Goal: Information Seeking & Learning: Learn about a topic

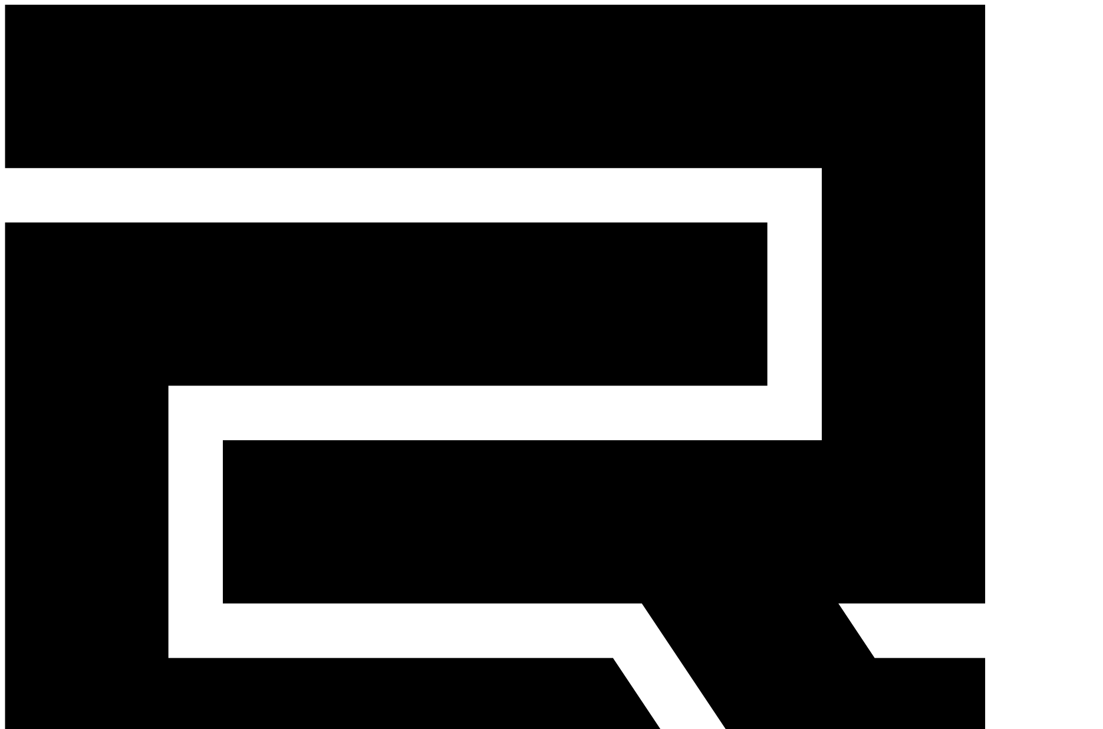
drag, startPoint x: 666, startPoint y: 159, endPoint x: 554, endPoint y: 154, distance: 111.5
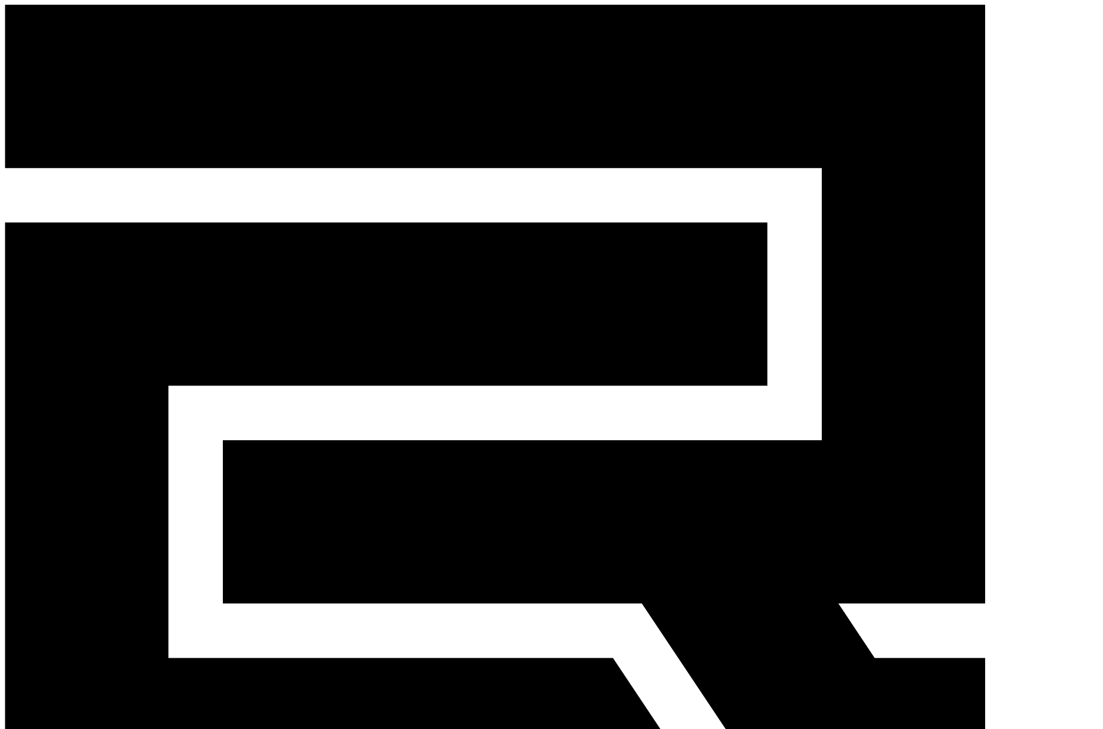
copy td "audgus0301@naver.com"
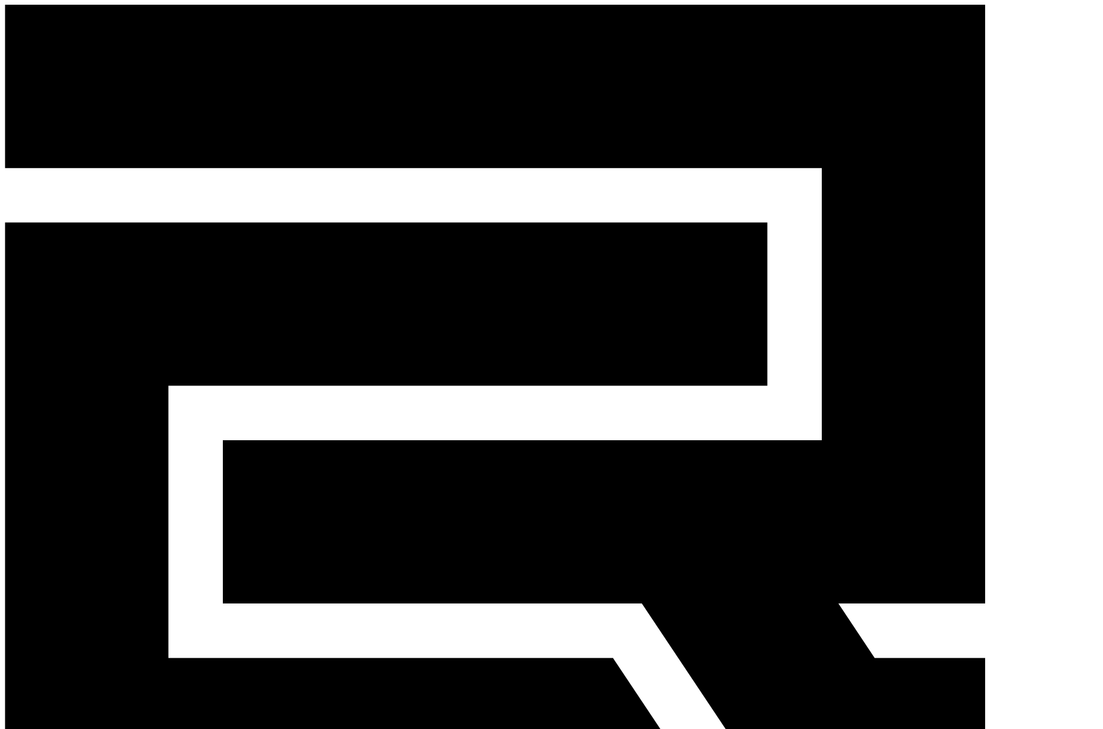
drag, startPoint x: 715, startPoint y: 158, endPoint x: 501, endPoint y: 157, distance: 214.0
copy tr "rnationtrap@gmail.com"
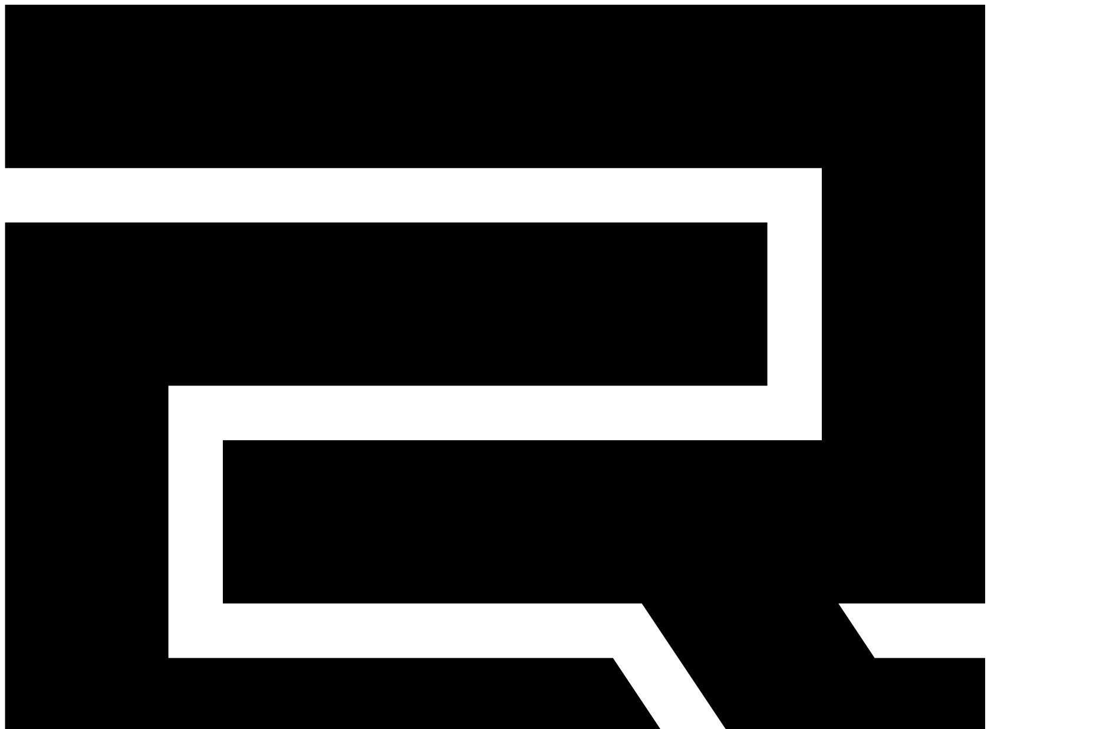
select select "********"
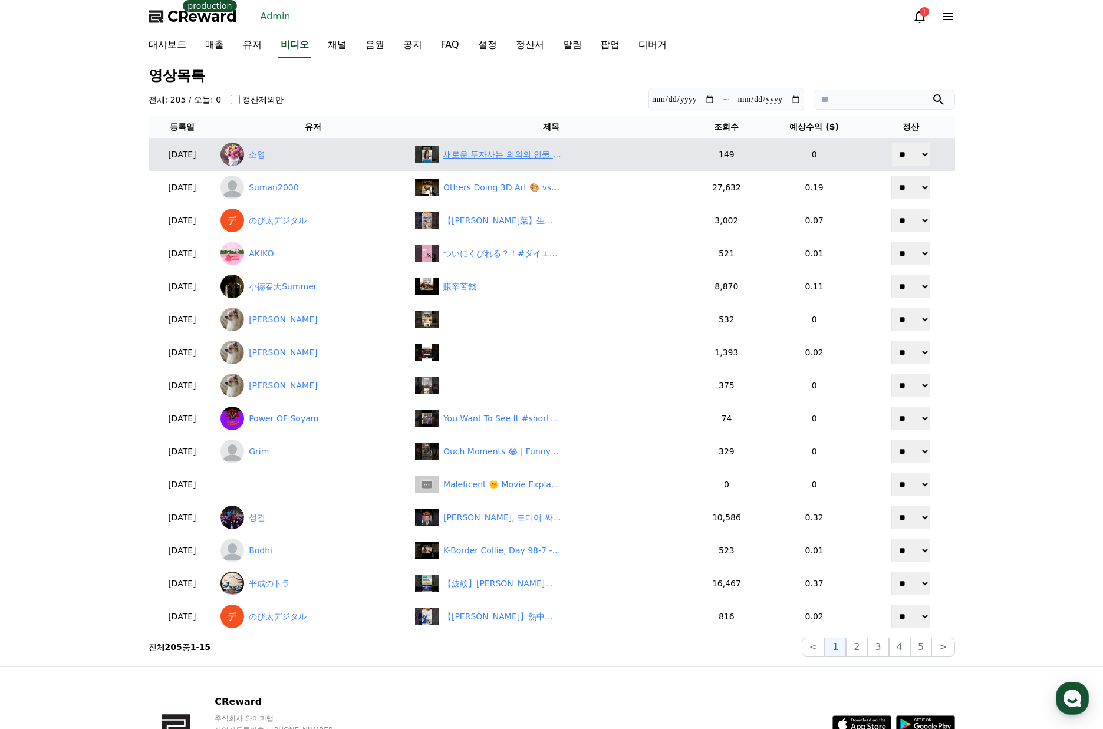
click at [560, 157] on div "새로운 투자사는 의외의 인물 [PERSON_NAME]인 !" at bounding box center [502, 155] width 118 height 12
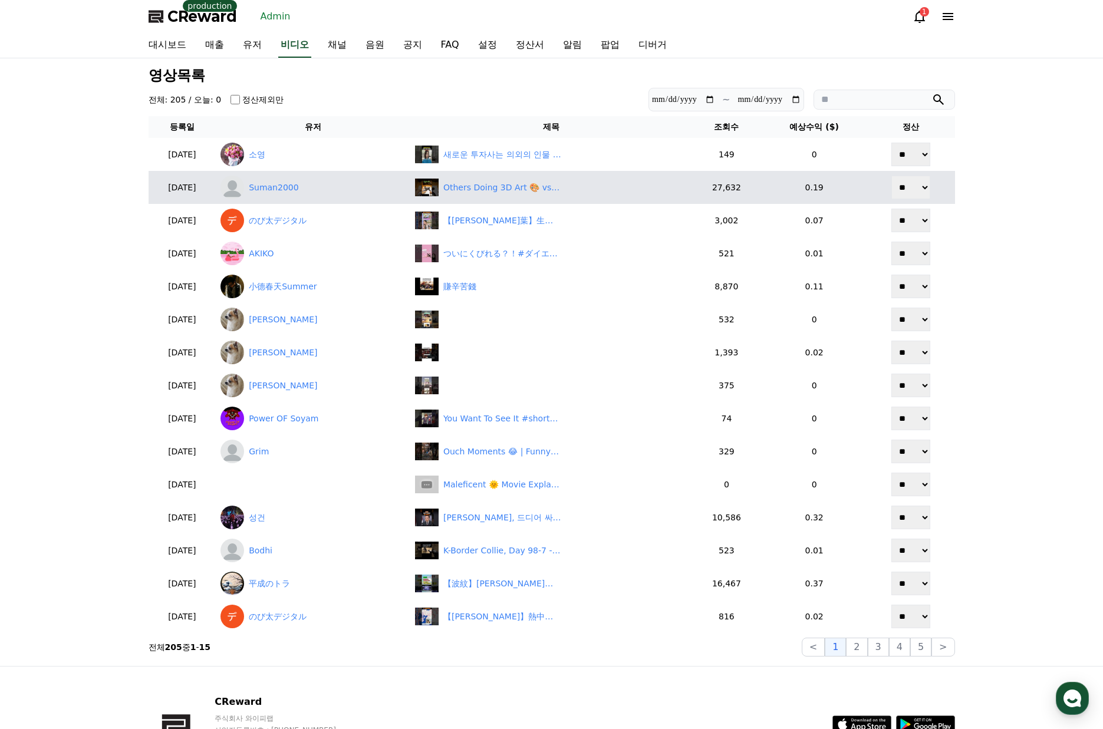
click at [582, 199] on td "Others Doing 3D Art 🎨 vs This Man 😂🗿🔥 | Unreal Skills" at bounding box center [551, 187] width 282 height 33
click at [561, 191] on div "Others Doing 3D Art 🎨 vs This Man 😂🗿🔥 | Unreal Skills" at bounding box center [502, 188] width 118 height 12
click at [291, 189] on link "Suman2000" at bounding box center [313, 188] width 185 height 24
click at [296, 188] on link "Suman2000" at bounding box center [313, 188] width 185 height 24
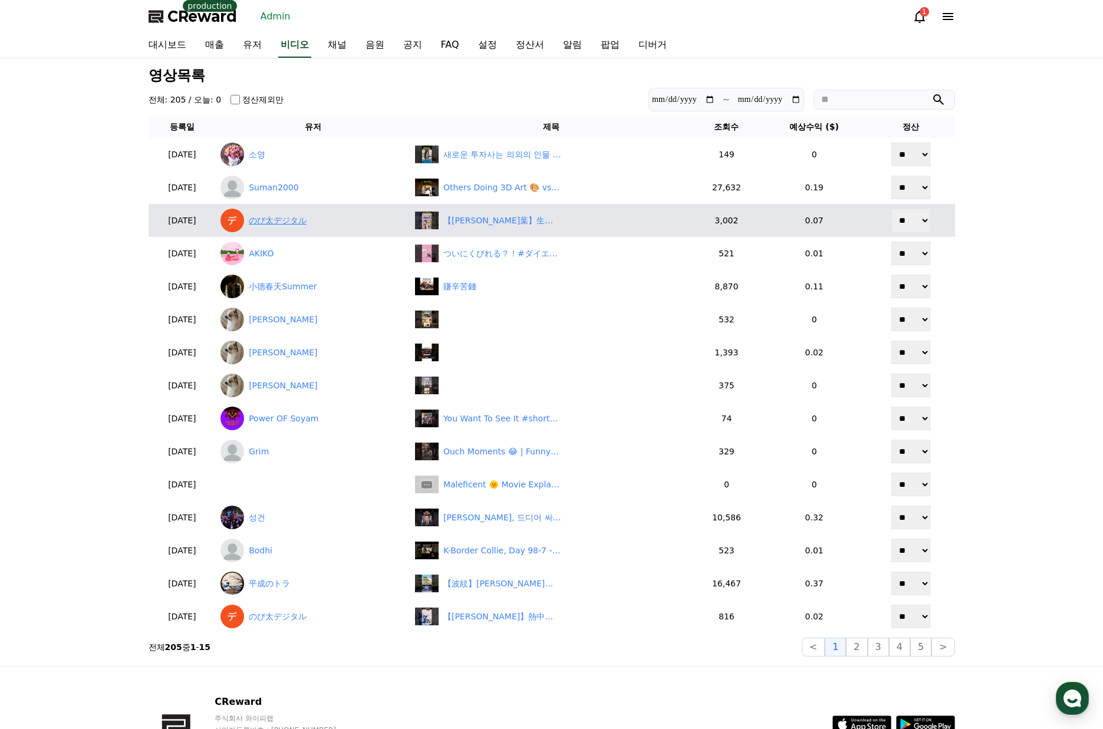
click at [302, 222] on link "のび太デジタル" at bounding box center [313, 221] width 185 height 24
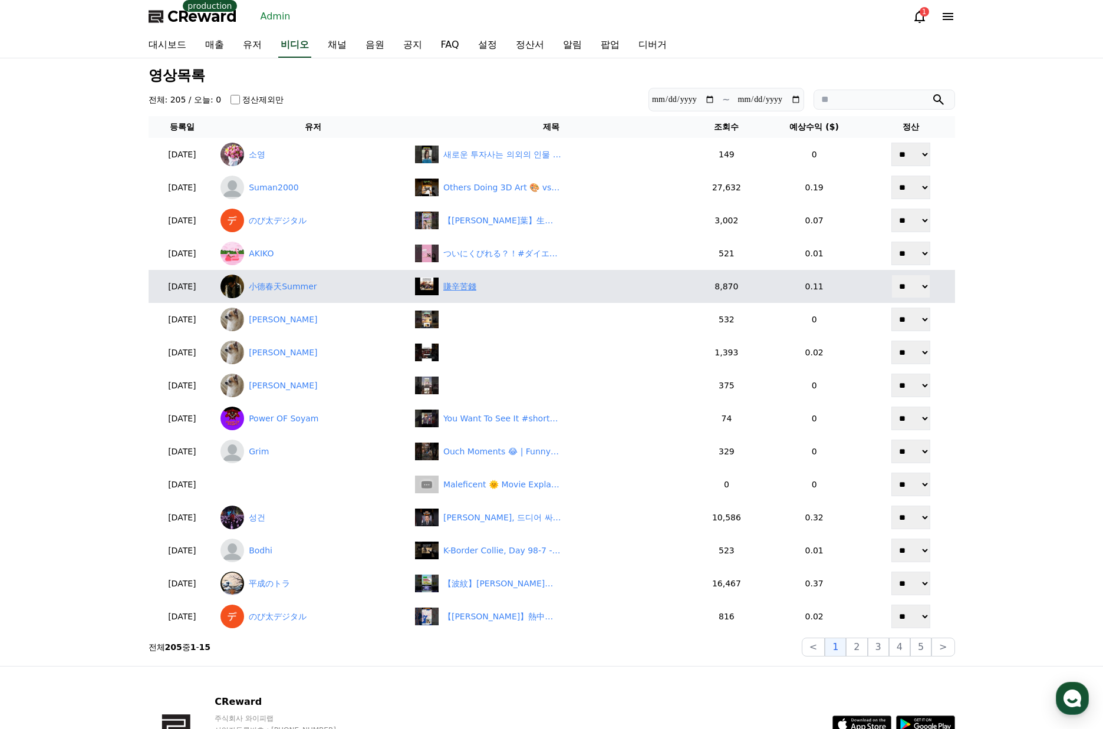
click at [476, 286] on div "賺辛苦錢" at bounding box center [459, 287] width 33 height 12
click at [307, 282] on link "小德春天Summer" at bounding box center [313, 287] width 185 height 24
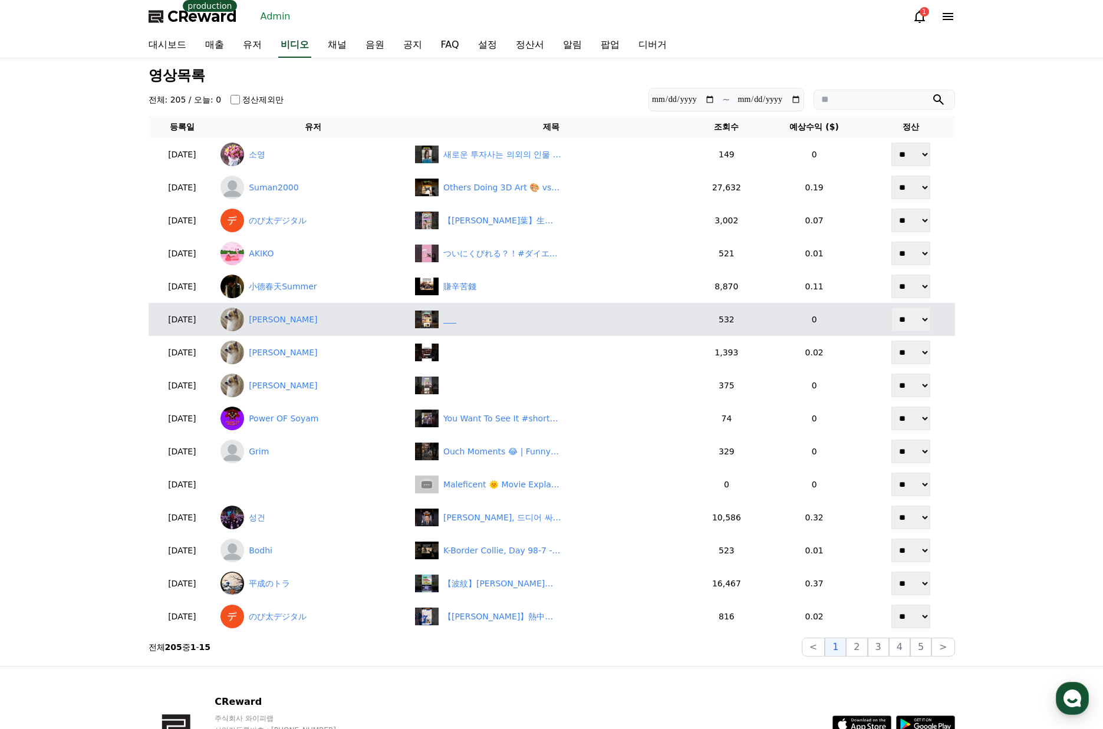
click at [456, 323] on div "‎ ‎ ‎ ‎ ‎ ‎" at bounding box center [449, 320] width 13 height 12
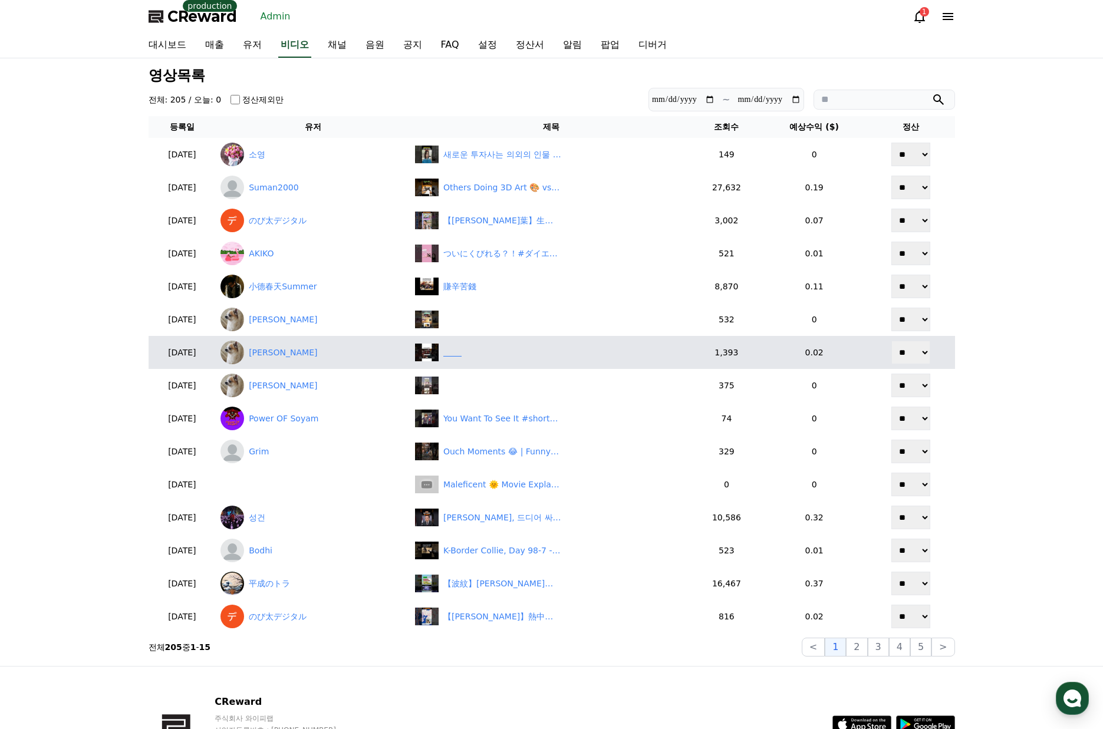
click at [523, 360] on div "‎ ‎ ‎ ‎ ‎ ‎ ‎ ‎" at bounding box center [551, 353] width 272 height 18
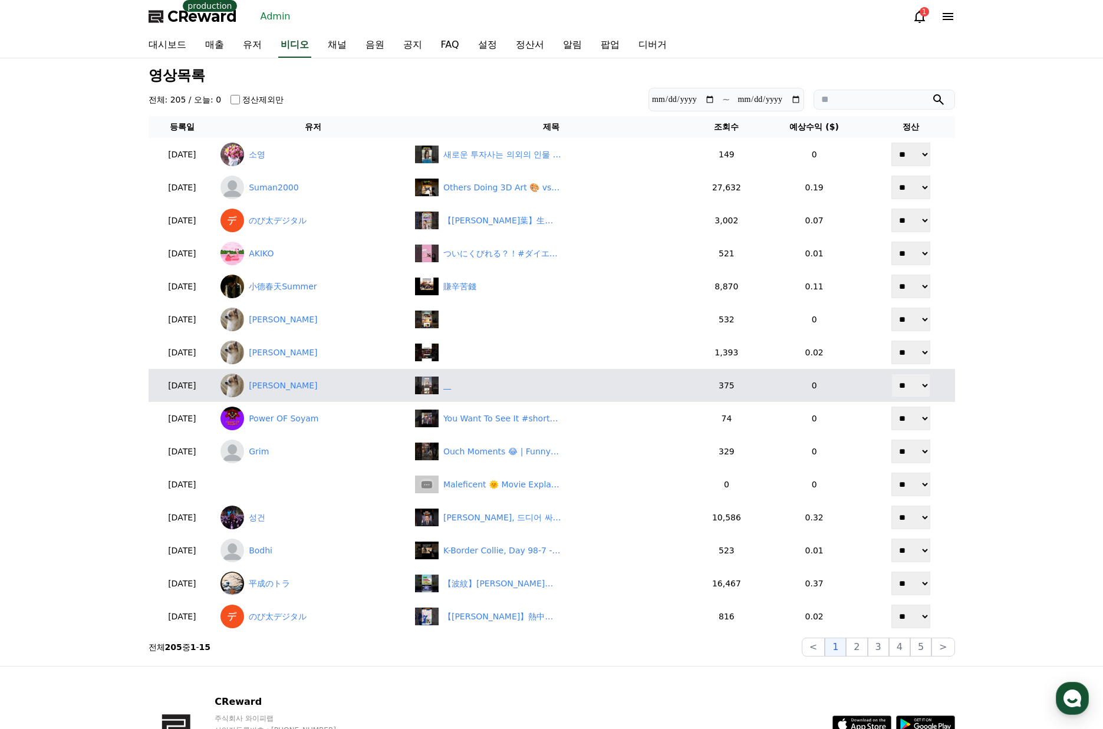
click at [439, 385] on img at bounding box center [427, 386] width 24 height 18
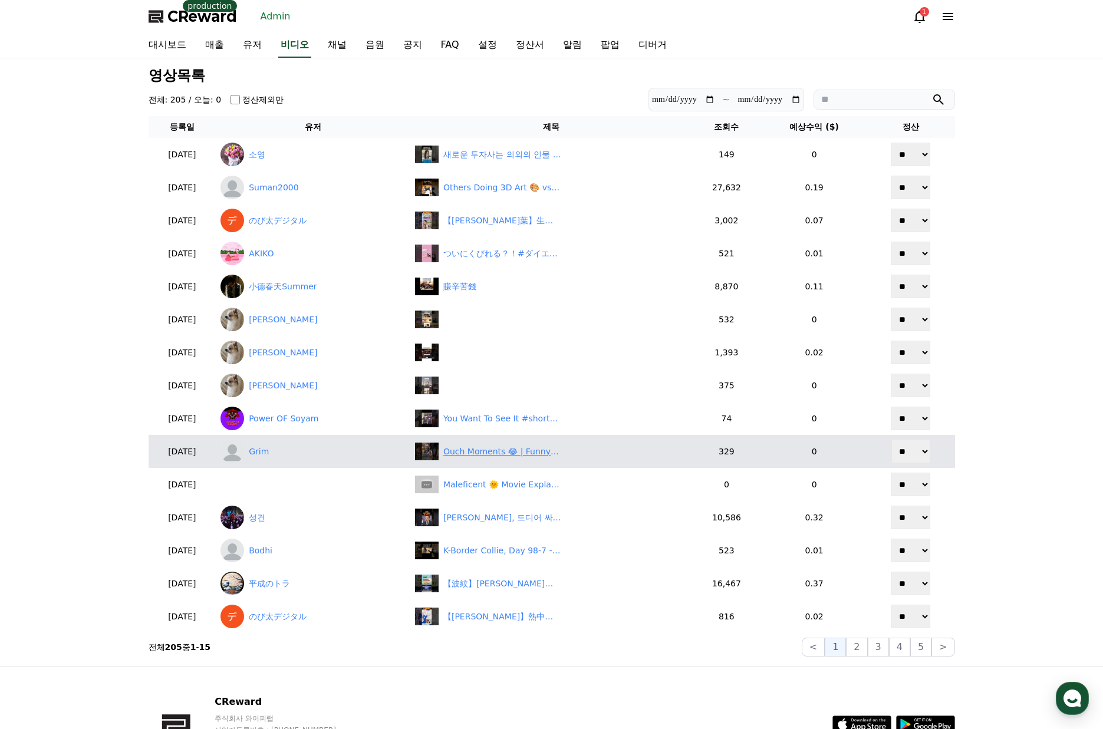
click at [525, 450] on div "Ouch Moments 😂 | Funny & Painful Fails" at bounding box center [502, 452] width 118 height 12
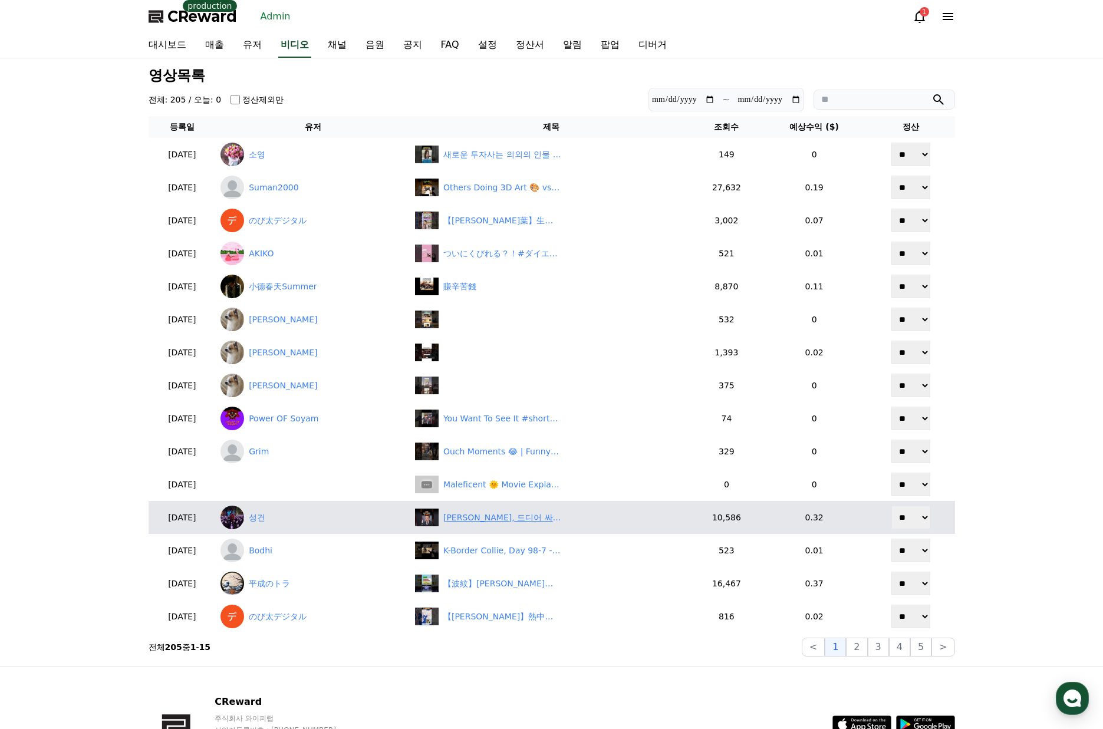
click at [528, 520] on div "김민수, 드디어 싸울 줄 아는 사람이 나타났다" at bounding box center [502, 518] width 118 height 12
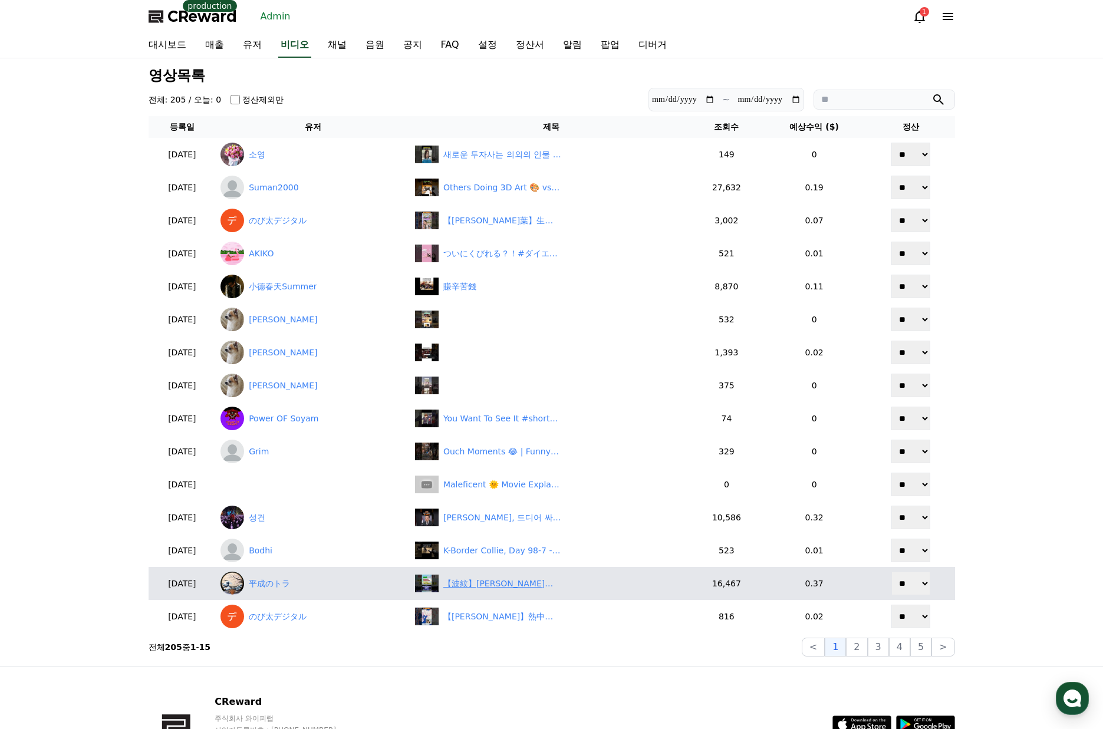
click at [561, 584] on div "【波紋】石破首相に反旗！自民党議員名公表で「保身議員は終わり」と批判殺到　#shorts" at bounding box center [502, 584] width 118 height 12
click at [286, 582] on link "平成のトラ" at bounding box center [313, 584] width 185 height 24
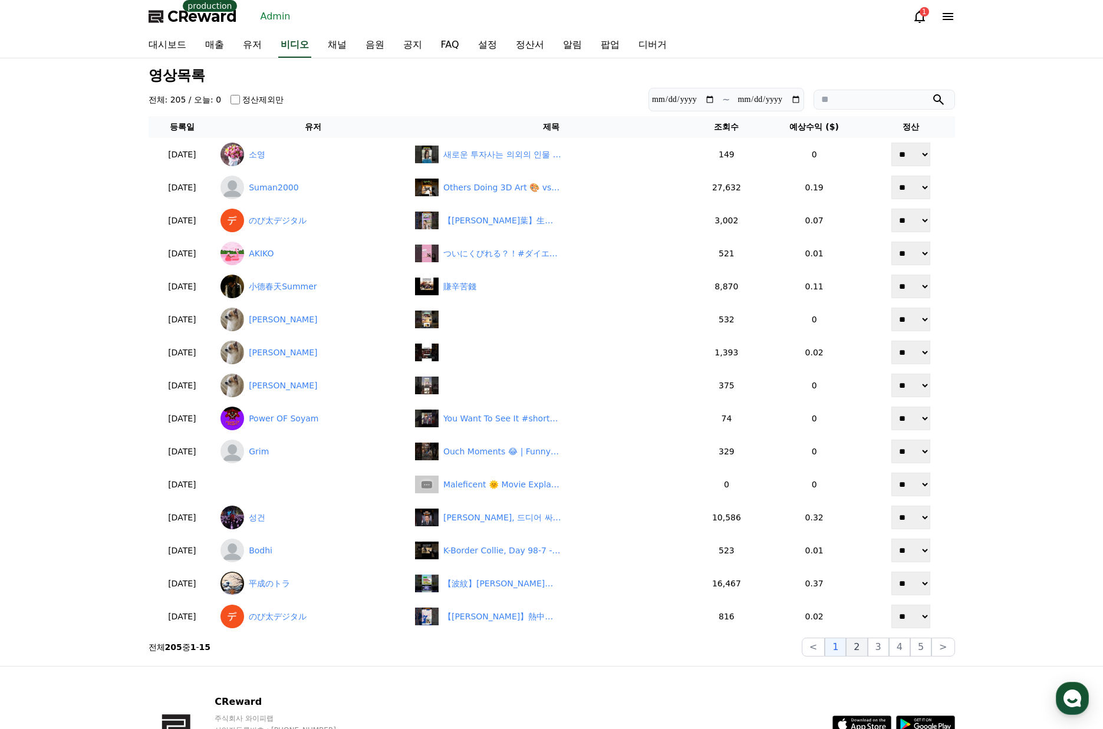
click at [868, 652] on button "2" at bounding box center [878, 647] width 21 height 19
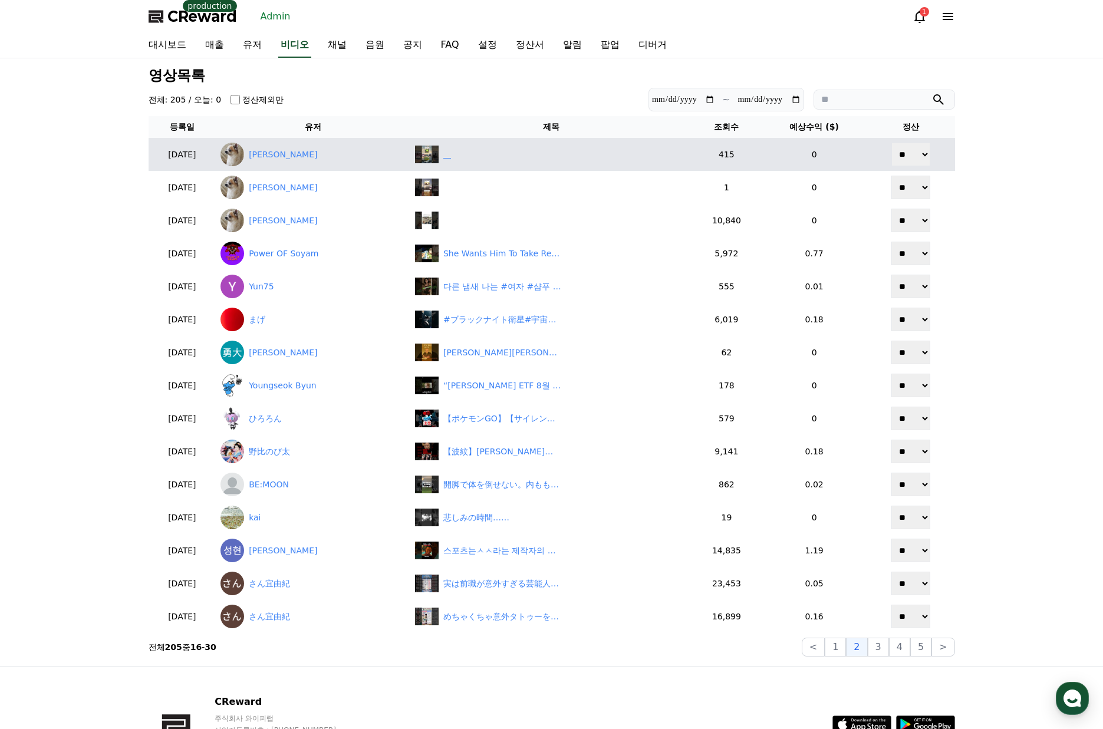
click at [532, 162] on div "‎ ‎ ‎ ‎" at bounding box center [551, 155] width 272 height 18
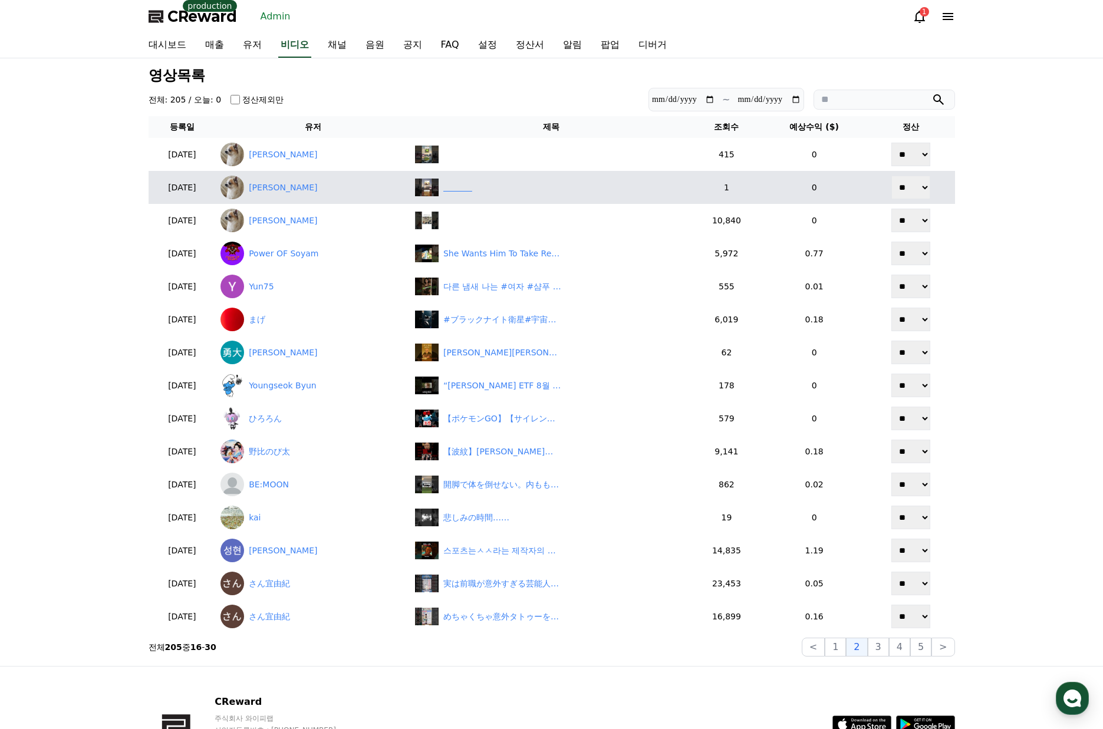
click at [530, 186] on div "‎ ‎ ‎ ‎ ‎ ‎ ‎ ‎ ‎ ‎ ‎ ‎" at bounding box center [551, 188] width 272 height 18
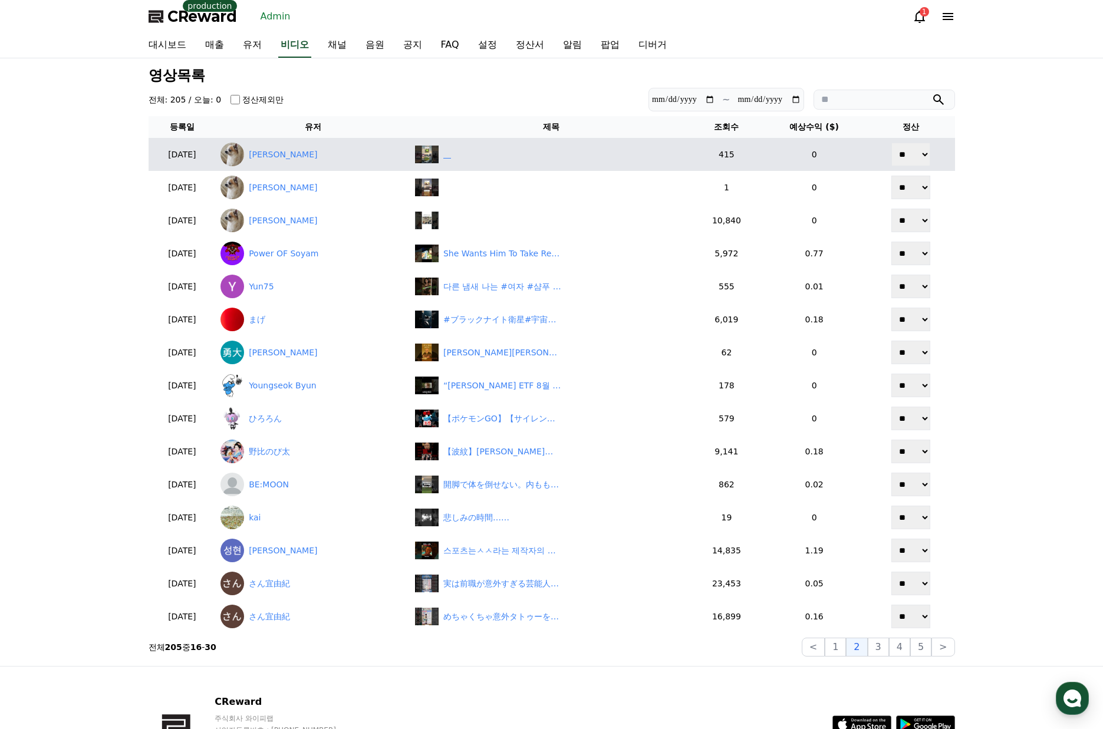
click at [451, 156] on div "‎ ‎ ‎ ‎" at bounding box center [447, 155] width 8 height 12
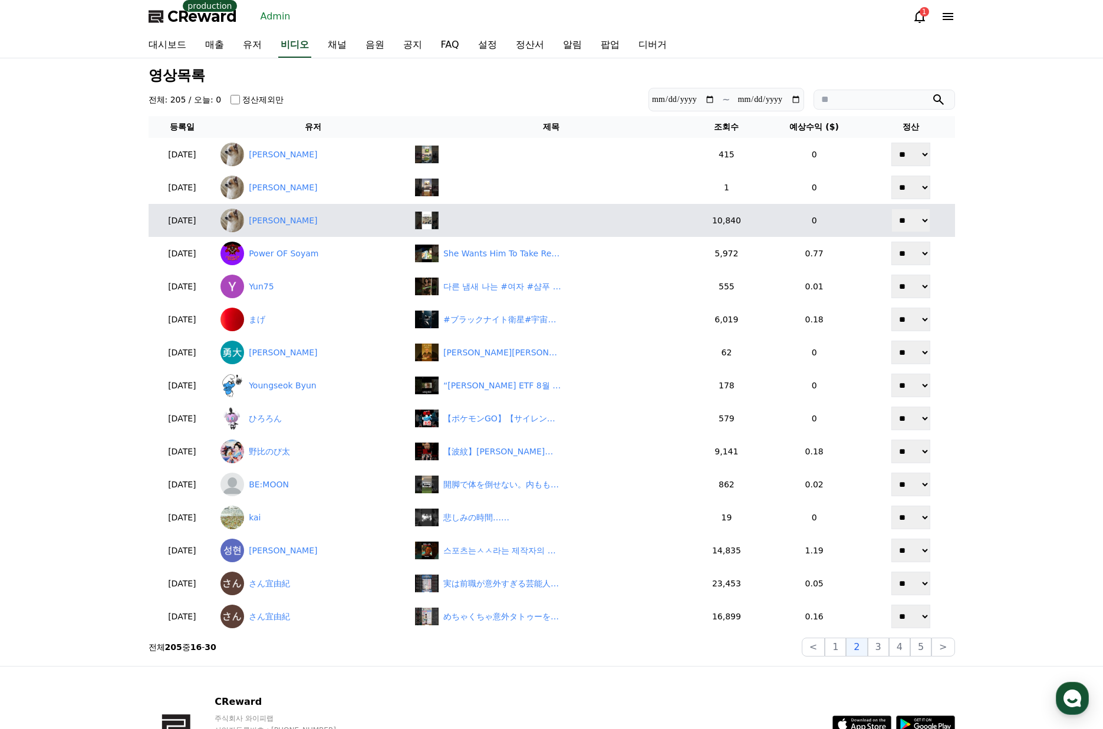
click at [507, 210] on td "‎ ‎ ‎ ‎ ‎ ‎" at bounding box center [551, 220] width 282 height 33
click at [508, 221] on div "‎ ‎ ‎ ‎ ‎ ‎" at bounding box center [551, 221] width 272 height 18
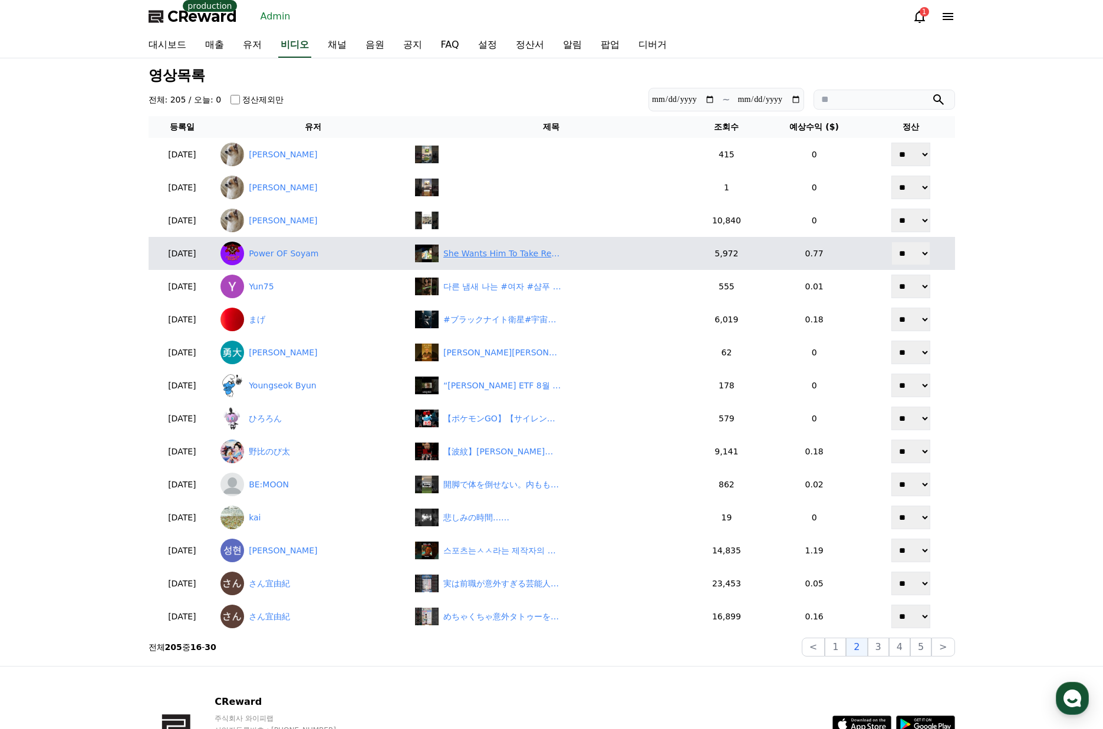
click at [525, 258] on div "She Wants Him To Take Responsibility #shorts #anime #animemoments" at bounding box center [502, 254] width 118 height 12
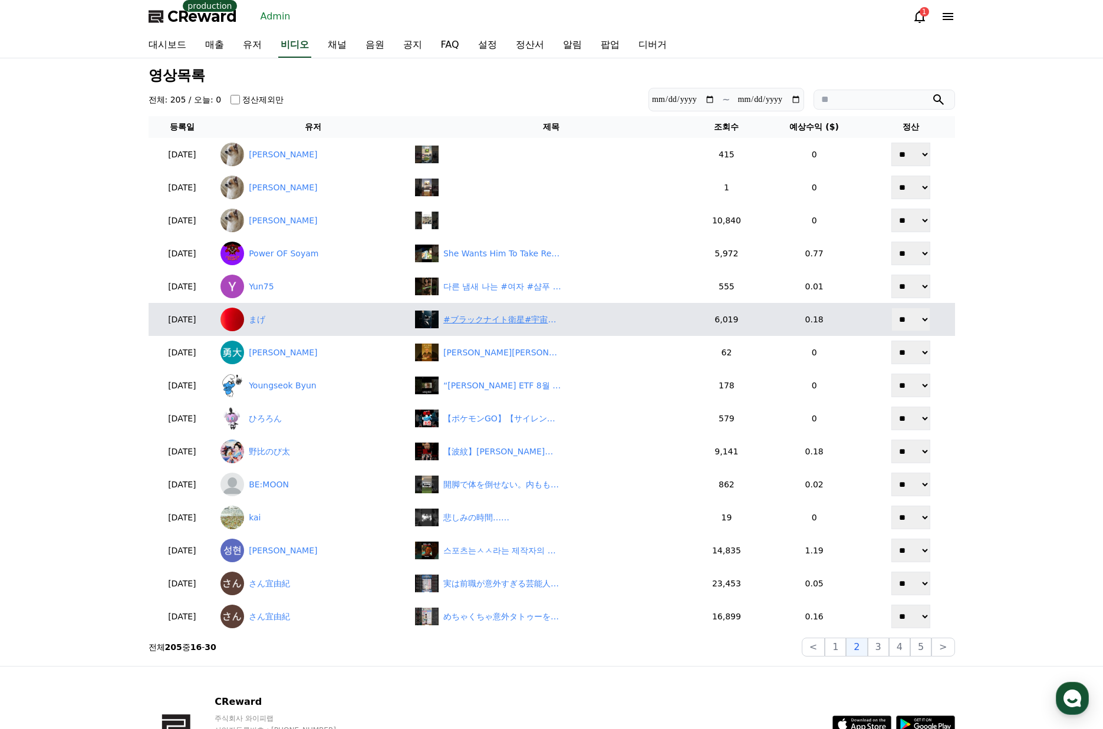
click at [521, 322] on div "#ブラックナイト衛星#宇宙都市伝説#衛星の謎#宇宙の検証#宇宙のひみつラボ" at bounding box center [502, 320] width 118 height 12
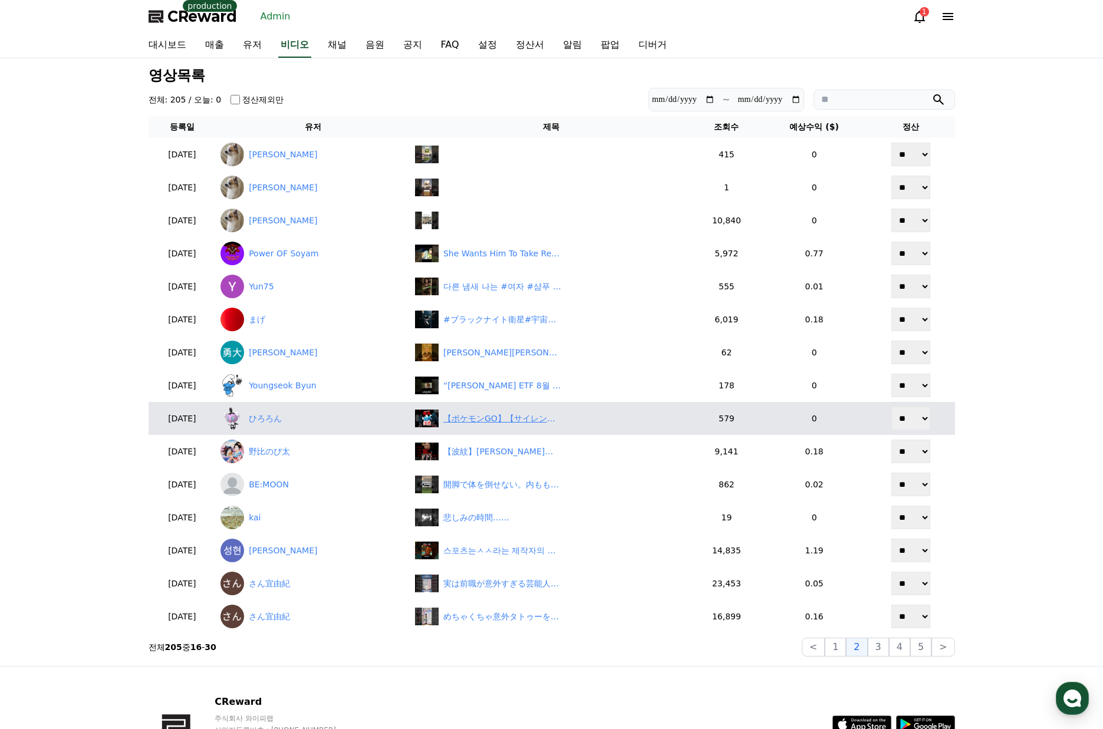
click at [525, 419] on div "【ポケモンGO】【サイレント修正】シャドウレイドがやっとカウント！でも補填ゼロ！ユーザー激おこ事件w #ポケモンGO #ヘイラッシャ #shorts" at bounding box center [502, 419] width 118 height 12
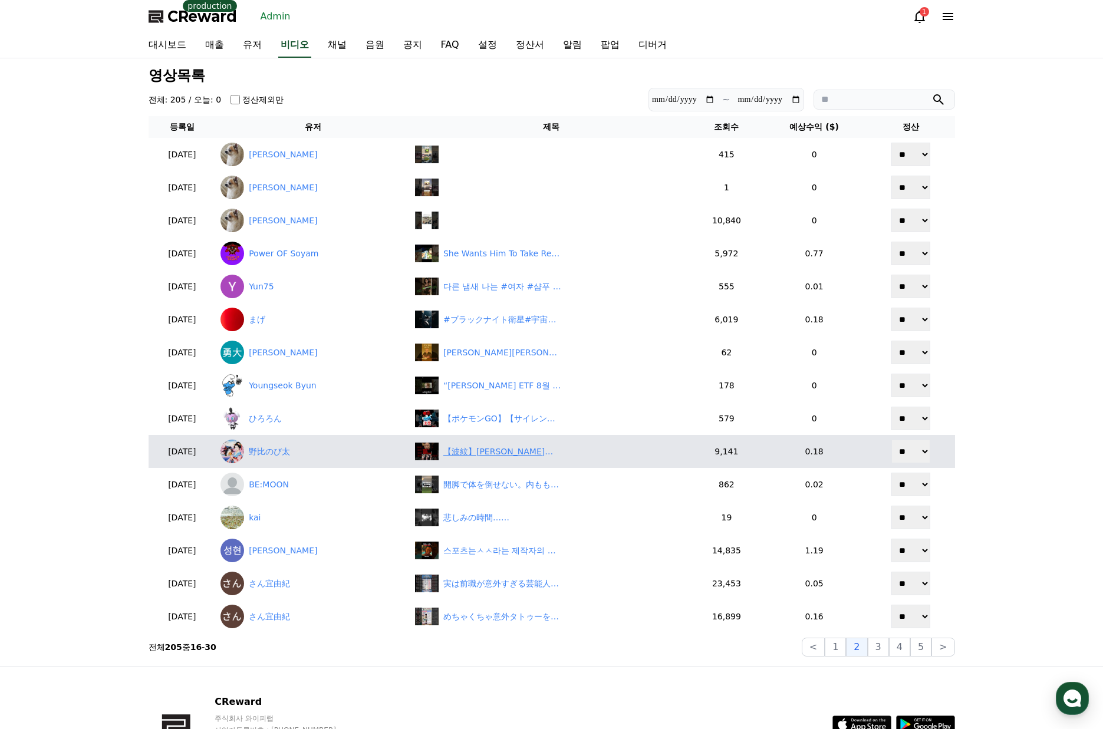
click at [550, 458] on div "【波紋】石破続投派が解散で脅し 「総裁選やれなら選挙だ」に党内騒然　#shorts" at bounding box center [502, 452] width 118 height 12
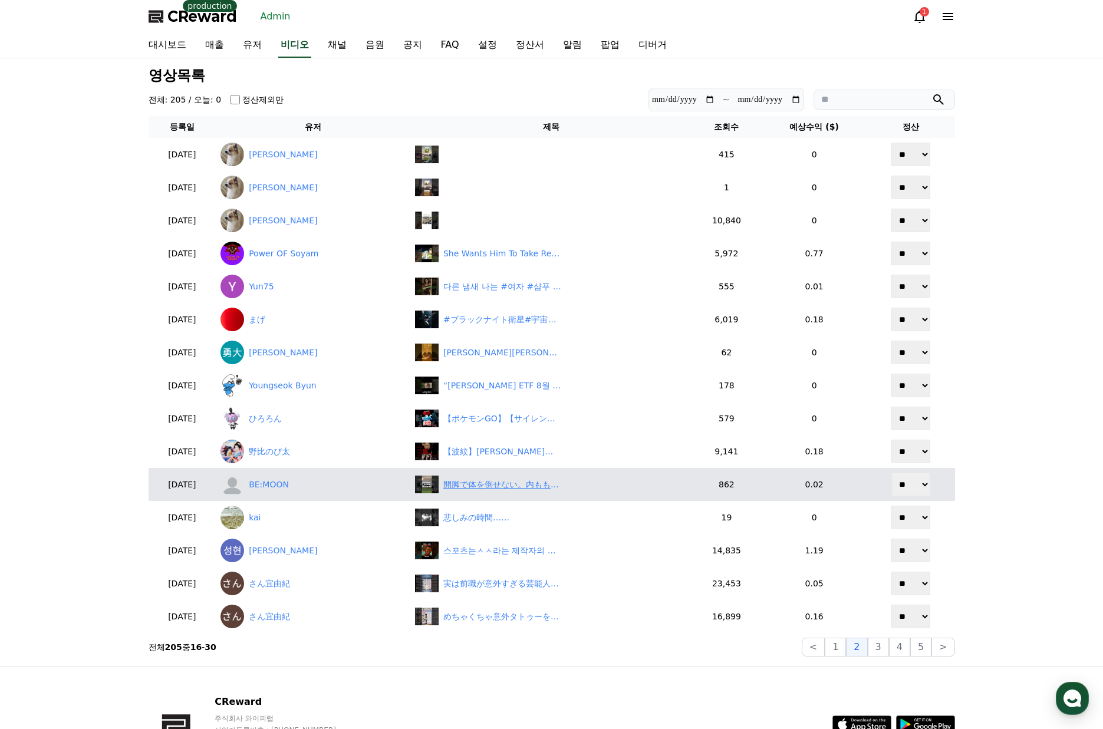
click at [502, 487] on div "開脚で体を倒せない。内もものせいじゃない！　#セルフケア#開脚#骨盤前傾#お尻のストレッチ" at bounding box center [502, 485] width 118 height 12
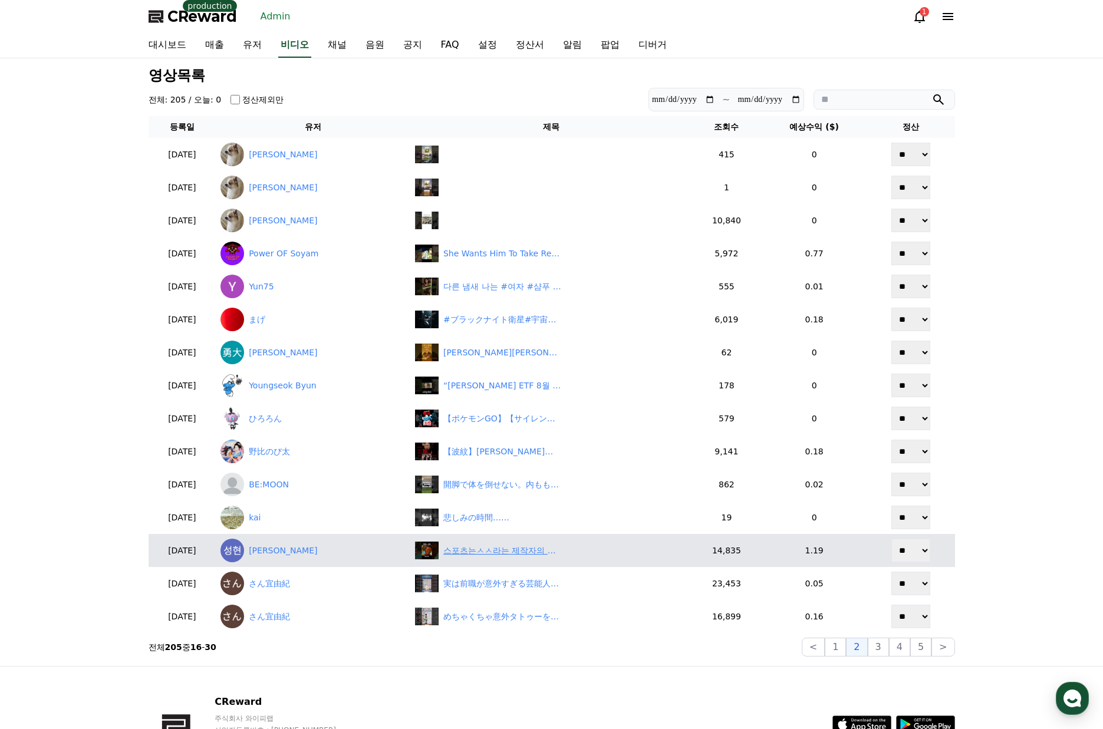
click at [512, 550] on div "스포츠는ㅅㅅ라는 제작자의 최후#shorts" at bounding box center [502, 551] width 118 height 12
click at [287, 554] on link "조성현" at bounding box center [313, 551] width 185 height 24
click at [297, 551] on link "조성현" at bounding box center [313, 551] width 185 height 24
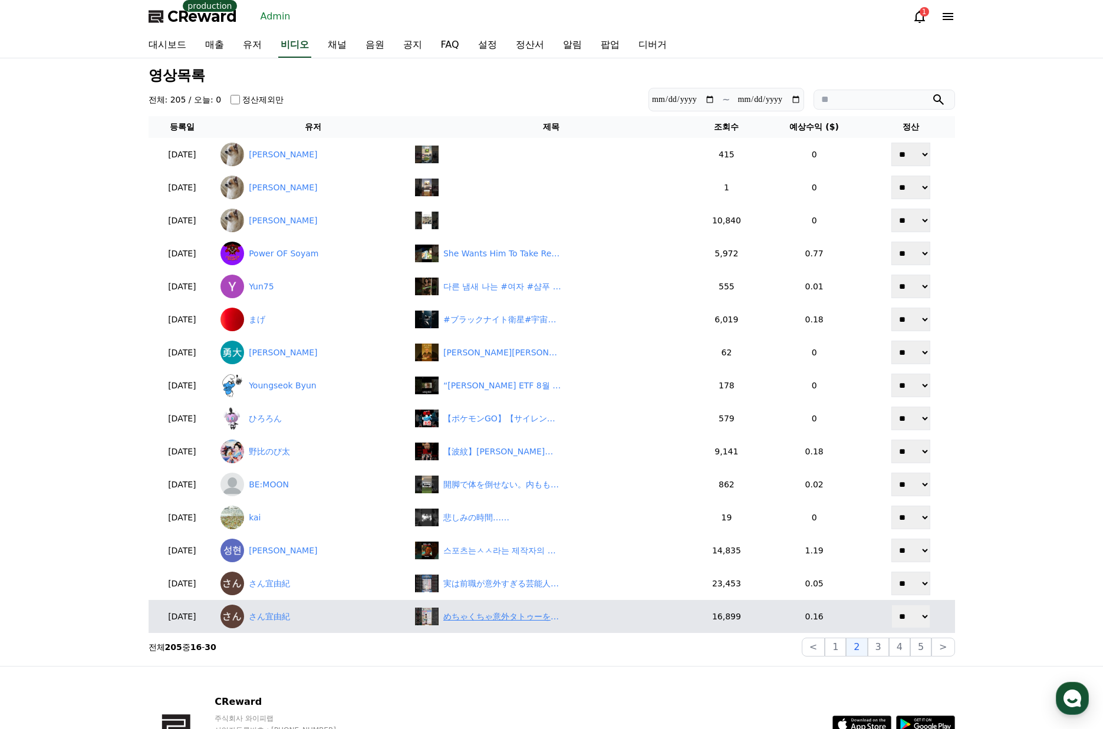
click at [561, 619] on div "めちゃくちゃ意外タトゥーを入れてる芸能人#投資#転職#貯金" at bounding box center [502, 617] width 118 height 12
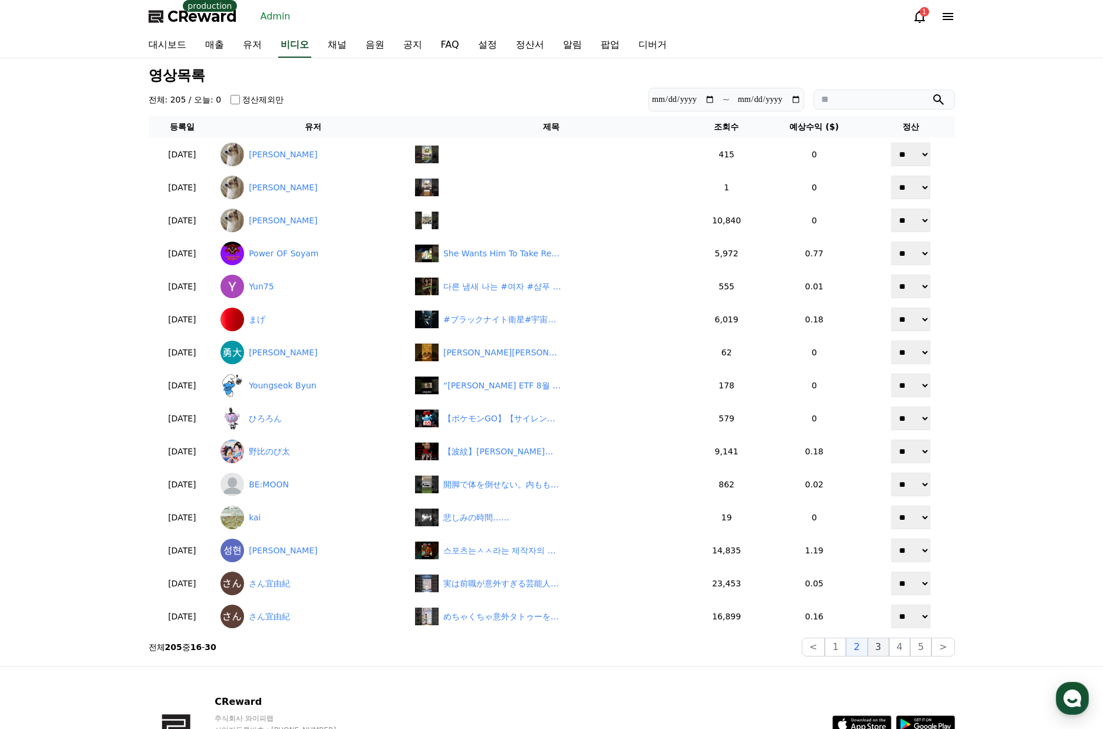
click at [910, 651] on button "3" at bounding box center [920, 647] width 21 height 19
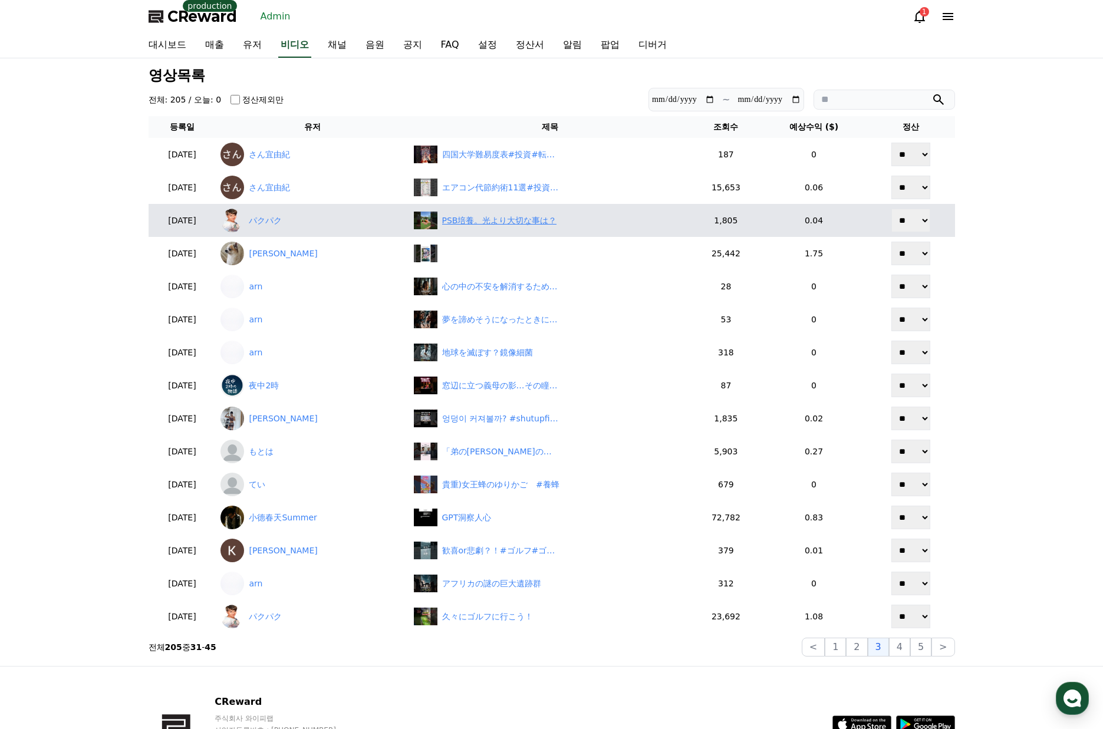
click at [533, 222] on div "PSB培養。光より大切な事は？" at bounding box center [499, 221] width 115 height 12
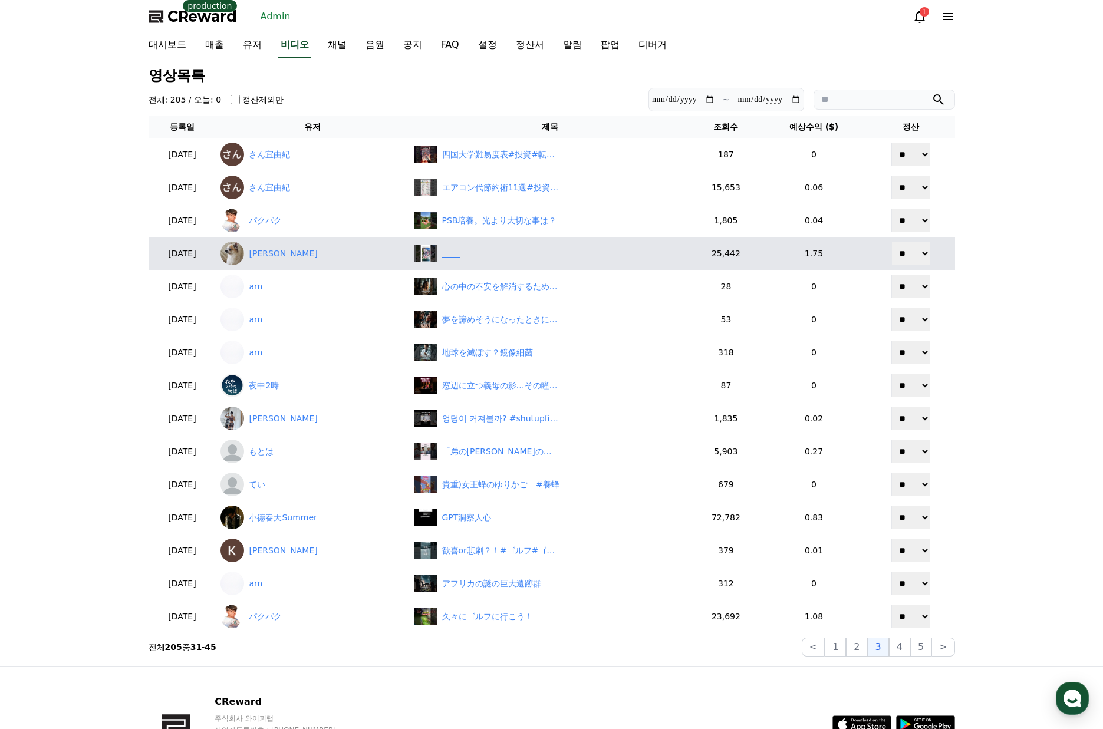
click at [531, 256] on div "‎ ‎ ‎ ‎ ‎ ‎ ‎ ‎" at bounding box center [550, 254] width 273 height 18
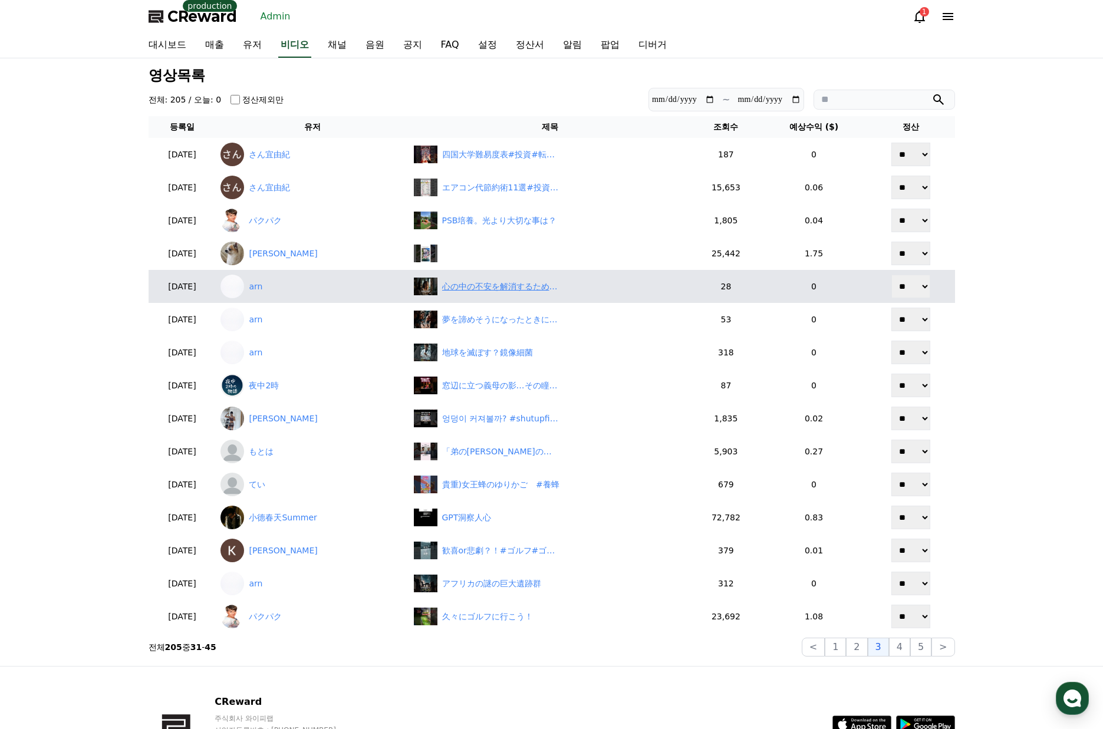
click at [514, 289] on div "心の中の不安を解消するための方法" at bounding box center [501, 287] width 118 height 12
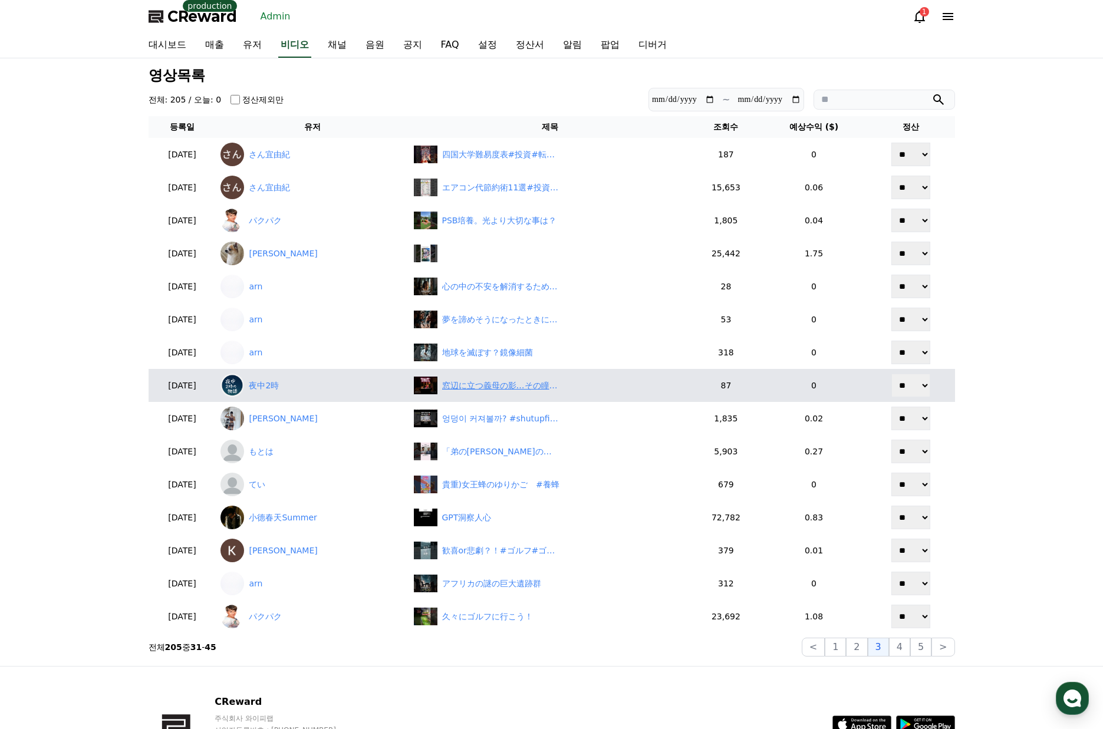
click at [527, 390] on div "窓辺に立つ義母の影…その瞳はもう、母ではなかった #シニア #シニア恋愛 #シニアライフ #朗読 #熟年恋愛 #大人の恋愛 #禁断の恋" at bounding box center [501, 386] width 118 height 12
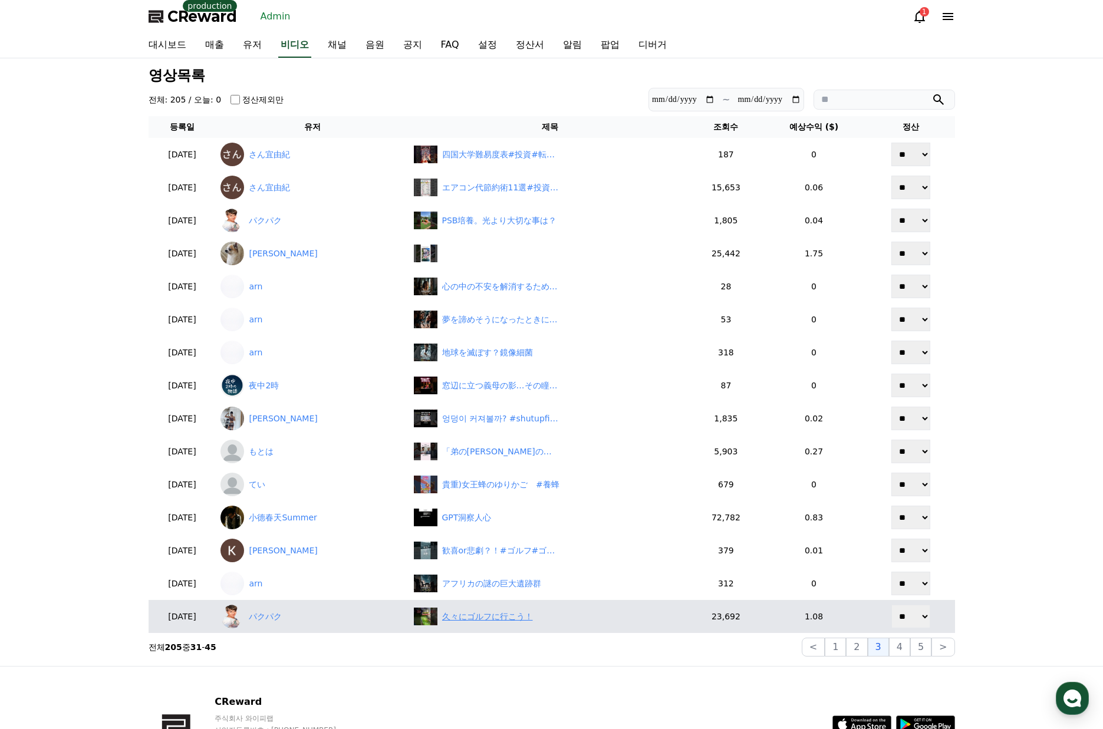
click at [532, 617] on div "久々にゴルフに行こう！" at bounding box center [487, 617] width 91 height 12
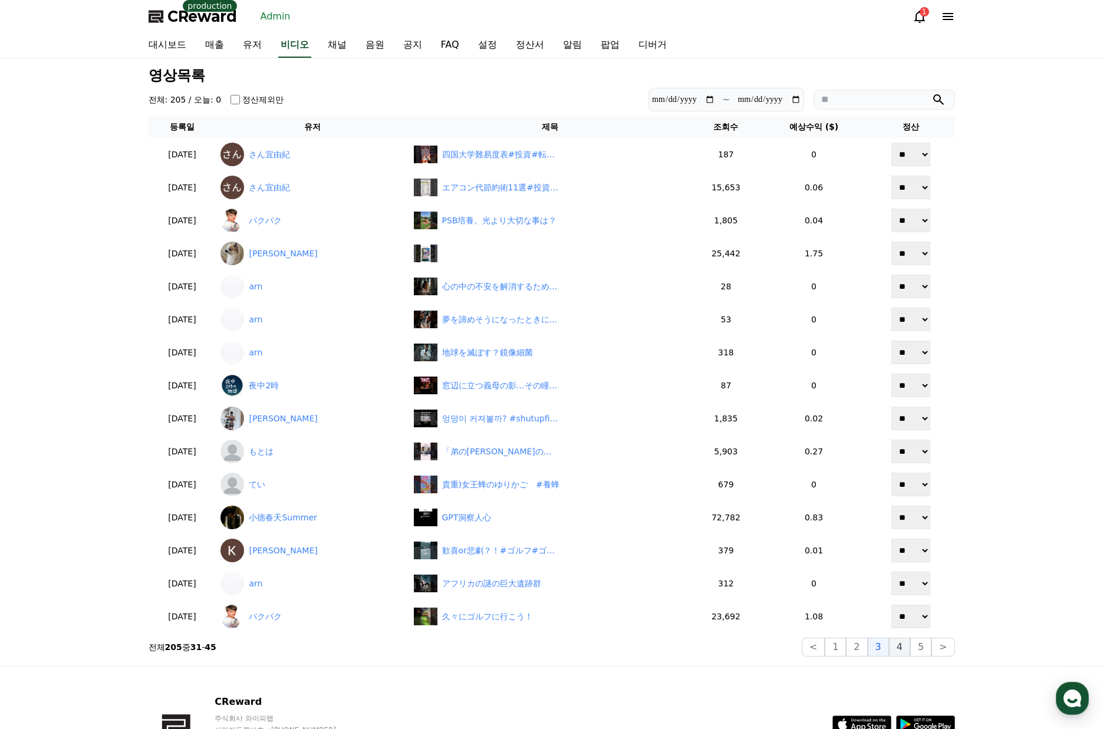
click at [903, 647] on button "4" at bounding box center [899, 647] width 21 height 19
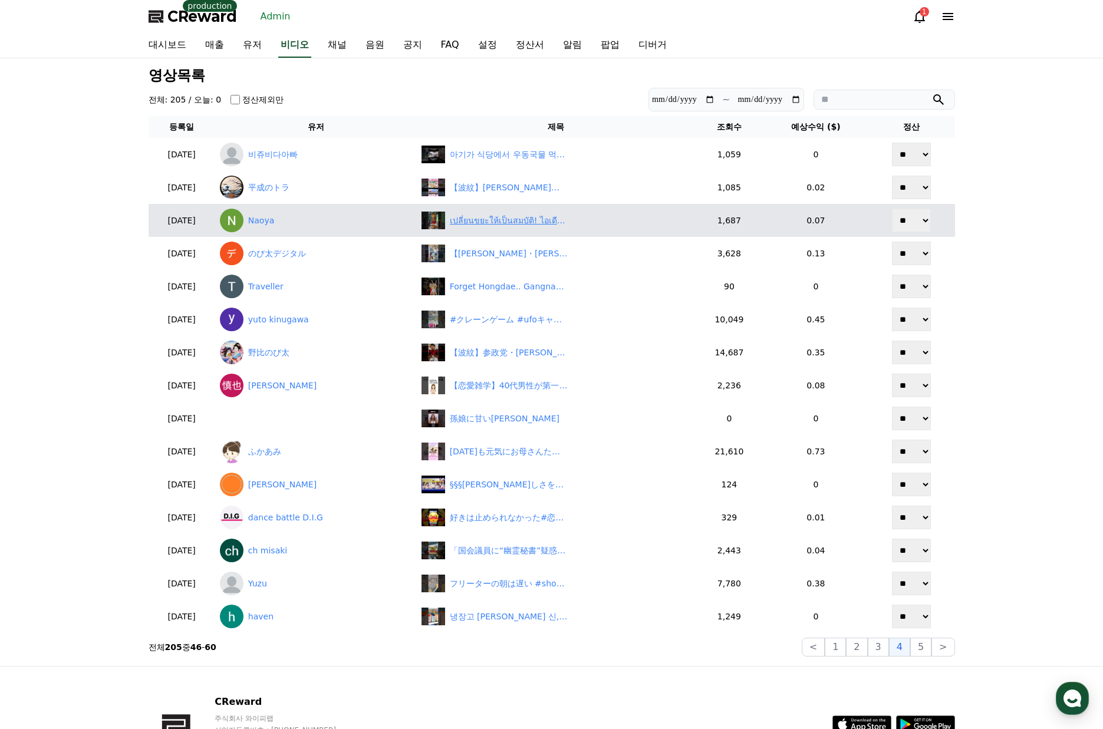
click at [518, 220] on div "เปลี่ยนขยะให้เป็นสมบัติ! ไอเดียธุรกิจจากอินโดนีเซีย💡♻️" at bounding box center [509, 221] width 118 height 12
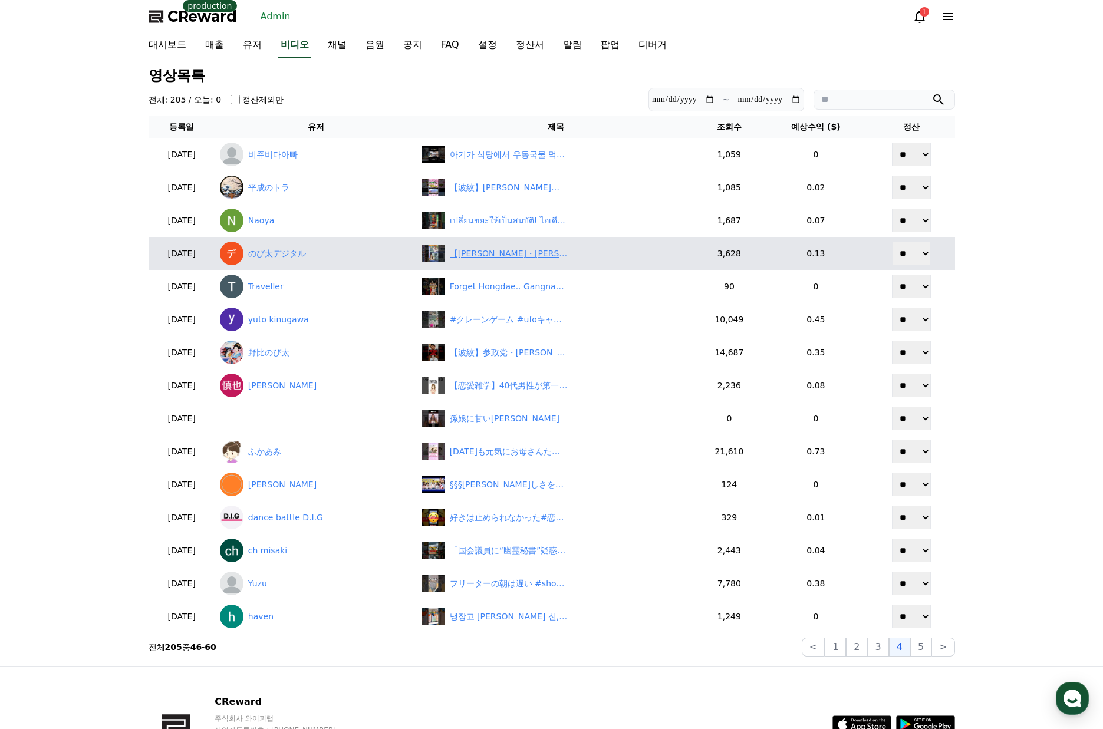
click at [486, 257] on div "【田辺真南葉・小川千奈】野球を知らない二人の会話がおもしろすぎる！美人すぎるお天気キャスターまなっはーとおせん【ウェザーニュースLiVE切り抜き】 #かわいい" at bounding box center [509, 254] width 118 height 12
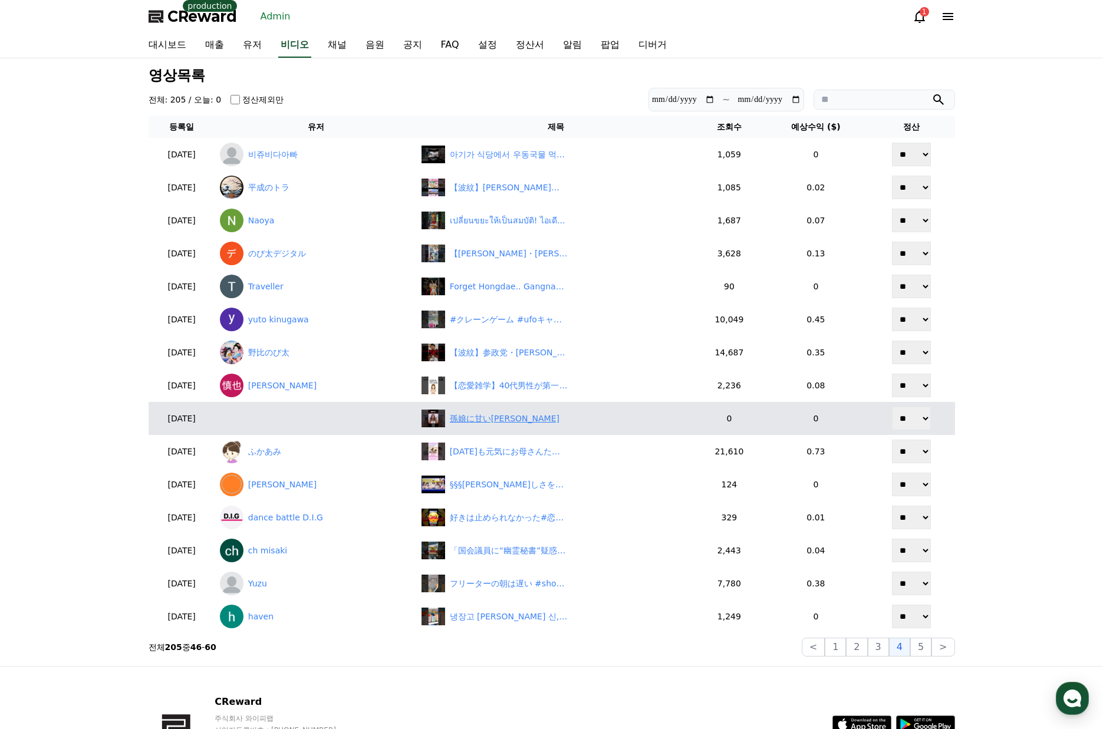
click at [514, 423] on div "孫娘に甘いドナルド・トランプ" at bounding box center [505, 419] width 110 height 12
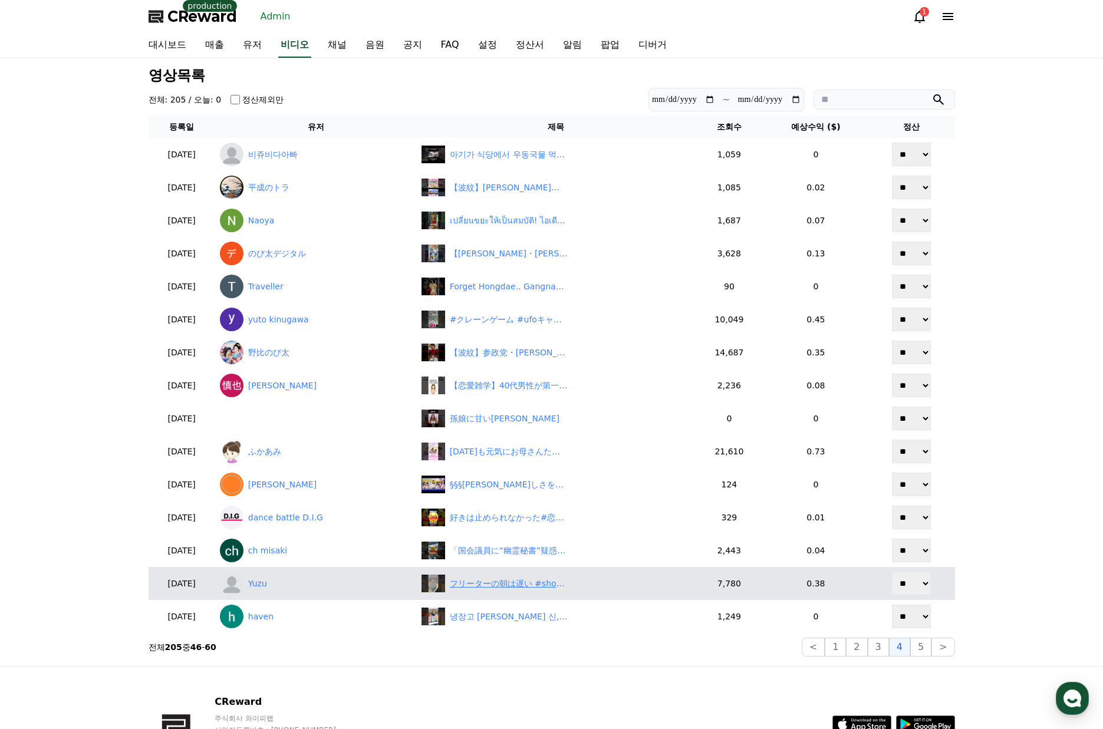
click at [518, 583] on div "フリーターの朝は遅い #shorts #フリーター #アルバイト" at bounding box center [509, 584] width 118 height 12
click at [311, 582] on link "Yuzu" at bounding box center [316, 584] width 192 height 24
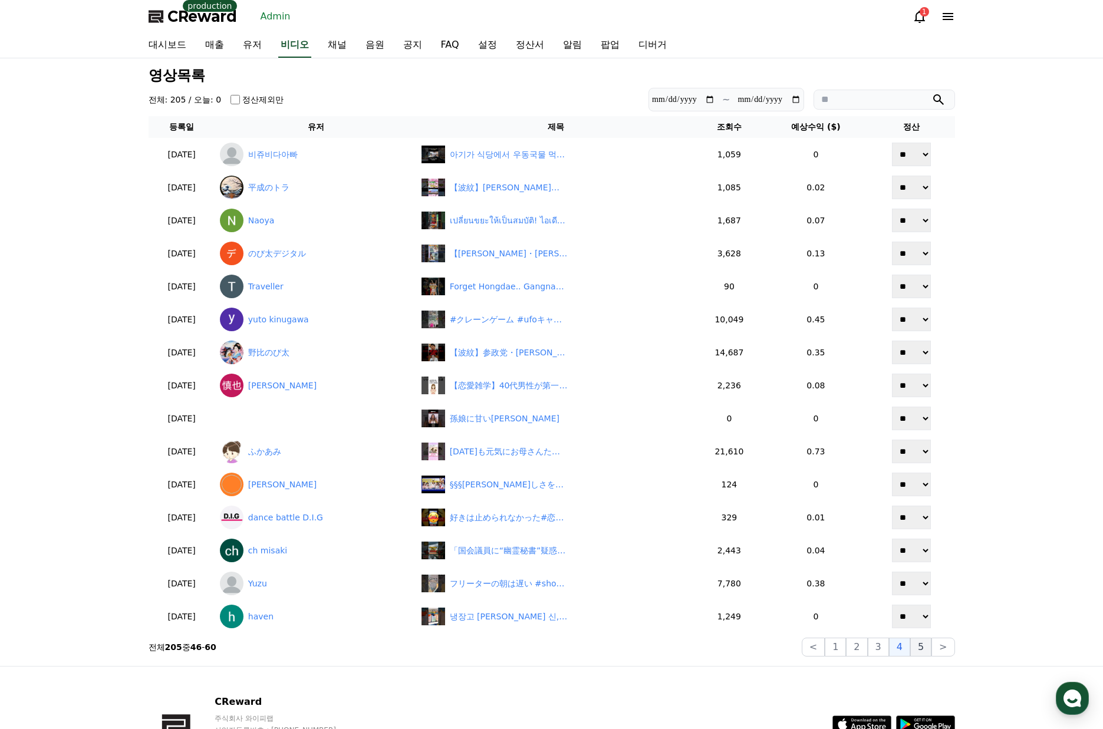
click at [924, 649] on button "5" at bounding box center [920, 647] width 21 height 19
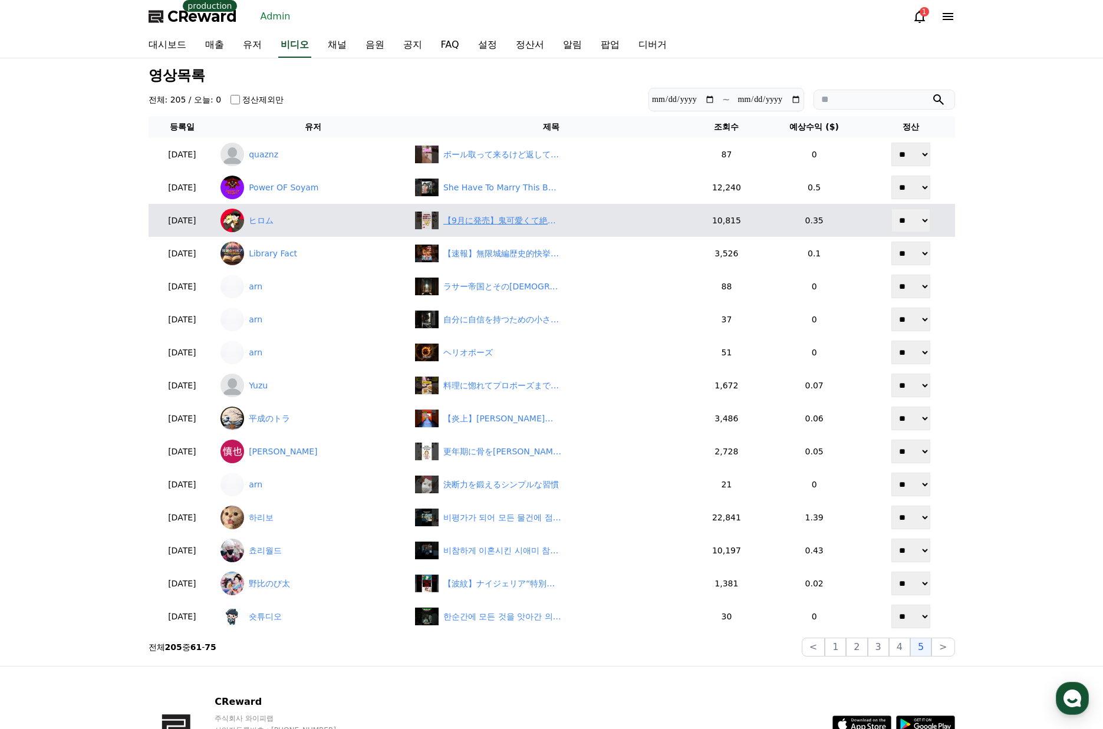
click at [498, 219] on div "【9月に発売】鬼可愛くて絶対買いたいガチャガチャ神商品7選！！#ガチャガチャ #ガチャポン" at bounding box center [502, 221] width 118 height 12
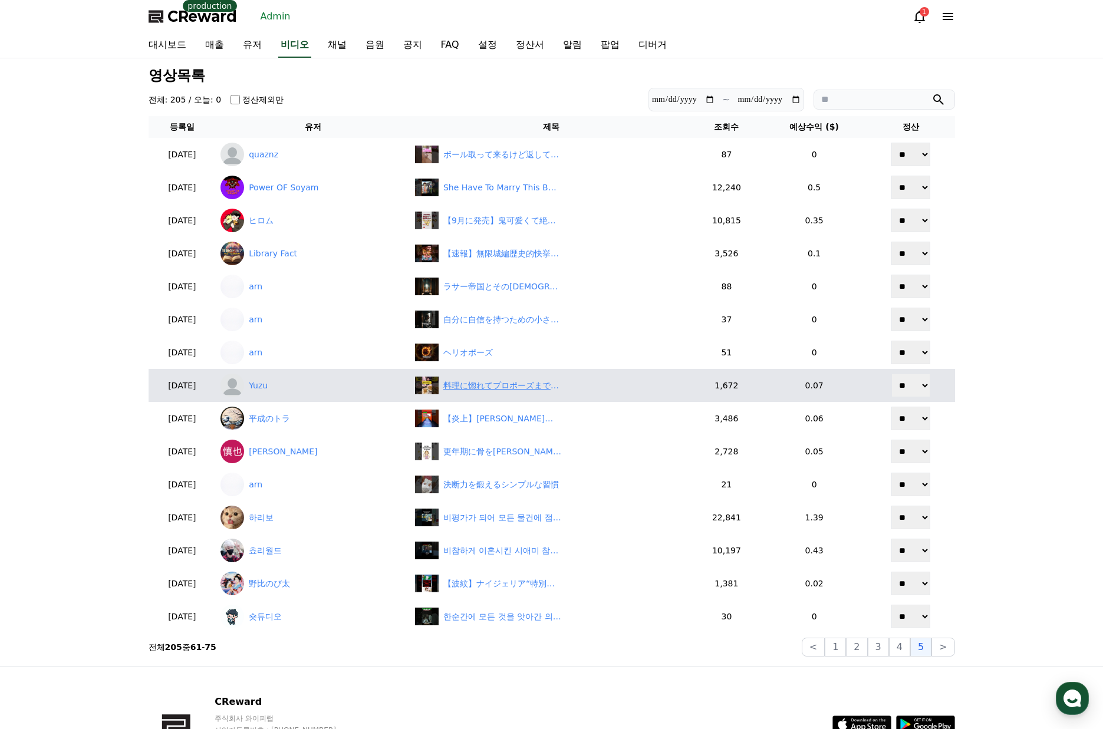
click at [508, 389] on div "料理に惚れてプロポーズまであと〇日 #shorts #同棲 #カップル #日常" at bounding box center [502, 386] width 118 height 12
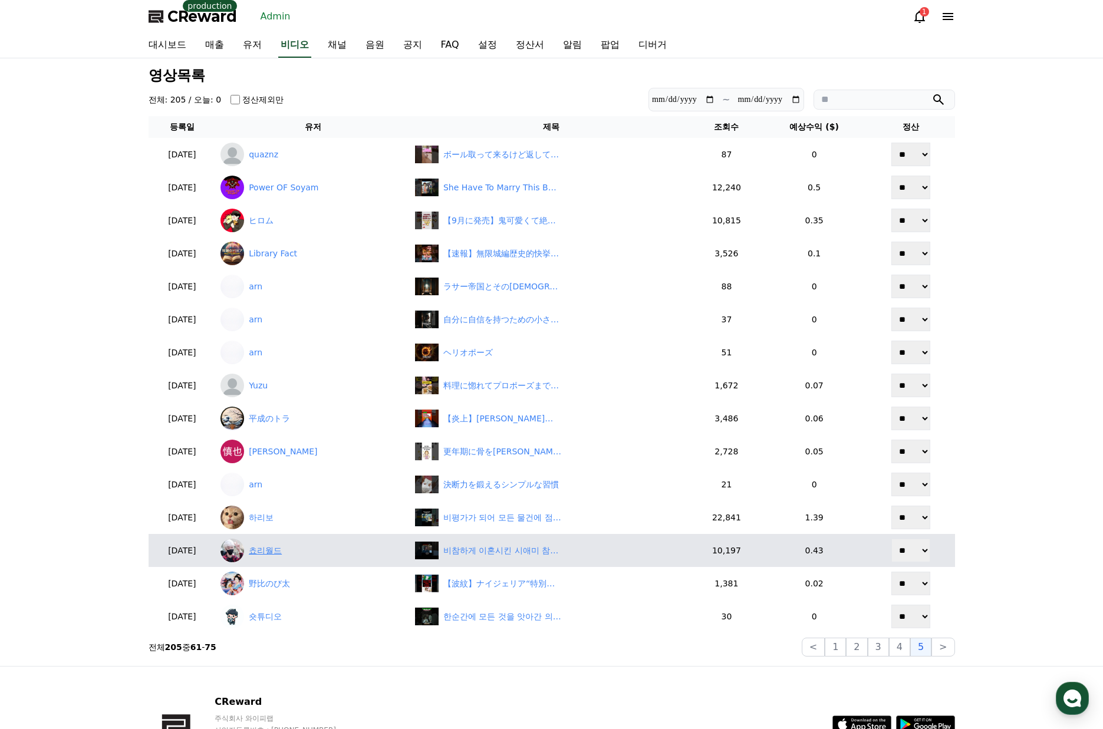
click at [311, 556] on link "쵸리월드" at bounding box center [313, 551] width 185 height 24
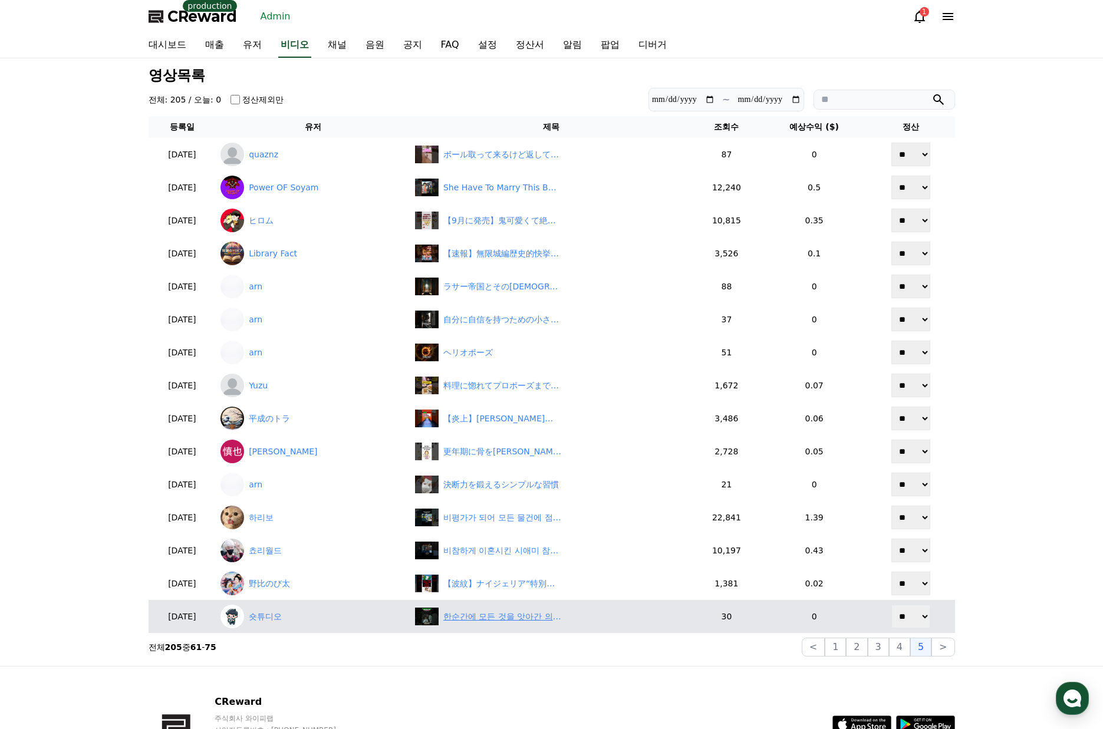
click at [521, 620] on div "한순간에 모든 것을 앗아간 의문의 뺑소니 차량 #숏챠 #shortcha #내 남편이 나를 죽였다" at bounding box center [502, 617] width 118 height 12
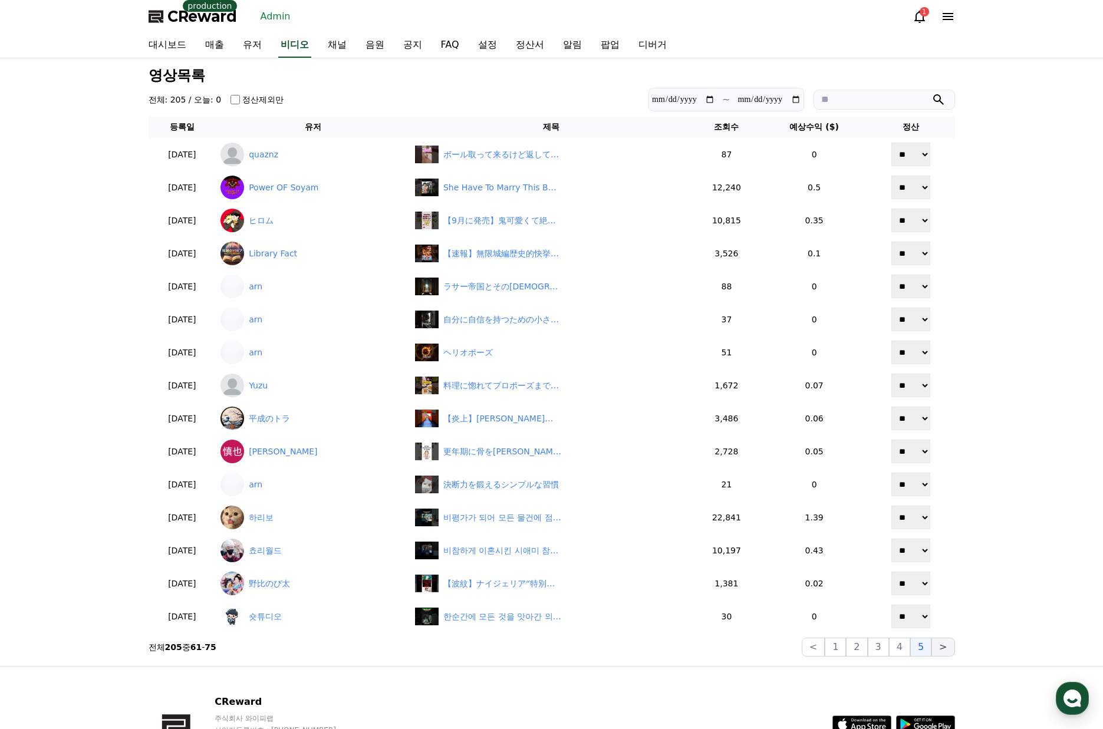
click at [941, 642] on button ">" at bounding box center [943, 647] width 23 height 19
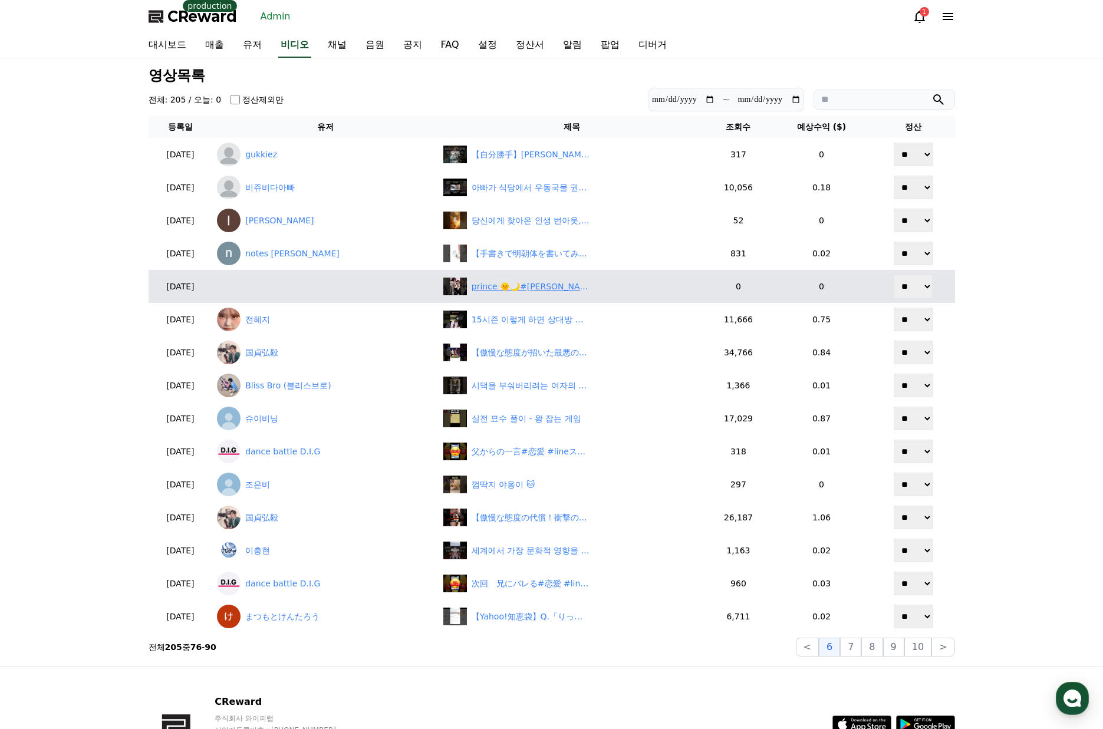
click at [541, 288] on div "prince 🌞🌙#markjrtn #junniorrs #junniormark #gmmtv" at bounding box center [531, 287] width 118 height 12
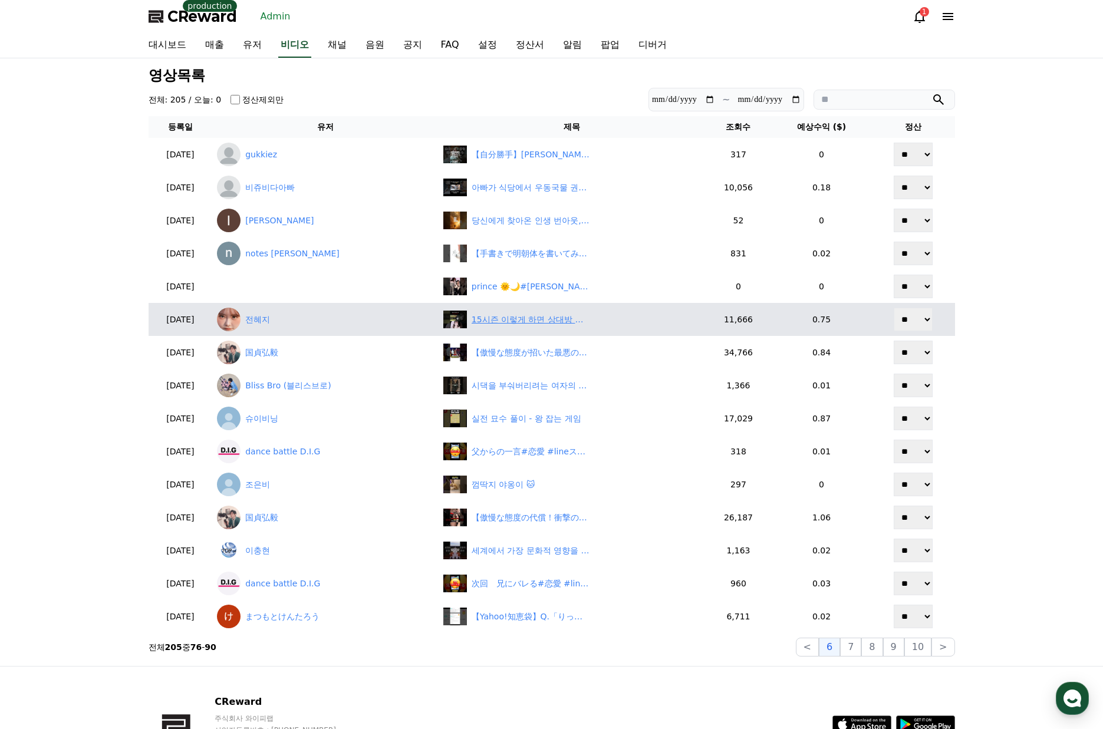
click at [554, 320] on div "15시즌 이렇게 하면 상대방 탈주함 #tft #롤토체스" at bounding box center [531, 320] width 118 height 12
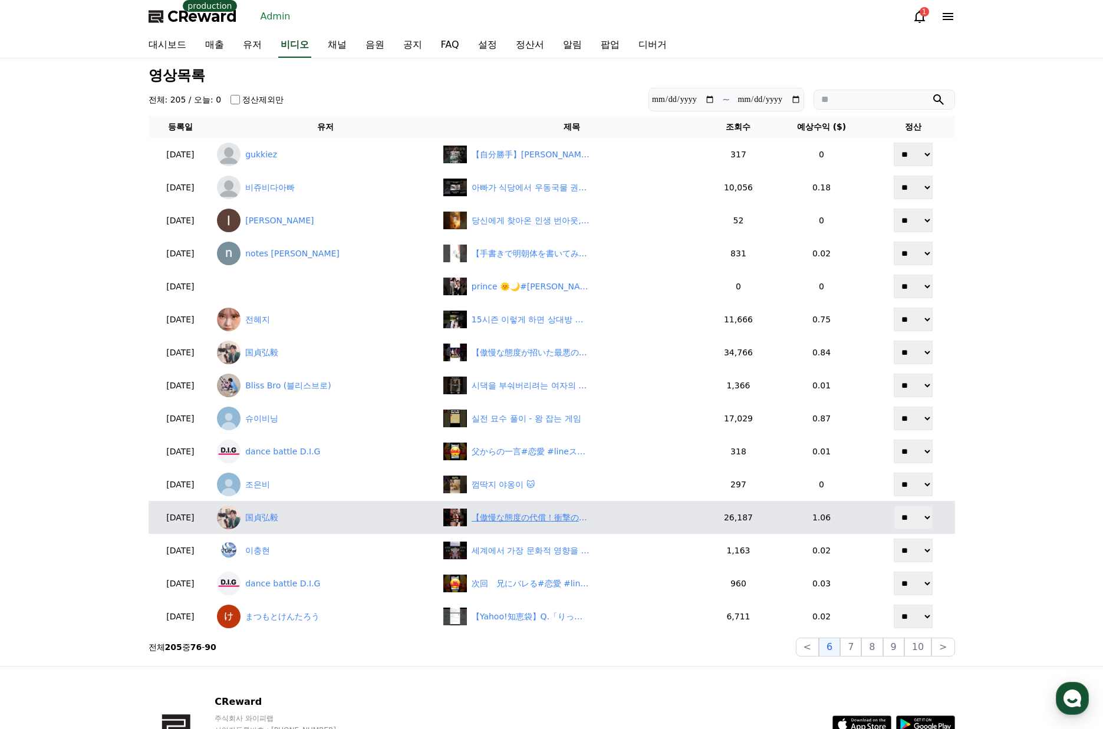
click at [522, 520] on div "【傲慢な態度の代償！衝撃のフィニッシュブロー】#格闘技#mma #総合格闘技 #shorts" at bounding box center [531, 518] width 118 height 12
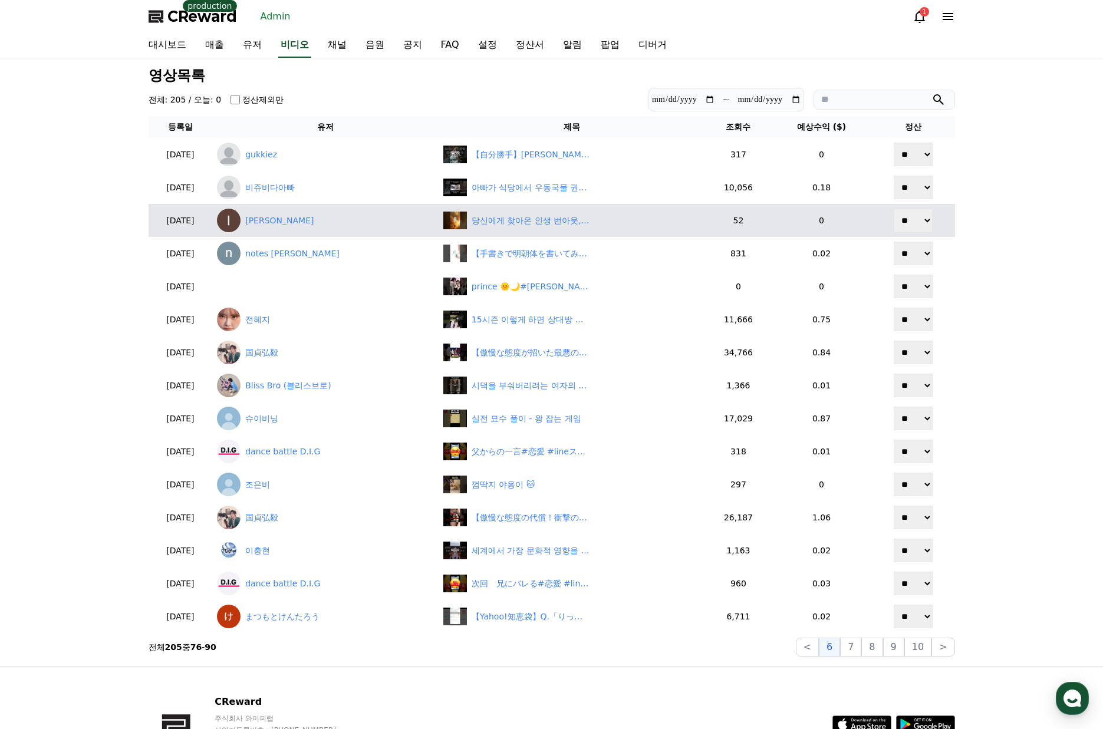
click at [861, 643] on button "7" at bounding box center [871, 647] width 21 height 19
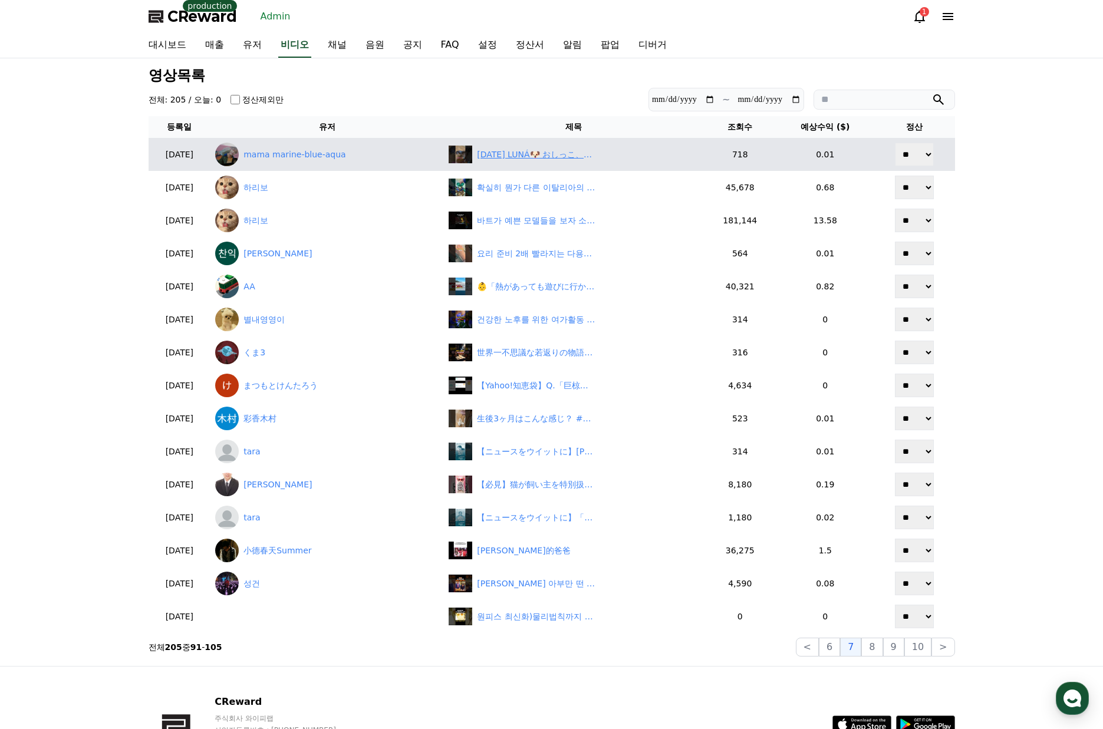
click at [517, 157] on div "2025年08月27日 LUNÁ🐶 おしっこ、違う場所にして、叱られ中のルーナ🐶 反省中❗ #ミニチュアダックス #子犬のいる暮らし #ブルータン" at bounding box center [536, 155] width 118 height 12
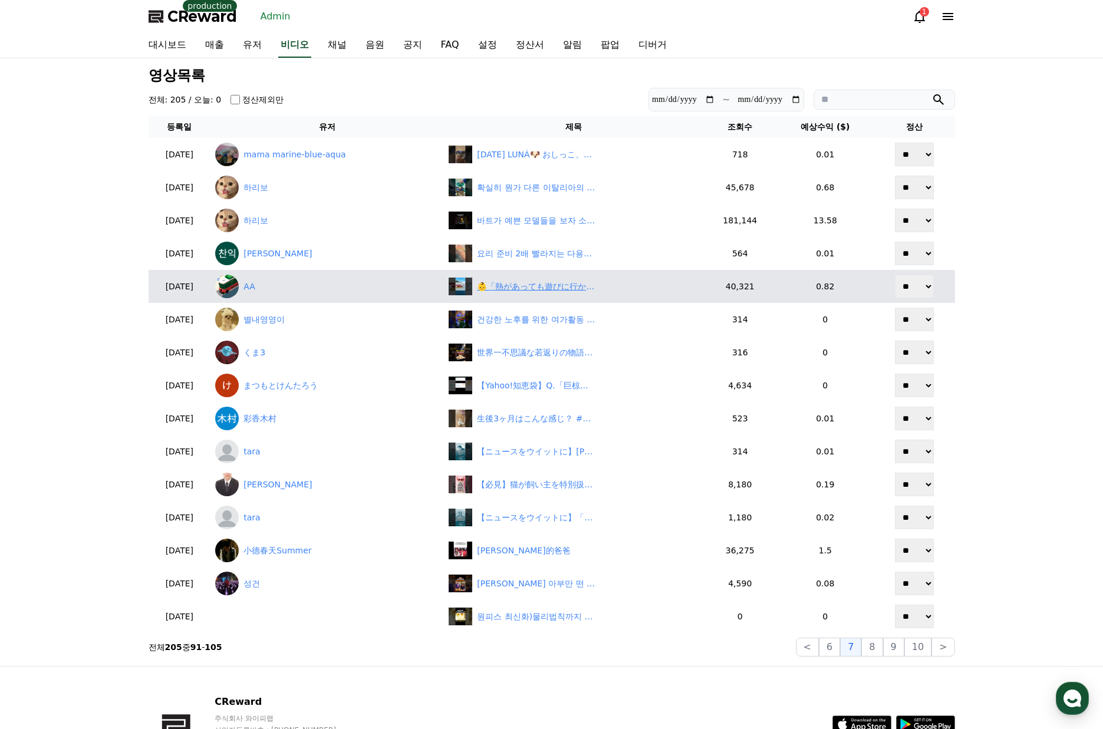
click at [547, 281] on div "👶「熱があっても遊びに行かせるママ」 #shorts" at bounding box center [536, 287] width 118 height 12
click at [281, 289] on link "AA" at bounding box center [327, 287] width 224 height 24
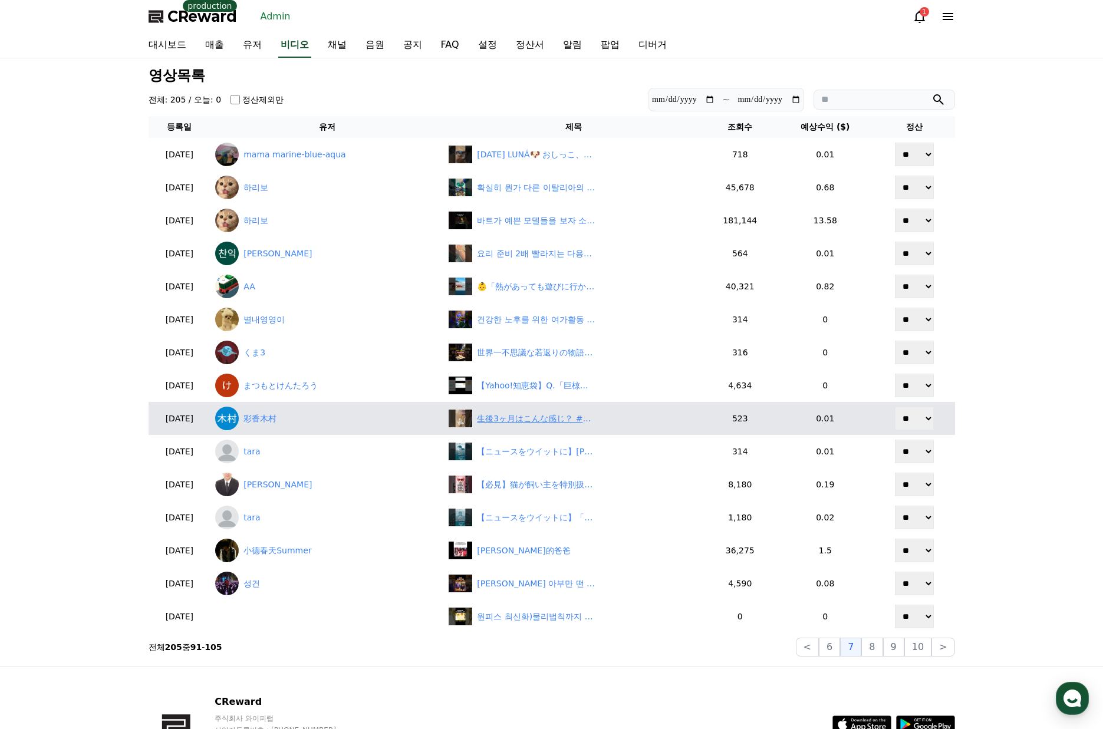
click at [534, 419] on div "生後3ヶ月はこんな感じ？ #猫 #猫のいる暮らし" at bounding box center [536, 419] width 118 height 12
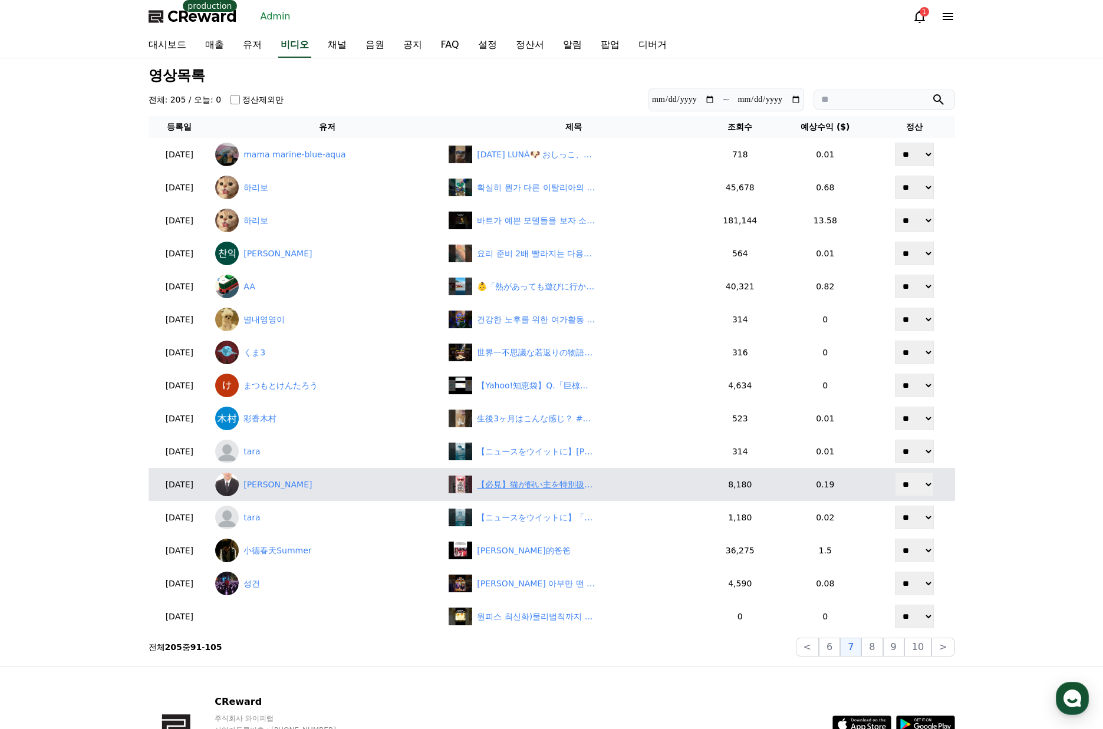
click at [549, 487] on div "【必見】猫が飼い主を特別扱いしている行動5選　#shorts" at bounding box center [536, 485] width 118 height 12
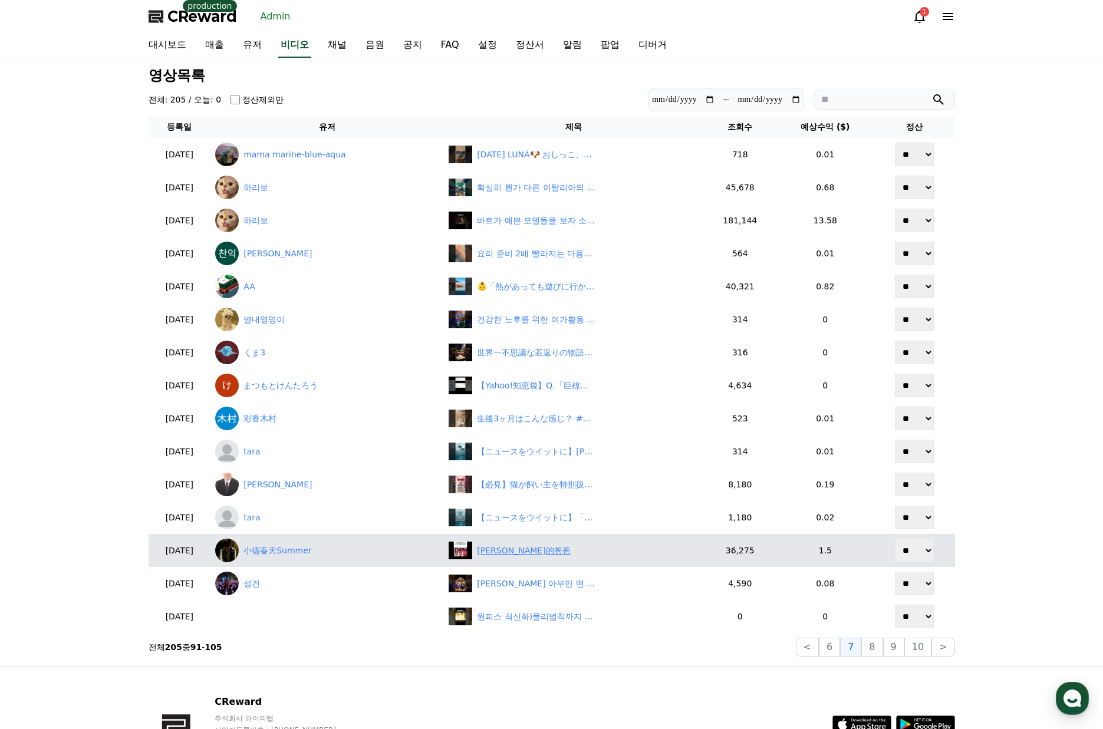
click at [533, 554] on div "吳宗憲的爸爸" at bounding box center [523, 551] width 93 height 12
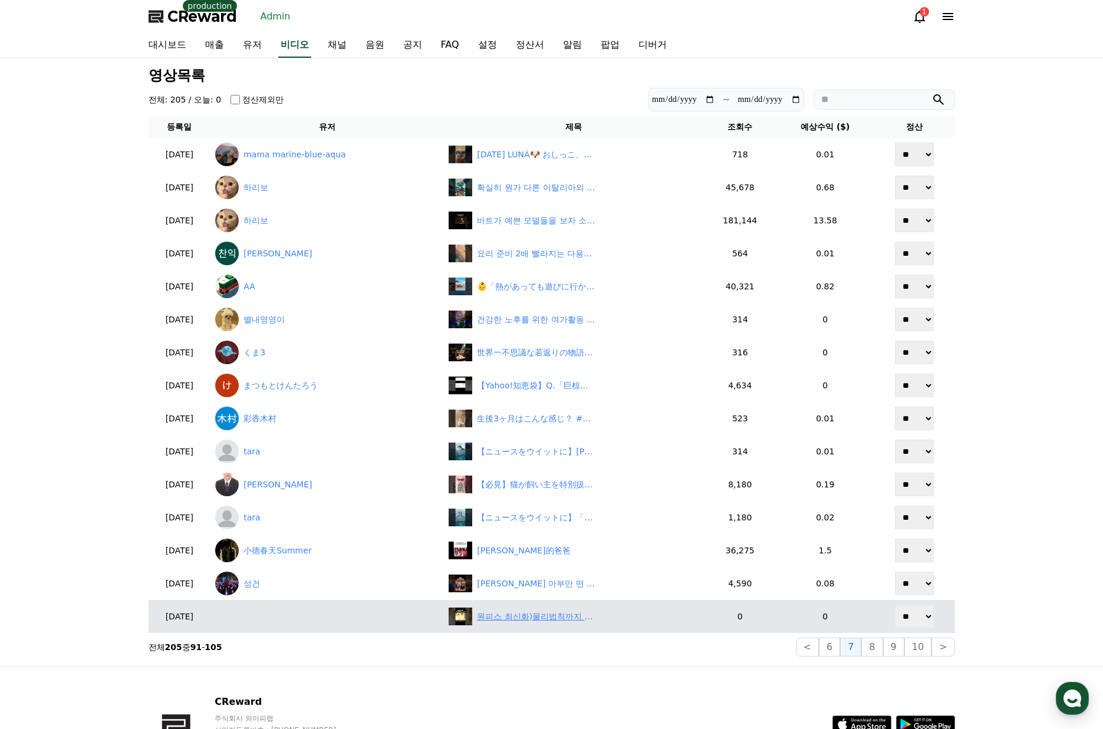
click at [565, 623] on div "원피스 최신화)물리법칙까지 무시해버리는 상디의 발차기" at bounding box center [536, 617] width 118 height 12
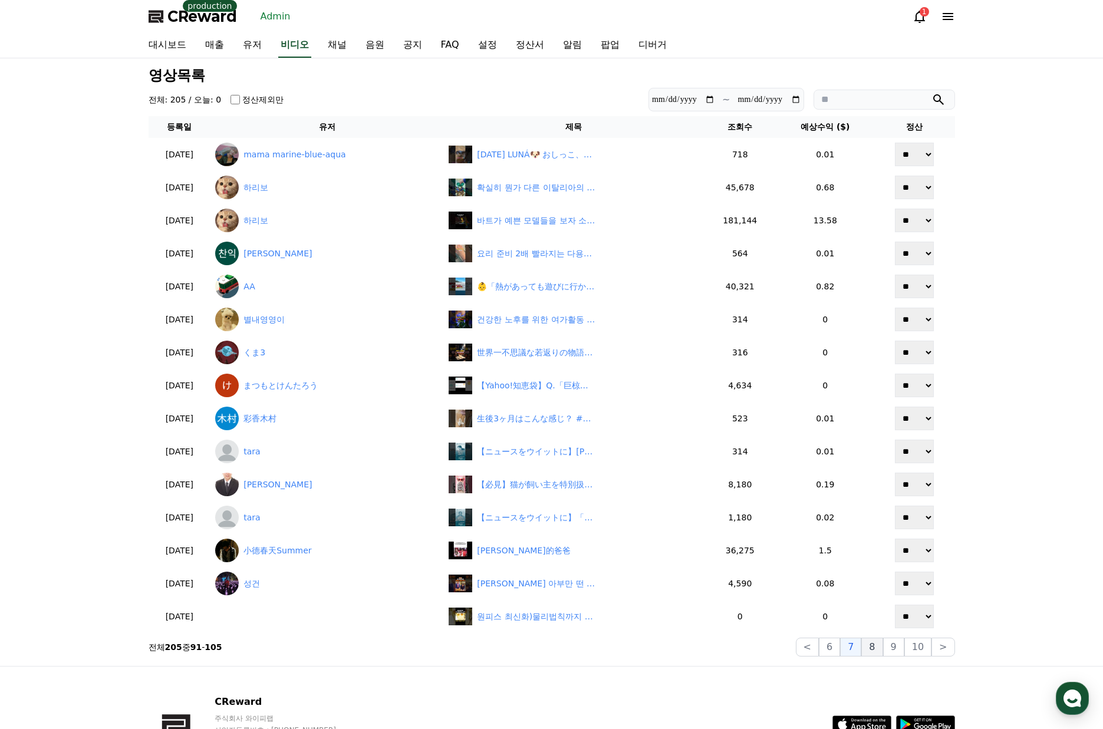
click at [905, 638] on button "8" at bounding box center [918, 647] width 27 height 19
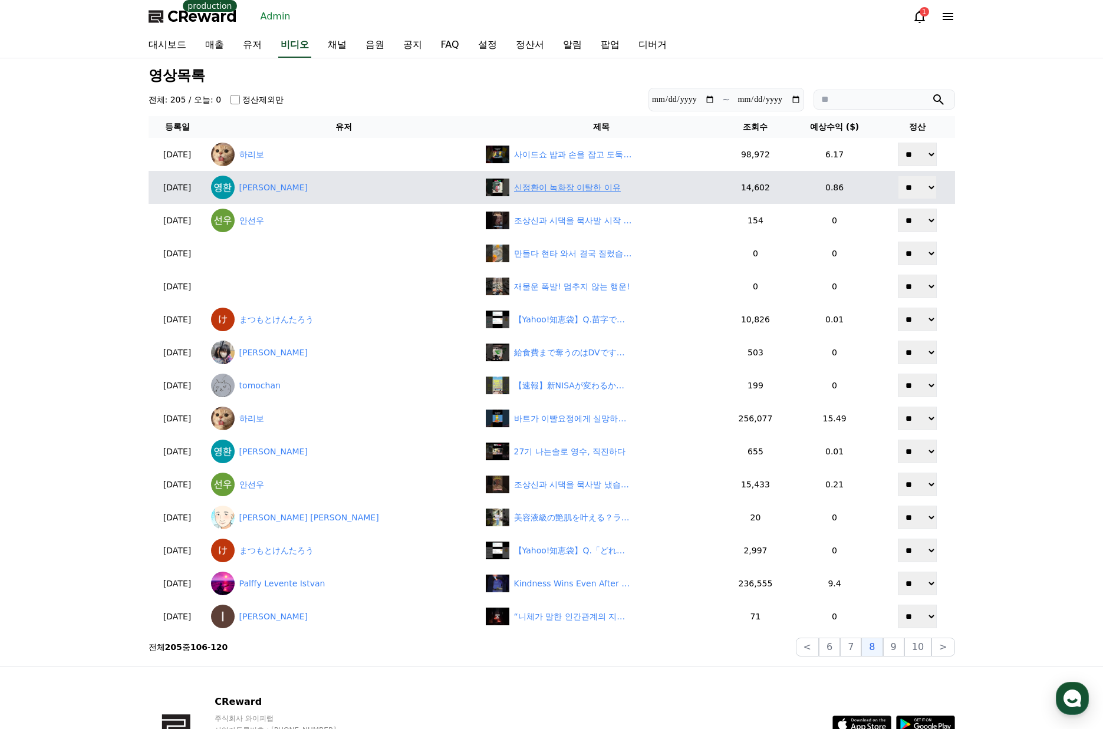
click at [514, 193] on div "신정환이 녹화장 이탈한 이유" at bounding box center [567, 188] width 107 height 12
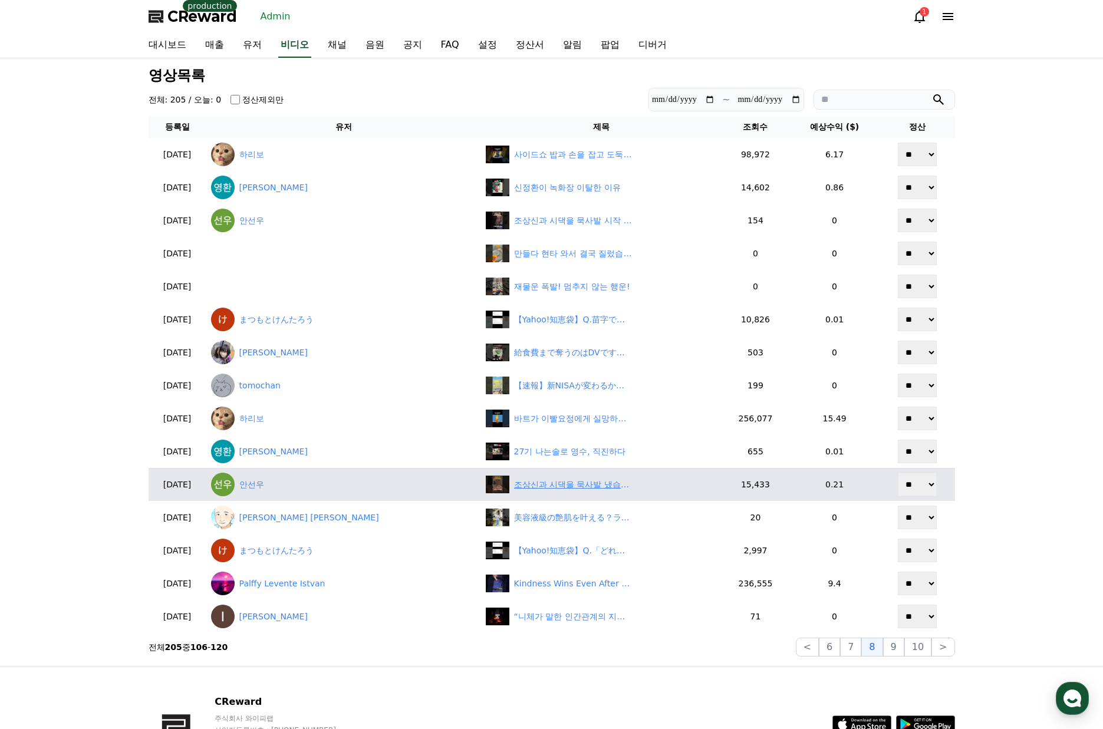
click at [517, 484] on div "조상신과 시댁을 묵사발 냈습니다.#숏챠, #shortcha, #조상신과 시댁을 묵사발 냈습니다." at bounding box center [573, 485] width 118 height 12
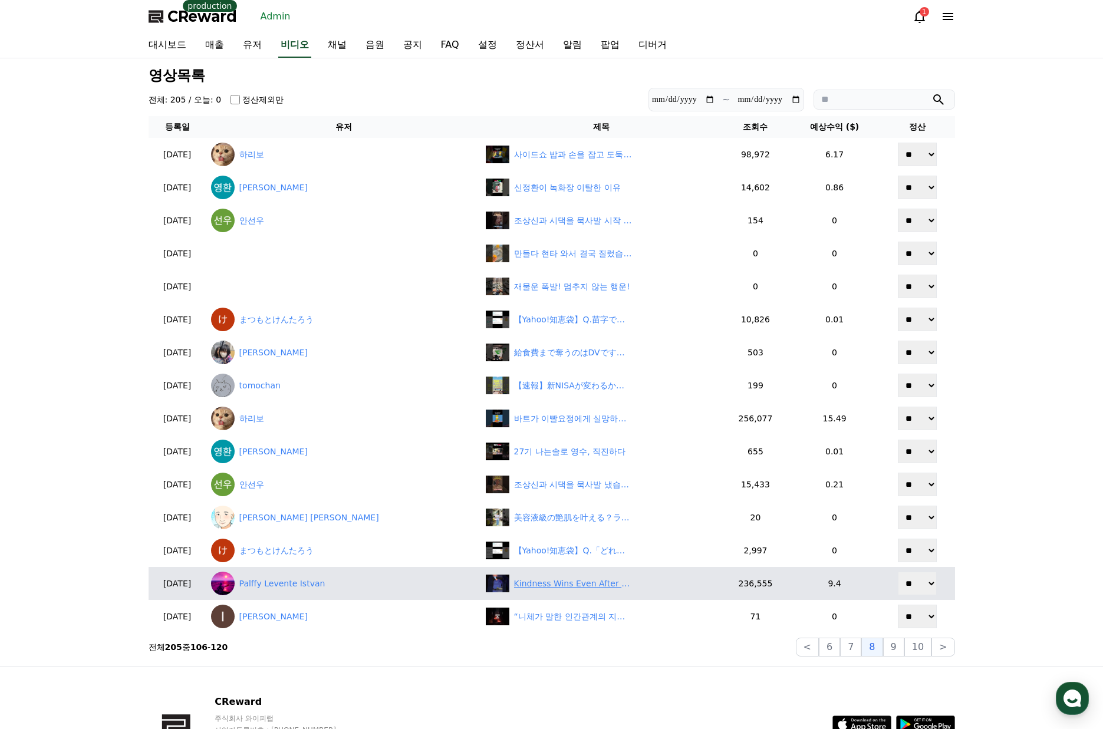
click at [514, 585] on div "Kindness Wins Even After a Big Betrayal! #shorts" at bounding box center [573, 584] width 118 height 12
click at [325, 588] on link "Palffy Levente Istvan" at bounding box center [343, 584] width 265 height 24
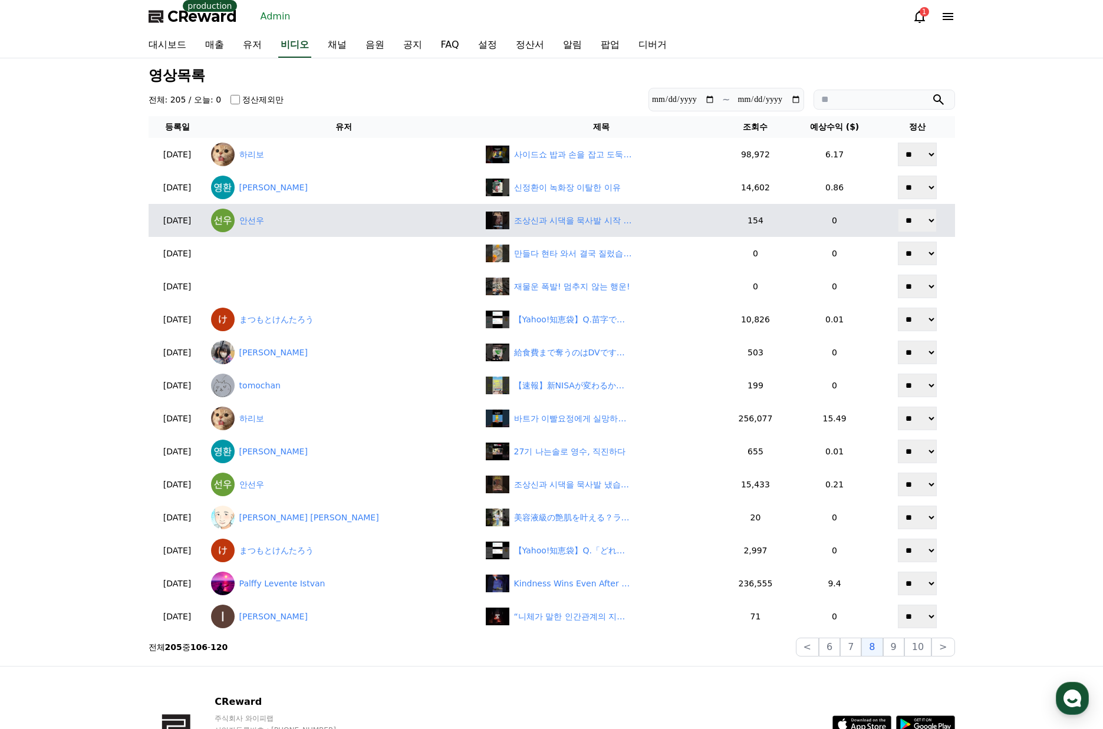
click at [892, 650] on button "9" at bounding box center [893, 647] width 21 height 19
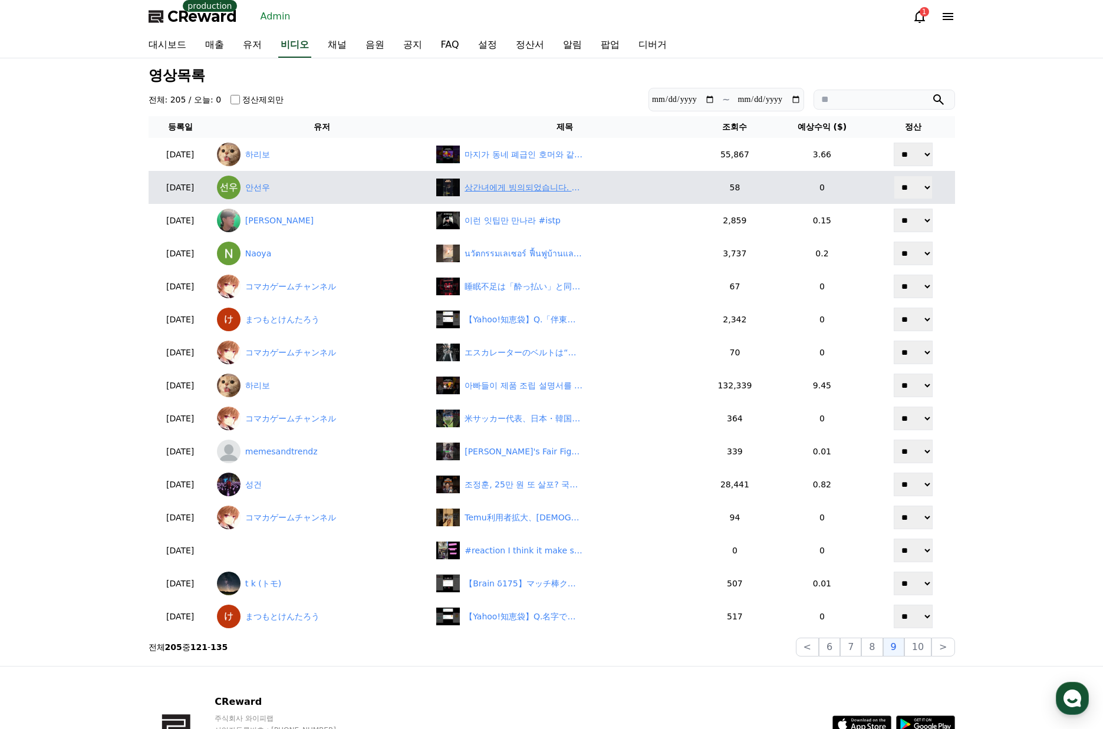
click at [538, 187] on div "상간녀에게 빙의되었습니다. #숏챠, #shortcha, #상간녀에게 빙의되었습니다." at bounding box center [524, 188] width 118 height 12
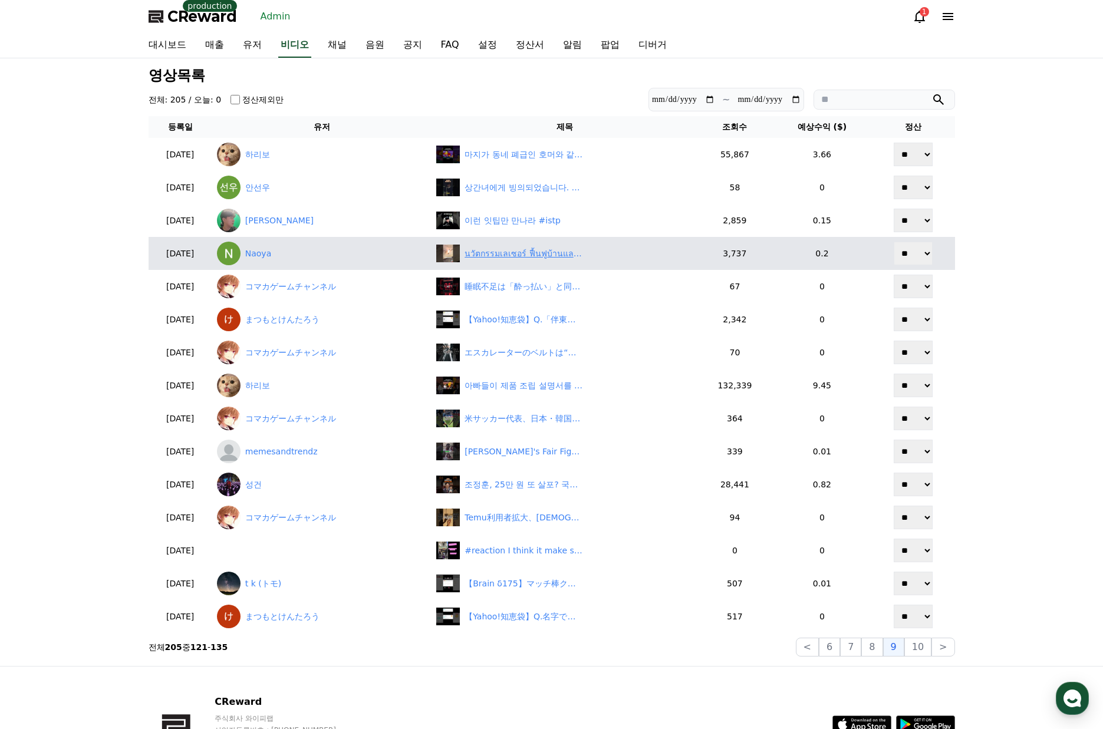
click at [515, 258] on div "นวัตกรรมเลเซอร์ ฟื้นฟูบ้านและธุรกิจเติบโต✨🏡" at bounding box center [524, 254] width 118 height 12
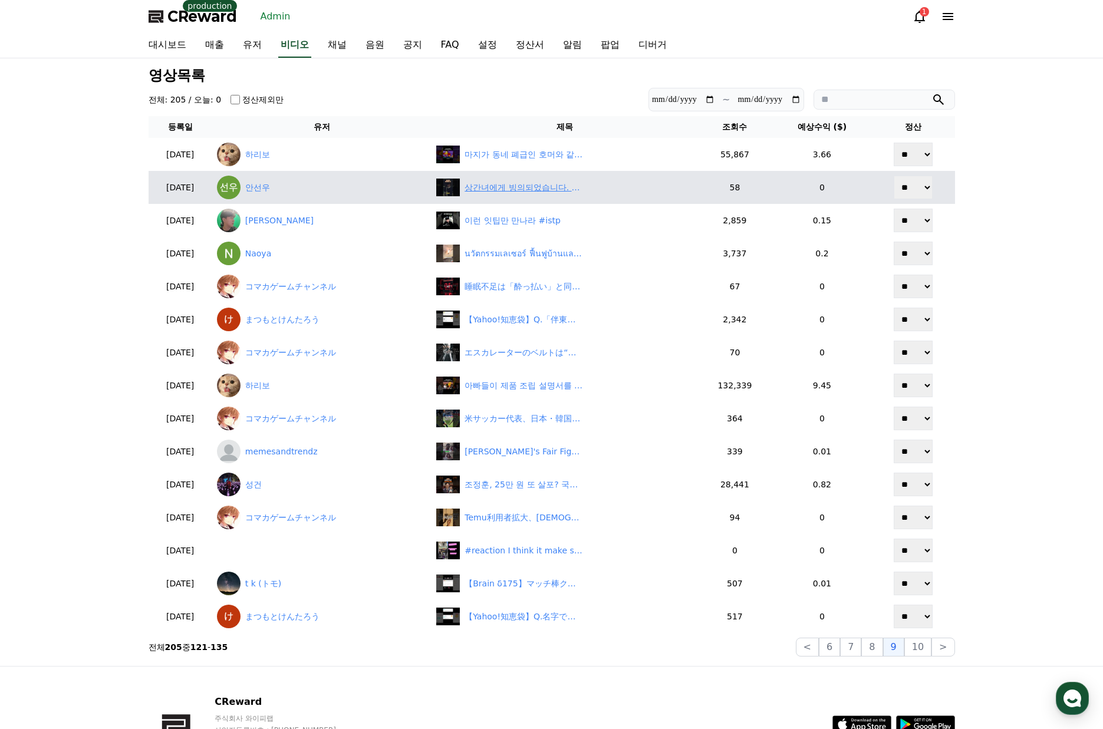
click at [529, 189] on div "상간녀에게 빙의되었습니다. #숏챠, #shortcha, #상간녀에게 빙의되었습니다." at bounding box center [524, 188] width 118 height 12
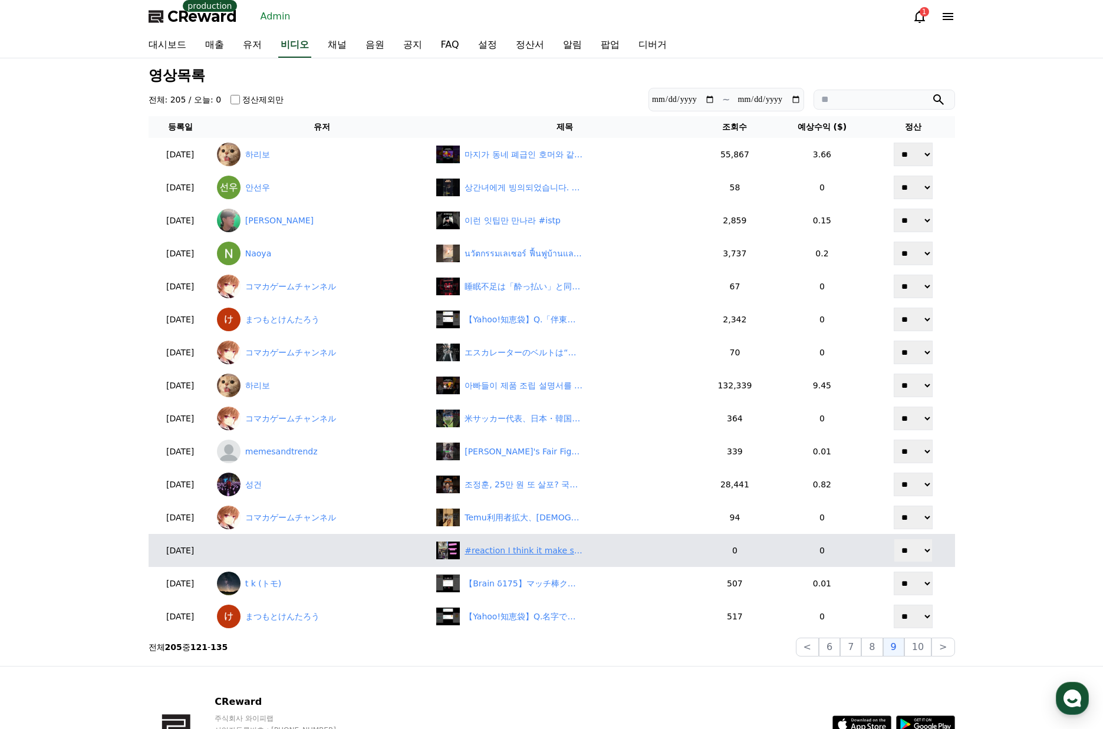
click at [519, 554] on div "#reaction I think it make sense for our western labeled region to agree and pra…" at bounding box center [524, 551] width 118 height 12
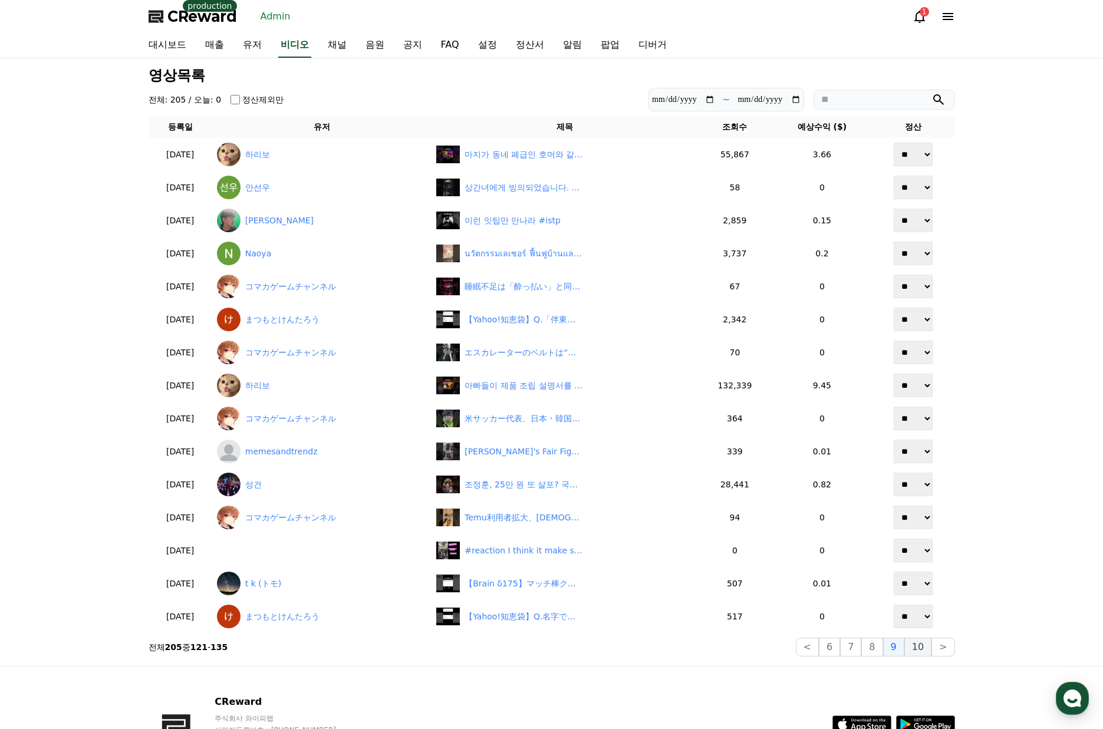
click at [917, 649] on button "10" at bounding box center [918, 647] width 27 height 19
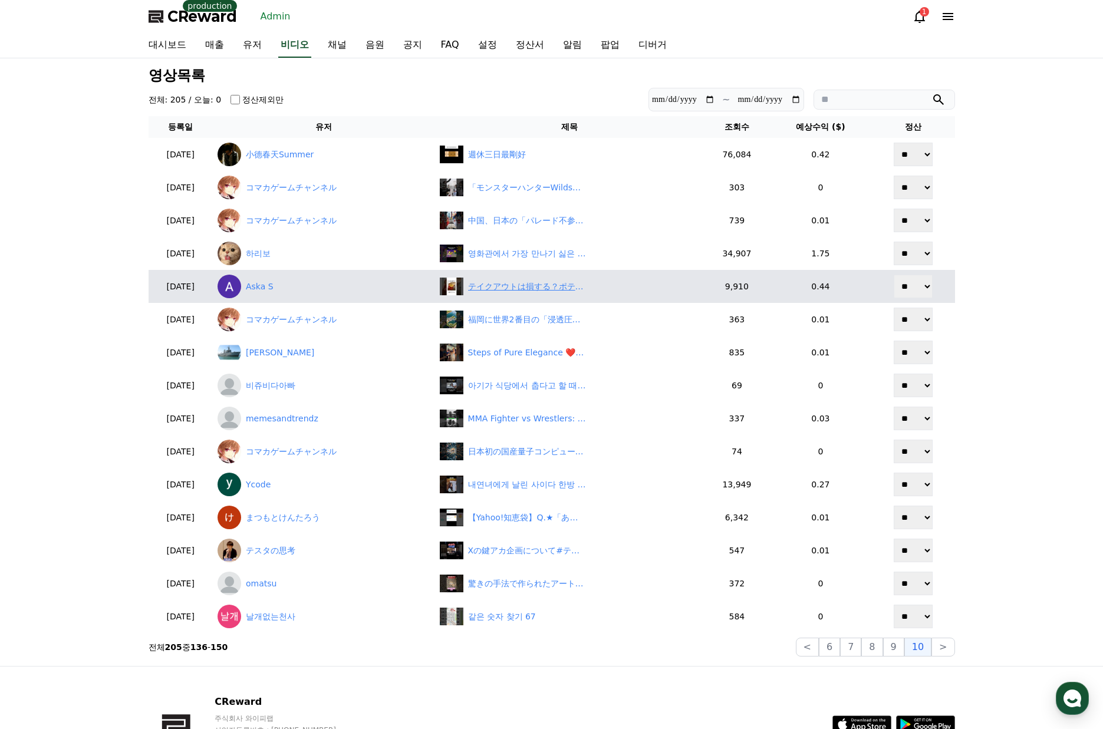
click at [528, 286] on div "テイクアウトは損する？ポテトの量がヤバい #マック #マクドナルド" at bounding box center [527, 287] width 118 height 12
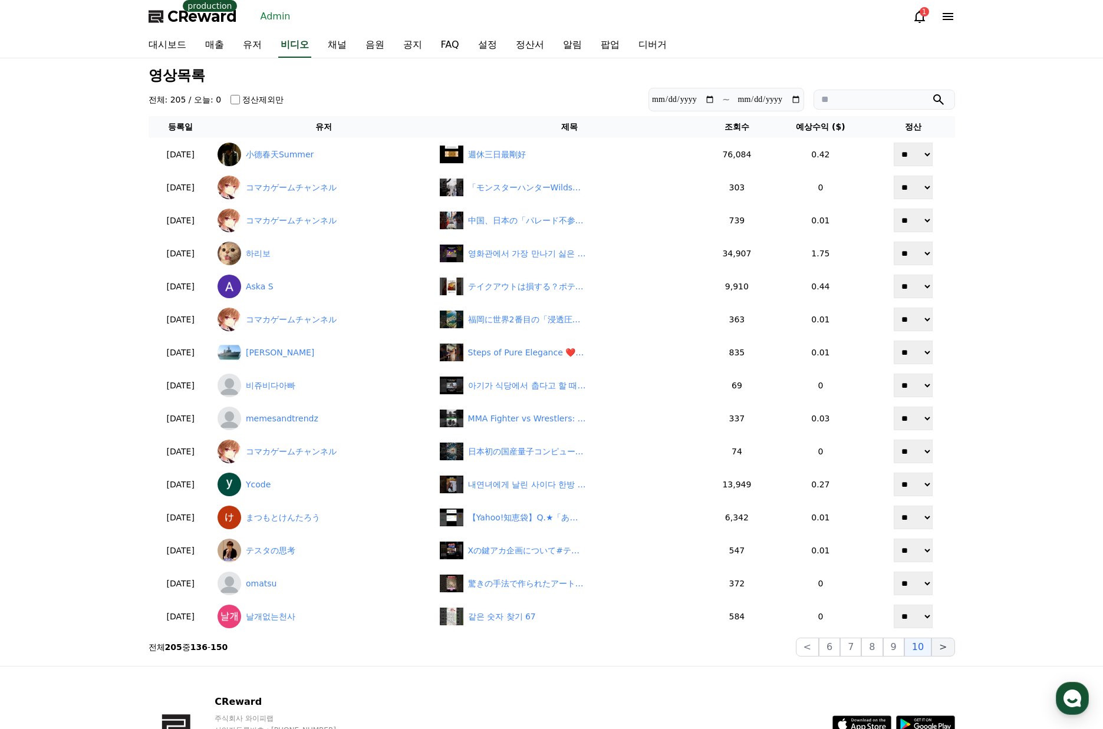
click at [945, 652] on button ">" at bounding box center [943, 647] width 23 height 19
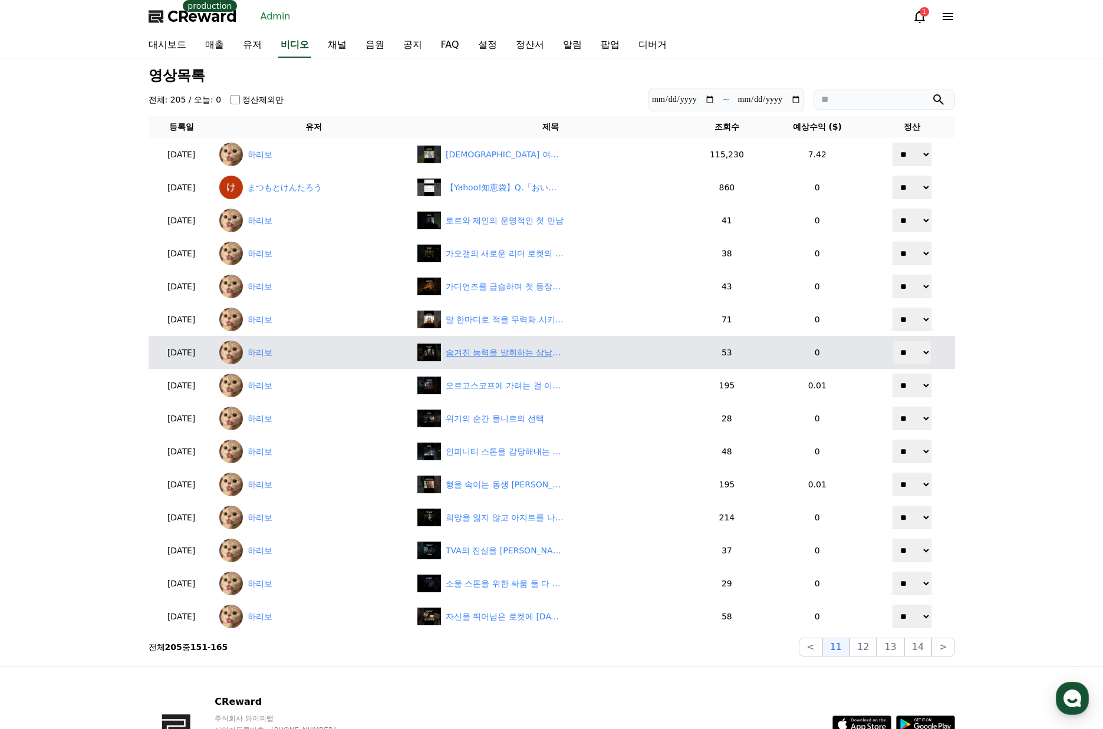
click at [525, 348] on div "숨겨진 능력을 발휘하는 상남자 드랙스" at bounding box center [505, 353] width 118 height 12
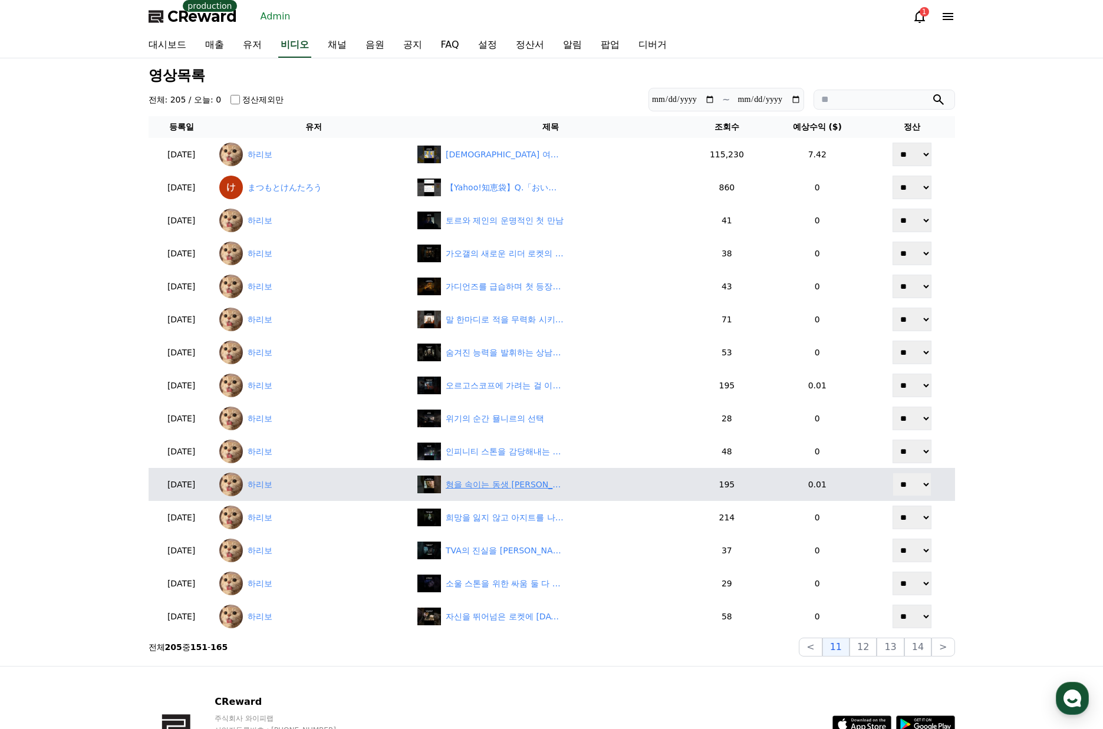
click at [505, 485] on div "형을 속이는 동생 로키의 거짓말이 시작되는 순간" at bounding box center [505, 485] width 118 height 12
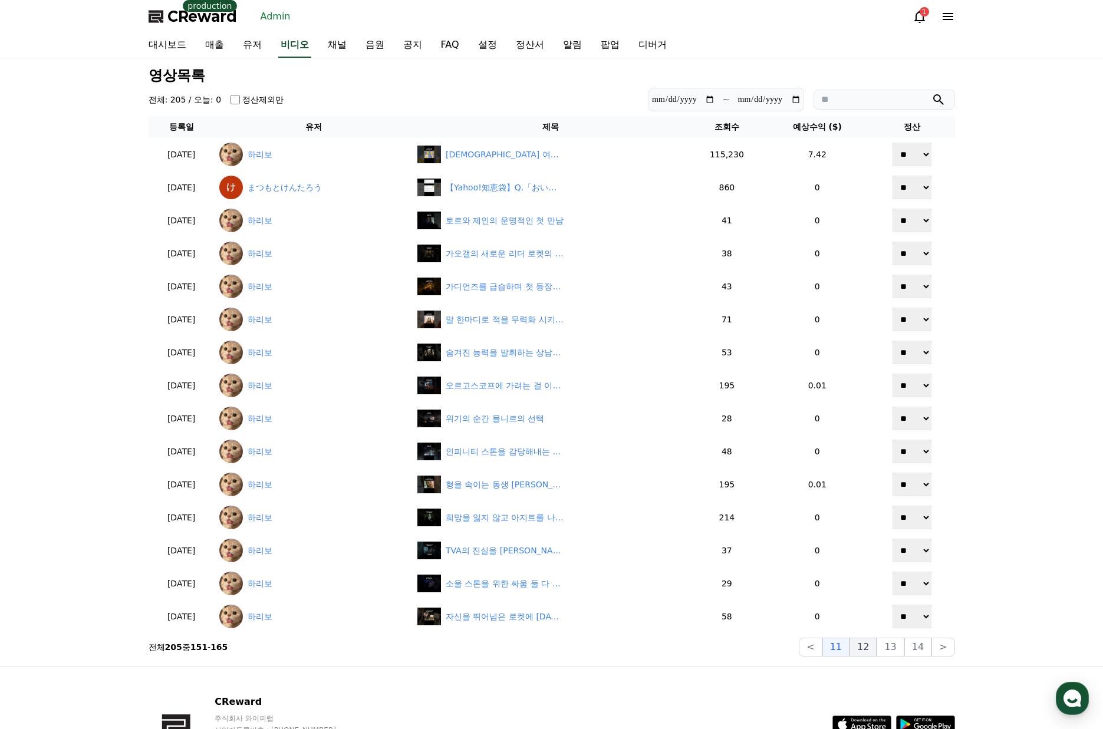
click at [877, 648] on button "12" at bounding box center [890, 647] width 27 height 19
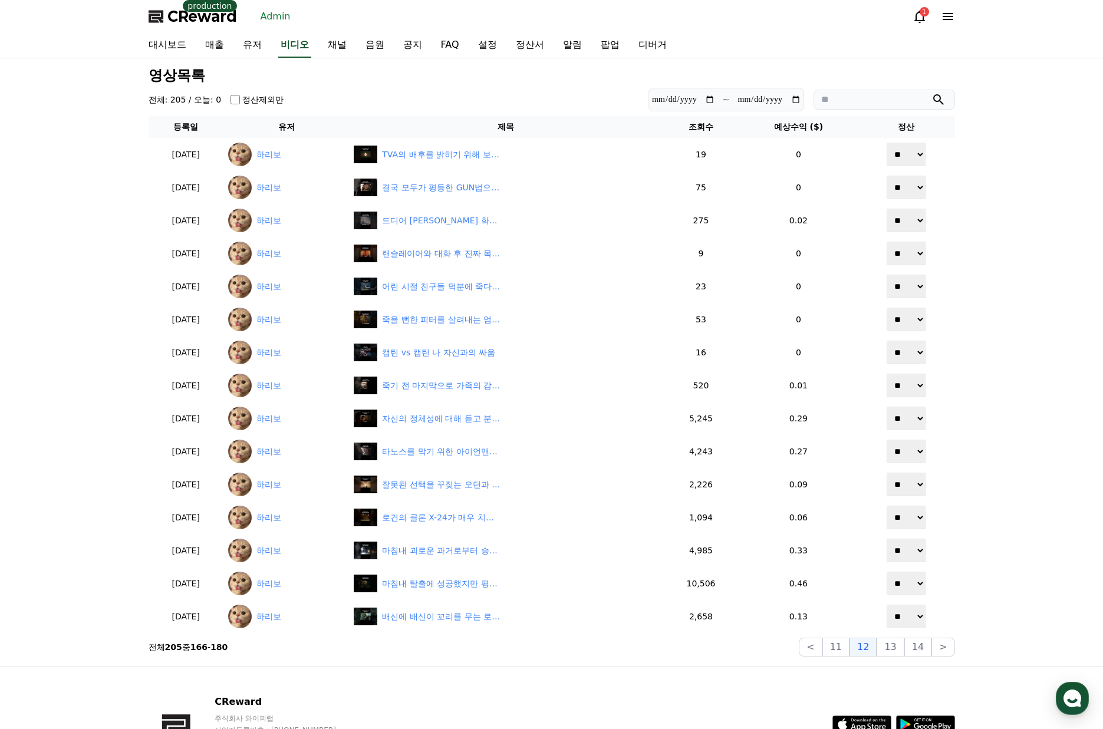
click at [1015, 383] on div "**********" at bounding box center [551, 362] width 1103 height 608
click at [932, 652] on button "13" at bounding box center [943, 647] width 23 height 19
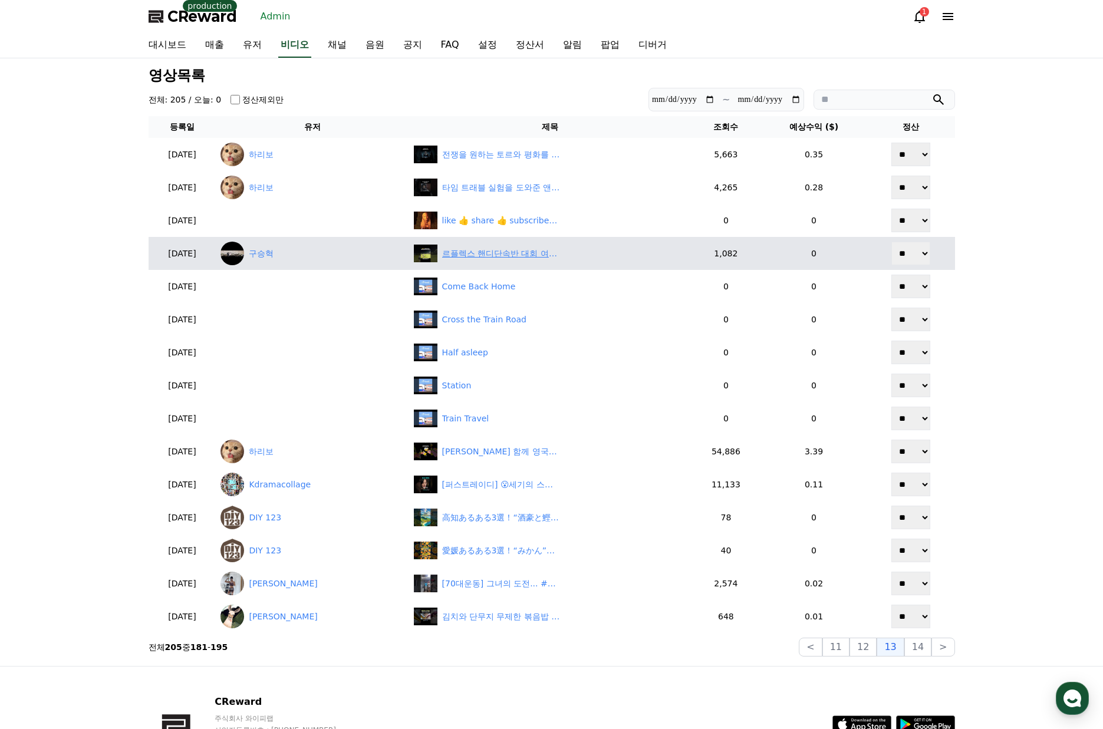
click at [505, 254] on div "르플렉스 핸디단속반 대회 여성 1위 핸디단속! 공치구tv에서 9홀 보실 수 있어요^^ #핸디단속반 #핸디 #르플렉스 #미모 #골프 #골프스타 …" at bounding box center [501, 254] width 118 height 12
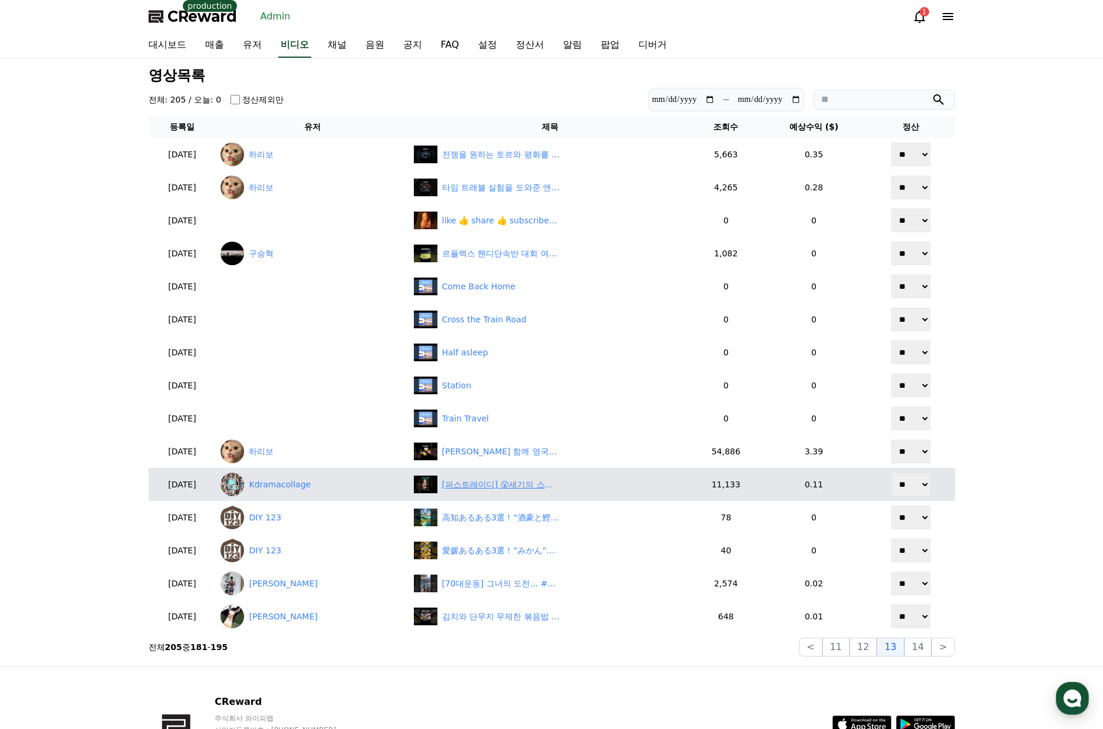
click at [472, 490] on div "[퍼스트레이디] 😮세기의 스캔들,정치 파트너 #퍼스트레이디, #MBN드라마, #퍼스트레이디예고, #유진, #지현우, #MBN퍼스트레이디, #수…" at bounding box center [501, 485] width 118 height 12
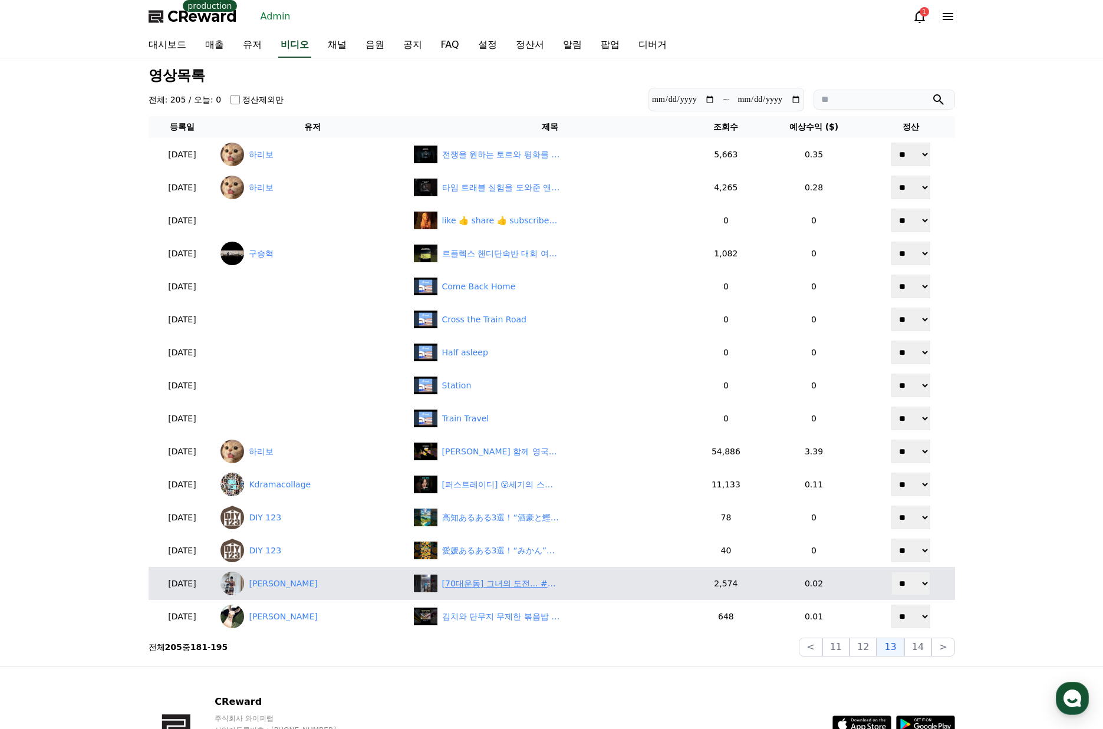
click at [514, 590] on div "[70대운동] 그녀의 도전... #shutupfit #닥치고운동 #딥스 #70대여성 #노인운동 #노인건강 #노인체육 #70대운동 #삼두" at bounding box center [550, 584] width 273 height 18
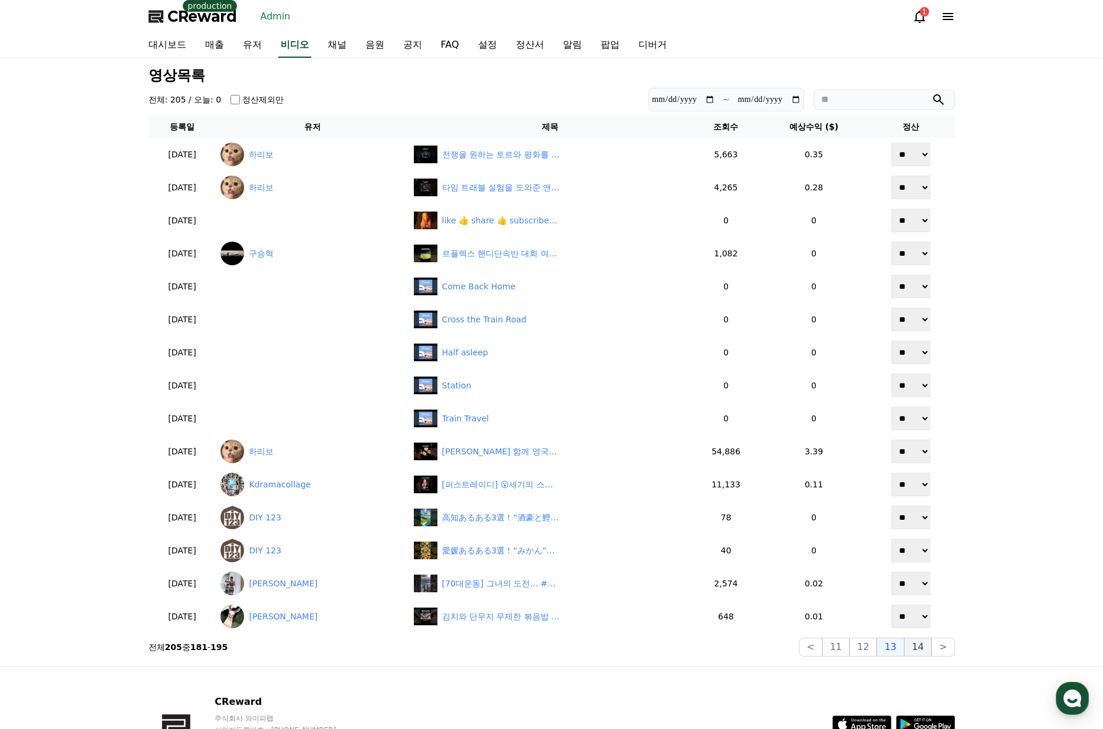
click at [922, 656] on button "14" at bounding box center [918, 647] width 27 height 19
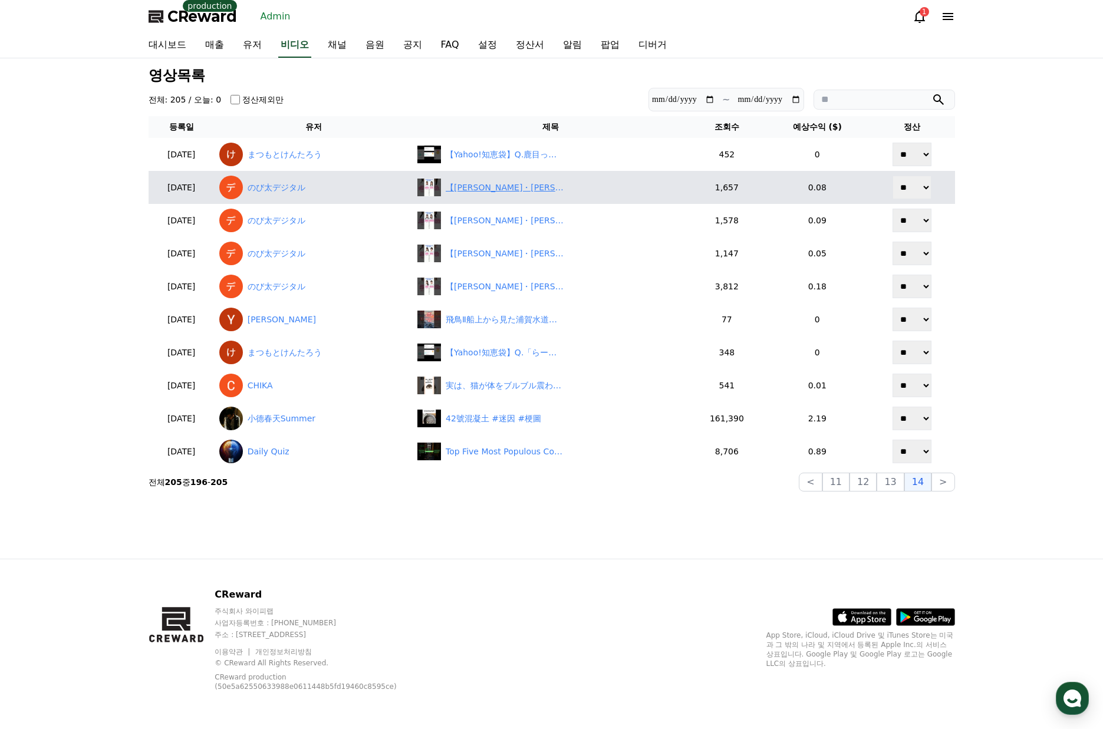
click at [515, 188] on div "【田辺真南葉・松本真央】初心者必見！ウェザーニュースキャスター紹介！美人すぎるお天気キャスターみーちゃんとりーちゃん【ウェザーニュースLiVE切り抜き】 #か…" at bounding box center [505, 188] width 118 height 12
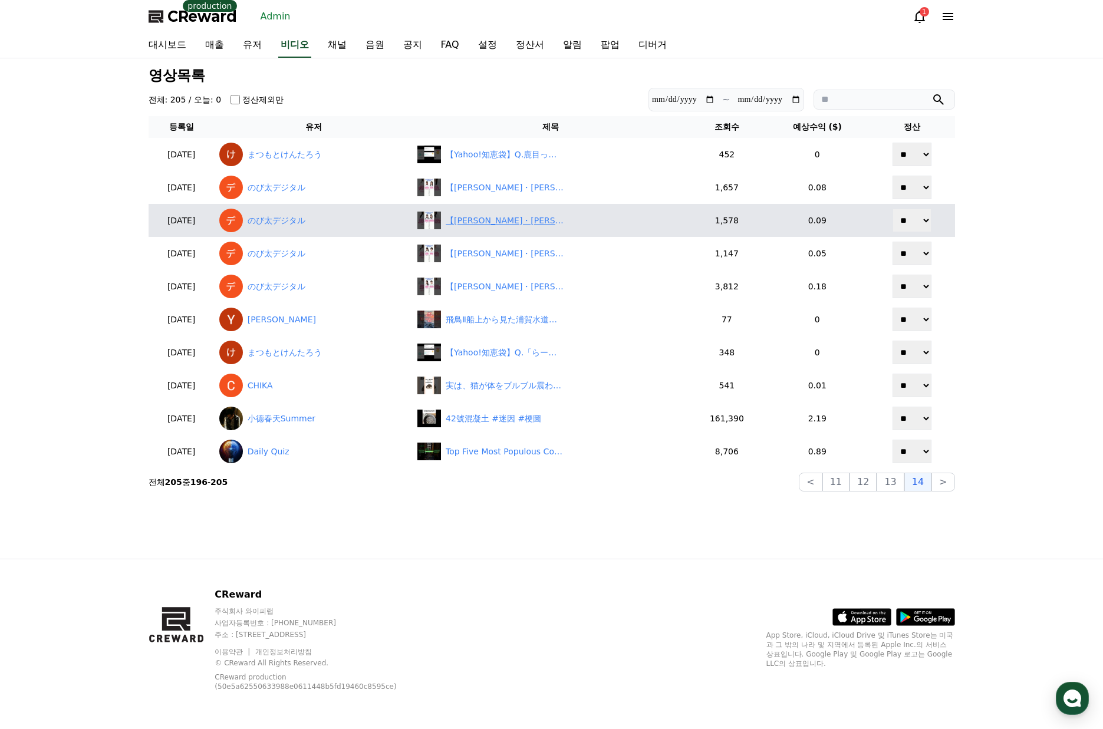
click at [526, 229] on div "【青原桃香・岡本結子リサ】初心者必見！ウェザーニュースキャスター紹介！美人すぎるお天気キャスターももぴんと結子姫【ウェザーニュースLiVE切り抜き】 #かわいい" at bounding box center [550, 221] width 266 height 18
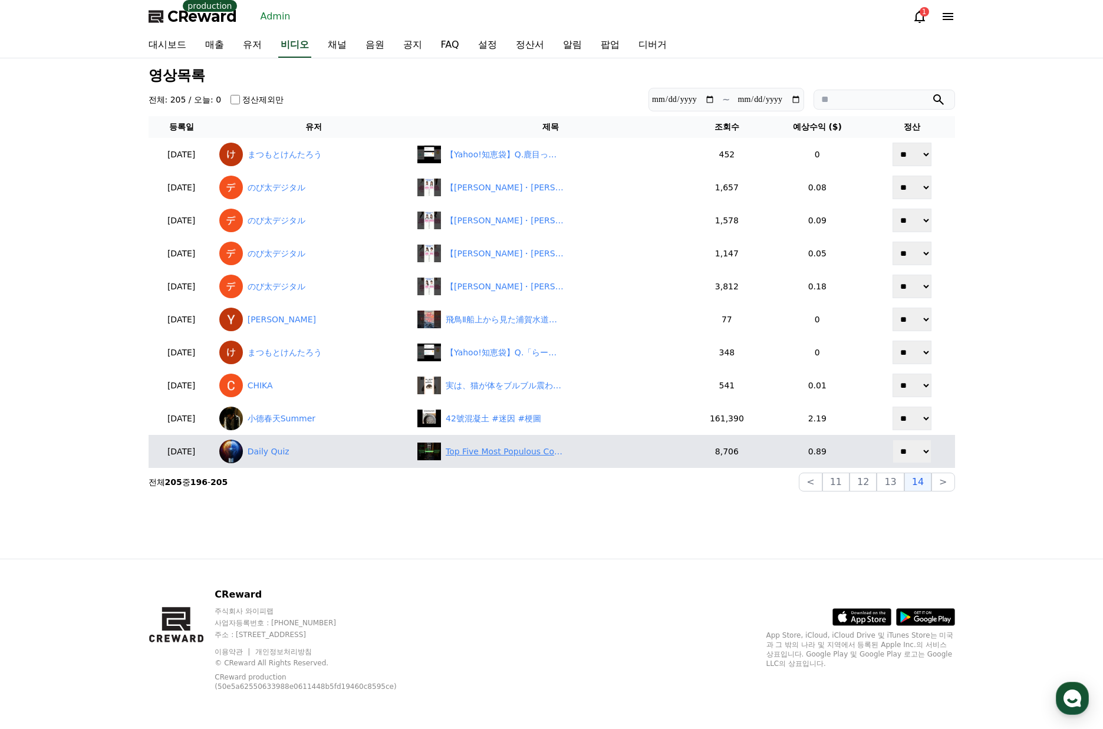
click at [516, 448] on div "Top Five Most Populous Countries 🌍 Can You Name Them All? 🤔 #quiz" at bounding box center [505, 452] width 118 height 12
click at [287, 456] on link "Daily Quiz" at bounding box center [313, 452] width 189 height 24
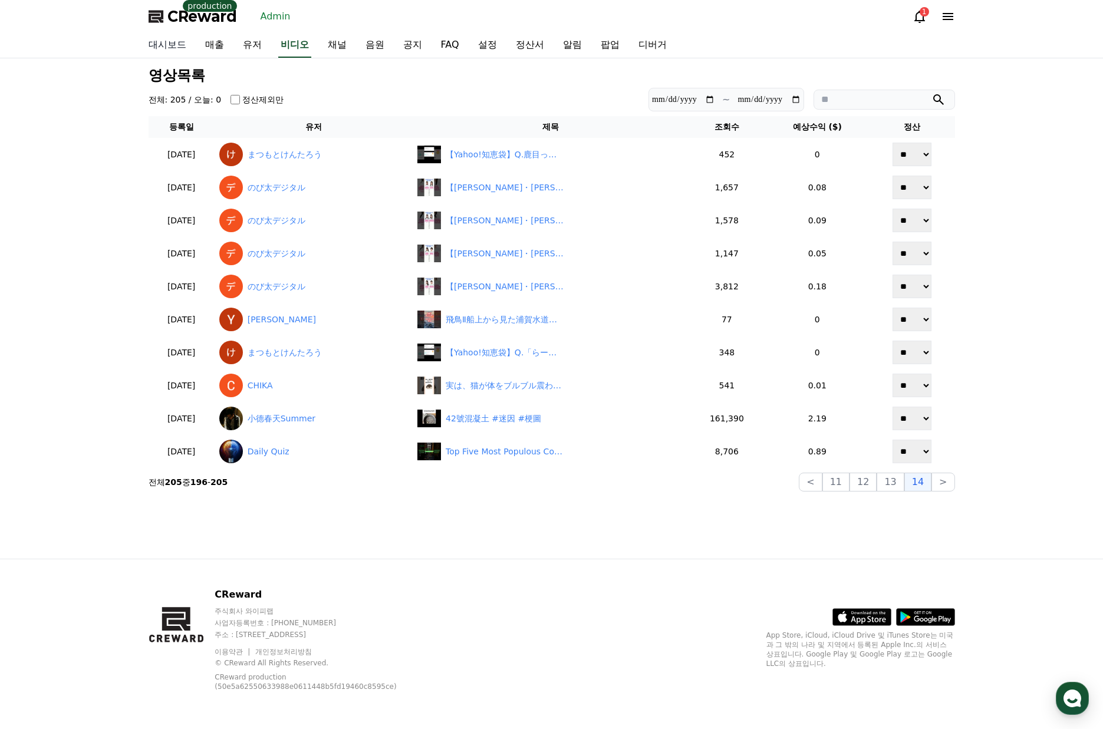
click at [178, 45] on link "대시보드" at bounding box center [167, 45] width 57 height 25
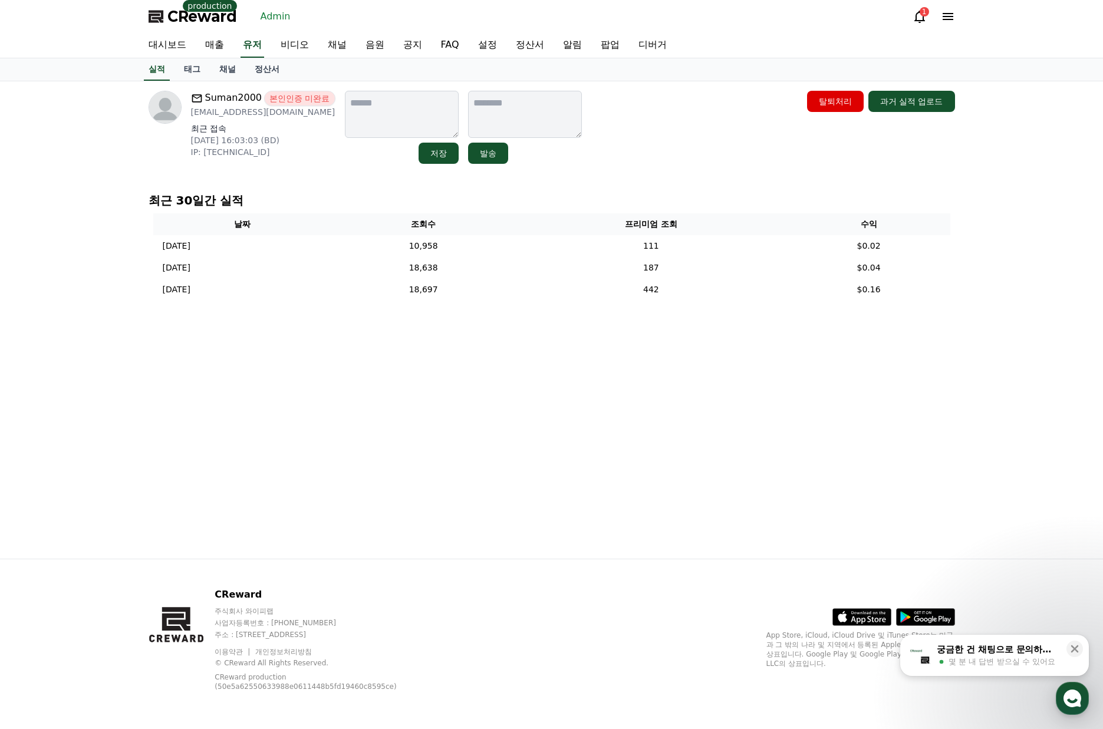
click at [1051, 263] on div "Suman2000 본인인증 미완료 sumanbusiness2000@gmail.com 최근 접속 2025-08-30 16:03:03 (BD) I…" at bounding box center [551, 320] width 1103 height 478
click at [1048, 263] on div "Suman2000 본인인증 미완료 sumanbusiness2000@gmail.com 최근 접속 2025-08-30 16:03:03 (BD) I…" at bounding box center [551, 320] width 1103 height 478
click at [1032, 245] on div "Suman2000 본인인증 미완료 sumanbusiness2000@gmail.com 최근 접속 2025-08-30 16:03:03 (BD) I…" at bounding box center [551, 320] width 1103 height 478
click at [1016, 232] on div "Suman2000 본인인증 미완료 sumanbusiness2000@gmail.com 최근 접속 2025-08-30 16:03:03 (BD) I…" at bounding box center [551, 320] width 1103 height 478
drag, startPoint x: 333, startPoint y: 109, endPoint x: 181, endPoint y: 110, distance: 152.1
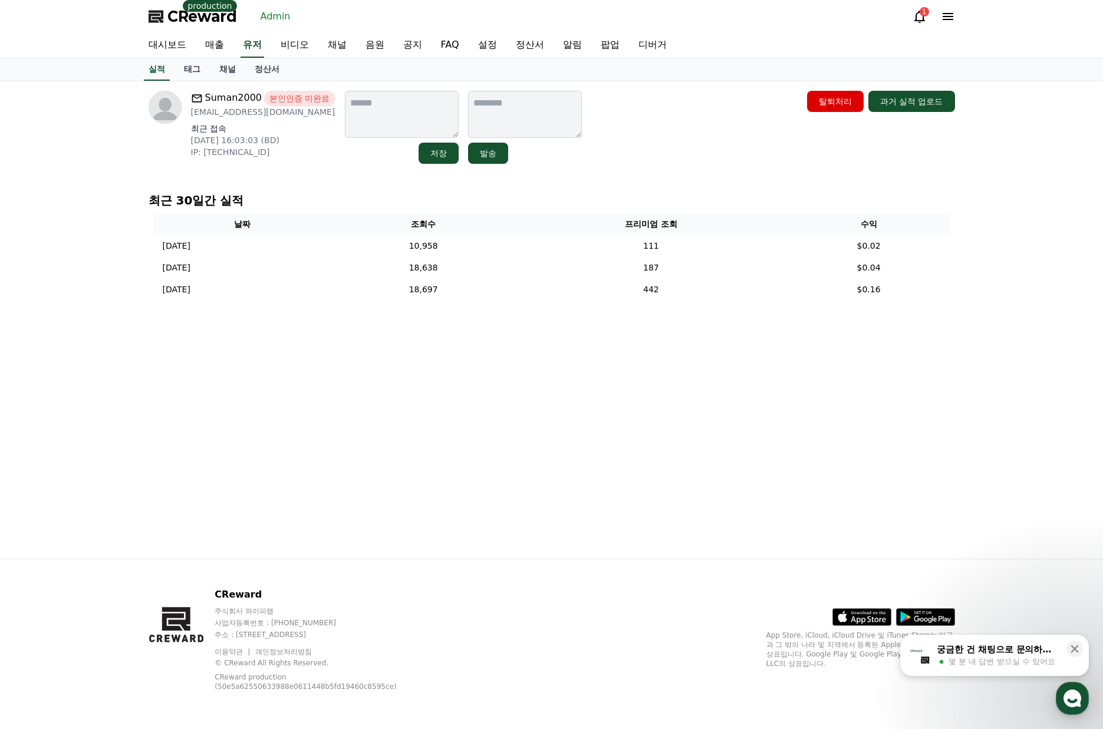
click at [179, 110] on div "Suman2000 본인인증 미완료 sumanbusiness2000@gmail.com 최근 접속 2025-08-30 16:03:03 (BD) I…" at bounding box center [365, 127] width 433 height 73
drag, startPoint x: 318, startPoint y: 113, endPoint x: 189, endPoint y: 114, distance: 128.5
click at [189, 114] on div "Suman2000 본인인증 미완료 sumanbusiness2000@gmail.com 최근 접속 2025-08-30 16:03:03 (BD) I…" at bounding box center [242, 127] width 187 height 73
copy p "sumanbusiness2000@gmail.com"
click at [220, 72] on link "채널" at bounding box center [227, 69] width 35 height 22
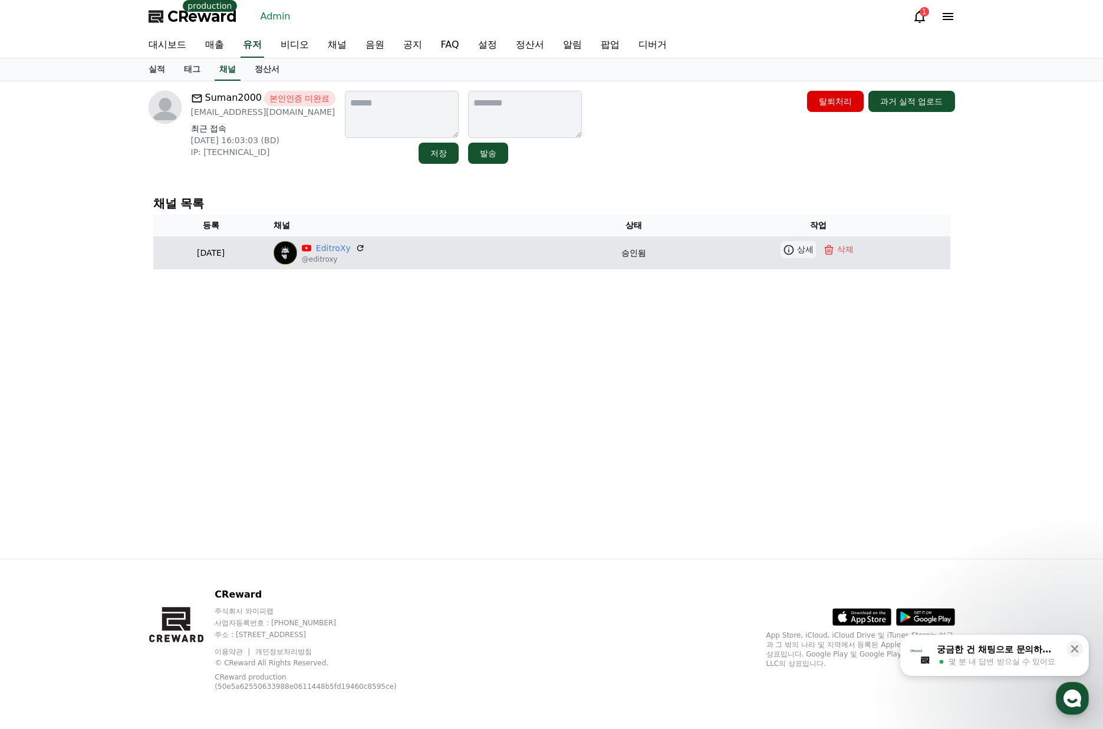
click at [813, 255] on p "상세" at bounding box center [805, 250] width 17 height 12
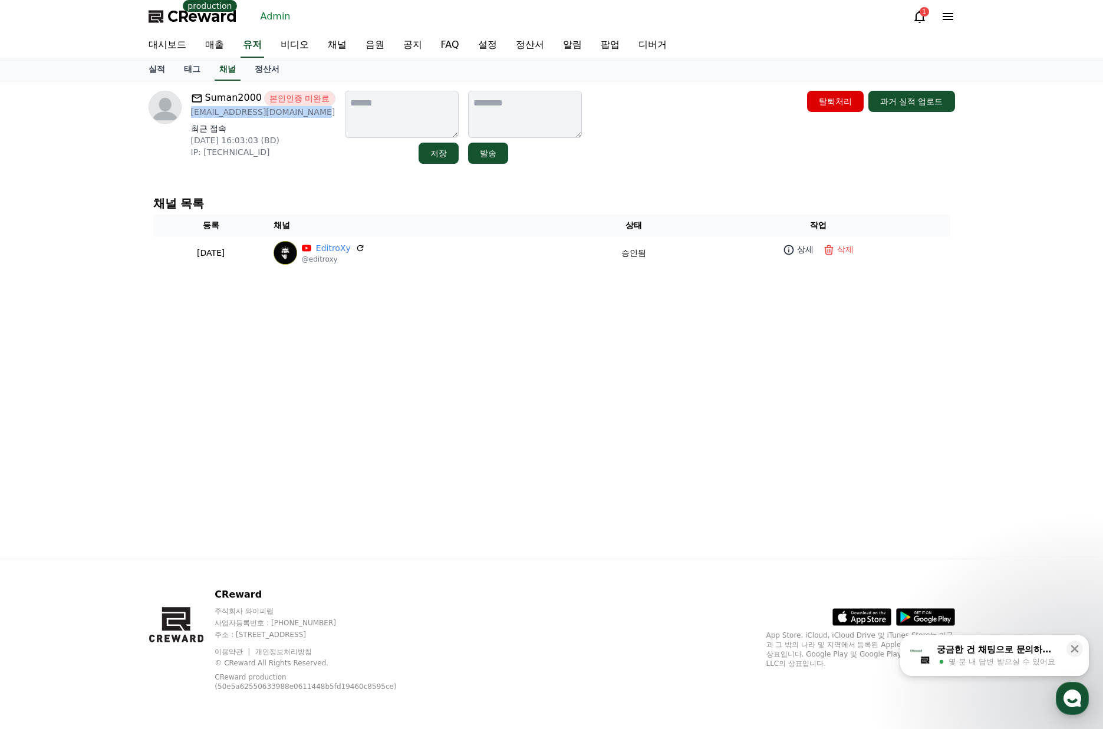
drag, startPoint x: 304, startPoint y: 114, endPoint x: 186, endPoint y: 116, distance: 117.4
click at [186, 116] on div "Suman2000 본인인증 미완료 sumanbusiness2000@gmail.com 최근 접속 2025-08-30 16:03:03 (BD) I…" at bounding box center [242, 127] width 187 height 73
copy p "sumanbusiness2000@gmail.com"
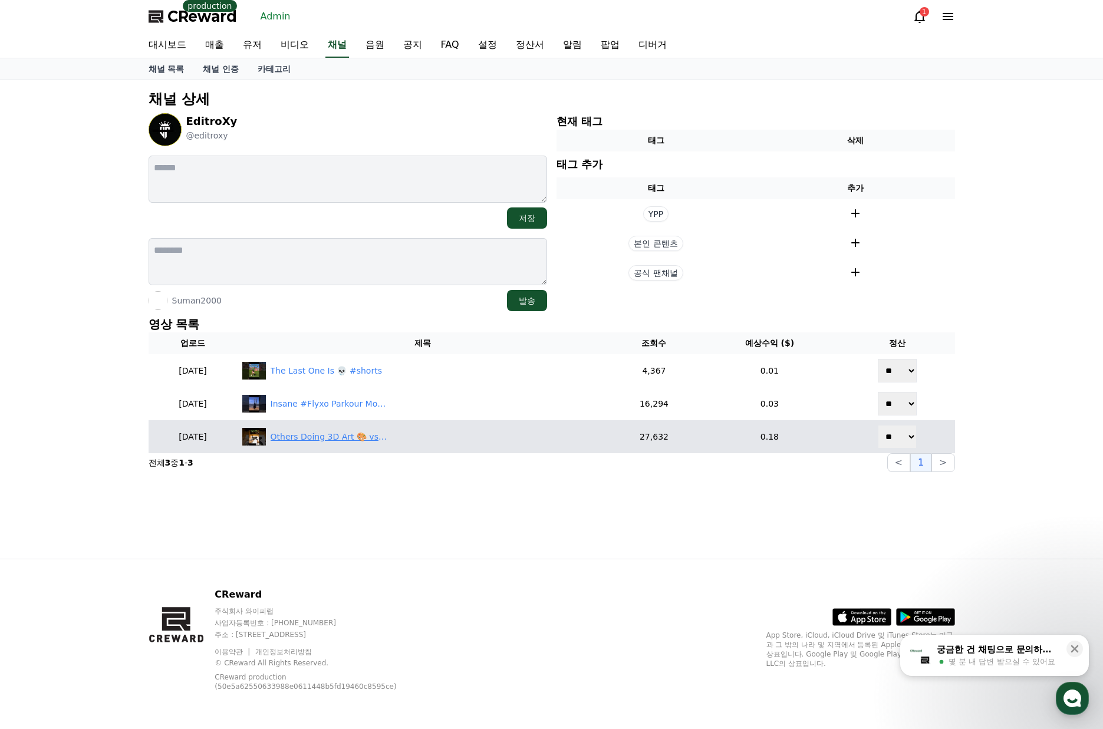
click at [364, 443] on div "Others Doing 3D Art 🎨 vs This Man 😂🗿🔥 | Unreal Skills" at bounding box center [330, 437] width 118 height 12
click at [897, 433] on select "** **" at bounding box center [897, 437] width 39 height 24
select select "********"
click at [879, 425] on select "** **" at bounding box center [897, 437] width 39 height 24
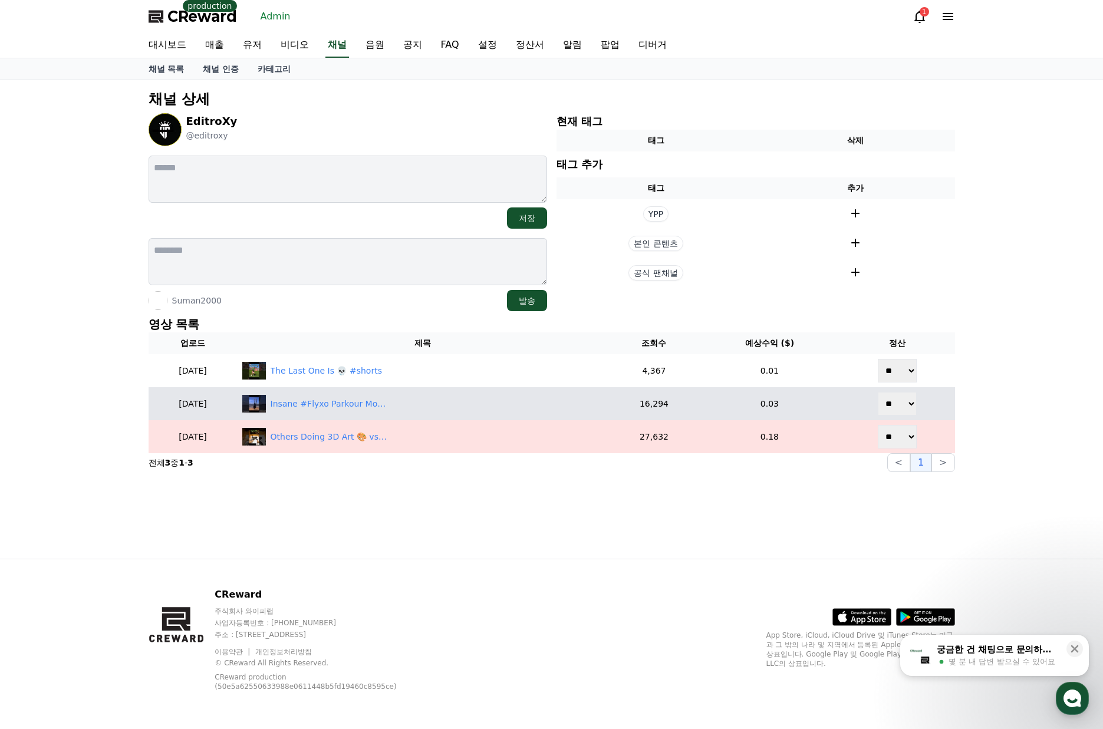
click at [370, 416] on td "Insane #Flyxo Parkour Moves 🤯🔥 | Next Level Skills" at bounding box center [423, 403] width 371 height 33
click at [370, 408] on div "Insane #Flyxo Parkour Moves 🤯🔥 | Next Level Skills" at bounding box center [330, 404] width 118 height 12
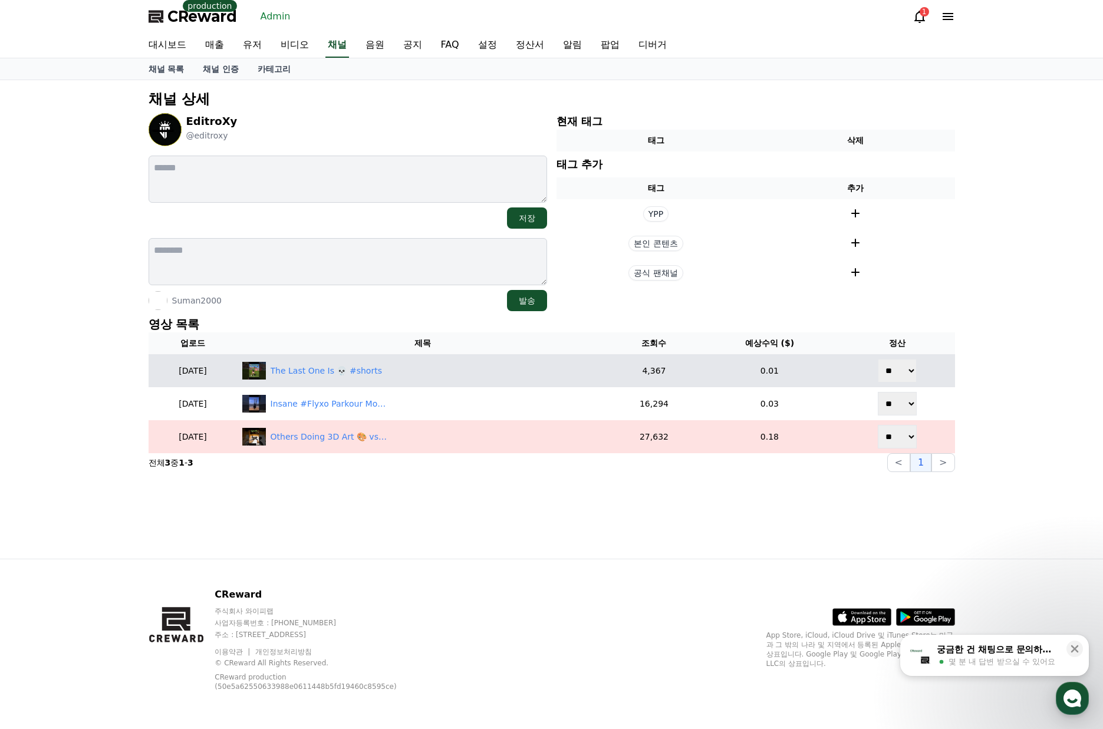
click at [901, 386] on td "** **" at bounding box center [898, 370] width 116 height 33
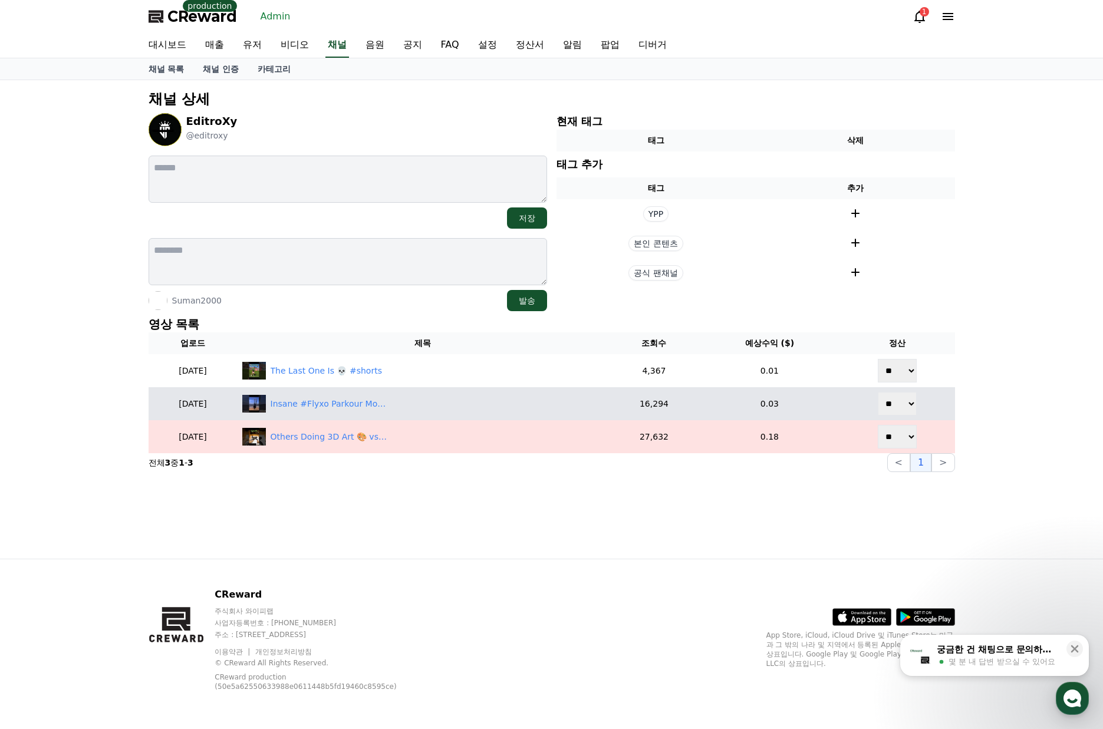
drag, startPoint x: 901, startPoint y: 400, endPoint x: 900, endPoint y: 415, distance: 15.4
click at [901, 400] on select "** **" at bounding box center [897, 404] width 39 height 24
select select "********"
click at [879, 392] on select "** **" at bounding box center [897, 404] width 39 height 24
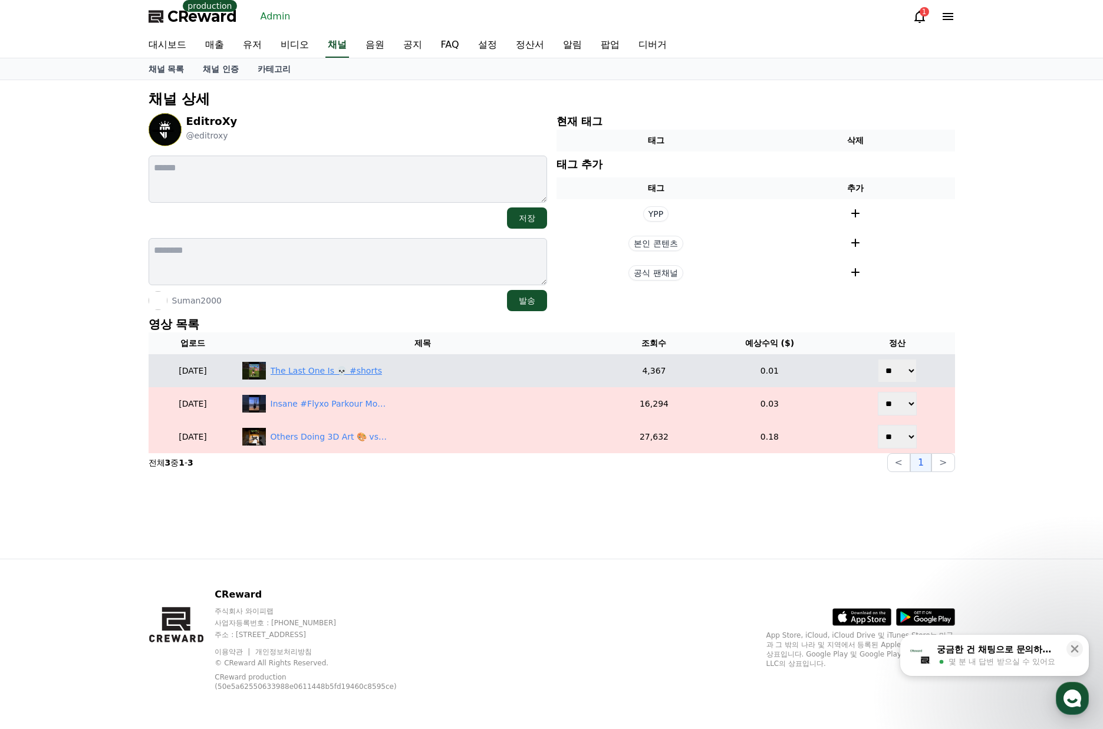
click at [360, 367] on div "The Last One Is 💀 #shorts" at bounding box center [326, 371] width 111 height 12
click at [896, 371] on select "** **" at bounding box center [897, 371] width 39 height 24
select select "********"
click at [879, 359] on select "** **" at bounding box center [897, 371] width 39 height 24
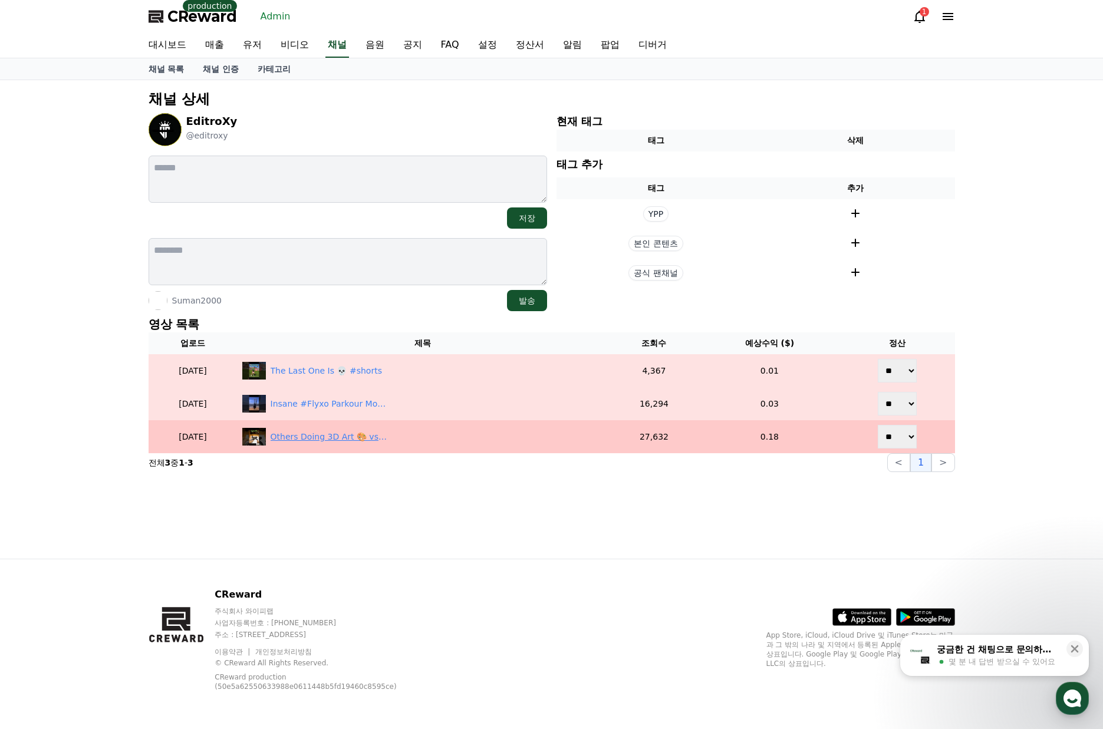
click at [352, 439] on div "Others Doing 3D Art 🎨 vs This Man 😂🗿🔥 | Unreal Skills" at bounding box center [330, 437] width 118 height 12
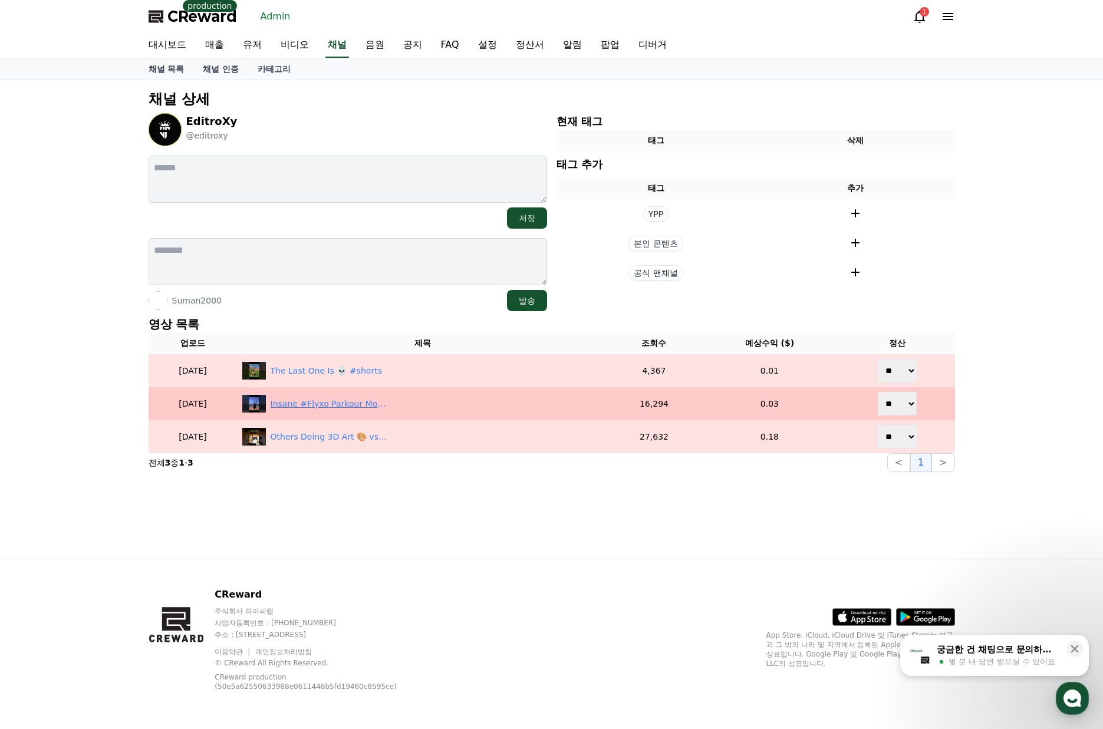
click at [356, 412] on div "Insane #Flyxo Parkour Moves 🤯🔥 | Next Level Skills" at bounding box center [422, 404] width 361 height 18
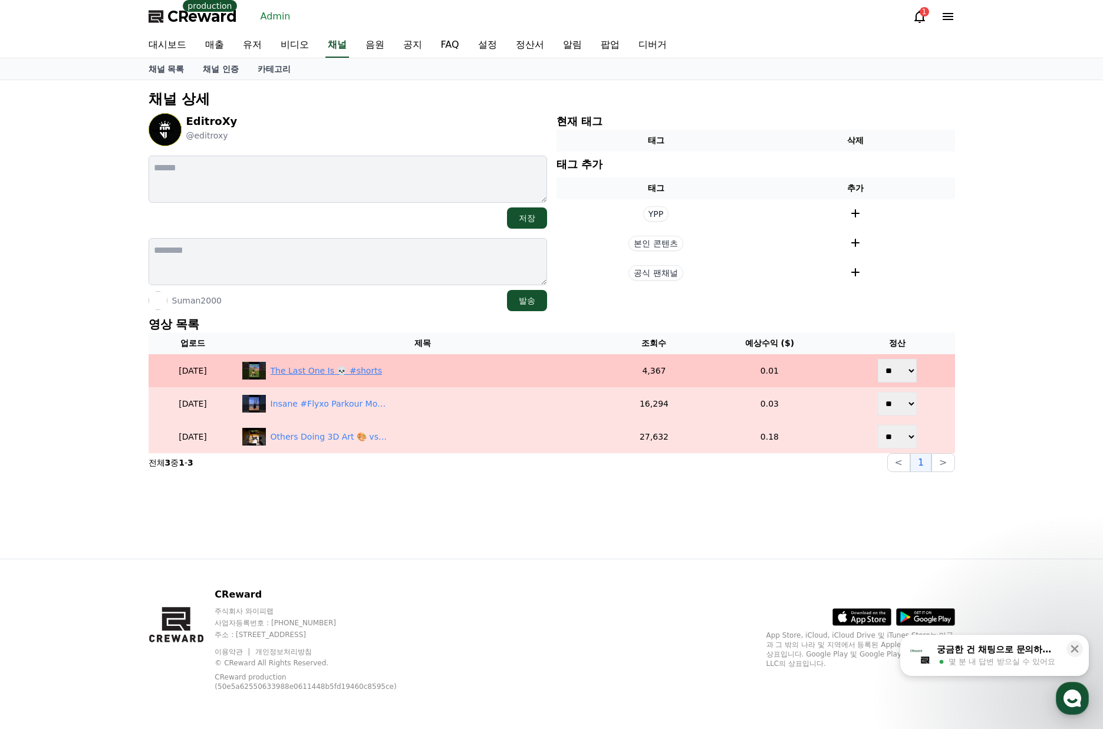
click at [360, 374] on div "The Last One Is 💀 #shorts" at bounding box center [326, 371] width 111 height 12
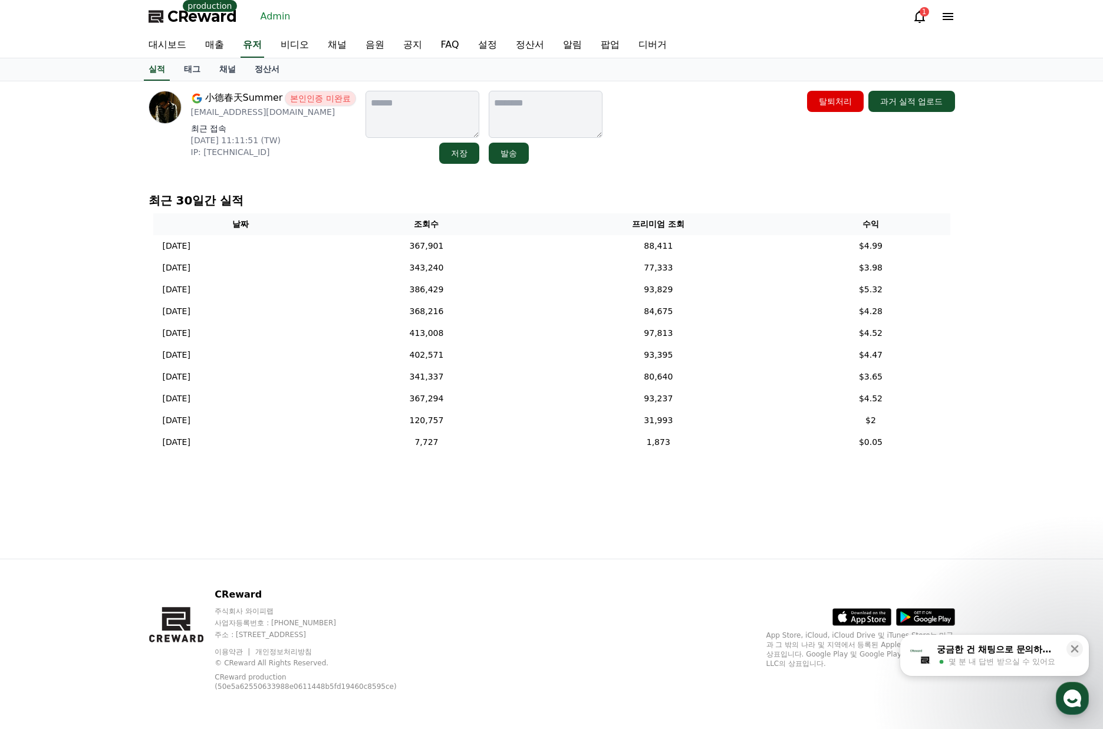
click at [889, 177] on div "小德春天Summer 본인인증 미완료 [EMAIL_ADDRESS][DOMAIN_NAME] 최근 접속 [DATE] 11:11:51 (TW) IP:…" at bounding box center [552, 320] width 826 height 478
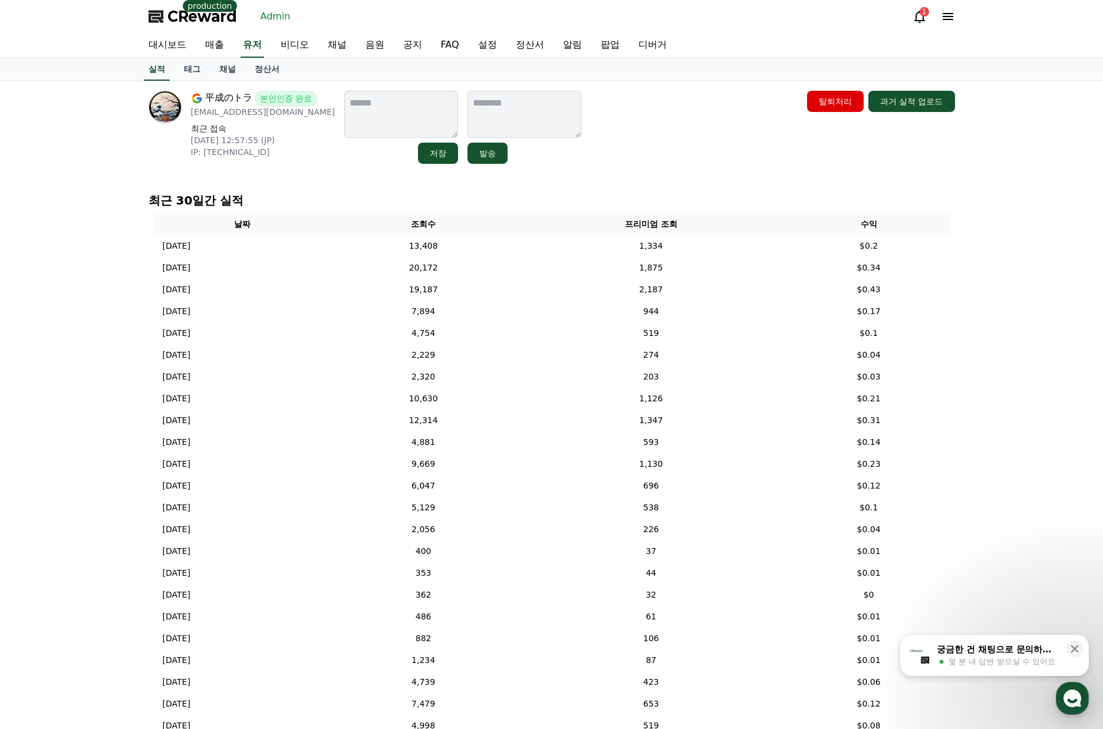
click at [1022, 342] on div "平成のトラ 본인인증 완료 sckh7361@gmail.com 최근 접속 2025-07-22 12:57:55 (JP) IP: 202.59.178.…" at bounding box center [551, 419] width 1103 height 677
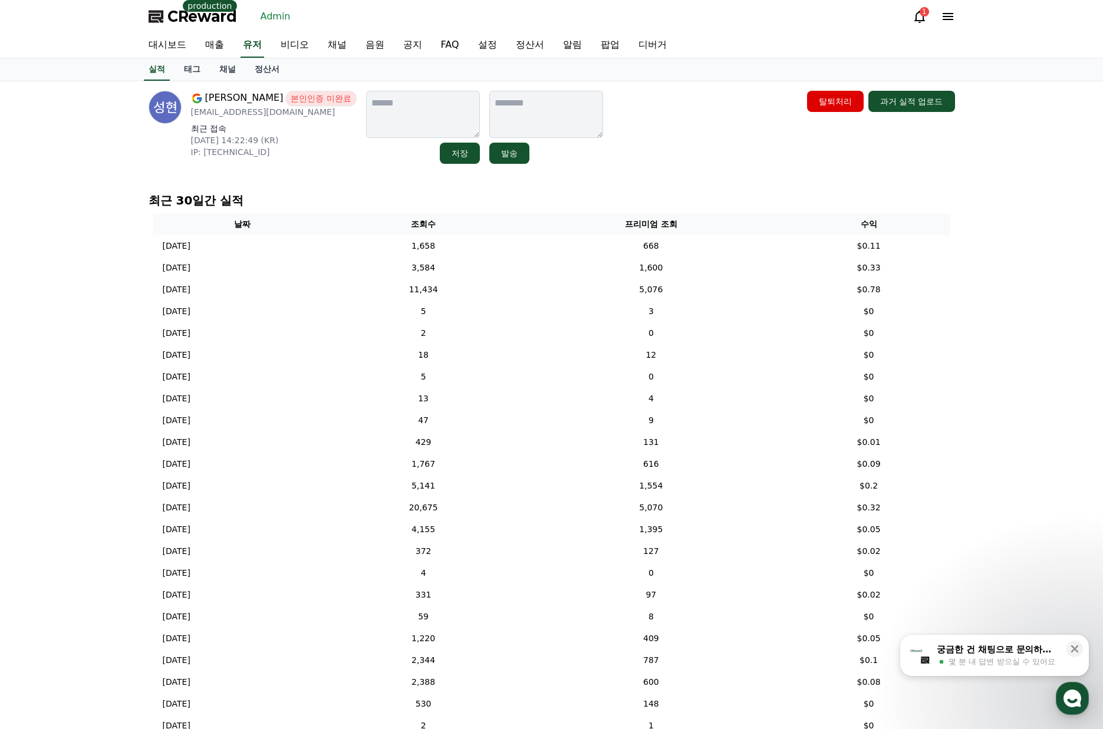
click at [969, 353] on div "조성현 본인인증 미완료 [EMAIL_ADDRESS][DOMAIN_NAME] 최근 접속 [DATE] 14:22:49 (KR) IP: [TECHN…" at bounding box center [551, 416] width 1103 height 670
click at [229, 75] on link "채널" at bounding box center [227, 69] width 35 height 22
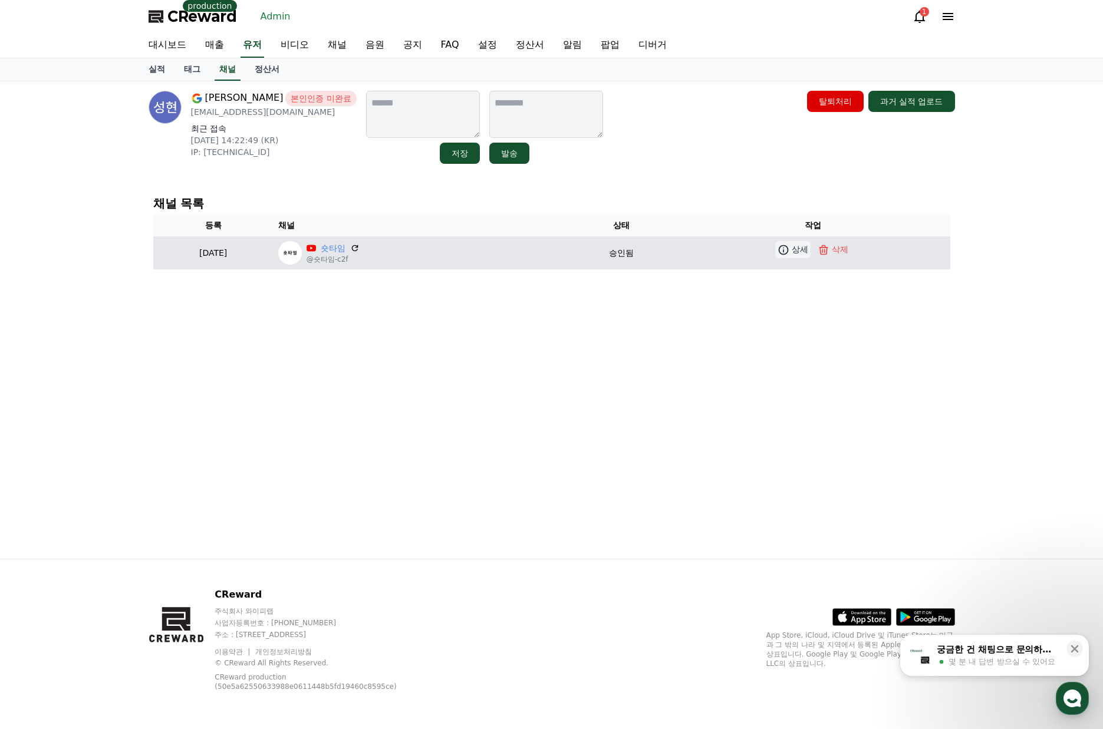
click at [811, 247] on link "상세" at bounding box center [792, 249] width 35 height 17
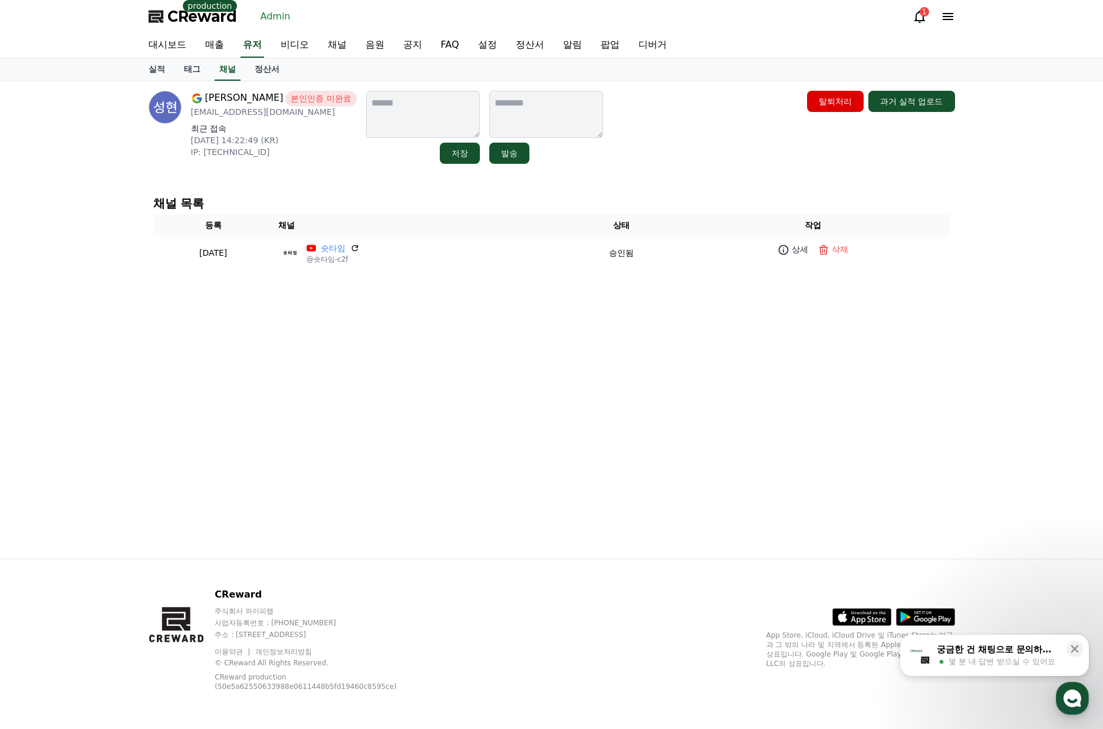
click at [606, 363] on div "조성현 본인인증 미완료 slrlal2887@naver.com 최근 접속 2025-07-22 14:22:49 (KR) IP: 2406:5900:…" at bounding box center [552, 320] width 826 height 478
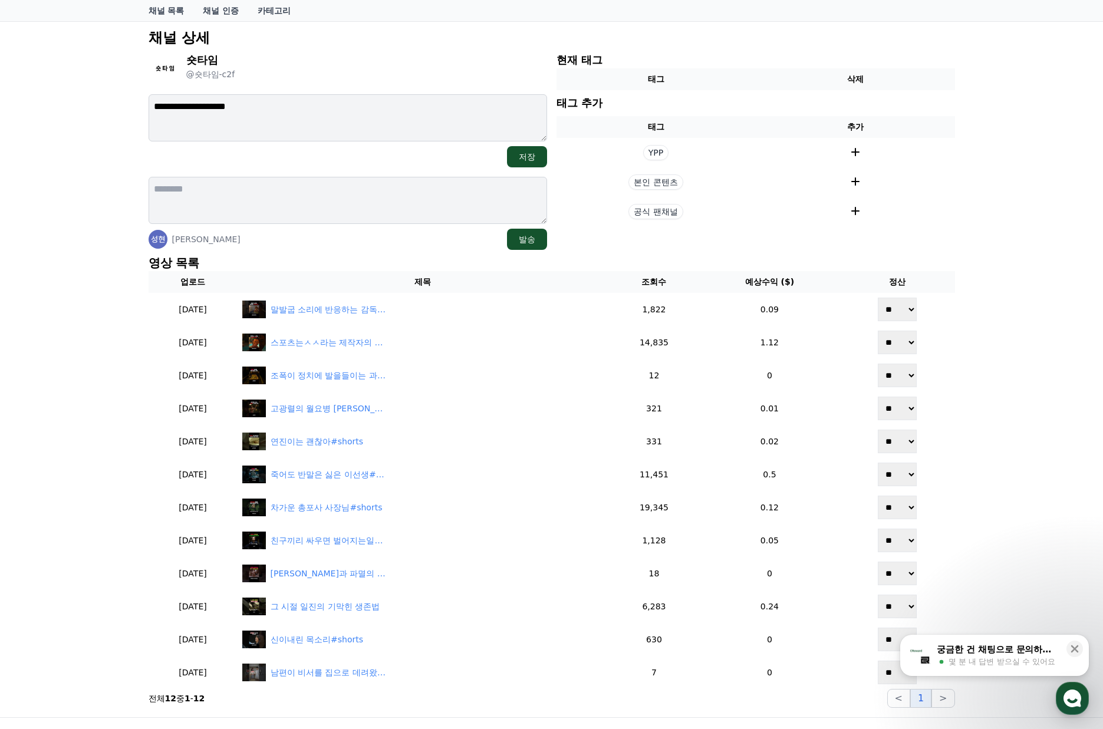
scroll to position [59, 0]
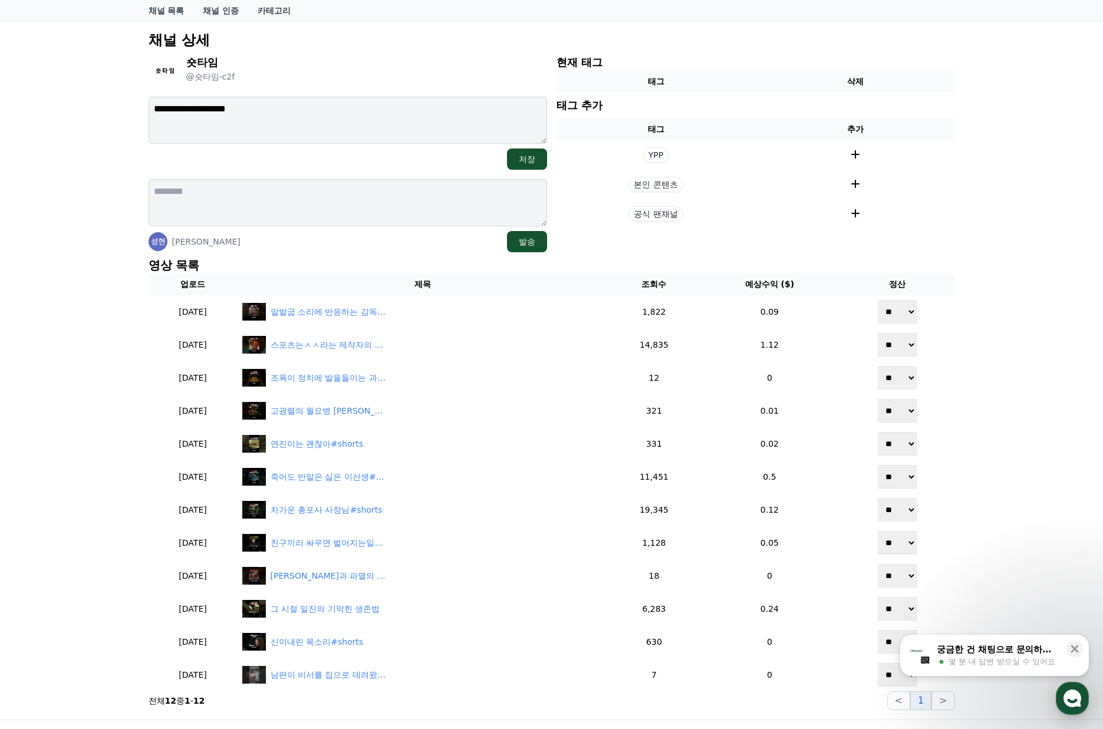
click at [1015, 336] on div "**********" at bounding box center [551, 370] width 1103 height 699
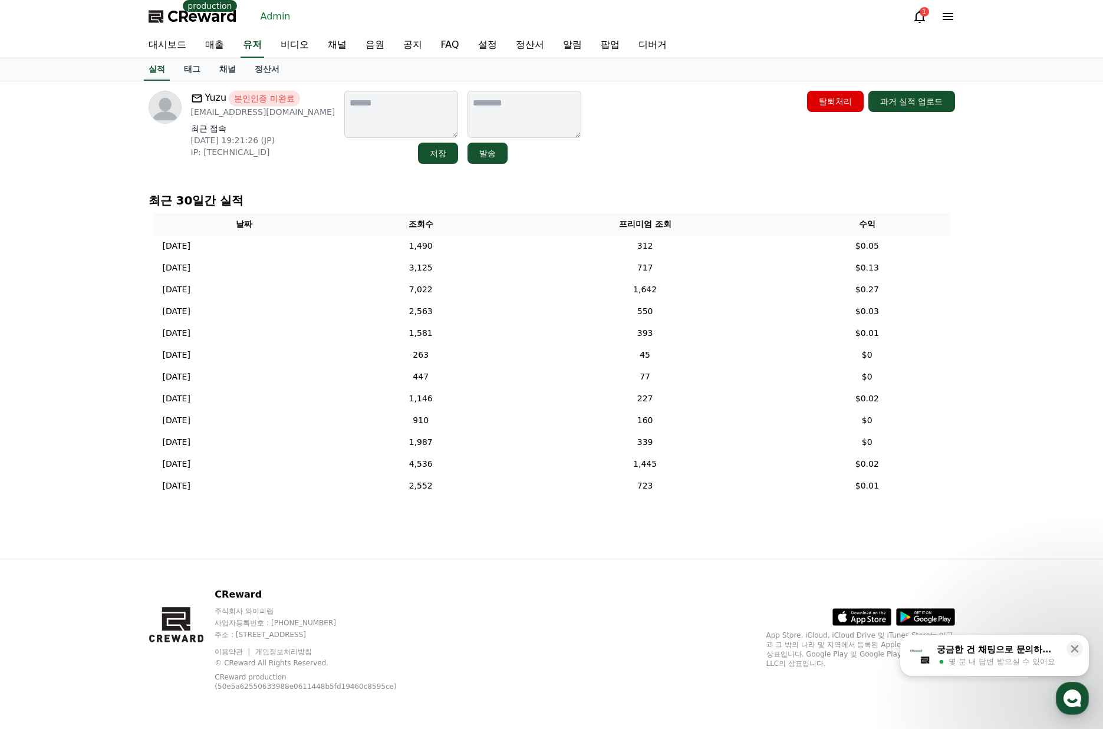
click at [963, 246] on div "Yuzu 본인인증 미완료 [EMAIL_ADDRESS][DOMAIN_NAME] 최근 접속 [DATE] 19:21:26 (JP) IP: [TECH…" at bounding box center [552, 320] width 826 height 478
click at [227, 74] on link "채널" at bounding box center [227, 69] width 35 height 22
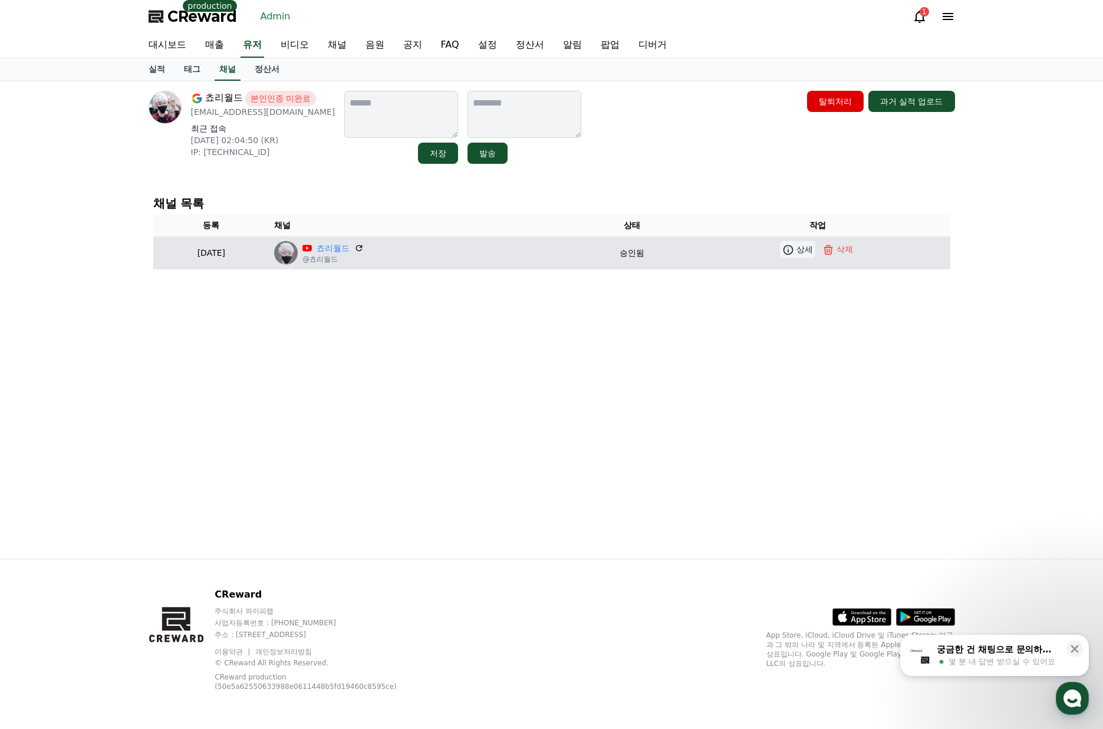
click at [792, 251] on icon at bounding box center [788, 250] width 12 height 12
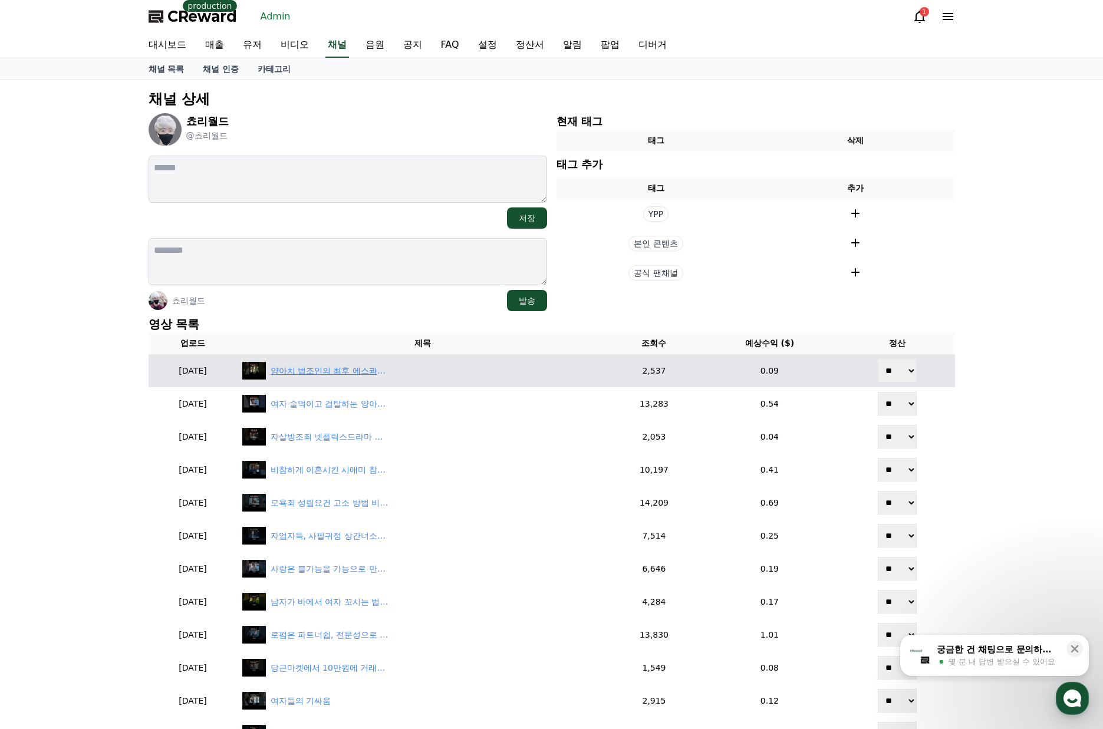
click at [362, 373] on div "양아치 법조인의 최후 에스콰어 넷플릭스드라마" at bounding box center [330, 371] width 118 height 12
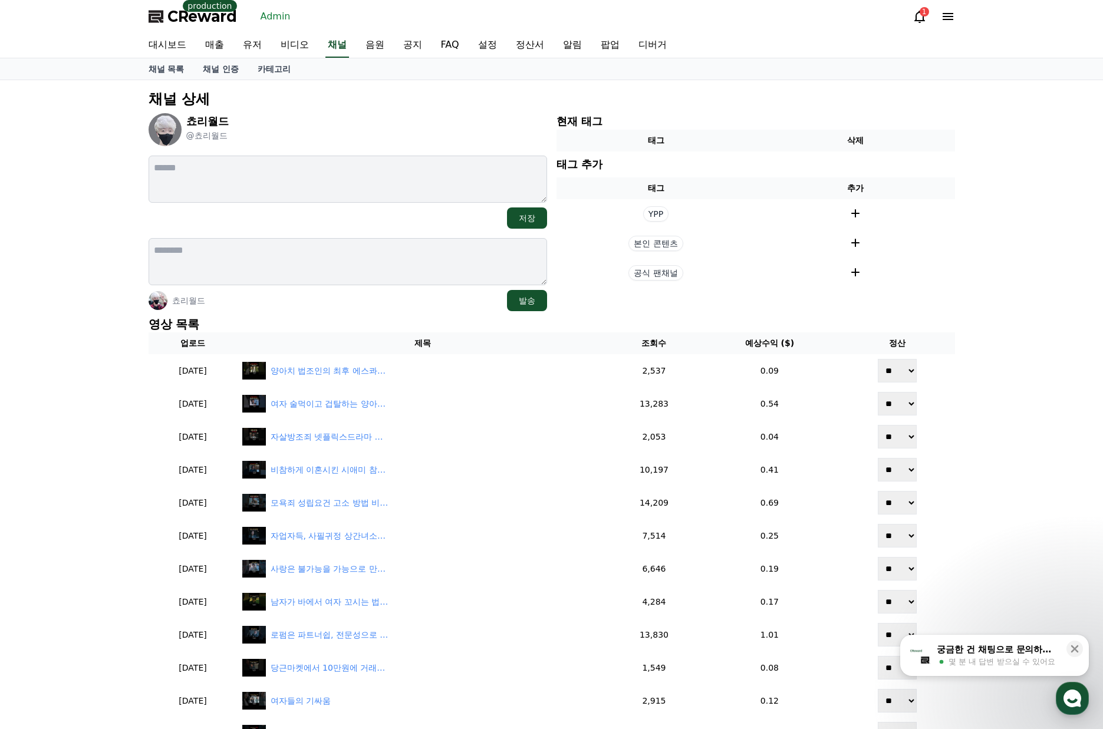
click at [996, 315] on div "채널 상세 쵸리월드 @쵸리월드 저장 쵸리월드 발송 현재 태그 태그 삭제 태그 추가 태그 추가 YPP 본인 콘텐츠 공식 팬채널 영상 목록 업로드…" at bounding box center [551, 545] width 1103 height 930
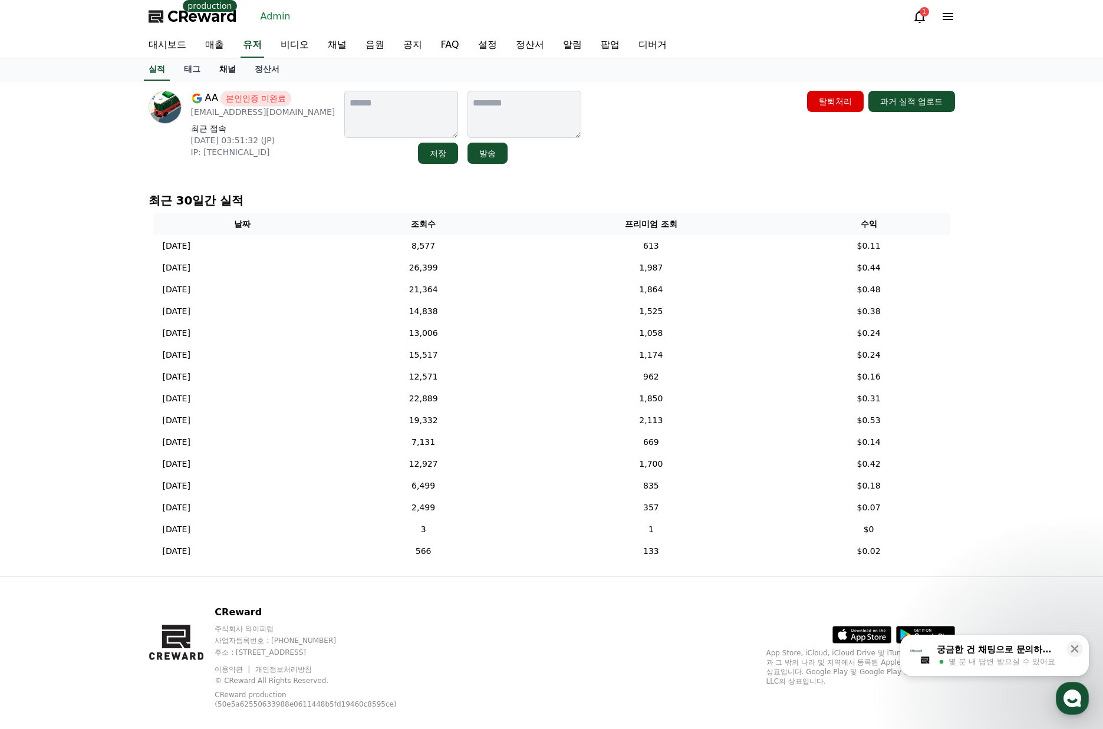
click at [229, 75] on link "채널" at bounding box center [227, 69] width 35 height 22
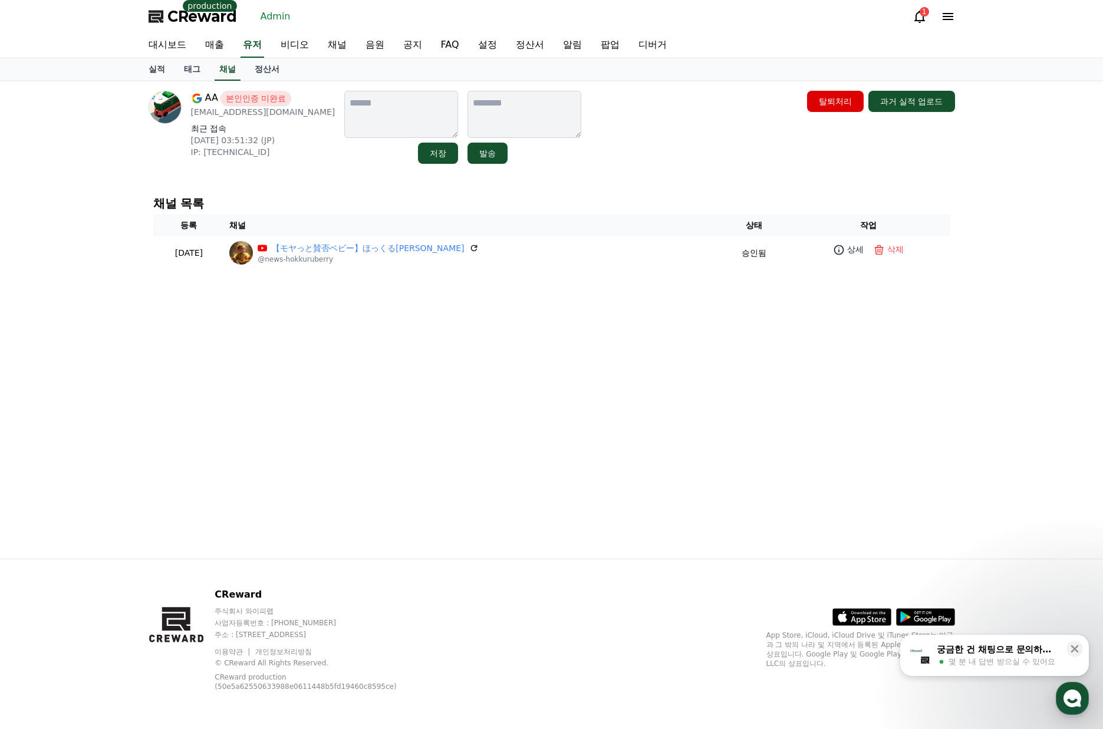
click at [678, 132] on div "AA 본인인증 미완료 [EMAIL_ADDRESS][DOMAIN_NAME] 최근 접속 [DATE] 03:51:32 (JP) IP: [TECHNI…" at bounding box center [552, 127] width 807 height 73
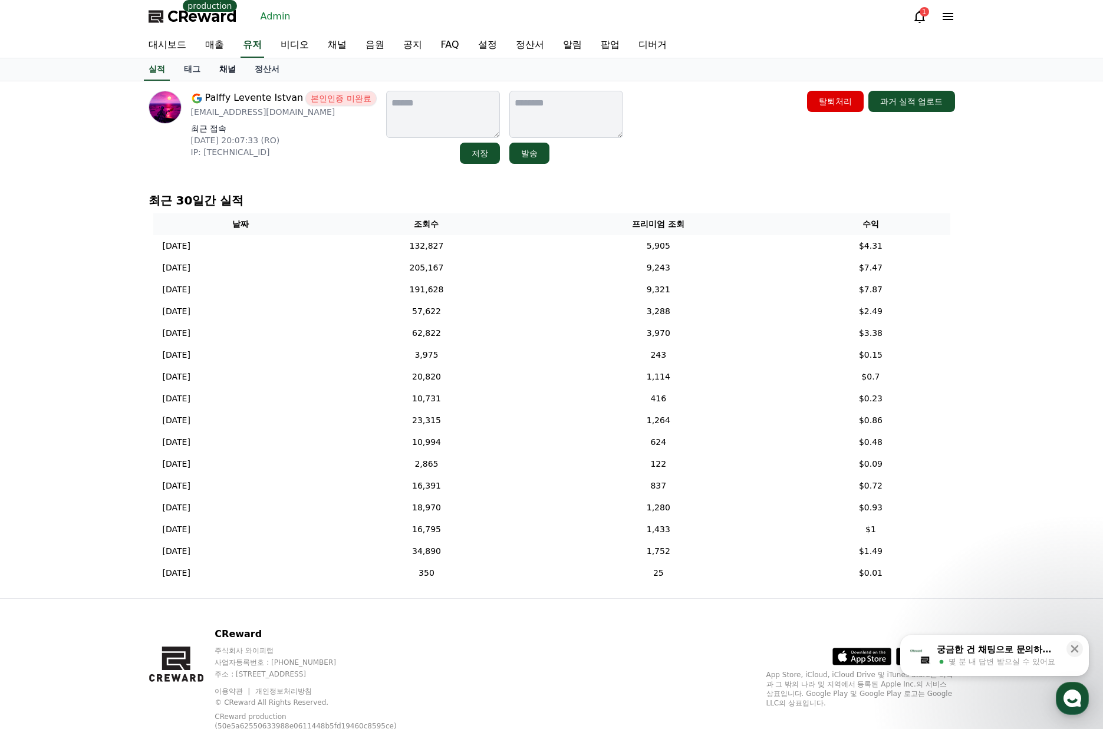
click at [228, 73] on link "채널" at bounding box center [227, 69] width 35 height 22
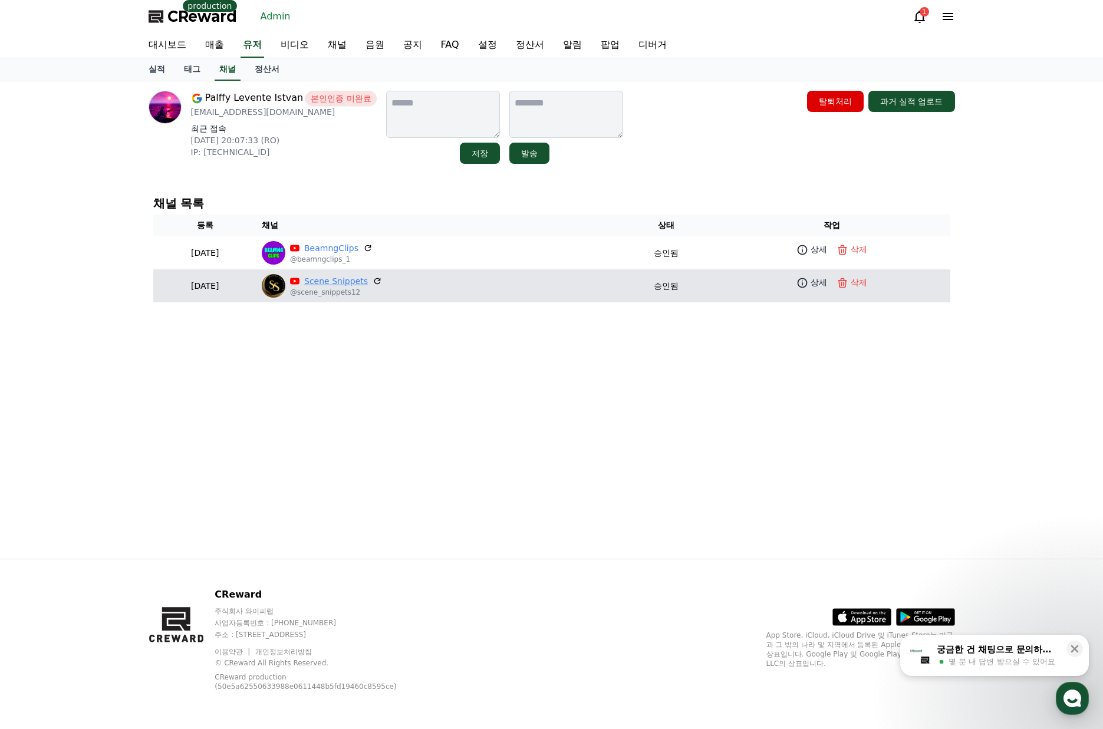
click at [368, 278] on link "Scene Snippets" at bounding box center [336, 281] width 64 height 12
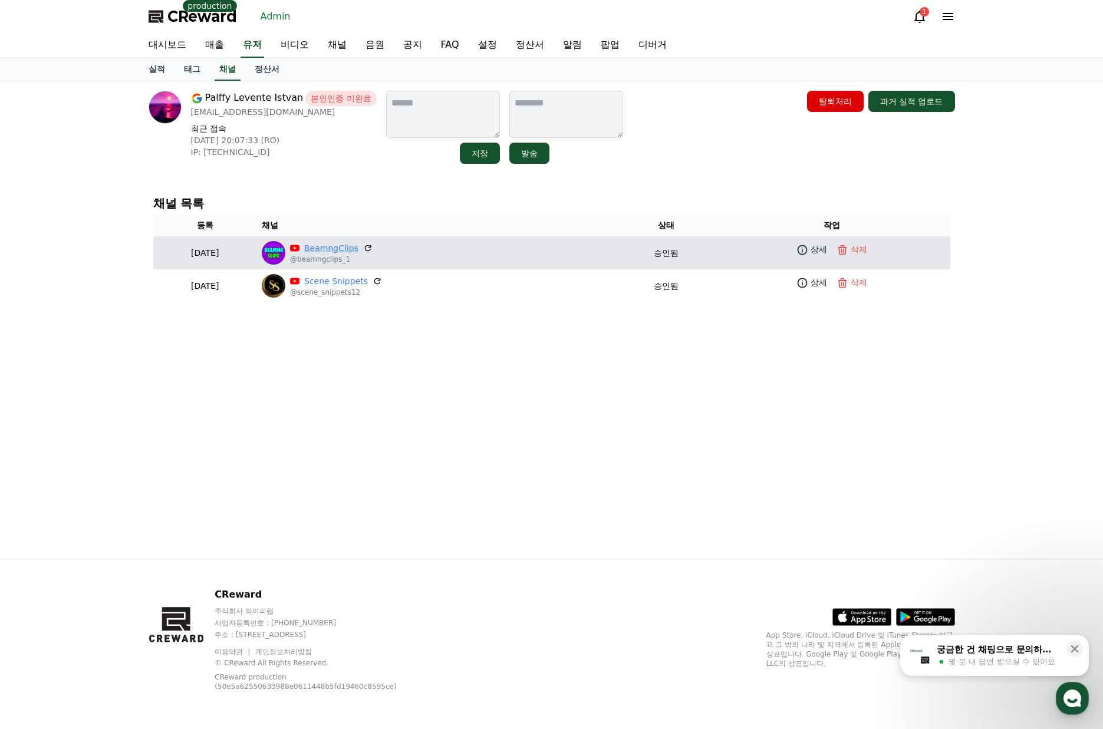
click at [359, 247] on link "BeamngClips" at bounding box center [331, 248] width 54 height 12
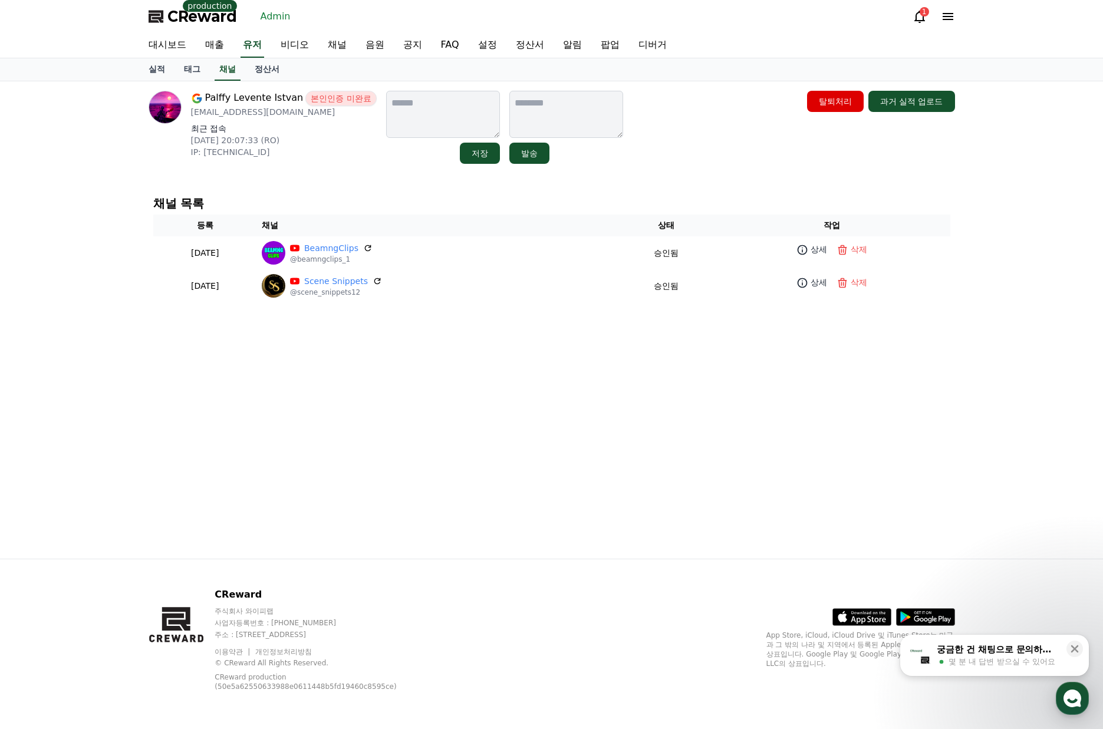
click at [702, 189] on div "채널 목록 등록 채널 상태 작업 2025-08-18 08-18 BeamngClips @beamngclips_1 승인됨 상세 삭제 2025-08…" at bounding box center [552, 250] width 816 height 124
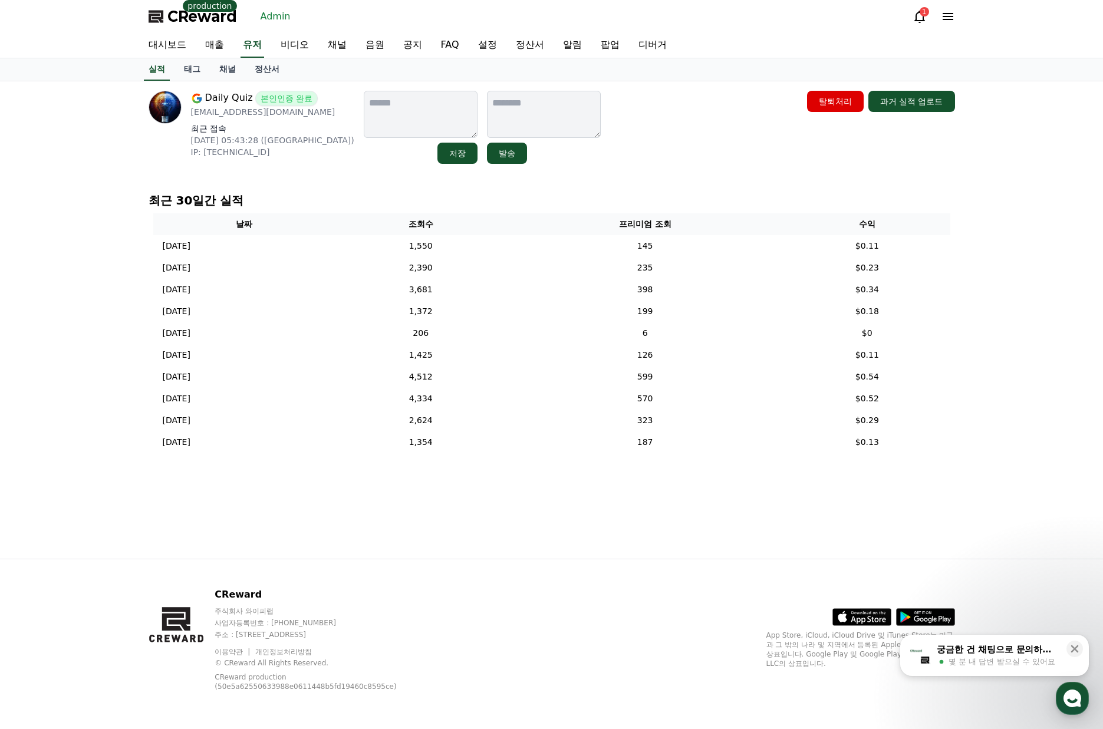
click at [953, 195] on p "최근 30일간 실적" at bounding box center [552, 200] width 807 height 17
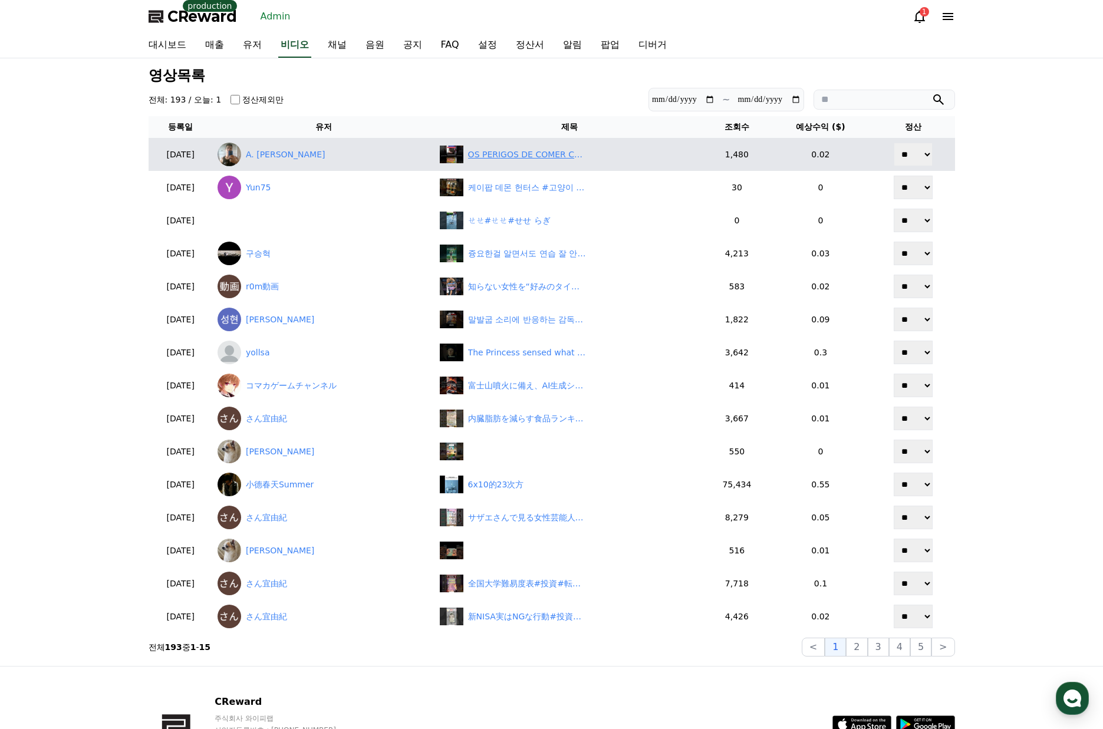
click at [525, 151] on div "OS PERIGOS DE COMER CAMARÃO #shorts" at bounding box center [527, 155] width 118 height 12
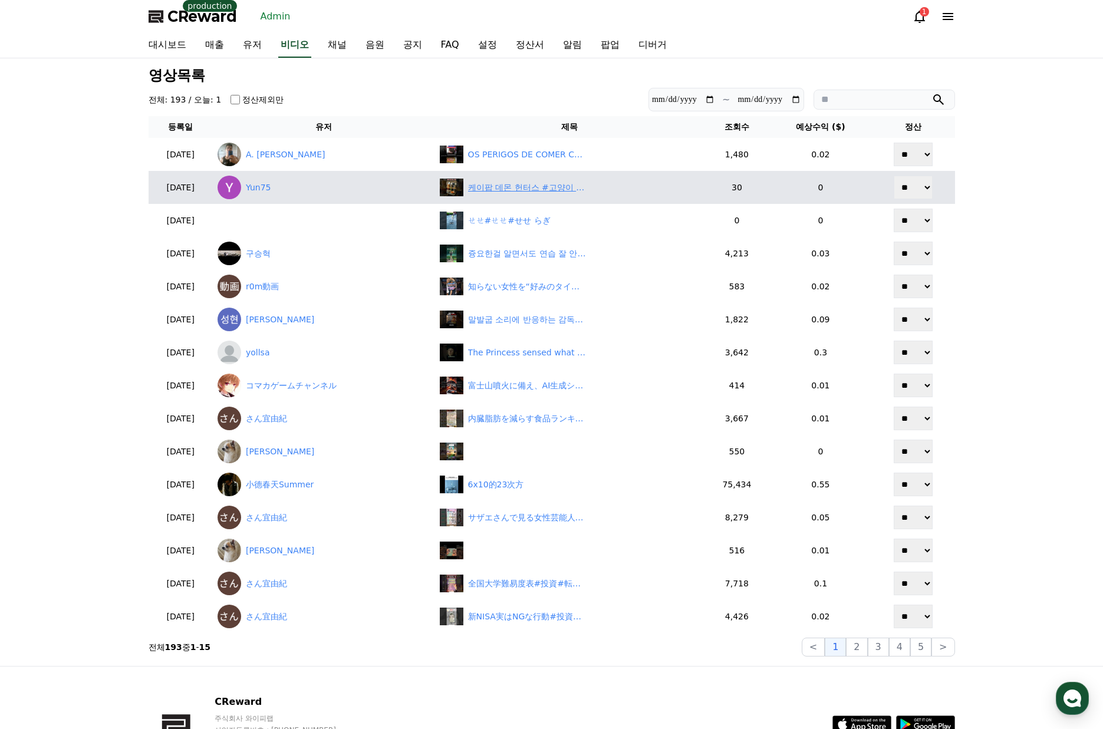
click at [539, 193] on div "케이팝 데몬 헌터스 #고양이 삼총사의 미션 체험기#케이팝데몬헌터스 #고양이쇼츠 #라면먹방 #국밥먹방 #목욕탕고양이 #케데헌 #KpopDemon…" at bounding box center [527, 188] width 118 height 12
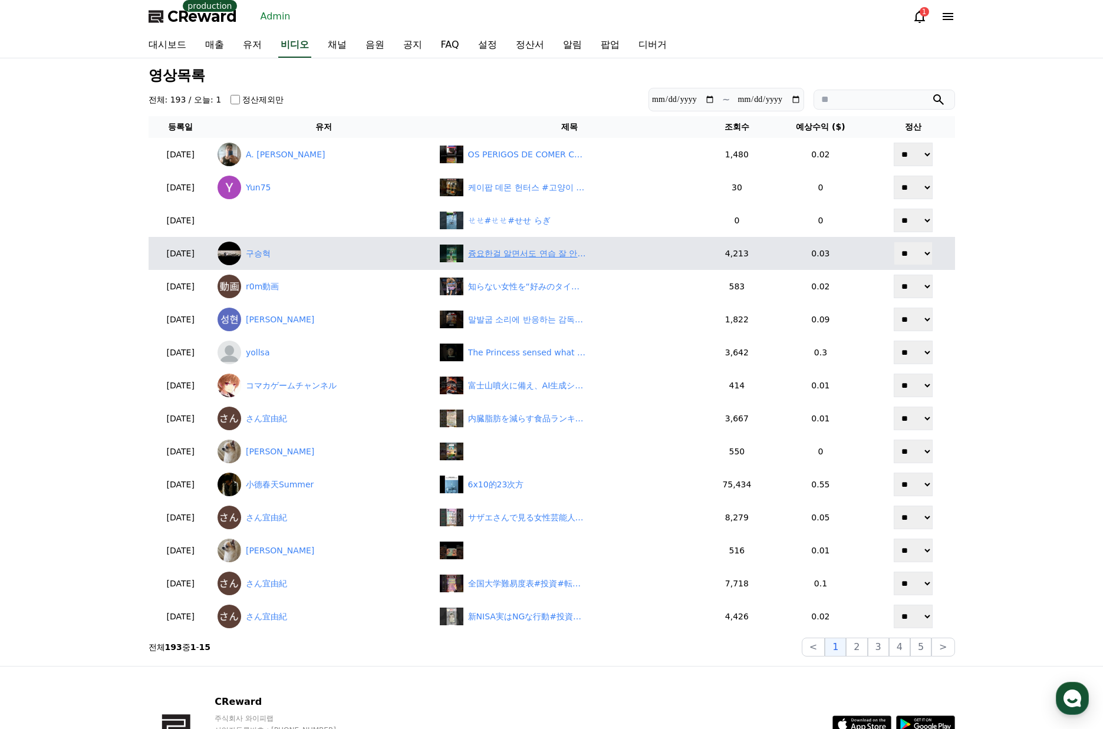
click at [525, 258] on div "즁요한걸 알면서도 연습 잘 안하게 되는 숏에임🫤 #골프스타 #골프 #골프레슨 #싱글스틱 #shorts" at bounding box center [527, 254] width 118 height 12
click at [311, 265] on link "구승혁" at bounding box center [324, 254] width 213 height 24
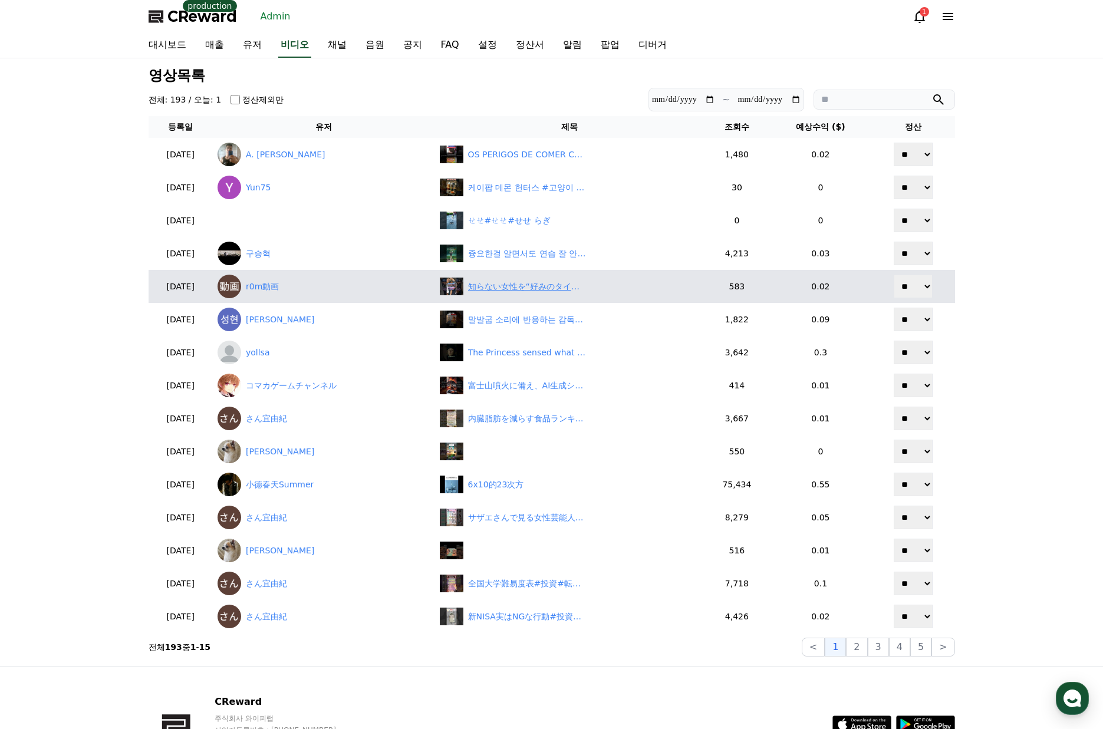
click at [530, 287] on div "知らない女性を“好みのタイプ”と決めつけて…神戸刺殺事件の衝撃供述" at bounding box center [527, 287] width 118 height 12
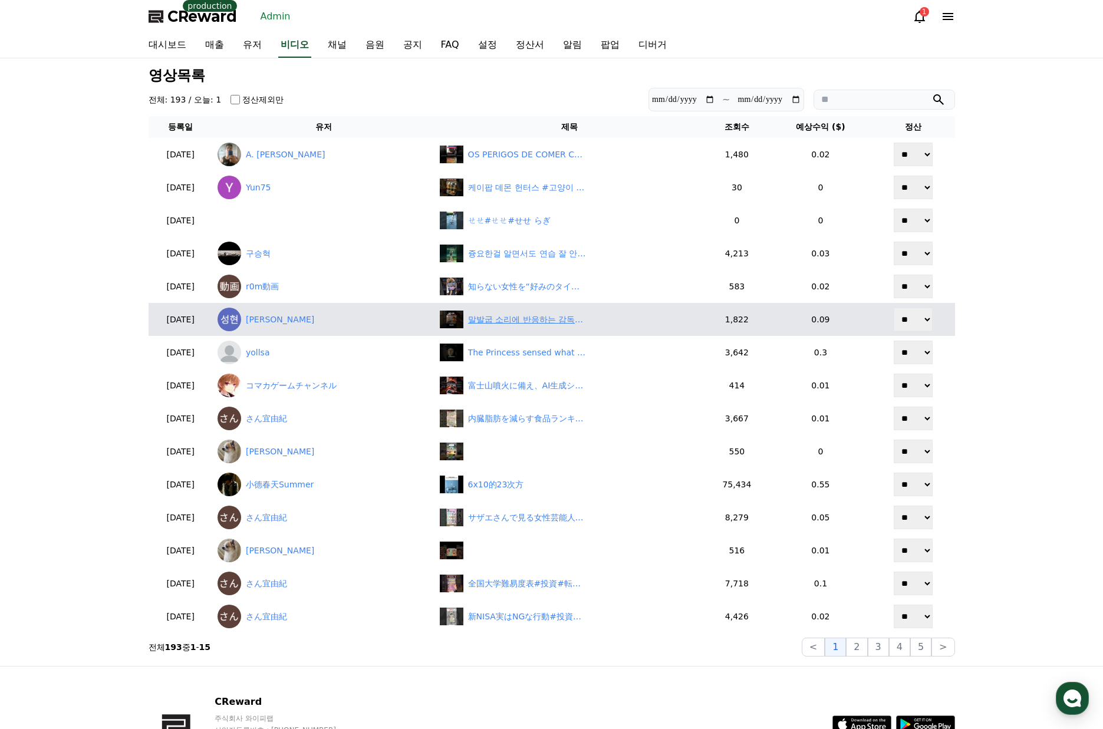
click at [522, 320] on div "말발굽 소리에 반응하는 감독#shorts" at bounding box center [527, 320] width 118 height 12
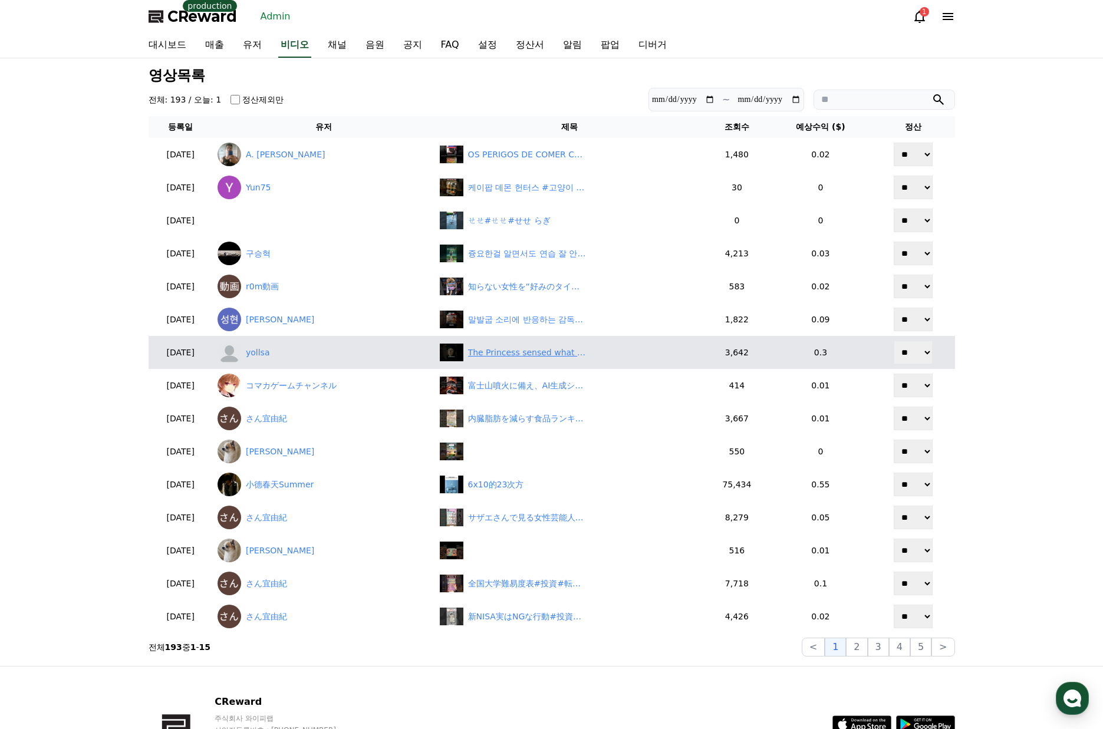
click at [522, 356] on div "The Princess sensed what her brother was truly feeling inside. #movie #shorts" at bounding box center [527, 353] width 118 height 12
click at [285, 352] on link "yollsa" at bounding box center [324, 353] width 213 height 24
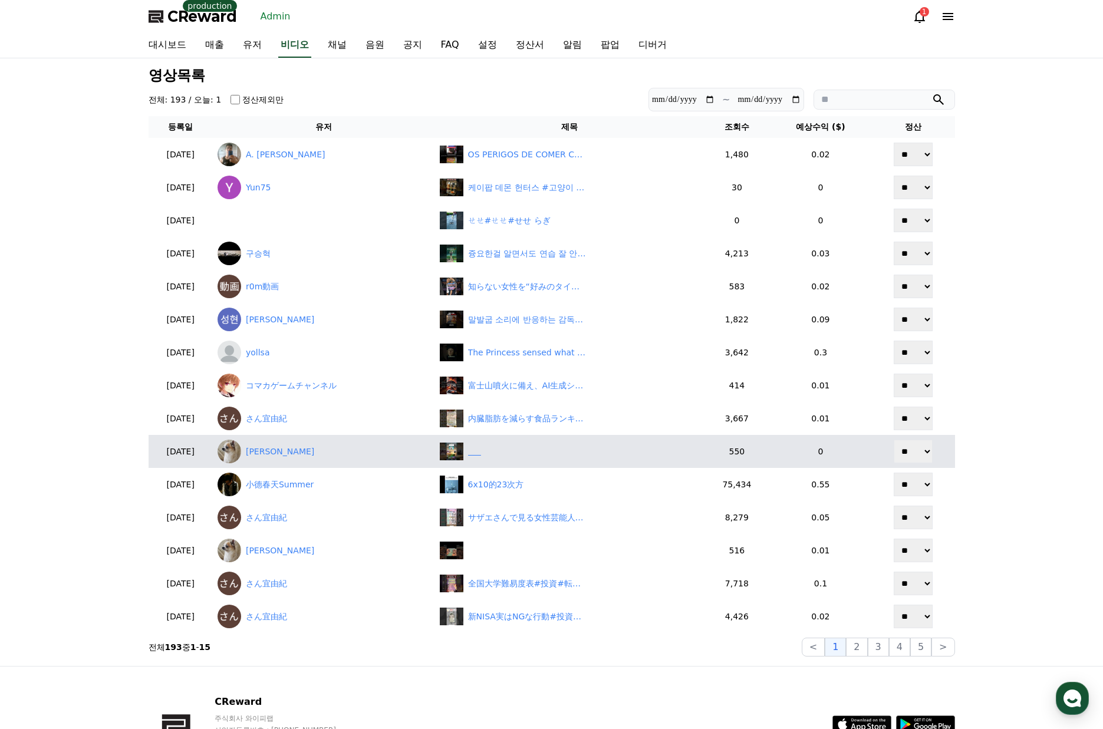
click at [507, 458] on div "‎ ‎ ‎ ‎ ‎ ‎" at bounding box center [569, 452] width 259 height 18
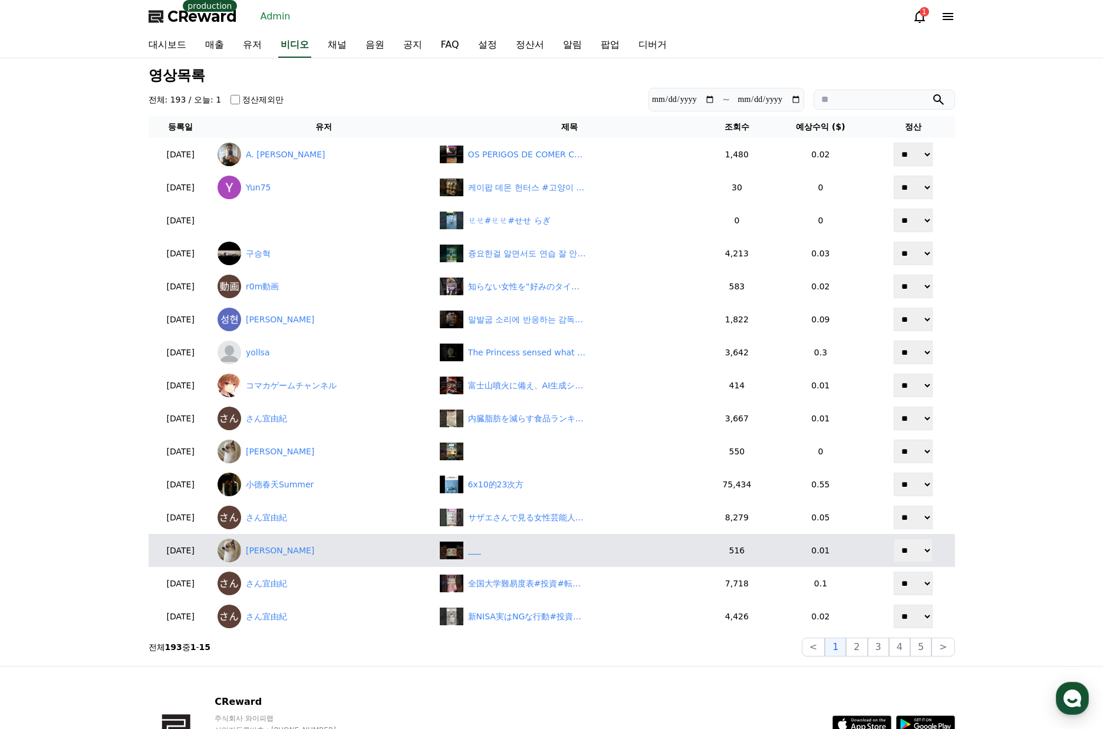
click at [509, 550] on div "‎ ‎ ‎ ‎ ‎ ‎" at bounding box center [569, 551] width 259 height 18
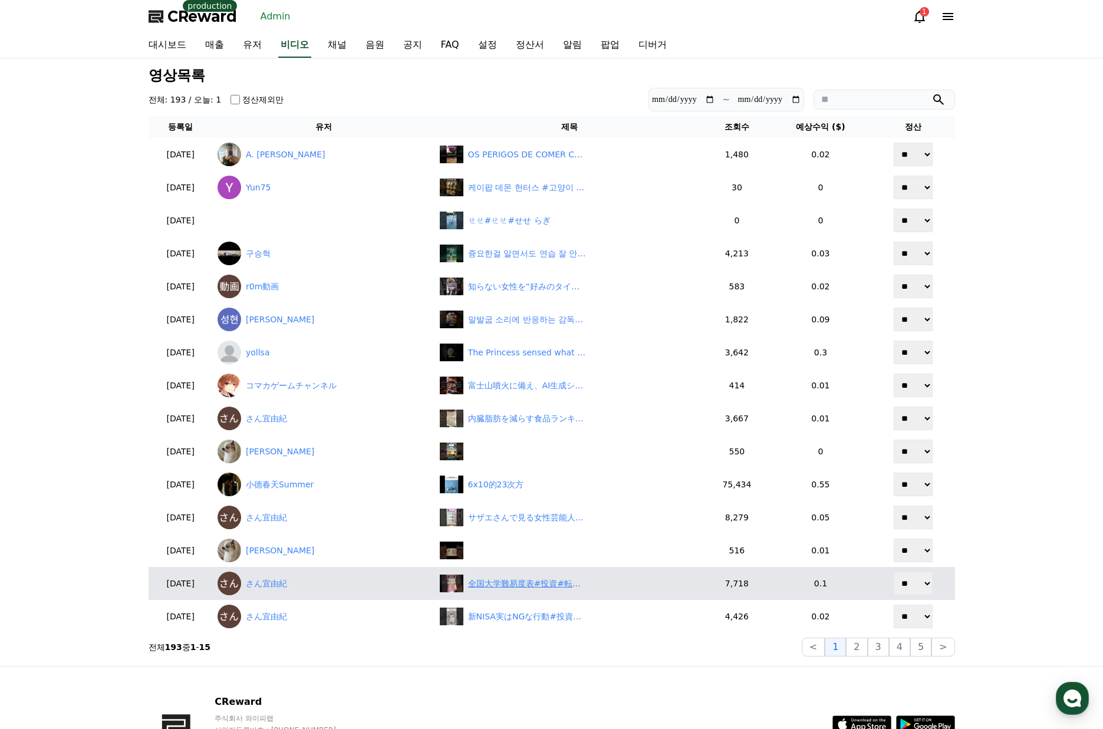
click at [528, 579] on div "全国大学難易度表#投資#転職#貯金" at bounding box center [527, 584] width 118 height 12
click at [297, 587] on link "さん宜由紀" at bounding box center [324, 584] width 213 height 24
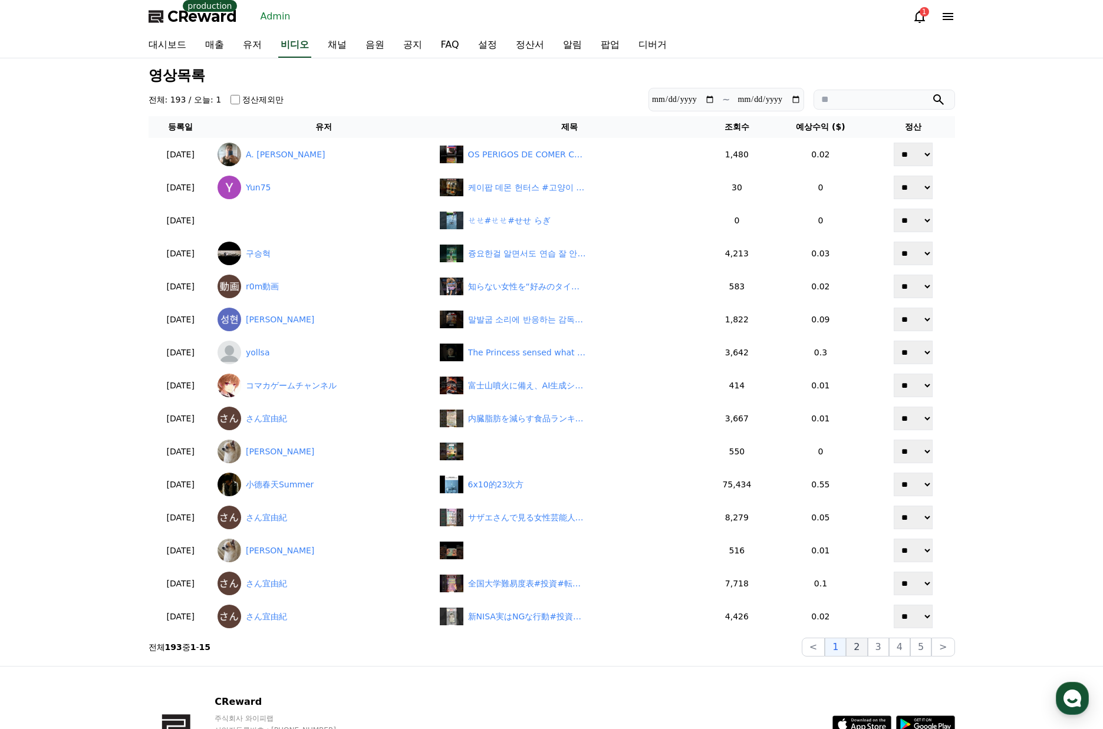
click at [868, 649] on button "2" at bounding box center [878, 647] width 21 height 19
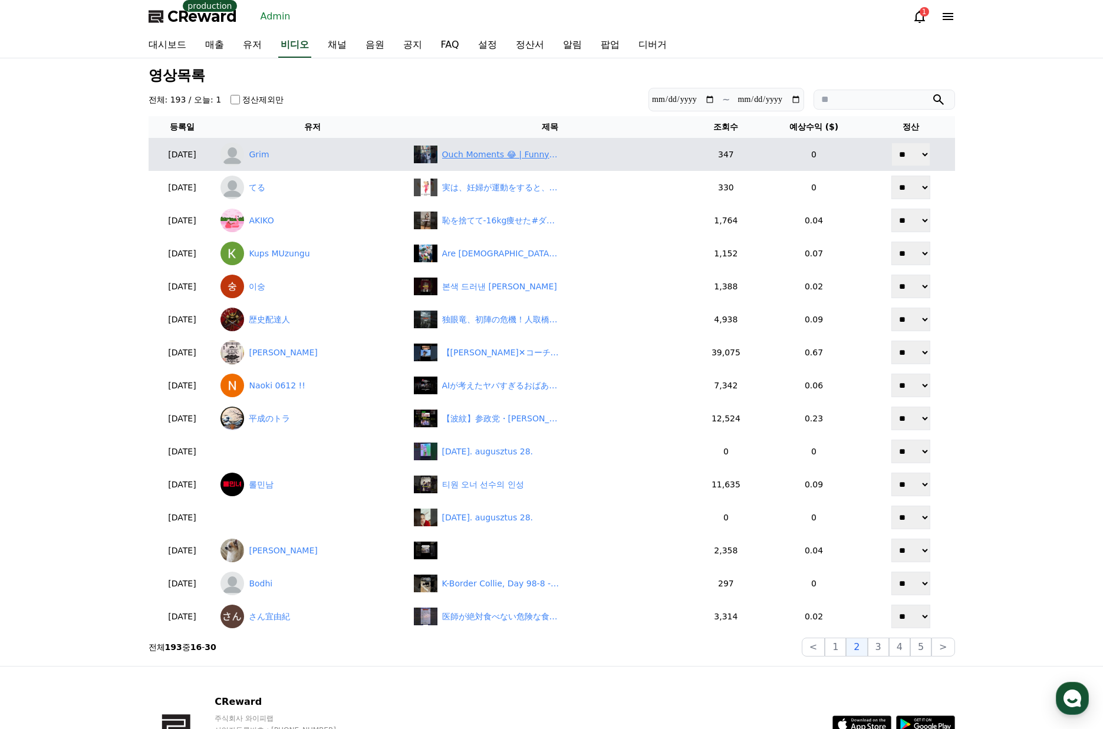
click at [520, 149] on div "Ouch Moments 😂 | Funny & Painful Fails #19" at bounding box center [501, 155] width 118 height 12
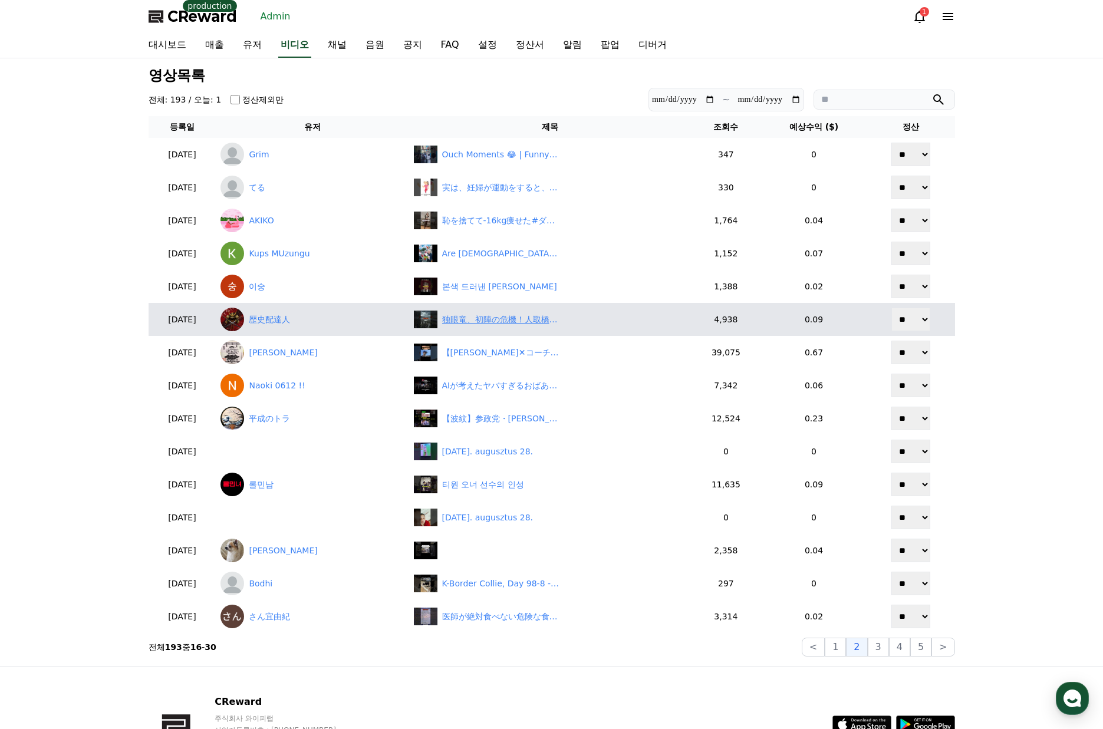
click at [515, 322] on div "独眼竜、初陣の危機！人取橋の戦い 第三話「圧倒的劣勢！佐竹・蘆名連合軍の猛攻」　#伊達政宗　#歴史　#戦国時代" at bounding box center [501, 320] width 118 height 12
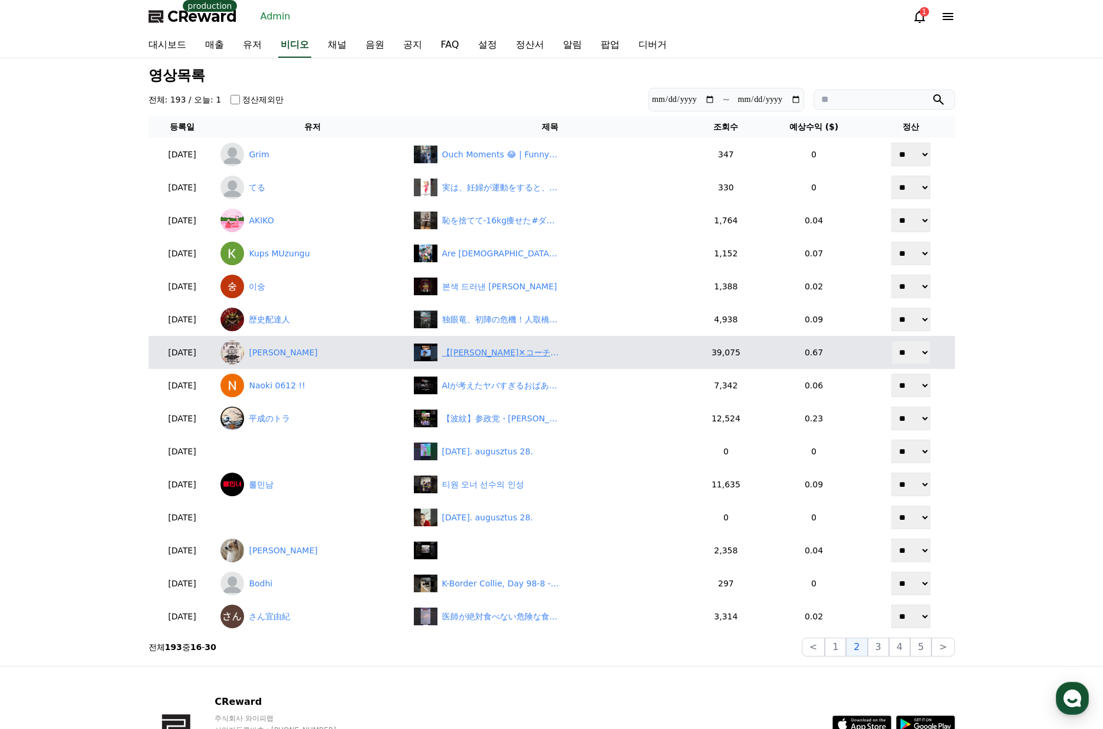
click at [558, 351] on div "【大谷翔平✕コーチ】大谷がコーチに帽子を投げつけた！" at bounding box center [501, 353] width 118 height 12
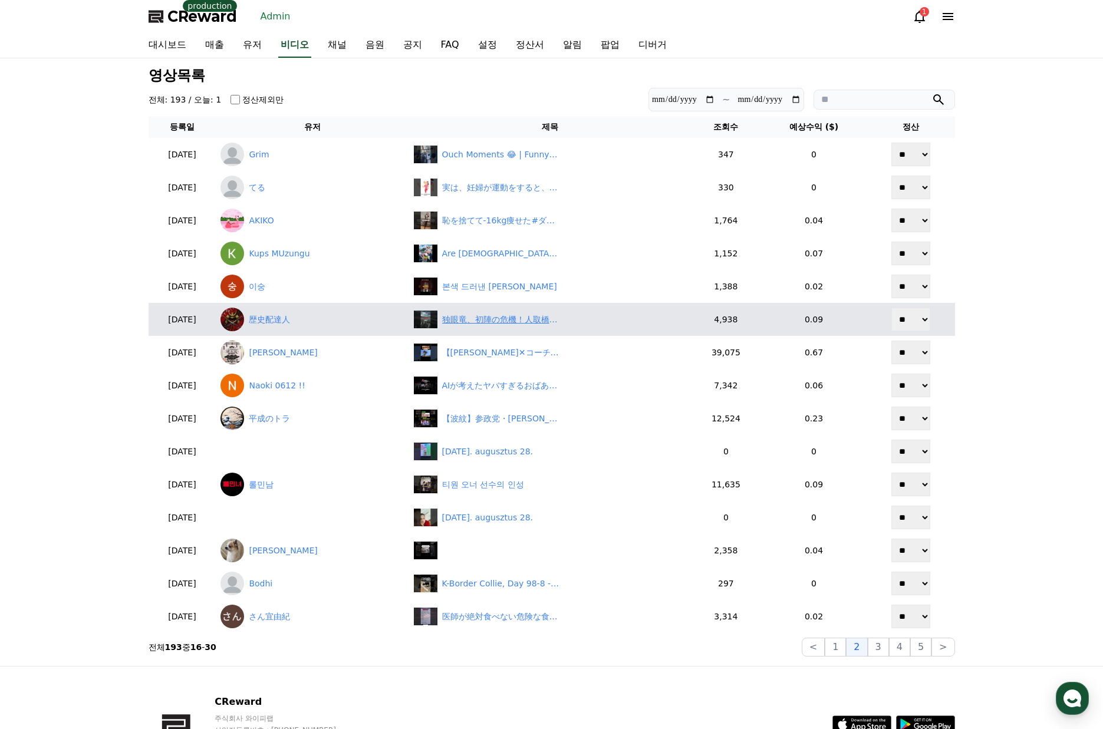
click at [530, 327] on div "独眼竜、初陣の危機！人取橋の戦い 第三話「圧倒的劣勢！佐竹・蘆名連合軍の猛攻」　#伊達政宗　#歴史　#戦国時代" at bounding box center [550, 320] width 273 height 18
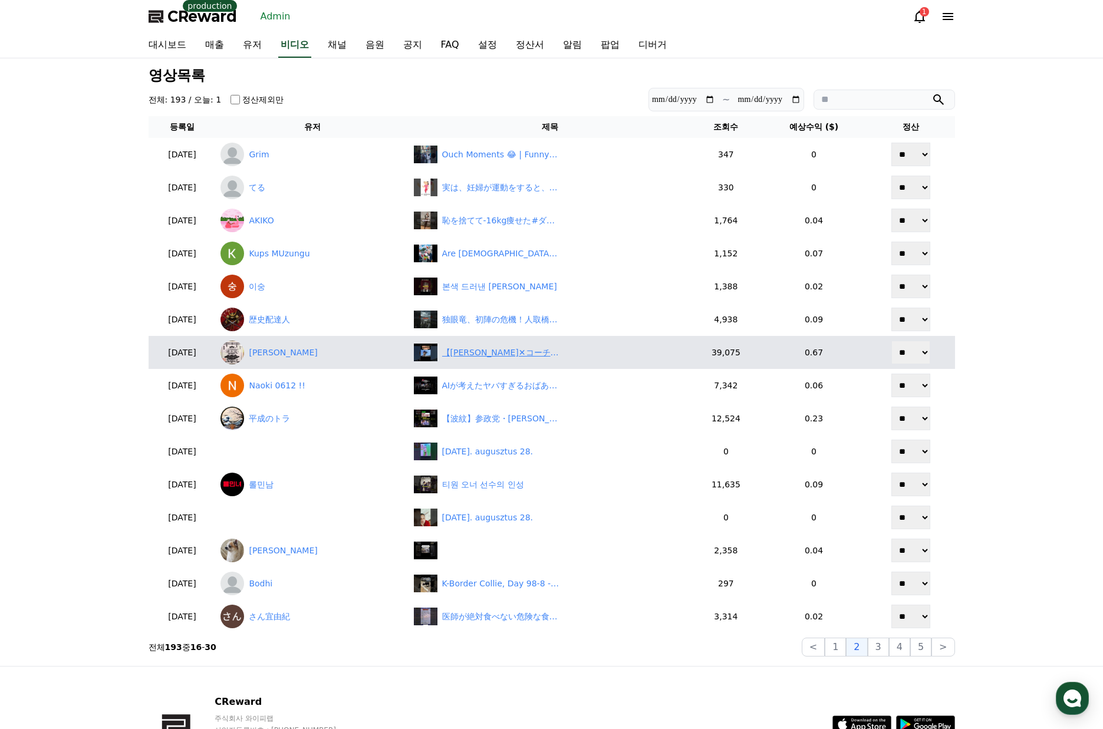
click at [527, 349] on div "【[PERSON_NAME]✕コーチ】[PERSON_NAME]がコーチに帽子を投げつけた！" at bounding box center [501, 353] width 118 height 12
click at [277, 360] on link "[PERSON_NAME]" at bounding box center [312, 353] width 183 height 24
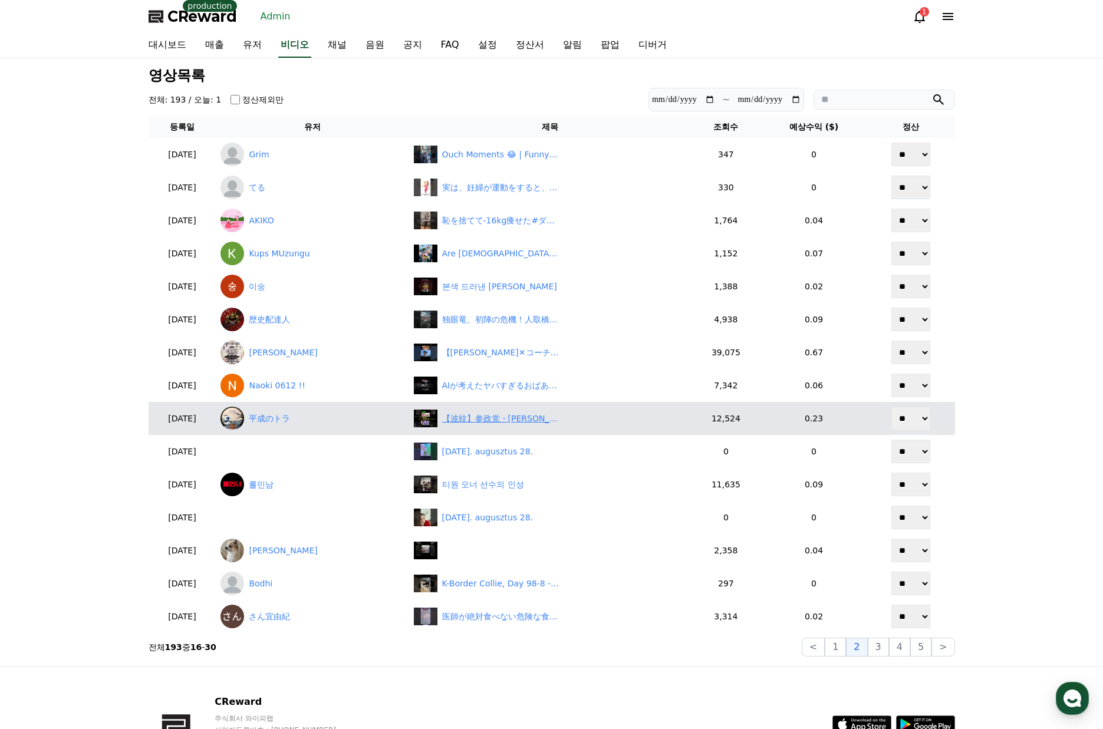
click at [522, 418] on div "【波紋】参政党・神谷代表が麻生氏に相談！「自民に取り込まれる？」にネット騒然　#shorts" at bounding box center [501, 419] width 118 height 12
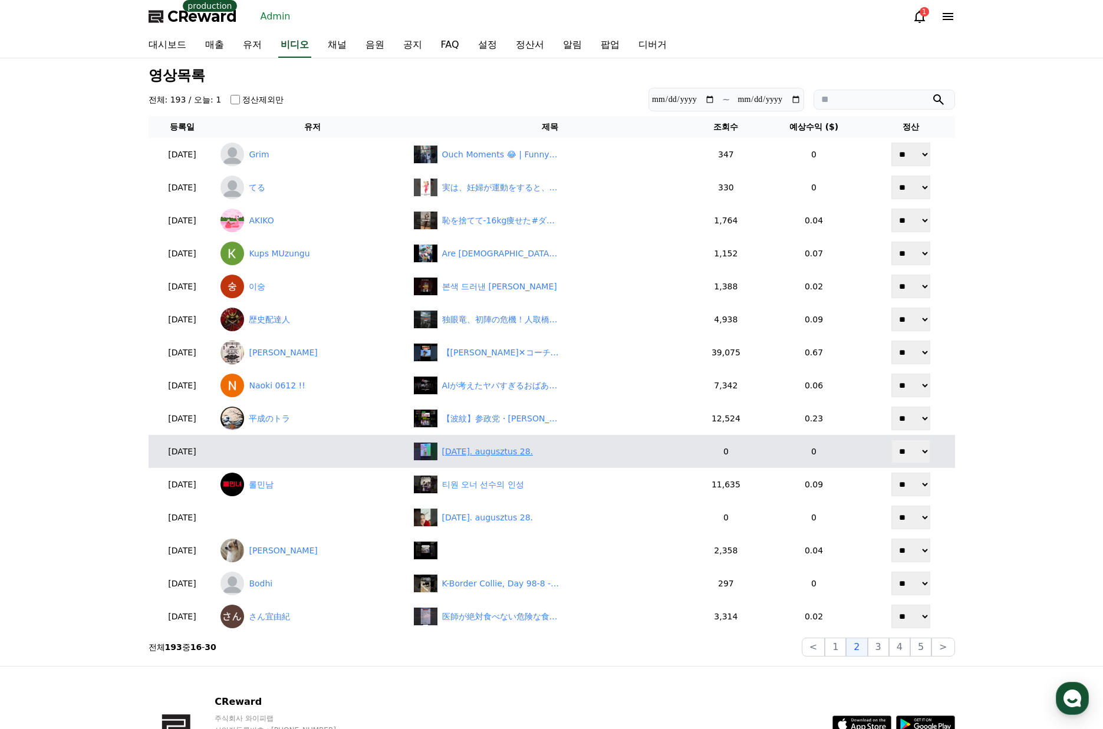
click at [519, 450] on div "2025. augusztus 28." at bounding box center [487, 452] width 91 height 12
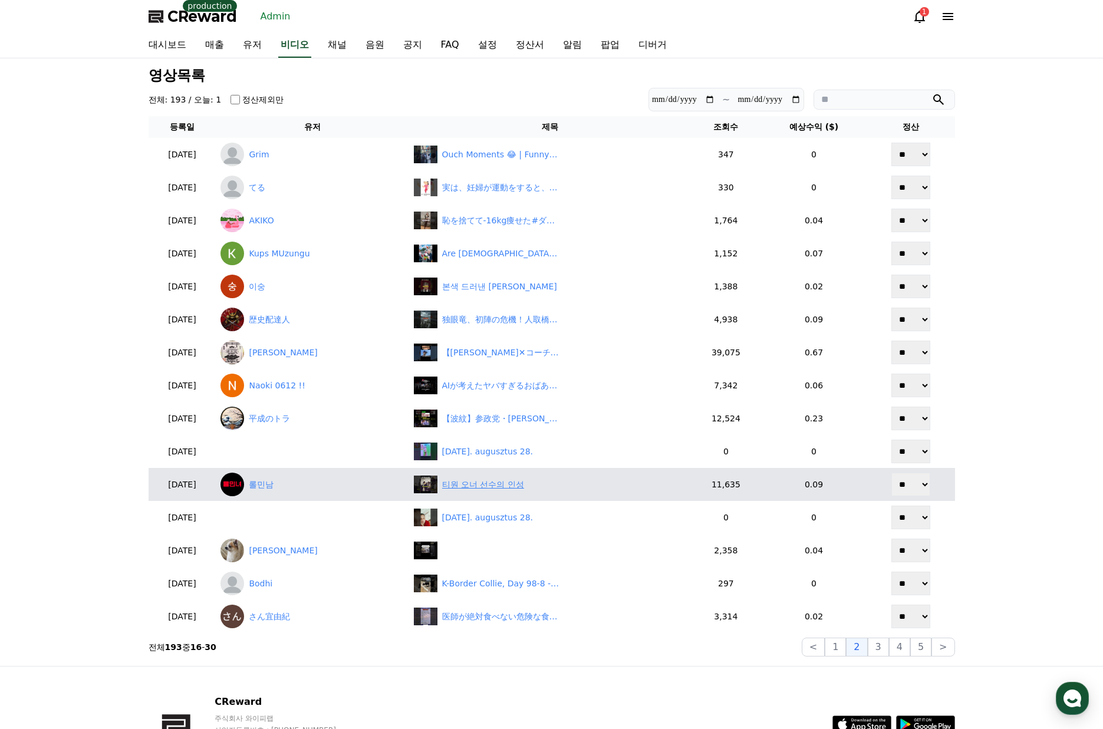
click at [524, 480] on div "티원 오너 선수의 인성" at bounding box center [483, 485] width 82 height 12
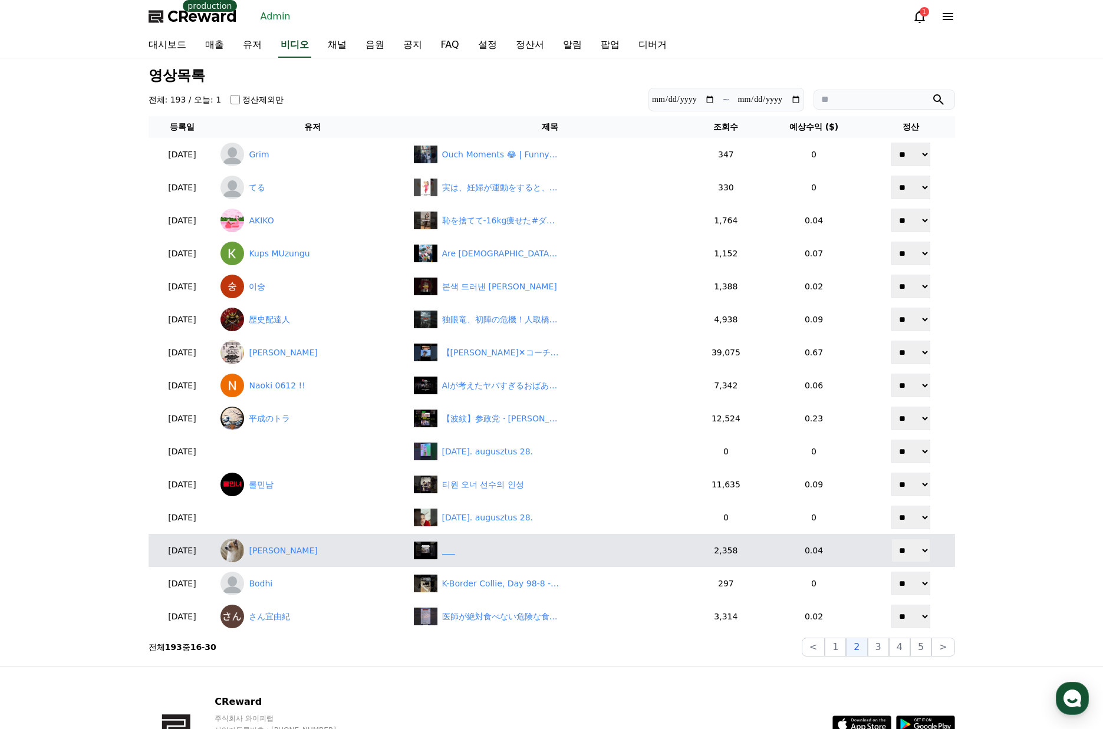
click at [512, 555] on div "‎ ‎ ‎ ‎ ‎ ‎" at bounding box center [550, 551] width 273 height 18
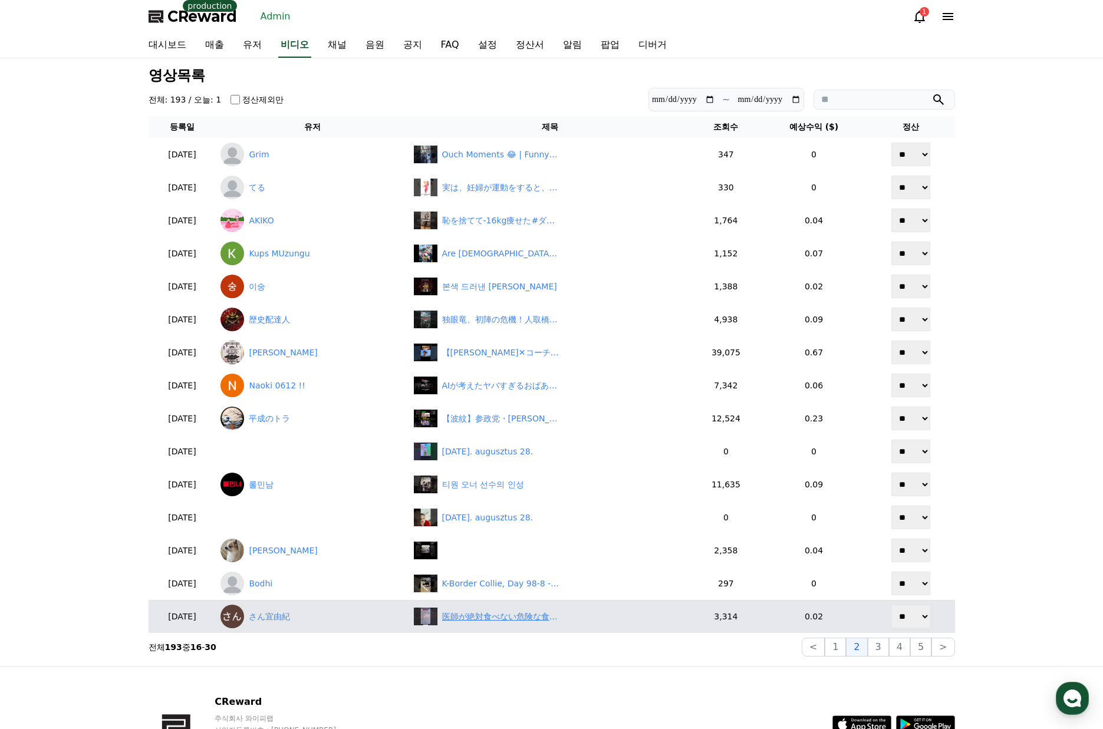
click at [560, 613] on div "医師が絶対食べない危険な食べ物10選#投資#転職#貯金" at bounding box center [501, 617] width 118 height 12
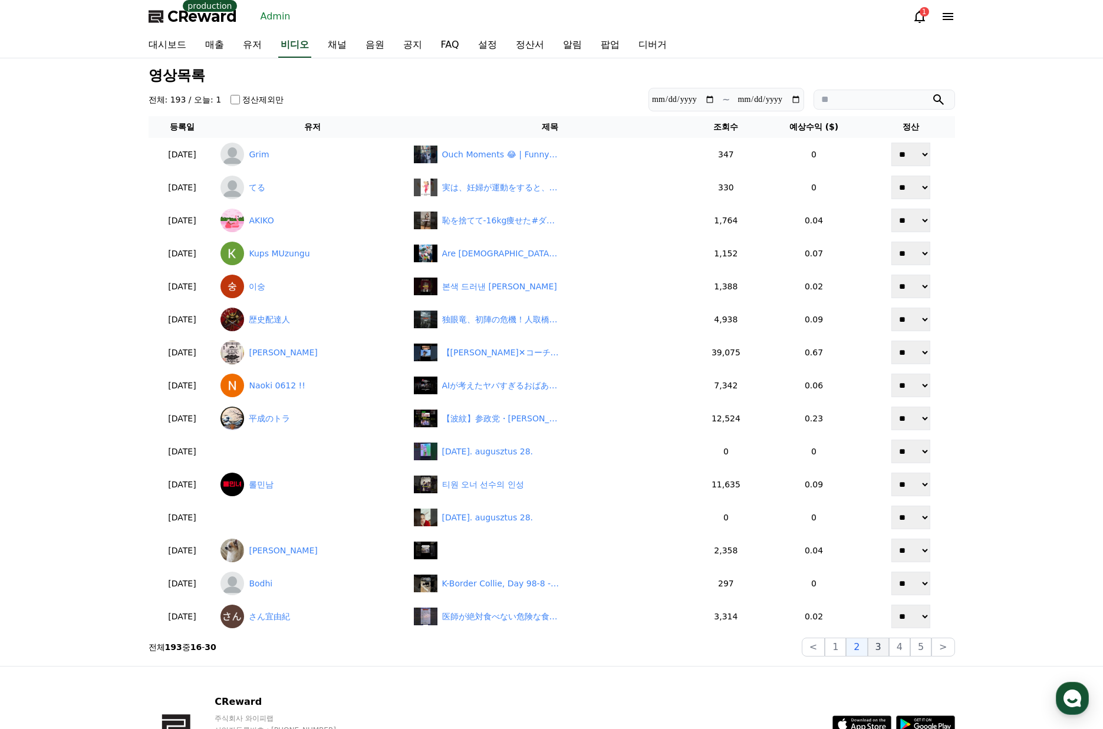
click at [910, 653] on button "3" at bounding box center [920, 647] width 21 height 19
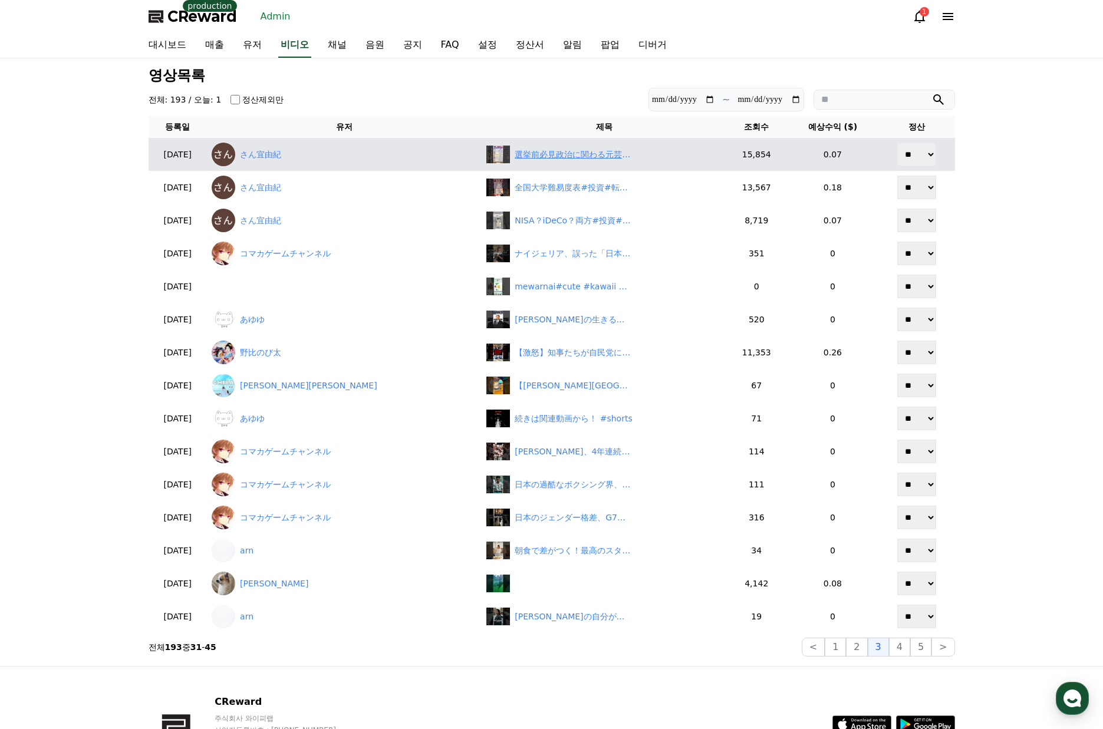
click at [528, 154] on div "選挙前必見政治に関わる元芸能人#投資#転職#貯金" at bounding box center [574, 155] width 118 height 12
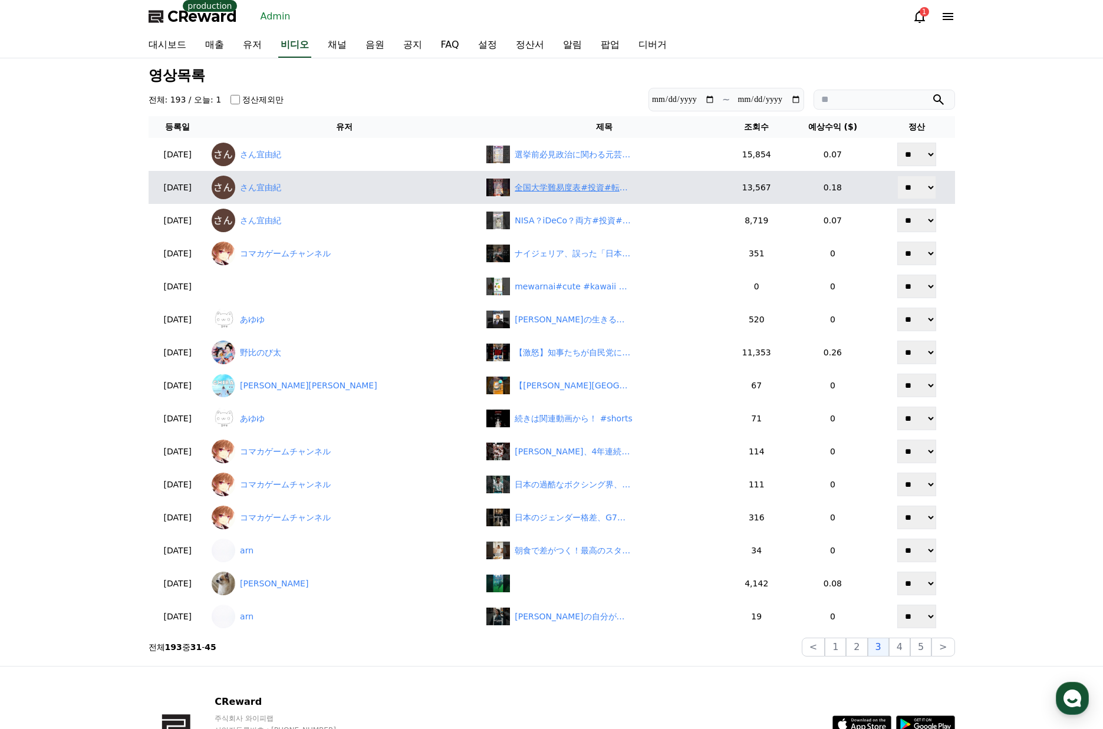
drag, startPoint x: 510, startPoint y: 205, endPoint x: 517, endPoint y: 194, distance: 12.4
click at [511, 203] on table "등록일 유저 제목 조회수 예상수익 ($) 정산 2025-08-28 さん宜由紀 選挙前必見政治に関わる元芸能人#投資#転職#貯金 15,854 0.07…" at bounding box center [552, 374] width 807 height 517
click at [517, 192] on div "全国大学難易度表#投資#転職#貯金" at bounding box center [574, 188] width 118 height 12
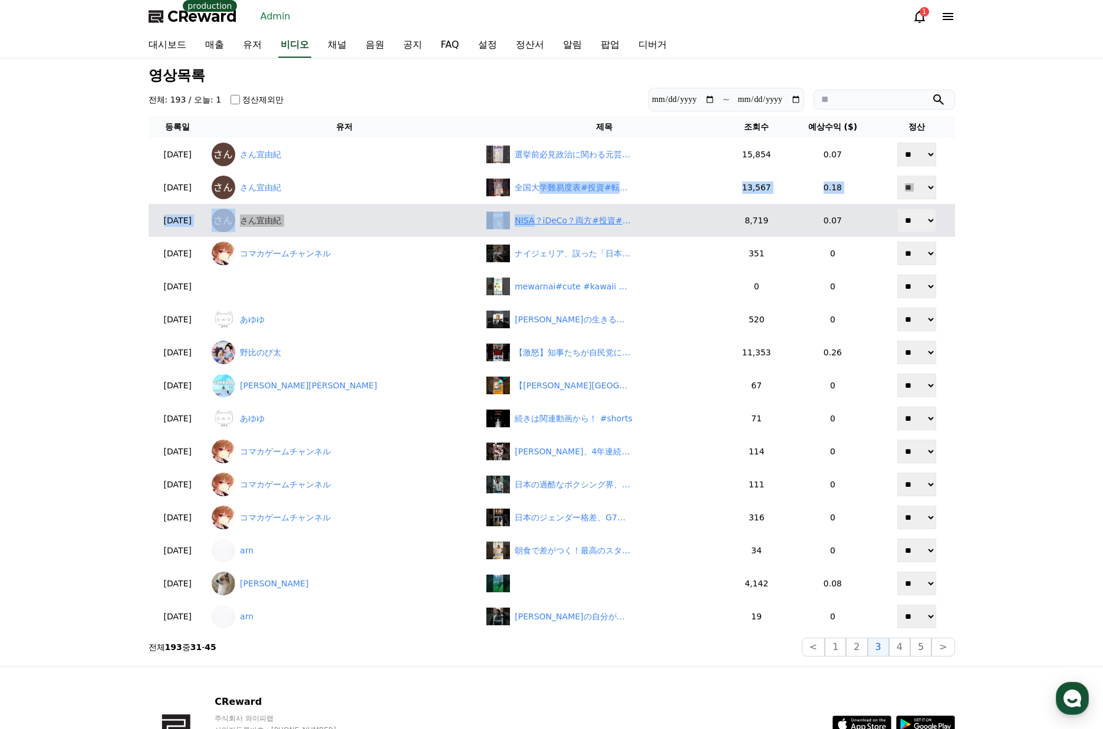
click at [517, 217] on div "NISA？iDeCo？両方#投資#転職#貯金" at bounding box center [574, 221] width 118 height 12
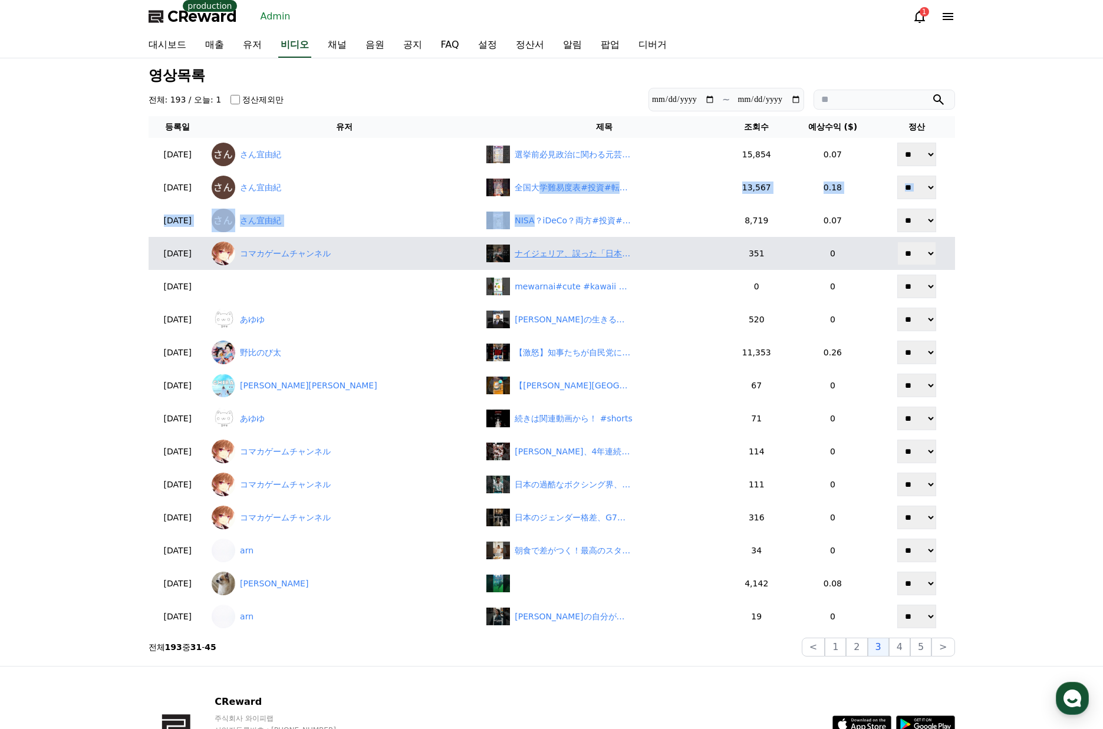
click at [525, 262] on div "ナイジェリア、誤った「日本の特別ビザ」報道を削除" at bounding box center [603, 254] width 235 height 18
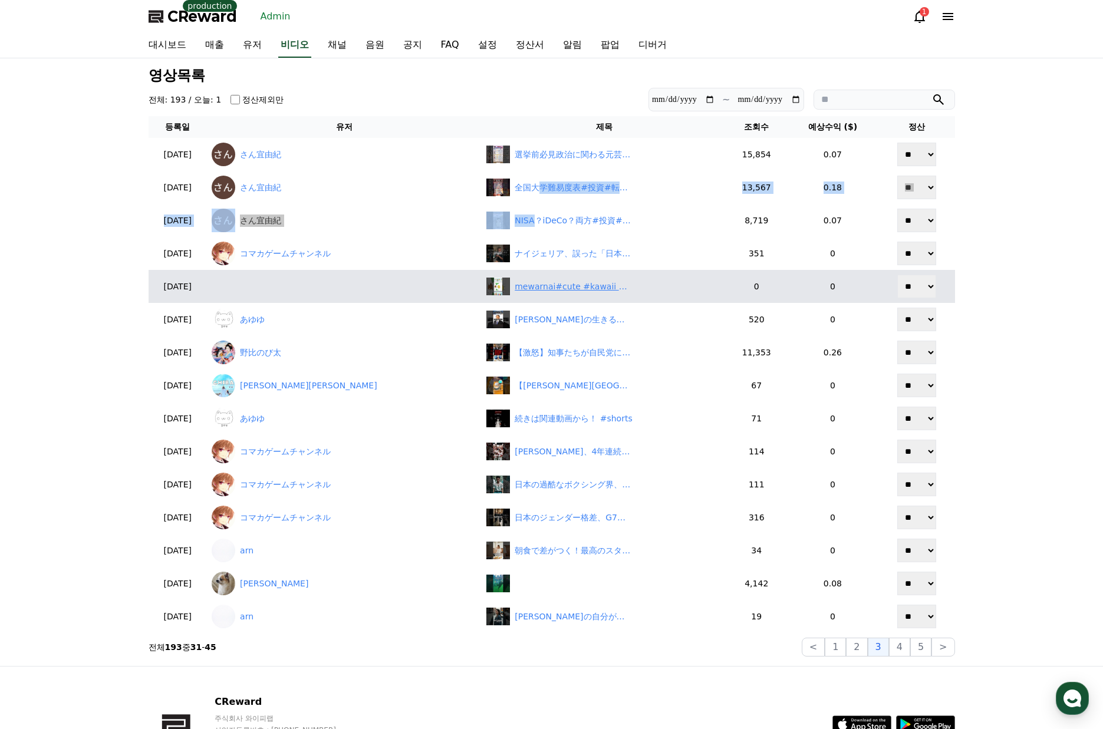
click at [551, 289] on div "mewarnai#cute #kawaii #coloring #mewarnai#cute" at bounding box center [574, 287] width 118 height 12
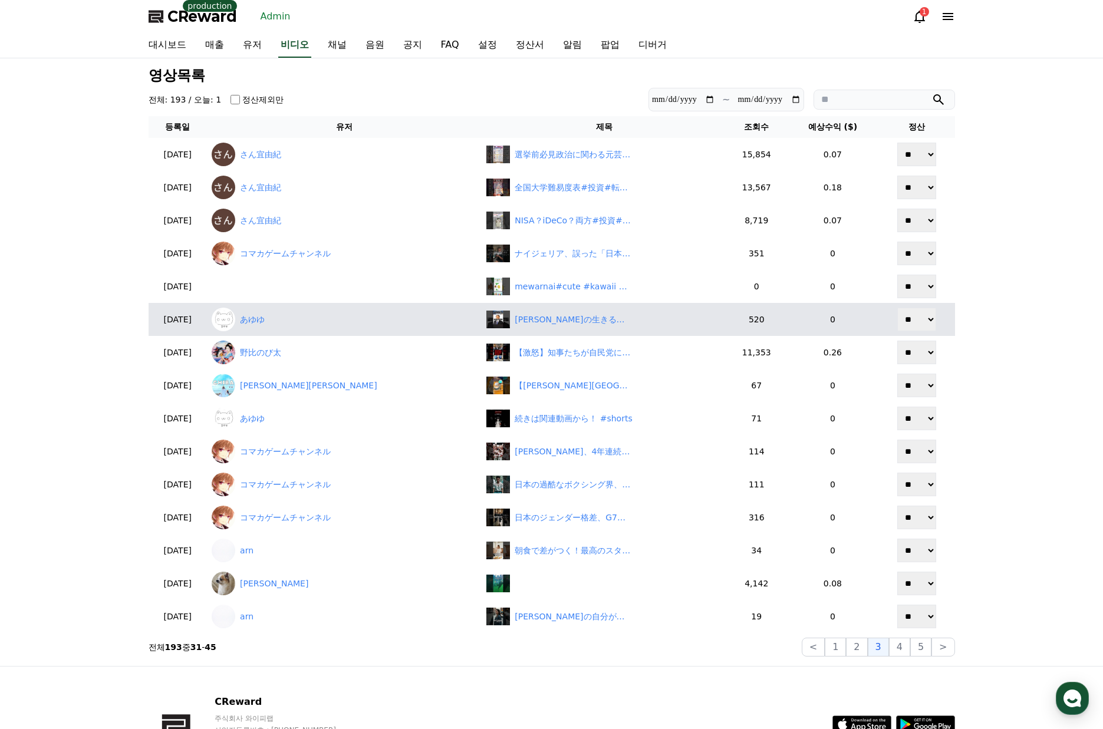
click at [558, 309] on td "豊田章男の生きることに疲れた人に伝えたい名言 #shorts" at bounding box center [604, 319] width 245 height 33
click at [558, 328] on div "豊田章男の生きることに疲れた人に伝えたい名言 #shorts" at bounding box center [603, 320] width 235 height 18
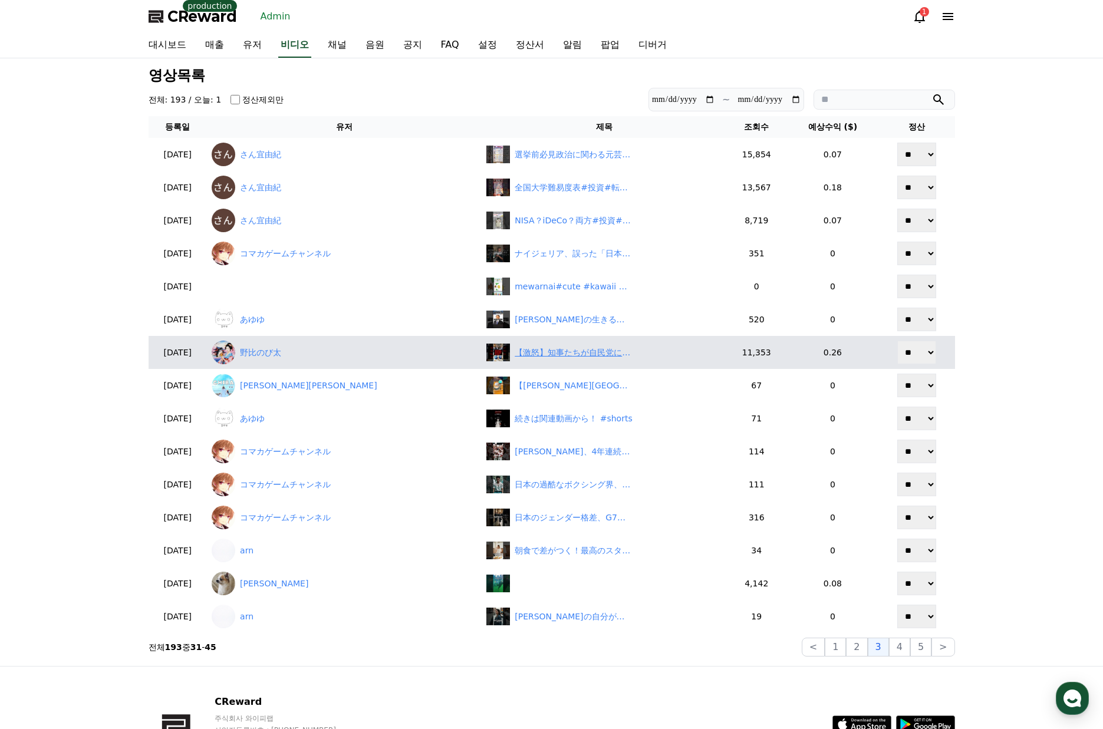
click at [544, 357] on div "【激怒】知事たちが自民党に直談判！「無責任な減税で地方は終わる」に批判殺到　#shorts" at bounding box center [574, 353] width 118 height 12
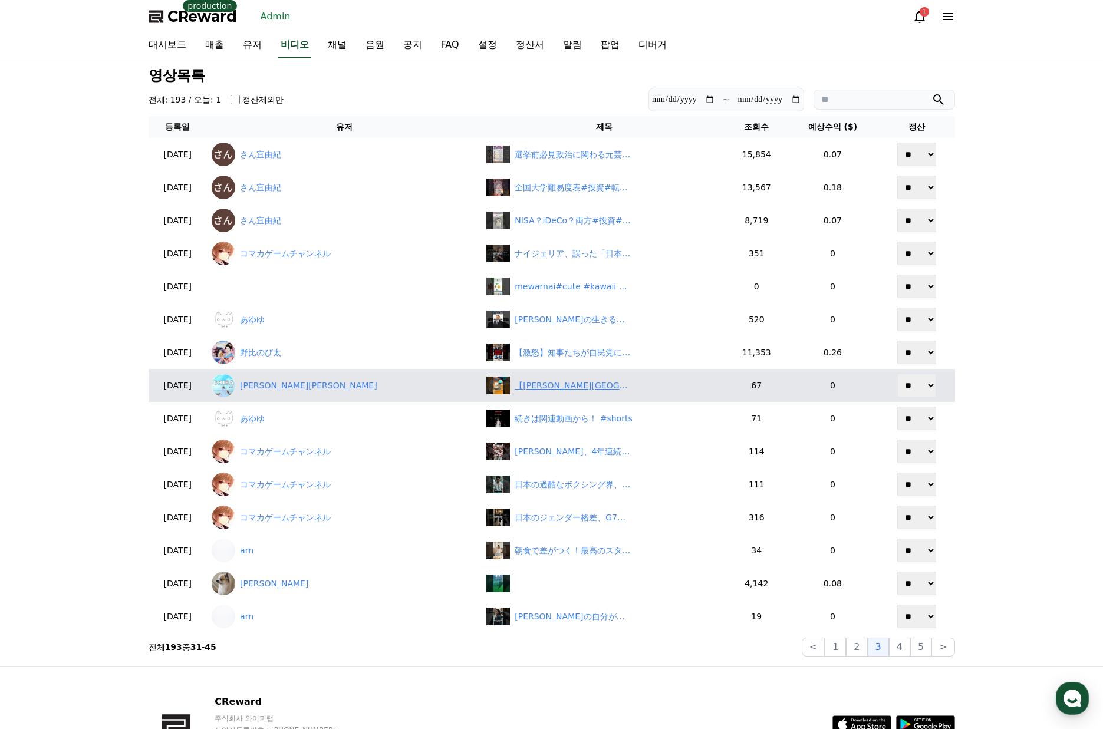
click at [550, 381] on div "【千葉県】1年中楽しめる映えかき氷🍧#千葉旅行" at bounding box center [574, 386] width 118 height 12
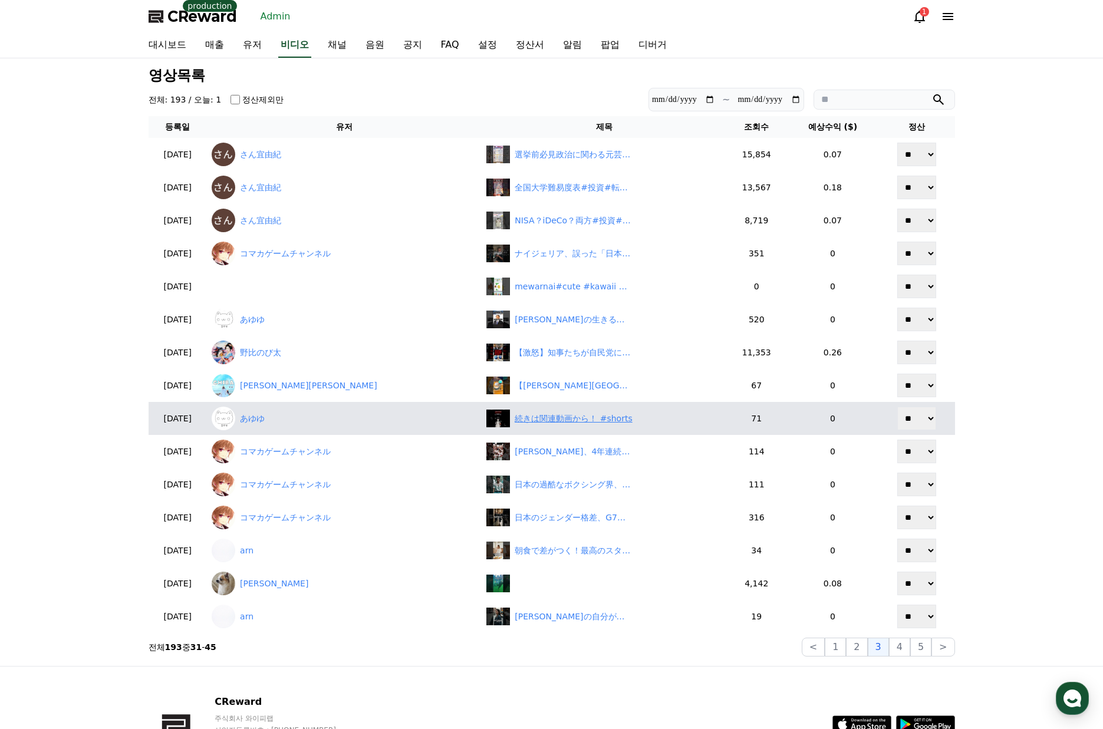
click at [561, 419] on div "続きは関連動画から！ #shorts" at bounding box center [573, 419] width 117 height 12
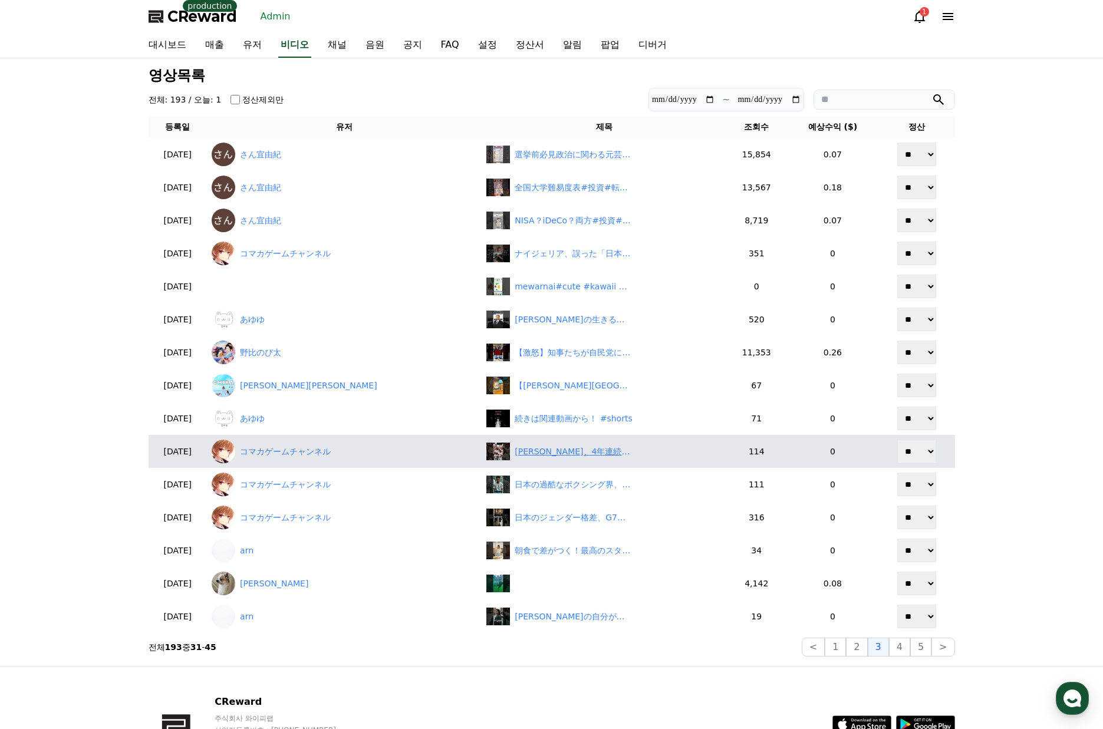
click at [527, 450] on div "大谷翔平、4年連続で「好きなアスリート」ランキング首位に" at bounding box center [574, 452] width 118 height 12
click at [576, 463] on td "大谷翔平、4年連続で「好きなアスリート」ランキング首位に" at bounding box center [604, 451] width 245 height 33
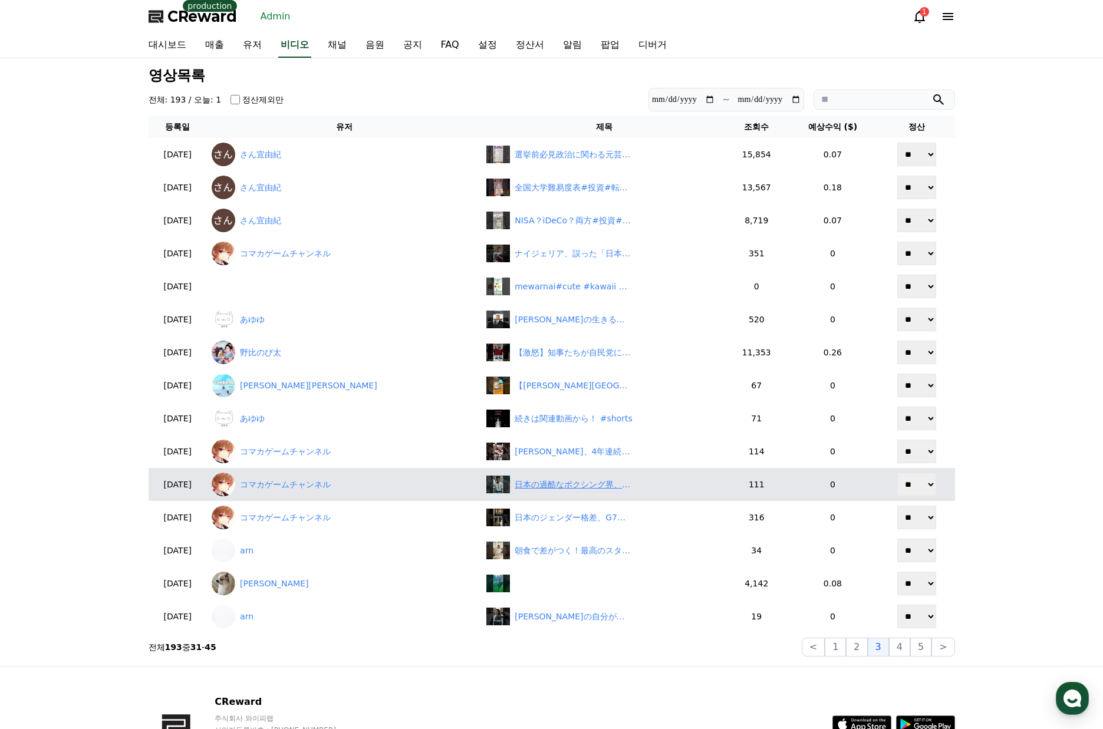
click at [566, 494] on td "日本の過酷なボクシング界、その危険すぎる実態" at bounding box center [604, 484] width 245 height 33
click at [566, 489] on div "日本の過酷なボクシング界、その危険すぎる実態" at bounding box center [574, 485] width 118 height 12
click at [285, 494] on link "コマカゲームチャンネル" at bounding box center [344, 485] width 265 height 24
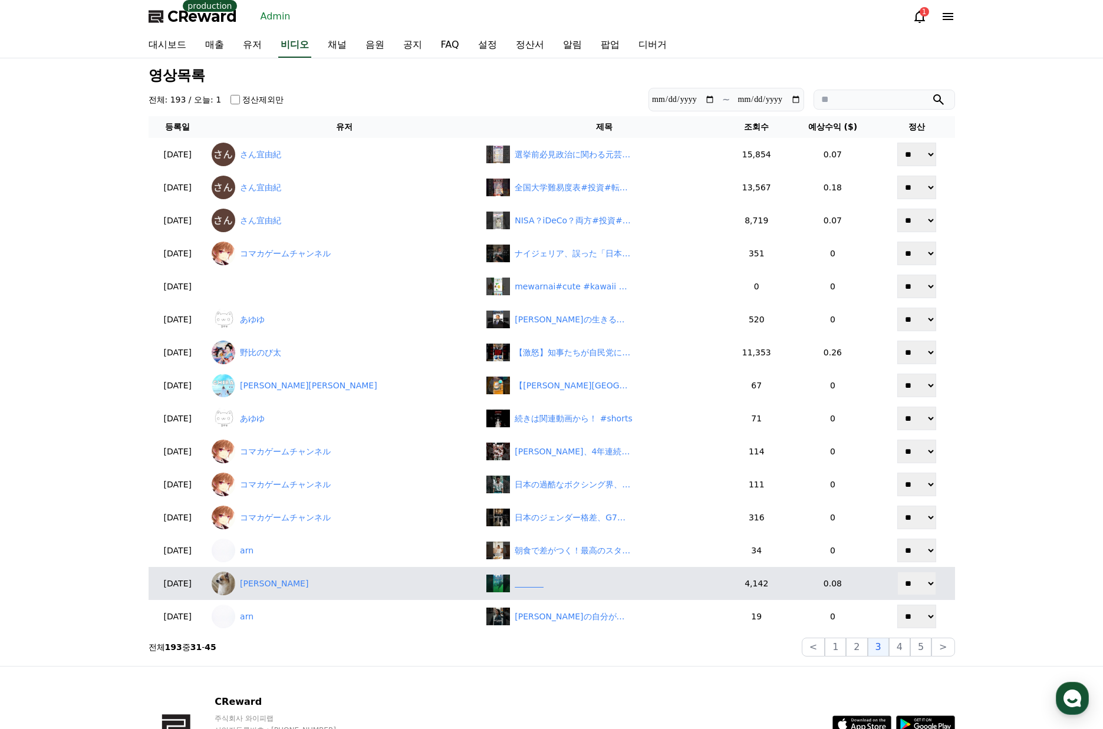
click at [532, 579] on div "‎ ‎ ‎ ‎ ‎ ‎ ‎ ‎ ‎ ‎ ‎ ‎" at bounding box center [603, 584] width 235 height 18
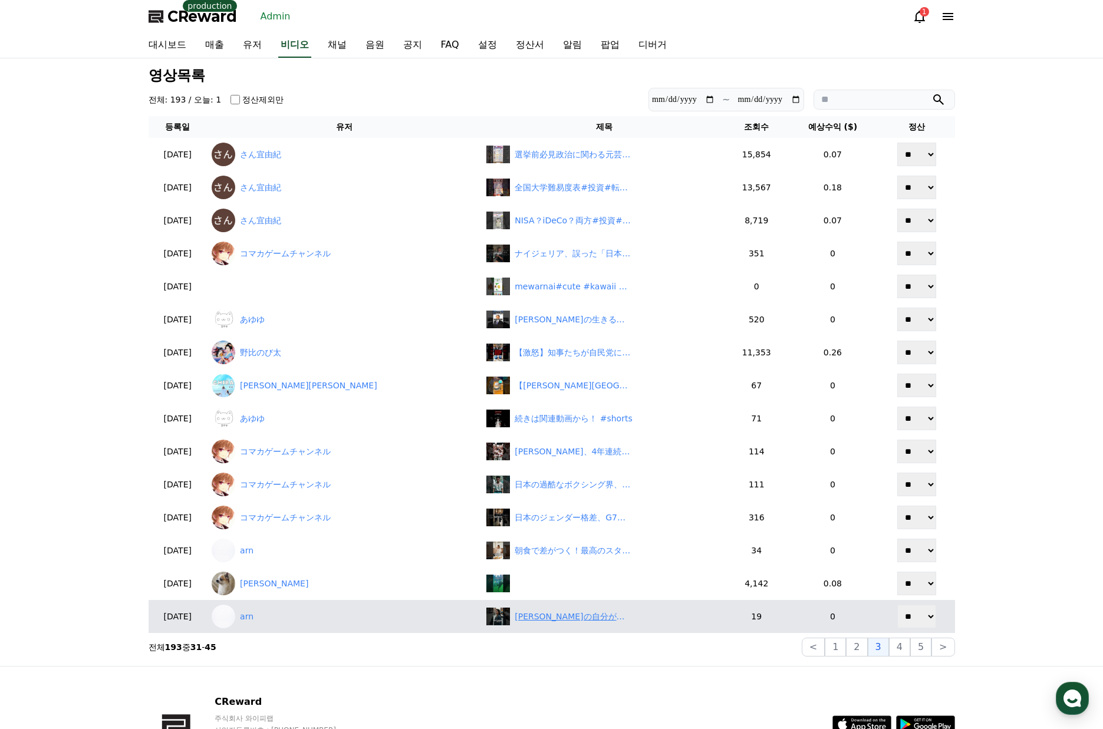
click at [581, 613] on div "未来の自分が教えてくれる！今すぐ知るべき運命のヒント" at bounding box center [574, 617] width 118 height 12
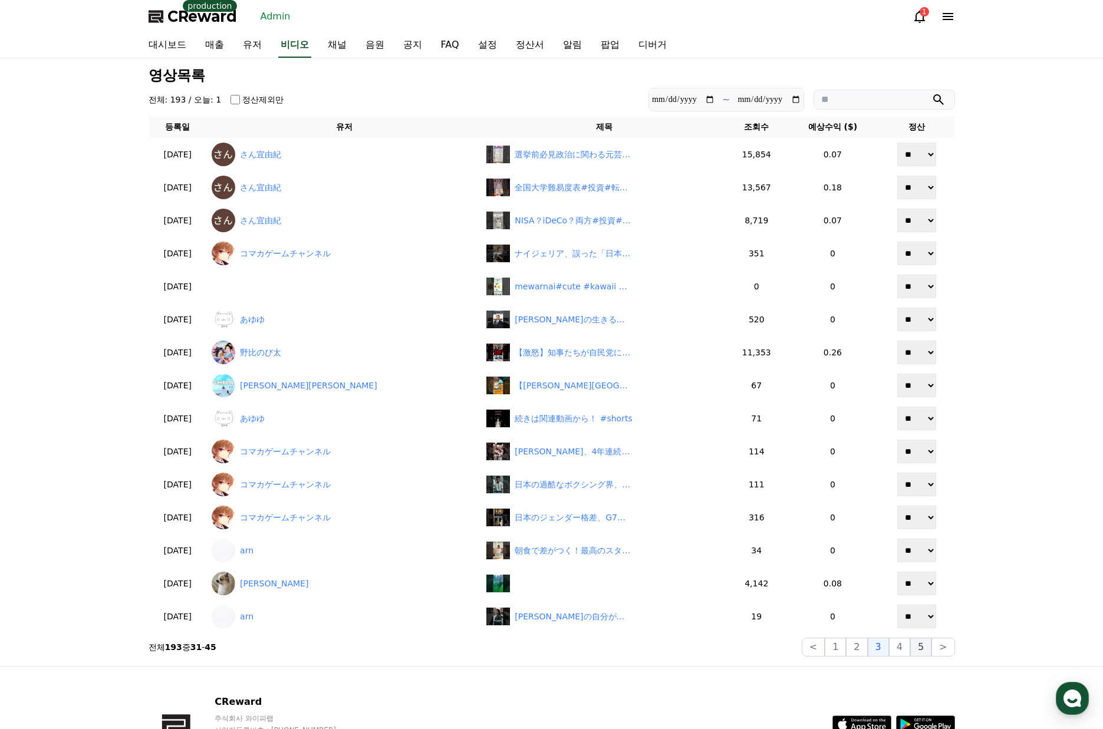
click at [912, 647] on button "5" at bounding box center [920, 647] width 21 height 19
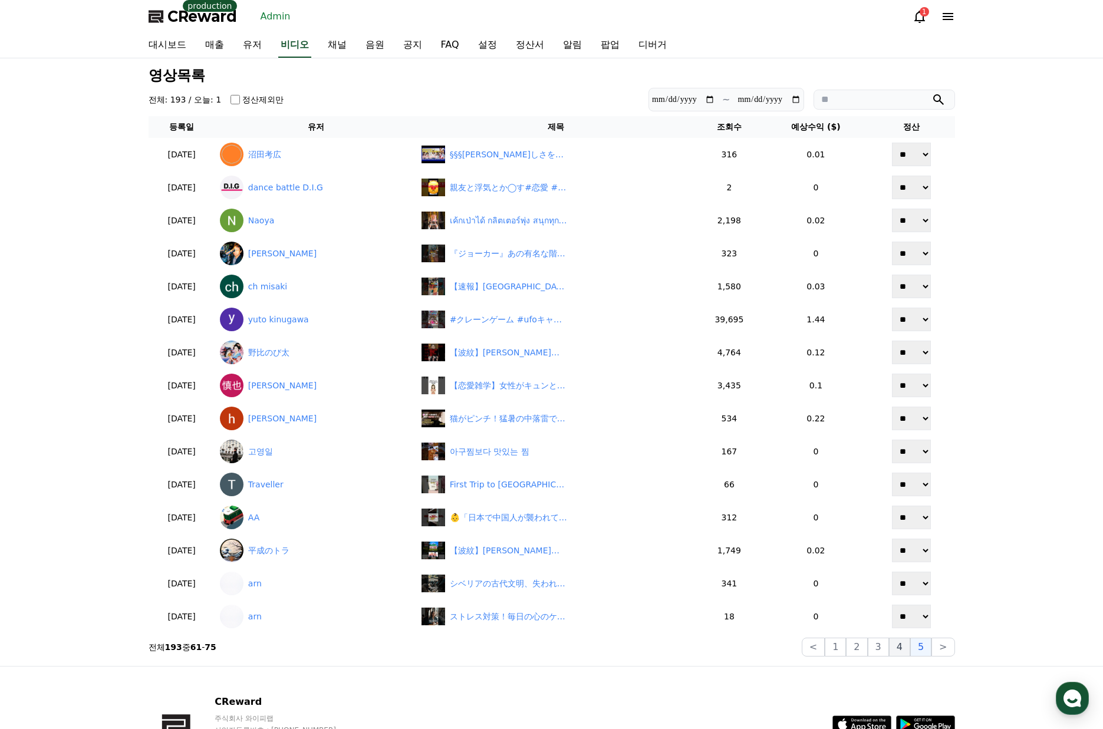
click at [910, 648] on button "4" at bounding box center [899, 647] width 21 height 19
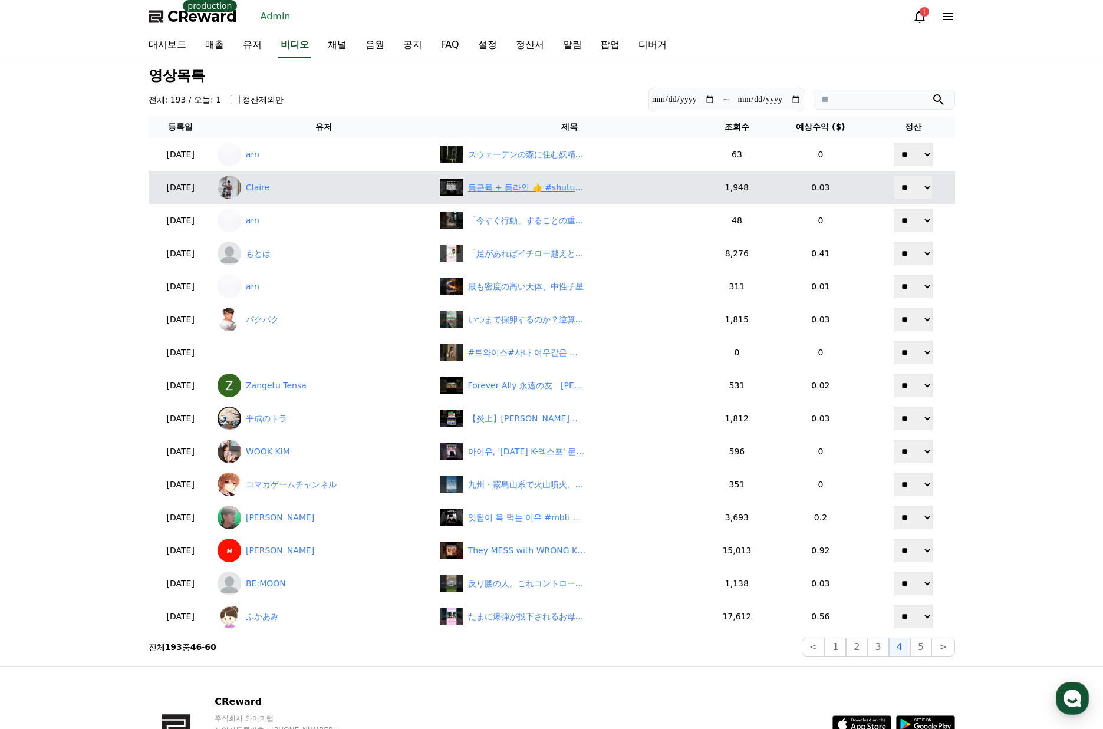
click at [539, 182] on div "등근육 + 등라인 👍 #shutupfit #닥치고운동 #10분운동 #맨몸운동 #등운동 #운동루틴" at bounding box center [527, 188] width 118 height 12
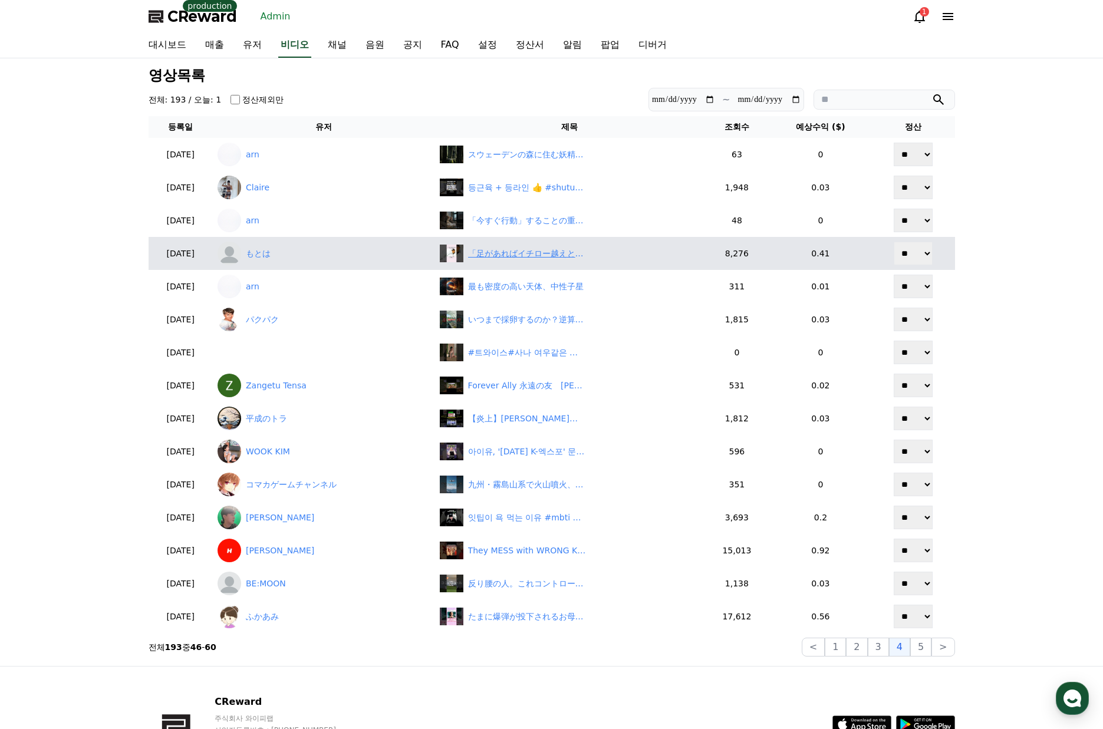
click at [518, 259] on div "「足があればイチロー越えと評価された」福浦和也に関する雑学 #プロ野球 #福浦和也 #千葉ロッテマリーンズ #イチロー #バレンティン" at bounding box center [527, 254] width 118 height 12
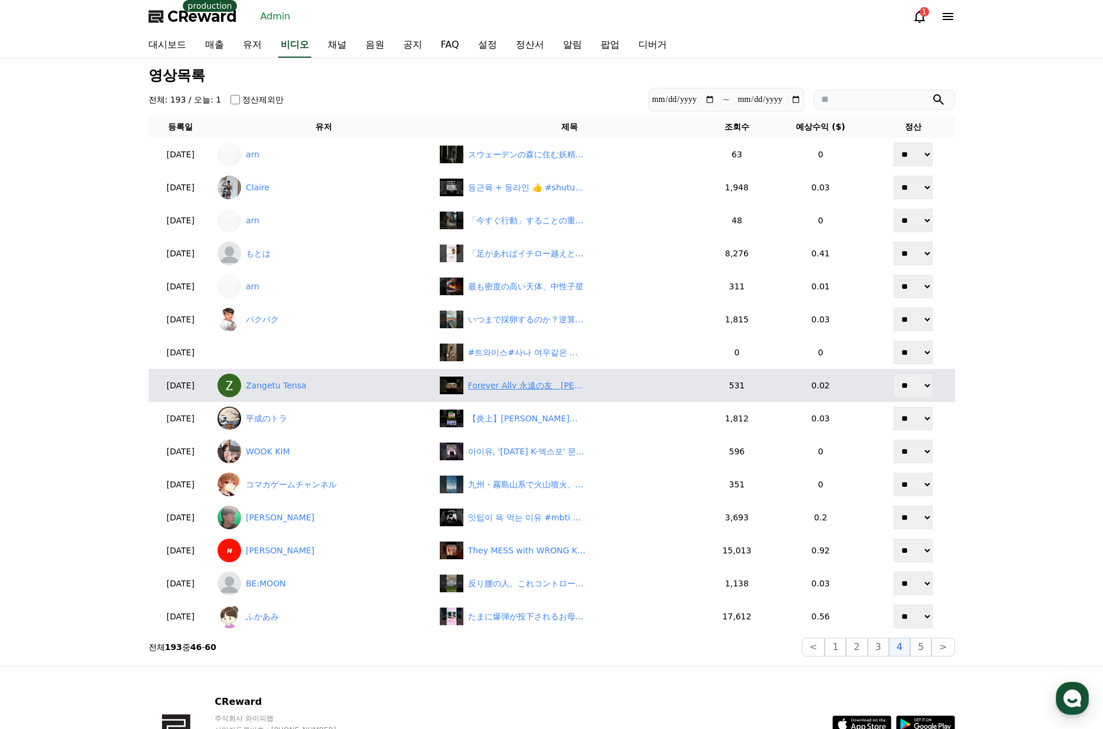
click at [532, 393] on div "Forever Ally 永遠の友　マスターウェポン#callofduty #bo6 #cod #mw2" at bounding box center [569, 386] width 259 height 18
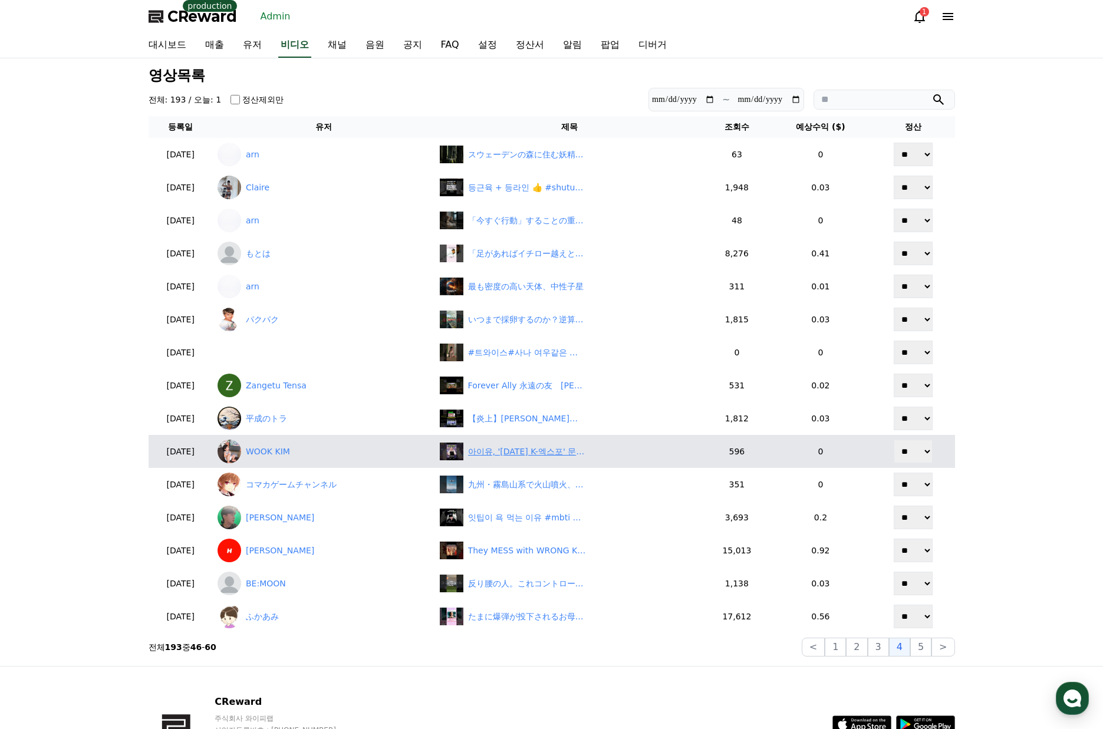
click at [533, 450] on div "아이유, '2025 K-엑스포' 문화체육관광부장관상 수상.."저도 K-컬처에 열심히 기여하겠다"" at bounding box center [527, 452] width 118 height 12
click at [278, 458] on link "WOOK KIM" at bounding box center [324, 452] width 213 height 24
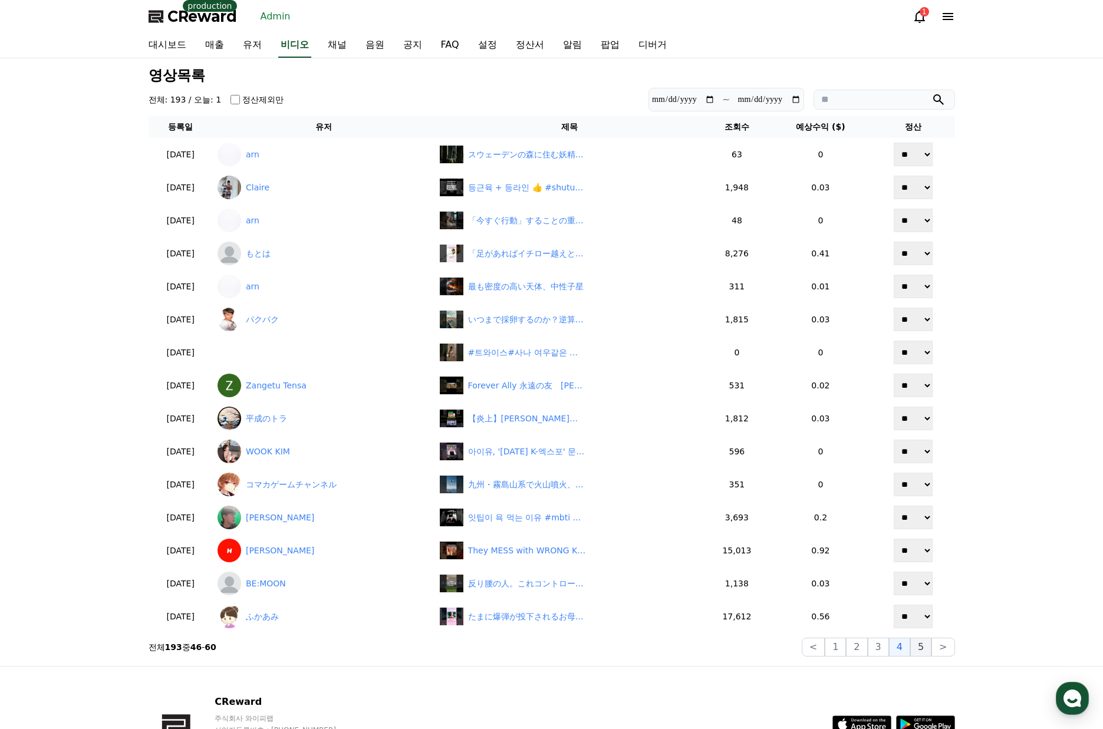
click at [916, 647] on button "5" at bounding box center [920, 647] width 21 height 19
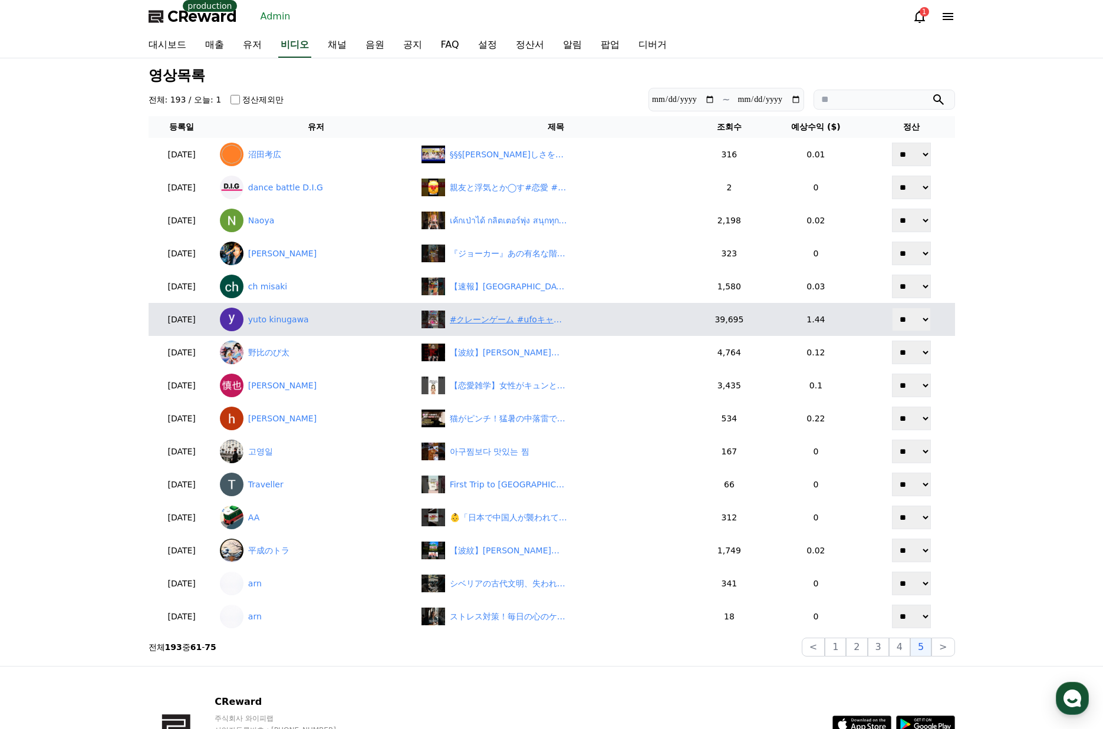
click at [497, 321] on div "#クレーンゲーム #ufoキャッチャー #shorts #short #shortvideo #shortsfeed #ROUND1 #ﾍﾞﾈｸｽ #クレゲ …" at bounding box center [509, 320] width 118 height 12
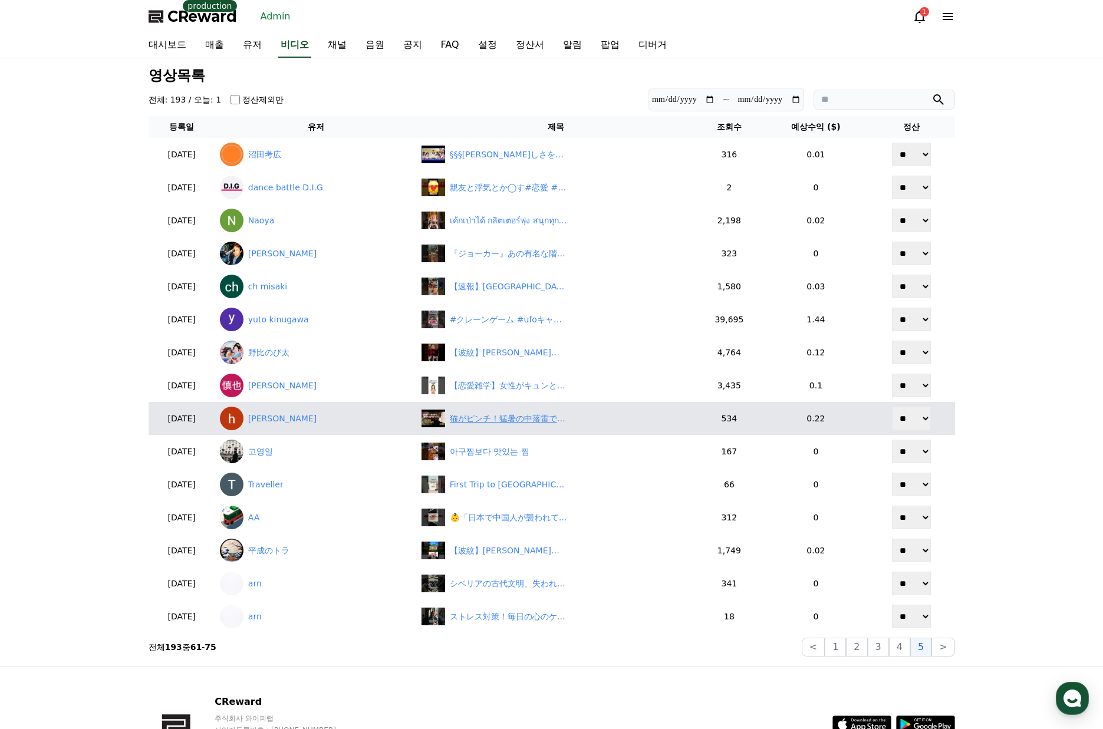
click at [509, 425] on div "猫がピンチ！猛暑の中落雷でエアコンが止まった" at bounding box center [509, 419] width 118 height 12
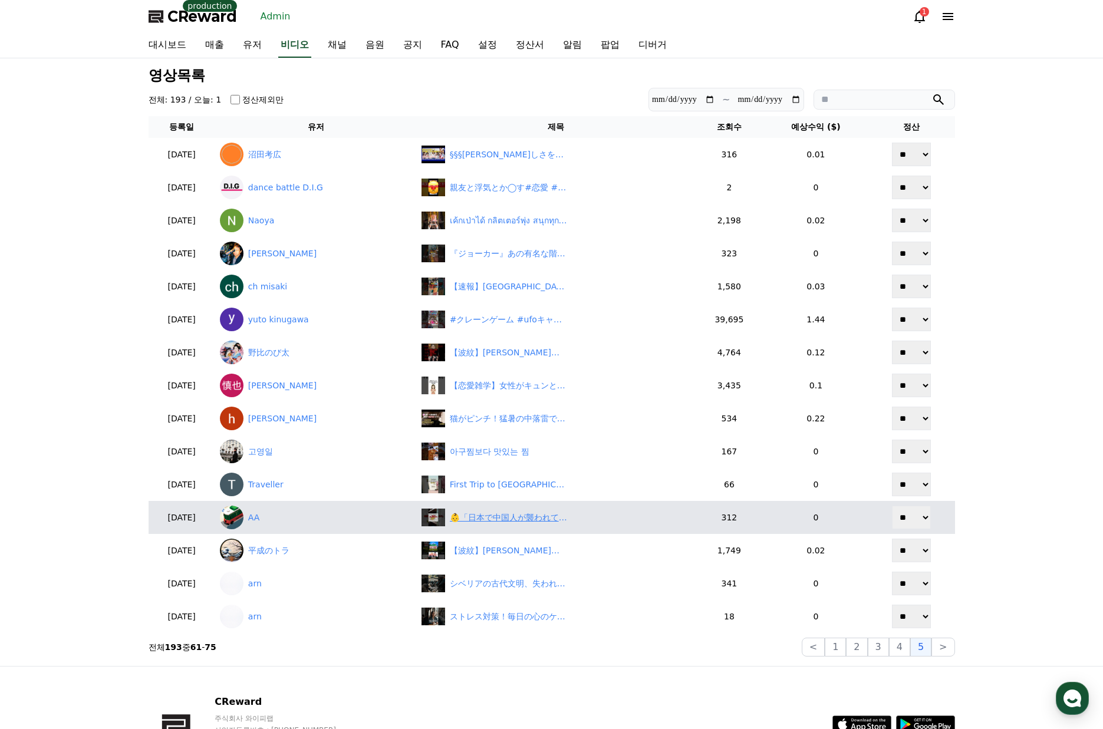
click at [515, 517] on div "👶「日本で中国人が襲われてる？ネットもざわついてるよ」#shorts" at bounding box center [509, 518] width 118 height 12
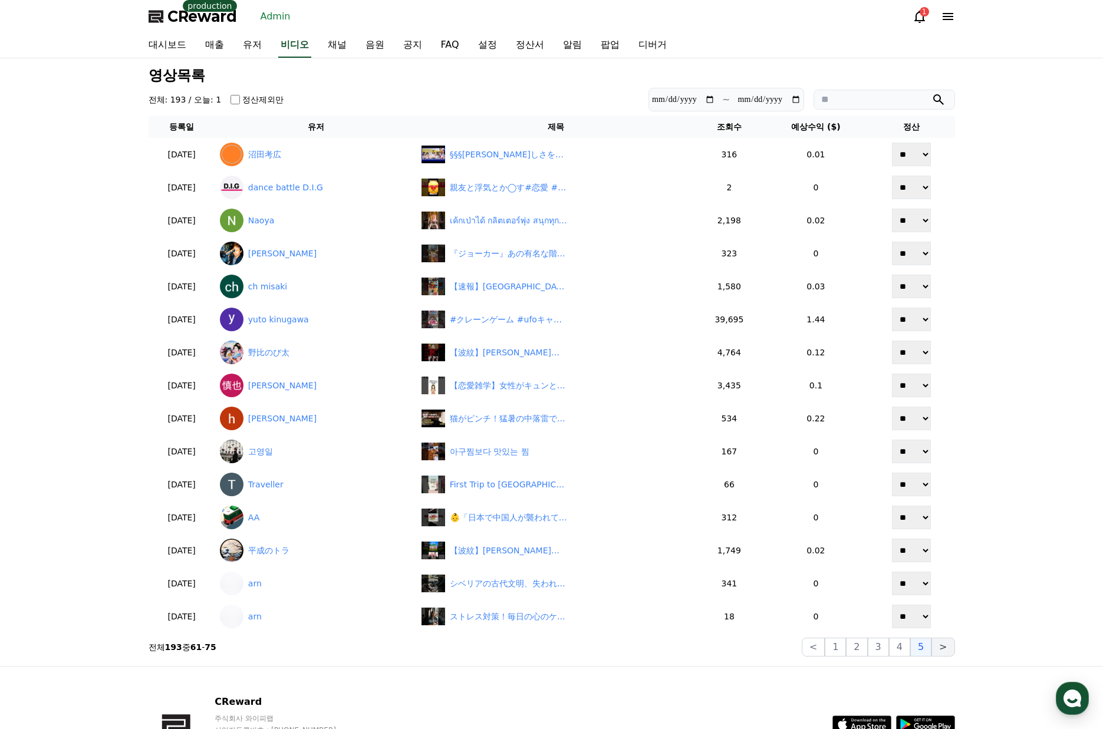
click at [952, 649] on button ">" at bounding box center [943, 647] width 23 height 19
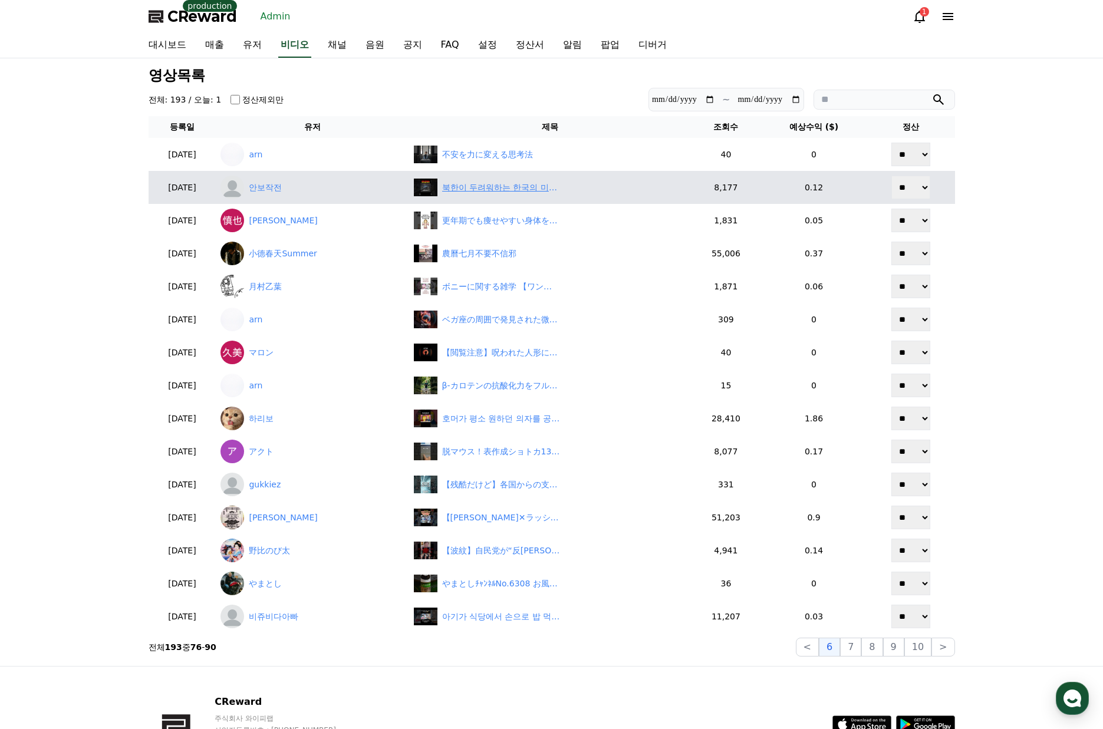
click at [498, 193] on div "북한이 두려워하는 한국의 미래 전투기 "가오리"" at bounding box center [501, 188] width 118 height 12
click at [297, 190] on link "안보작전" at bounding box center [312, 188] width 183 height 24
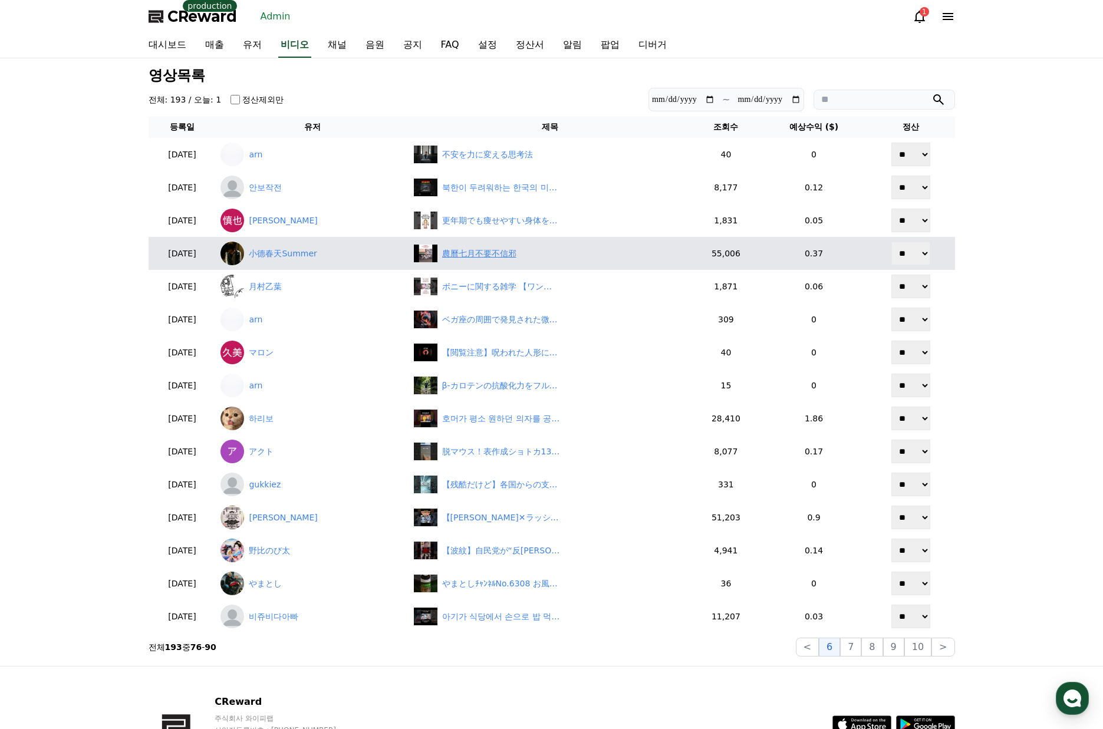
click at [488, 251] on div "農曆七月不要不信邪" at bounding box center [479, 254] width 74 height 12
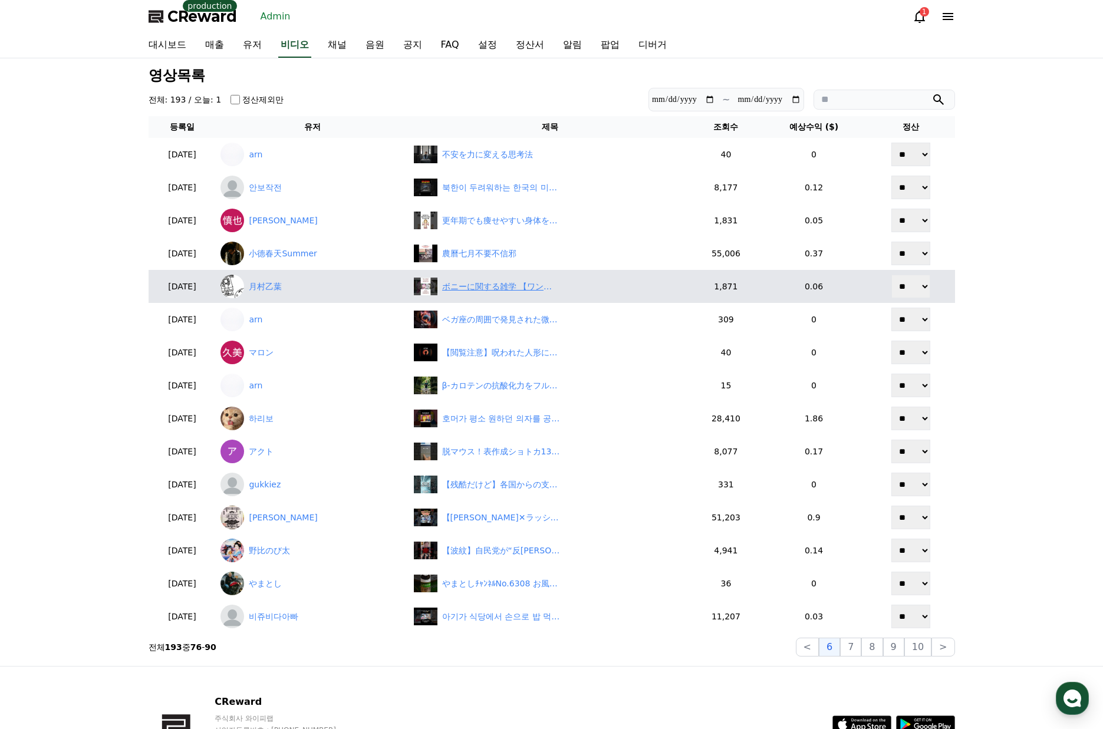
click at [483, 291] on div "ボニーに関する雑学 【ワンピース】 #shorts #ワンピース #onepiece #雑学" at bounding box center [501, 287] width 118 height 12
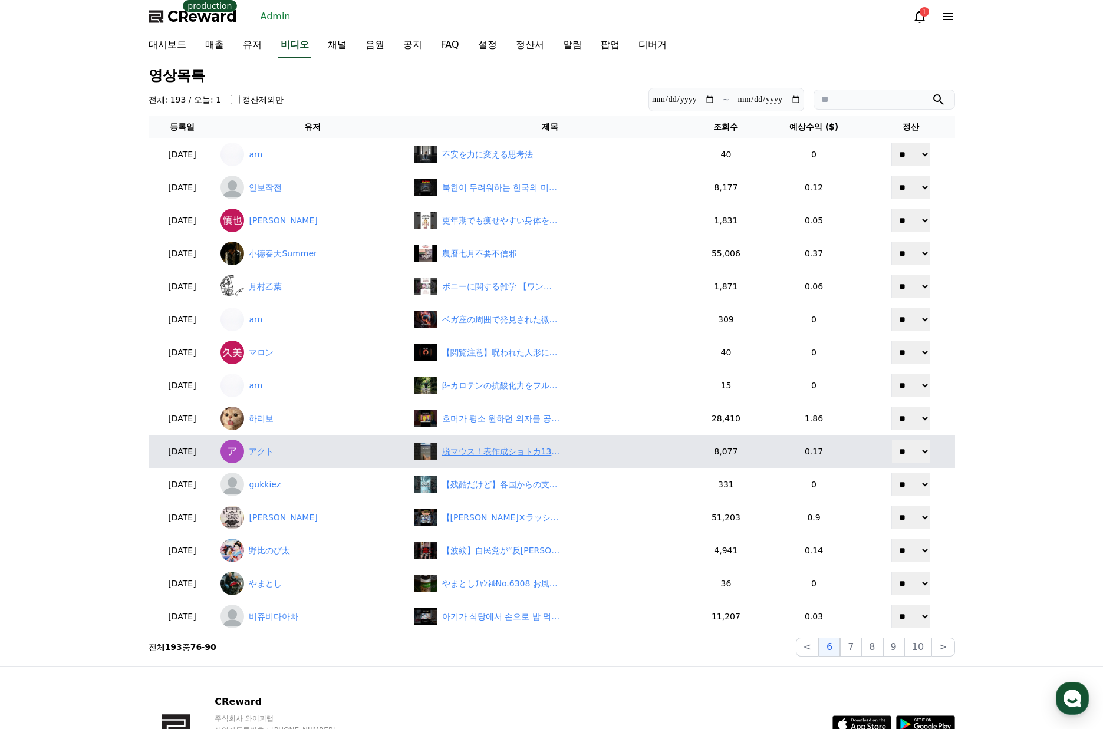
click at [532, 456] on div "脱マウス！表作成ショトカ13選！#Excel#ショートカット#時短" at bounding box center [501, 452] width 118 height 12
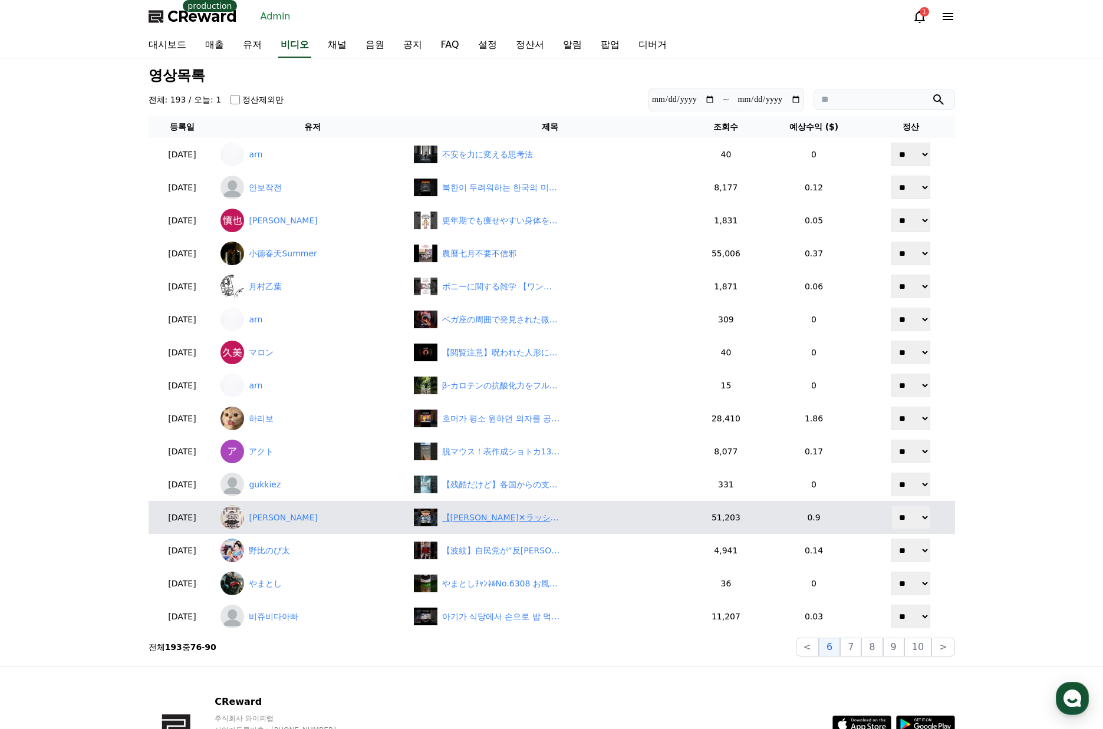
click at [507, 522] on div "【大谷翔平✕ラッシング】新人捕手が感動した大谷との舞台裏を語った。" at bounding box center [501, 518] width 118 height 12
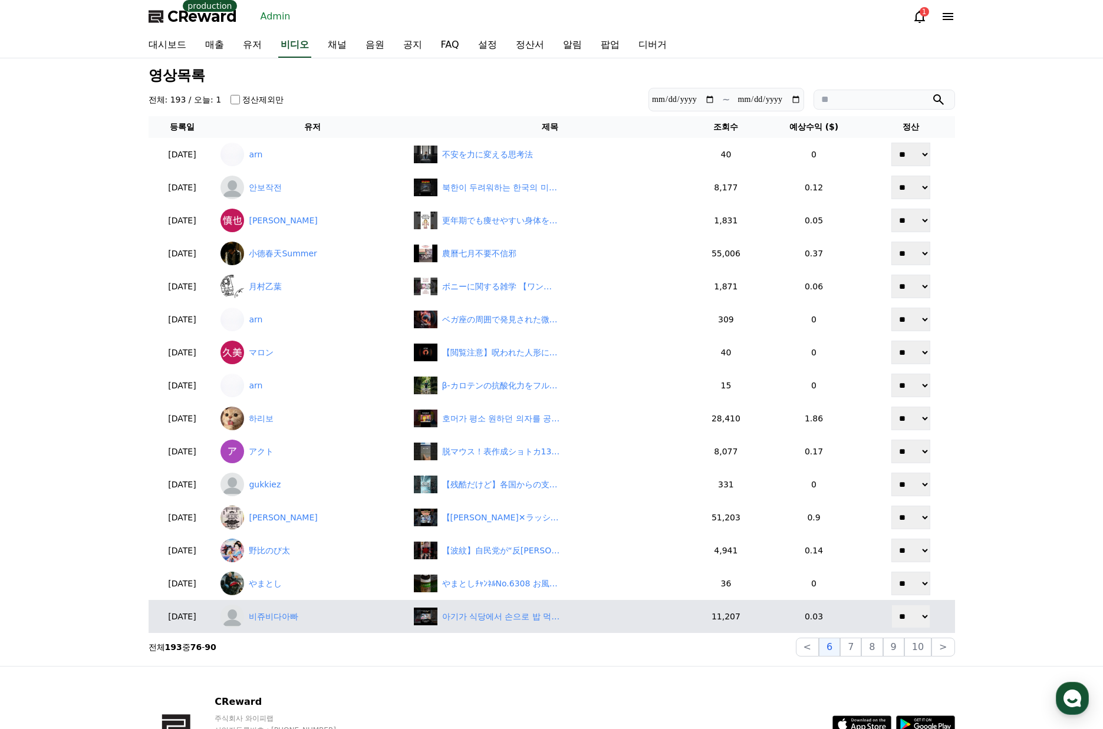
drag, startPoint x: 864, startPoint y: 644, endPoint x: 860, endPoint y: 633, distance: 11.7
click at [863, 644] on button "7" at bounding box center [871, 647] width 21 height 19
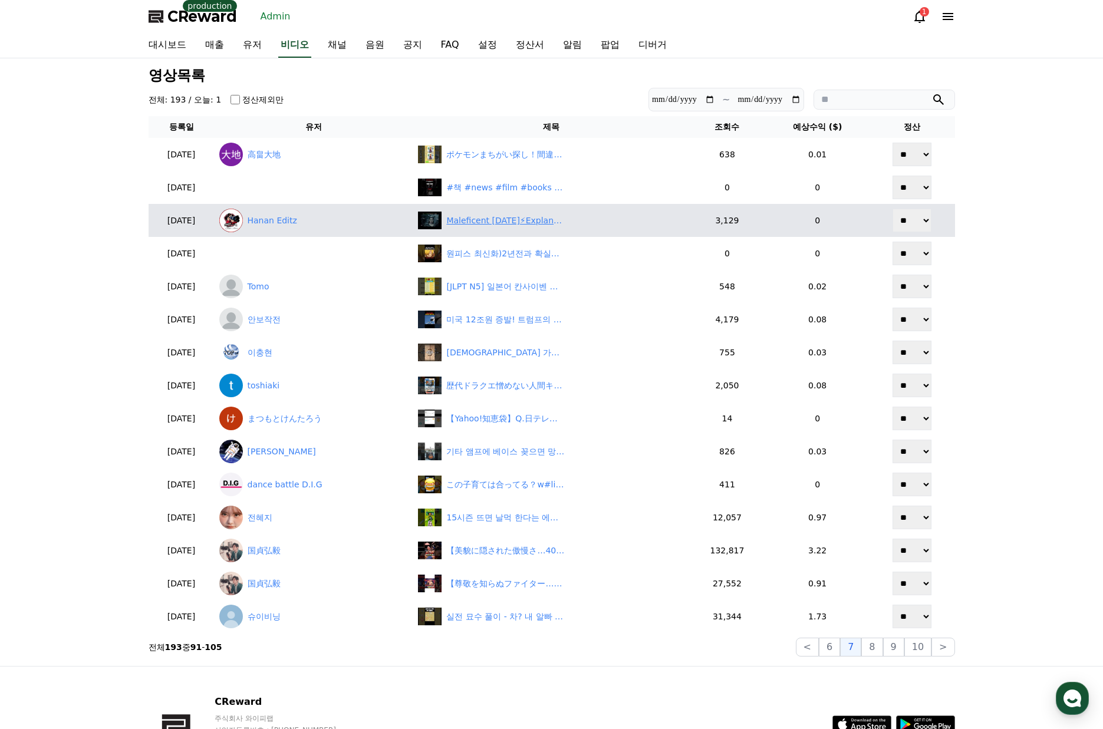
click at [502, 216] on div "Maleficent 2014⚡Explanation part 2 :👀❤️#fyp #maleficent2014 #love #motherlove #…" at bounding box center [505, 221] width 118 height 12
click at [323, 224] on link "Hanan Editz" at bounding box center [314, 221] width 190 height 24
click at [496, 226] on div "Maleficent 2014⚡Explanation part 2 :👀❤️#fyp #maleficent2014 #love #motherlove #…" at bounding box center [505, 221] width 118 height 12
click at [303, 222] on link "Hanan Editz" at bounding box center [314, 221] width 190 height 24
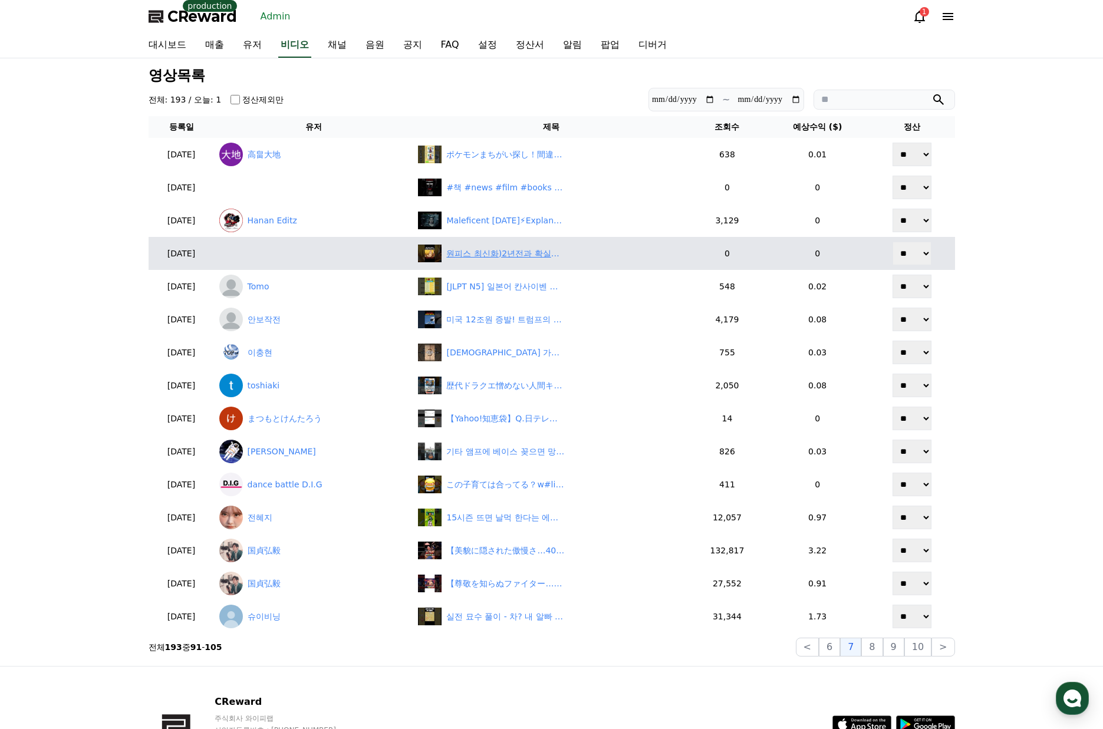
click at [481, 254] on div "원피스 최신화)2년전과 확실히 달라진 상디의 강함" at bounding box center [505, 254] width 118 height 12
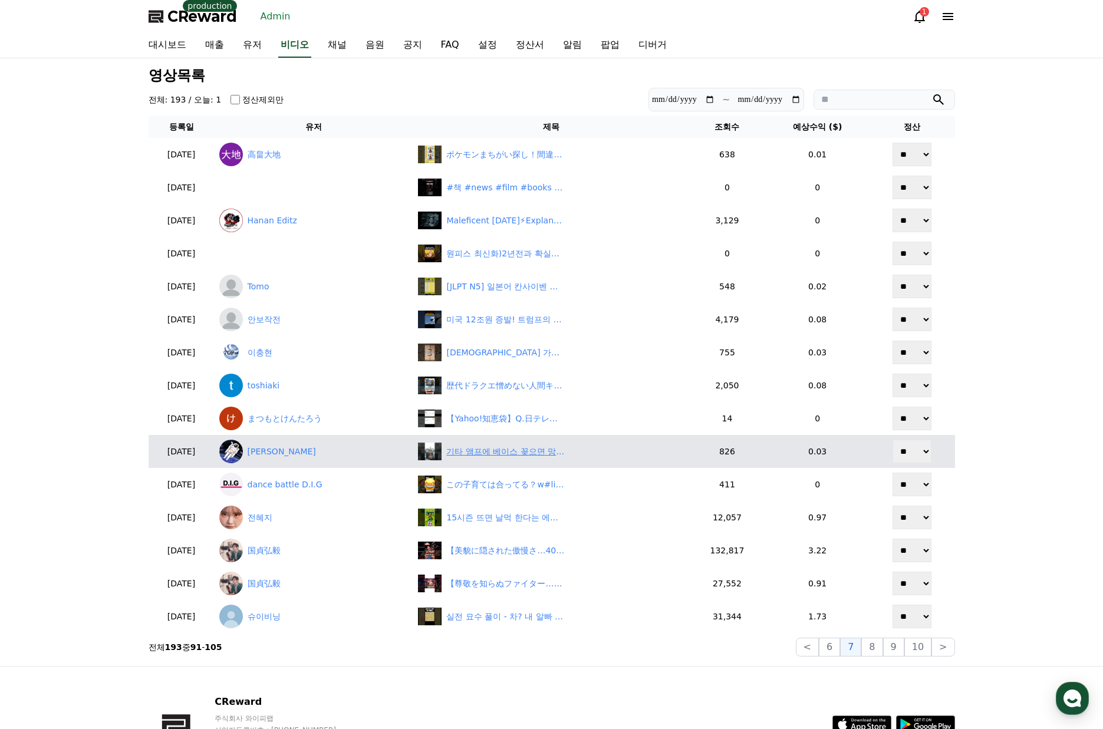
click at [493, 451] on div "기타 앰프에 베이스 꽂으면 망가진다고? 😱 진짜 이유는..." at bounding box center [505, 452] width 118 height 12
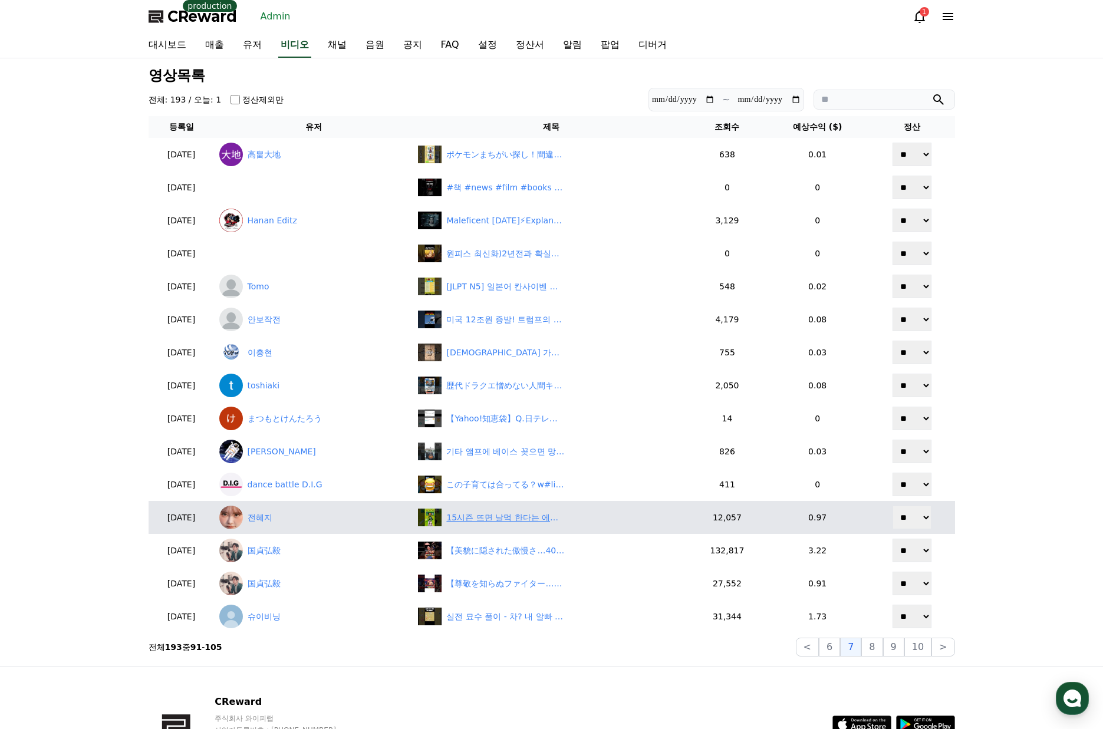
click at [519, 524] on div "15시즌 뜨면 날먹 한다는 에코 증강? #tft #롤토체스" at bounding box center [505, 518] width 118 height 12
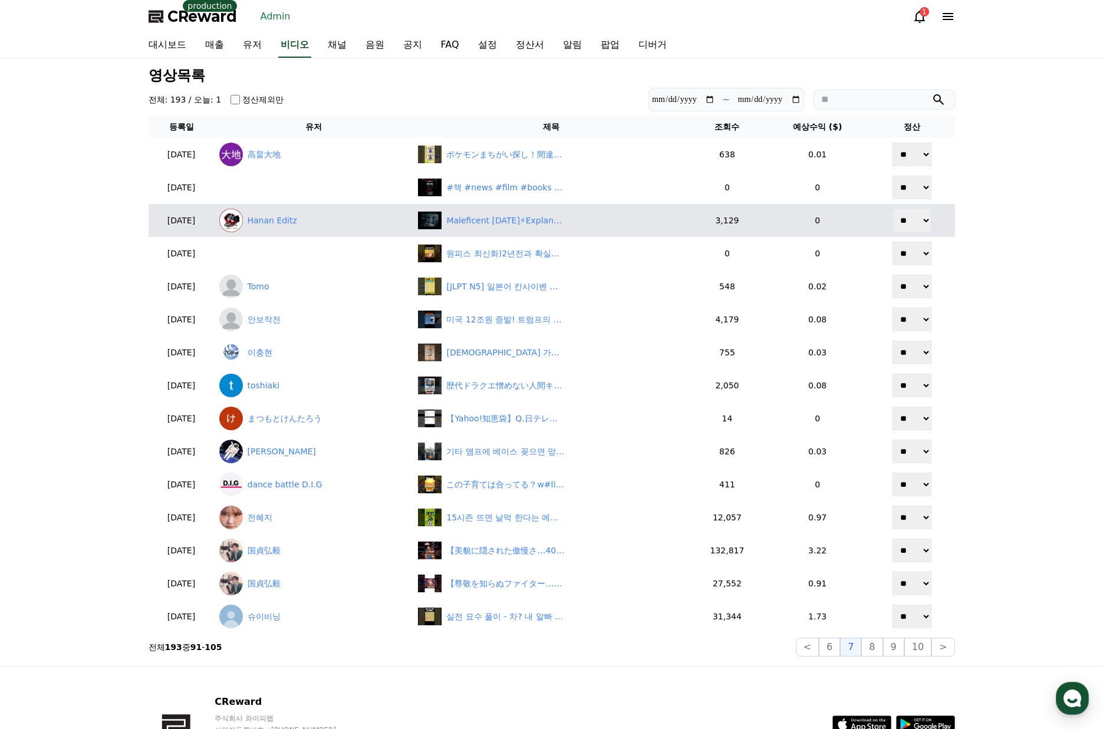
click at [905, 649] on button "8" at bounding box center [918, 647] width 27 height 19
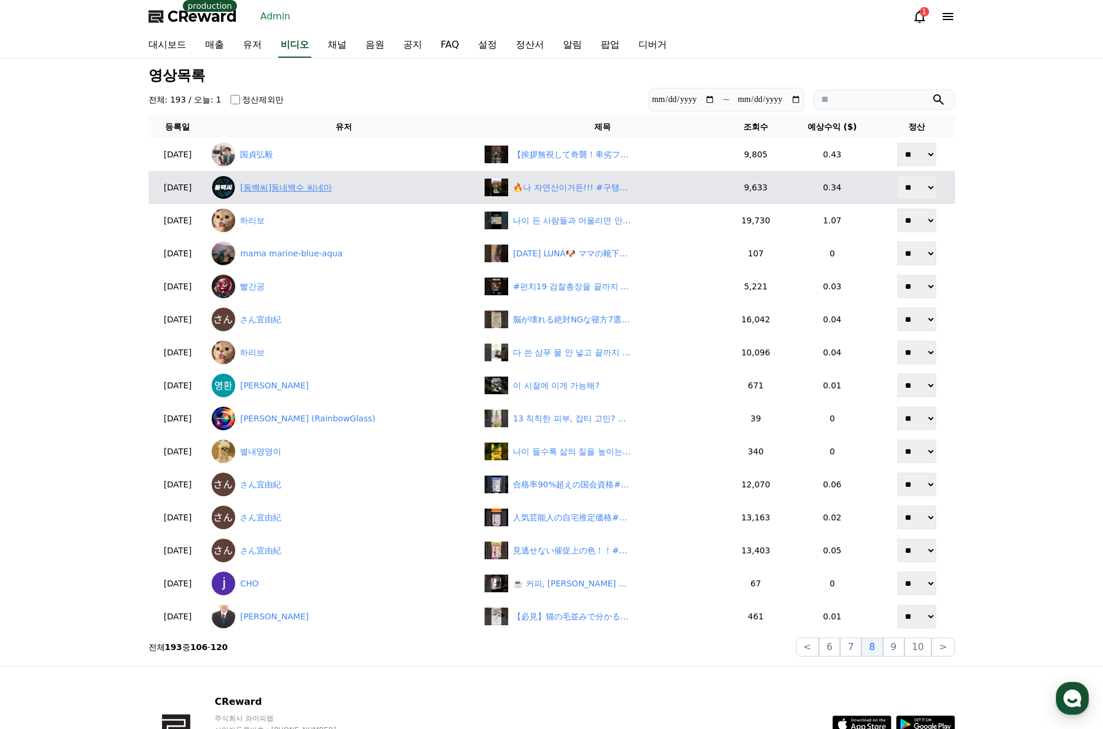
click at [299, 186] on link "[동백씨]동네백수 씨네마" at bounding box center [344, 188] width 264 height 24
click at [289, 186] on link "[동백씨]동네백수 씨네마" at bounding box center [344, 188] width 264 height 24
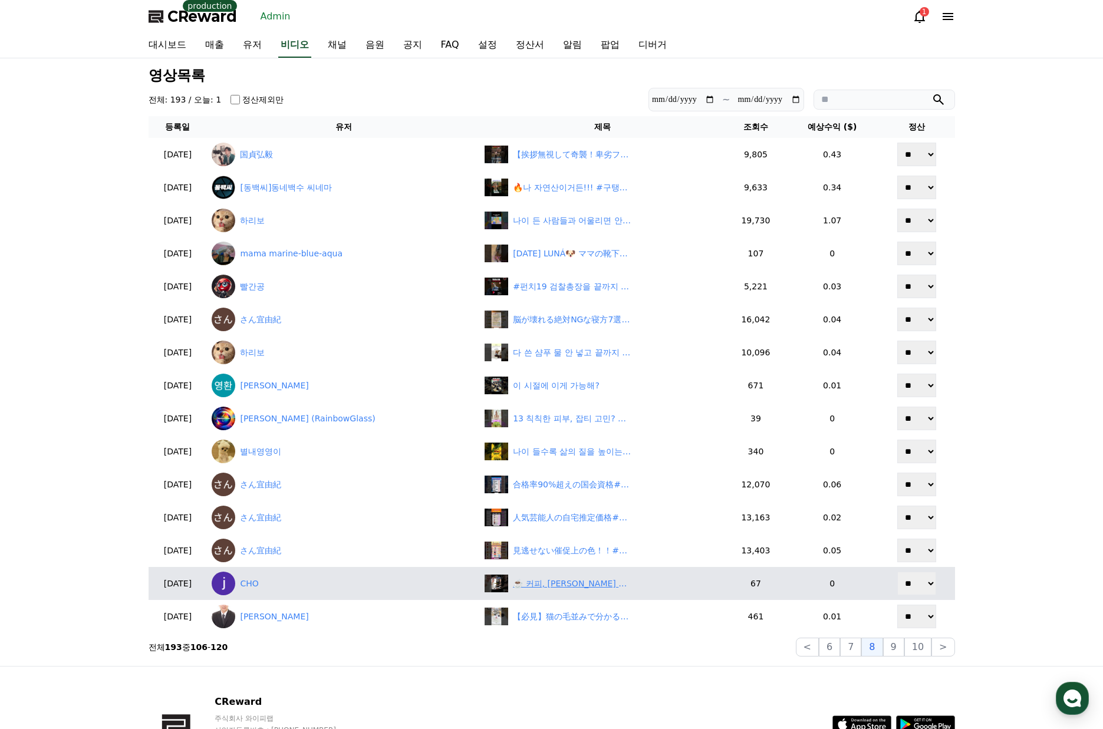
click at [584, 588] on div "☕️ 커피, 하루에 몇 잔까지 마셔도 될까? #커피 #카페인 #커피상식 #건강상식 #건강정보 #생활꿀팁" at bounding box center [572, 584] width 118 height 12
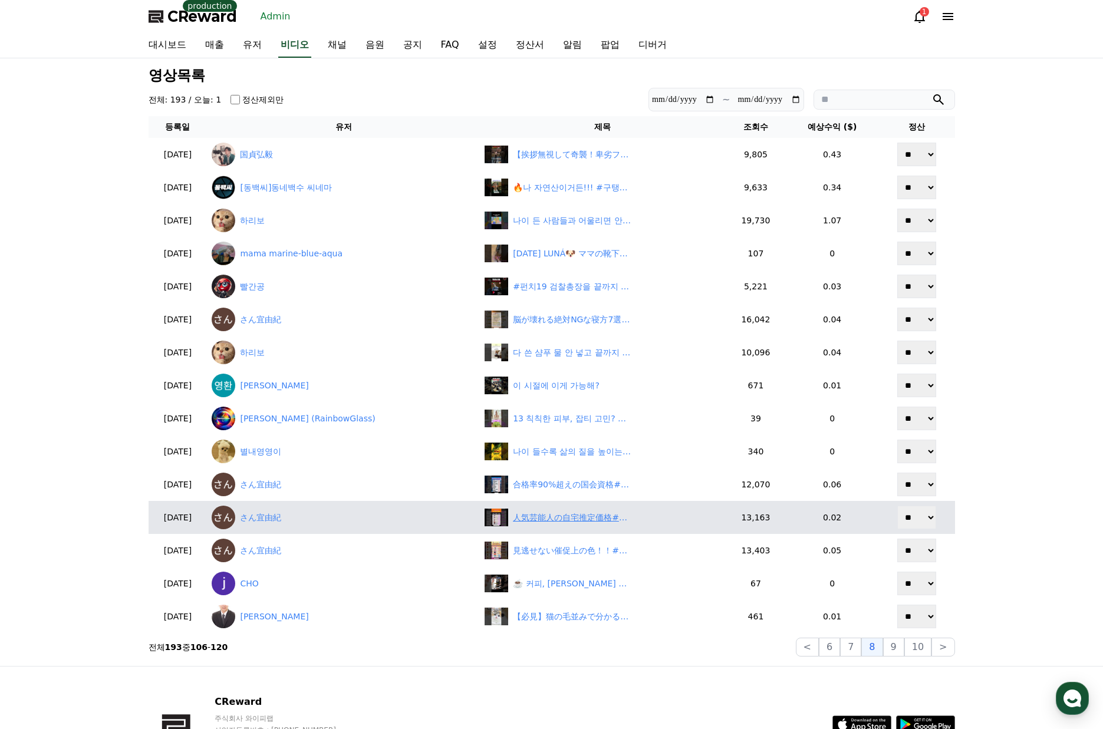
click at [581, 521] on div "人気芸能人の自宅推定価格#投資#転職#貯金" at bounding box center [572, 518] width 118 height 12
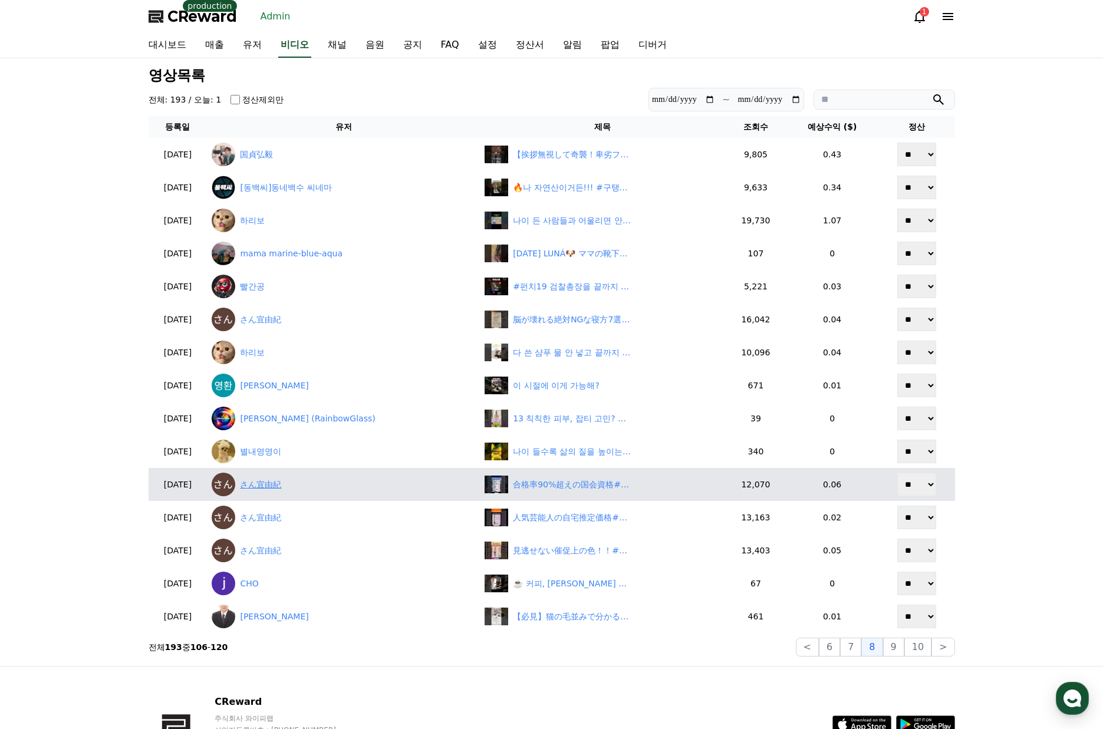
click at [295, 488] on link "さん宜由紀" at bounding box center [344, 485] width 264 height 24
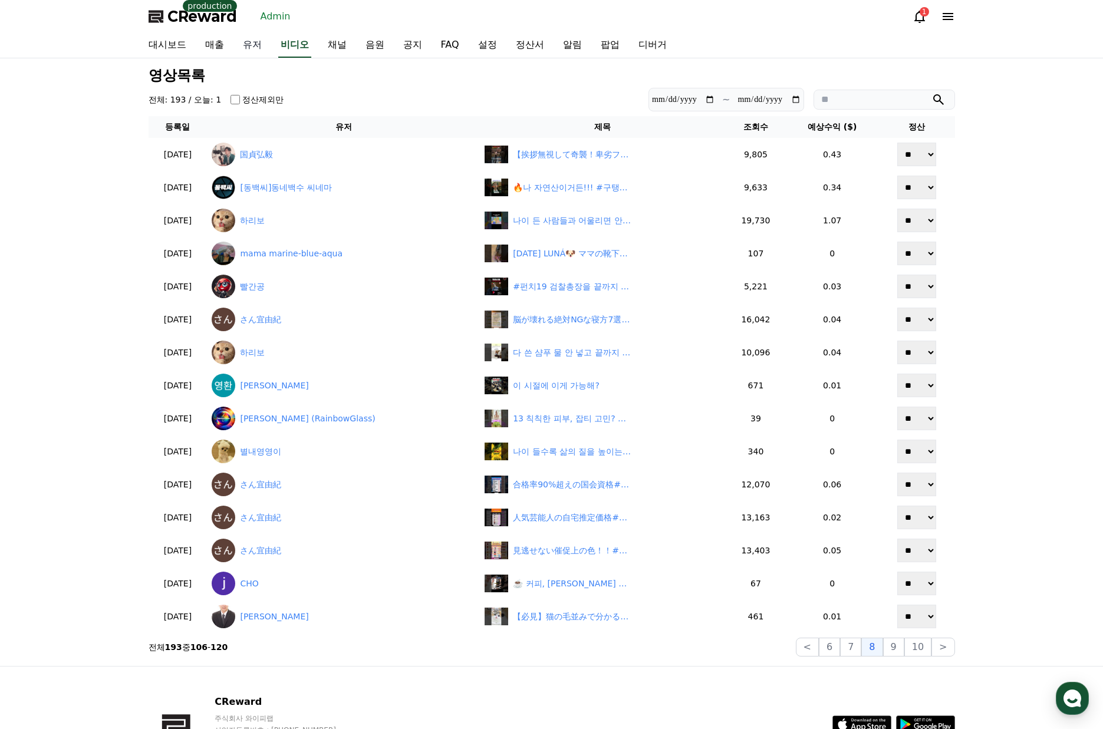
click at [248, 41] on link "유저" at bounding box center [252, 45] width 38 height 25
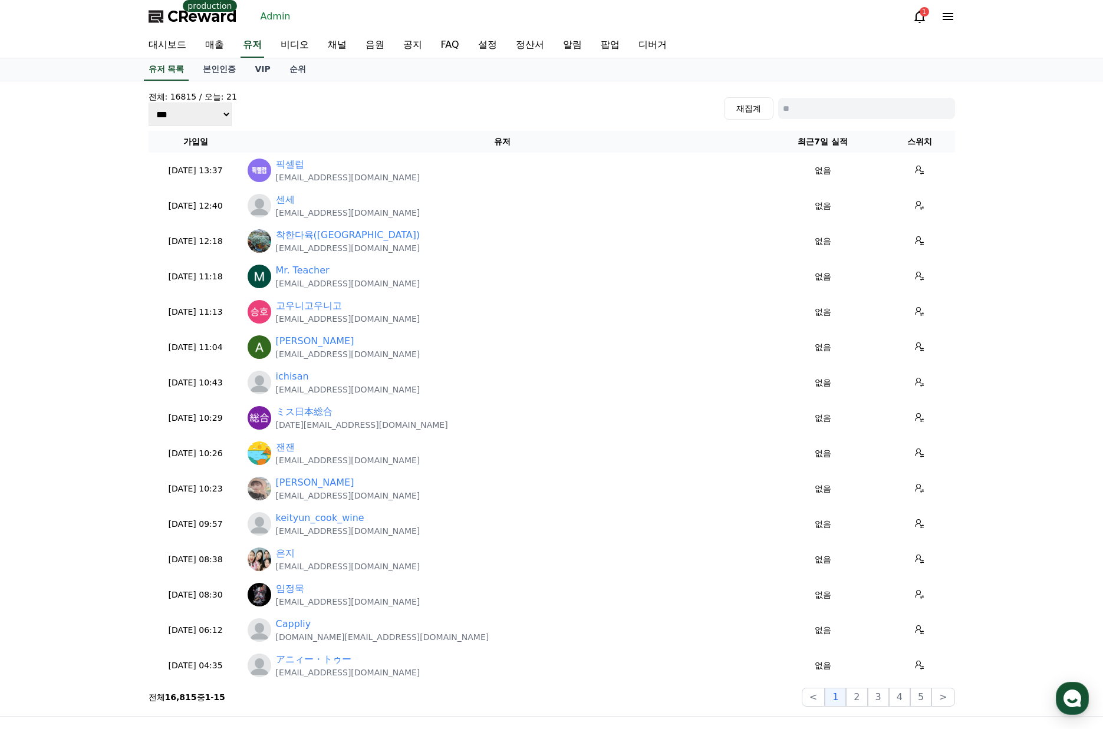
click at [836, 96] on div "전체: 16815 / 오늘: 21 *** *** *** 재집계" at bounding box center [552, 108] width 807 height 35
click at [834, 103] on input at bounding box center [866, 108] width 177 height 21
paste input "**********"
type input "**********"
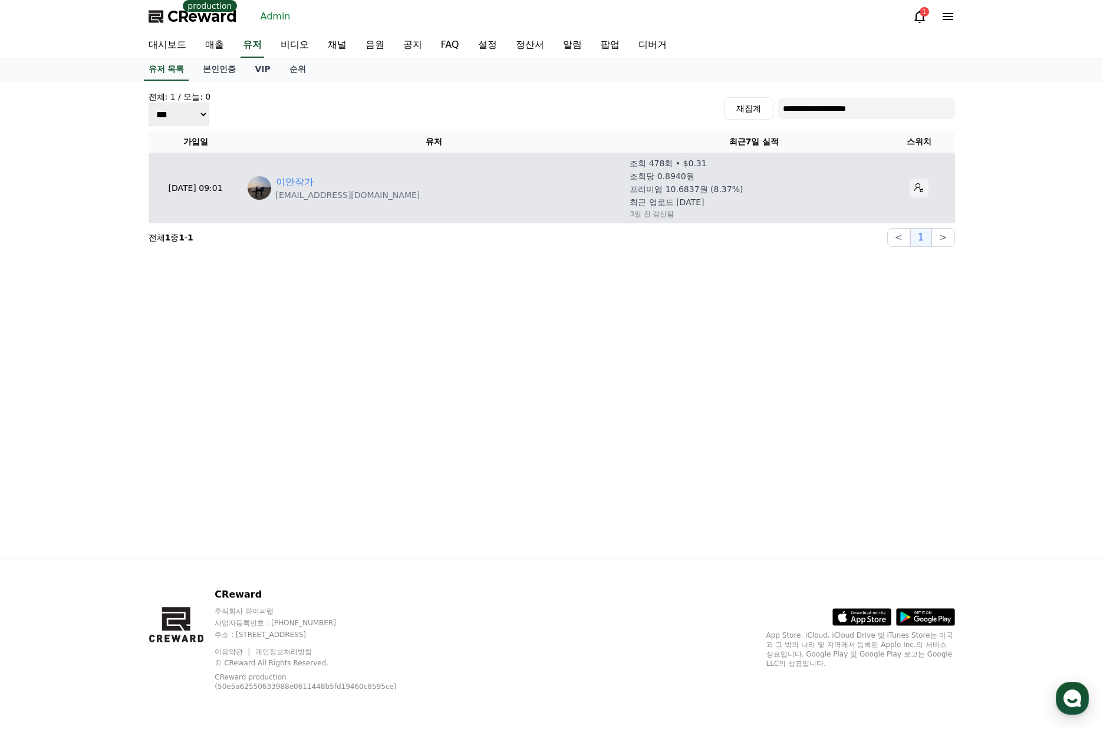
click at [902, 187] on td at bounding box center [919, 188] width 72 height 71
click at [915, 187] on icon at bounding box center [919, 187] width 9 height 9
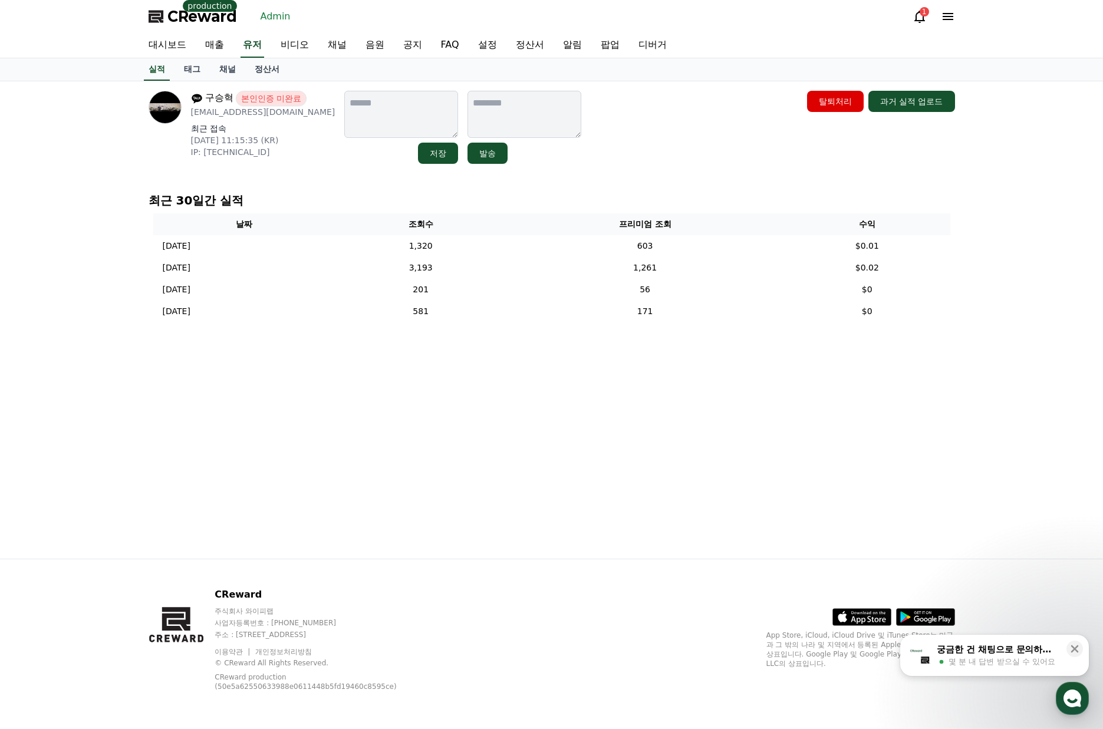
click at [752, 459] on div "구승혁 본인인증 미완료 [EMAIL_ADDRESS][DOMAIN_NAME] 최근 접속 [DATE] 11:15:35 (KR) IP: [TECHN…" at bounding box center [552, 320] width 826 height 478
click at [231, 70] on link "채널" at bounding box center [227, 69] width 35 height 22
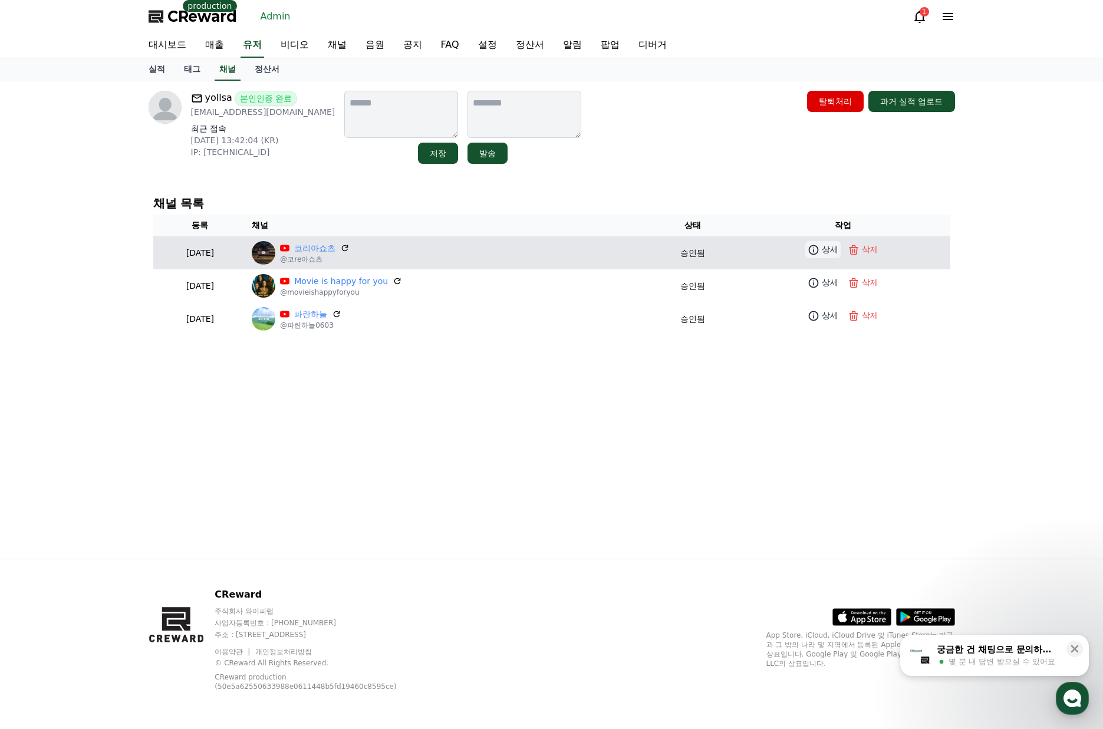
click at [826, 256] on link "상세" at bounding box center [822, 249] width 35 height 17
click at [336, 245] on link "코리아쇼츠" at bounding box center [314, 248] width 41 height 12
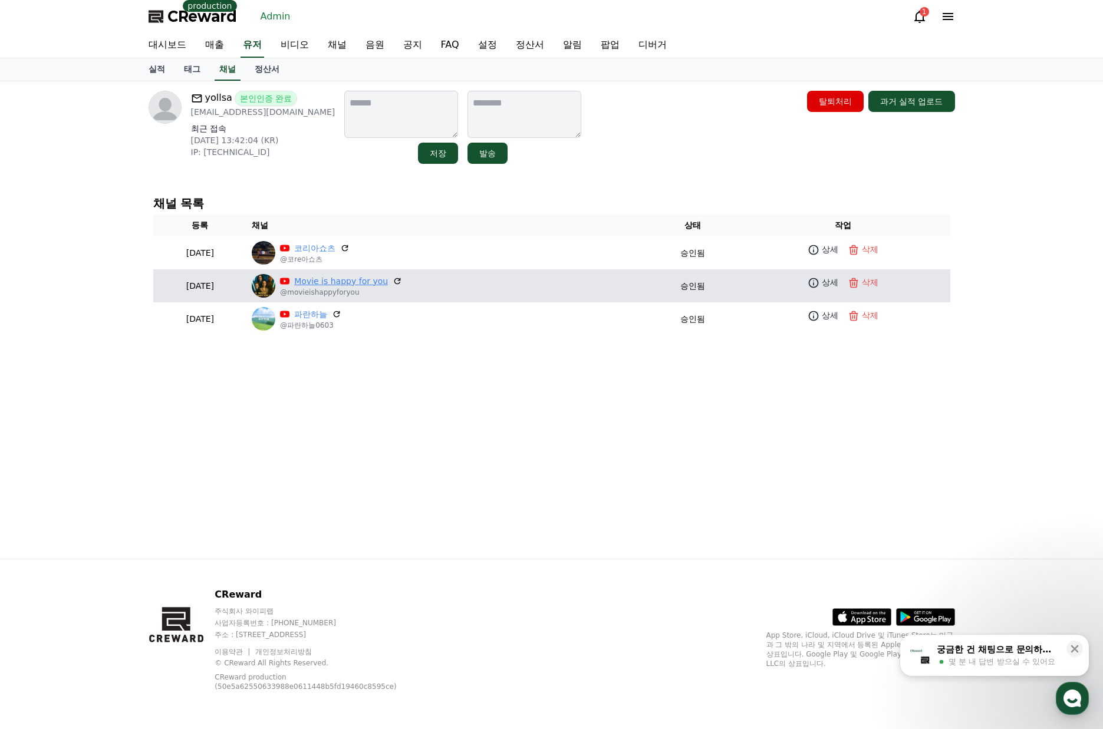
click at [379, 285] on link "Movie is happy for you" at bounding box center [341, 281] width 94 height 12
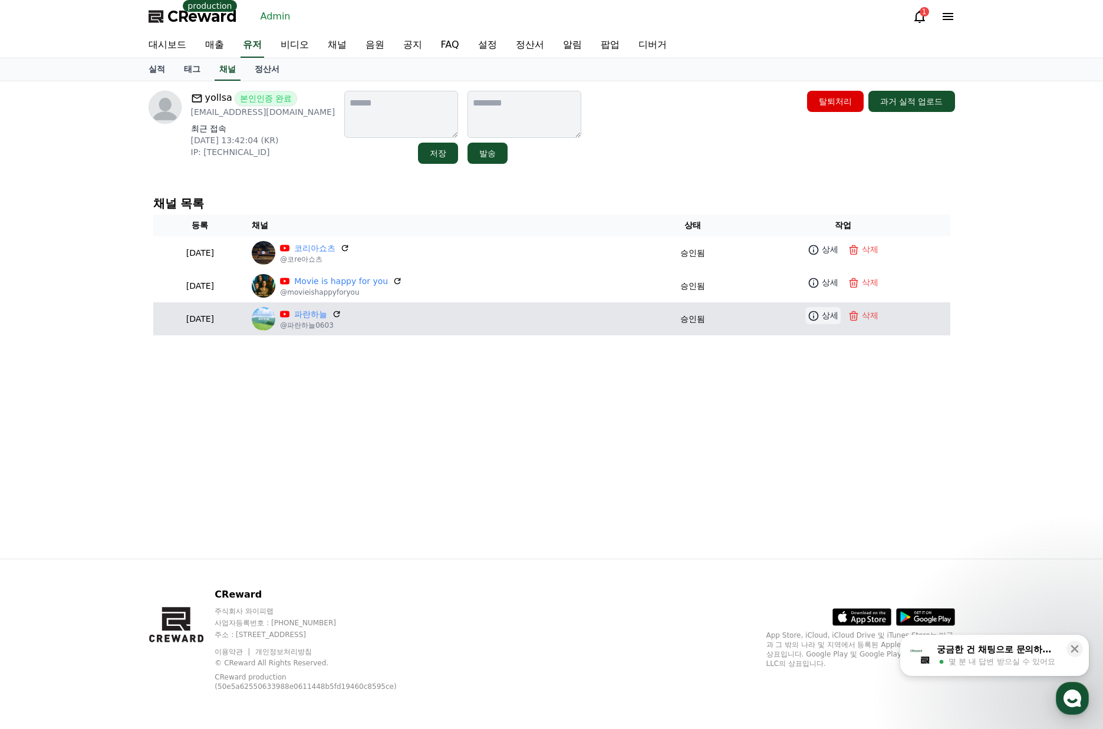
click at [828, 315] on p "상세" at bounding box center [830, 316] width 17 height 12
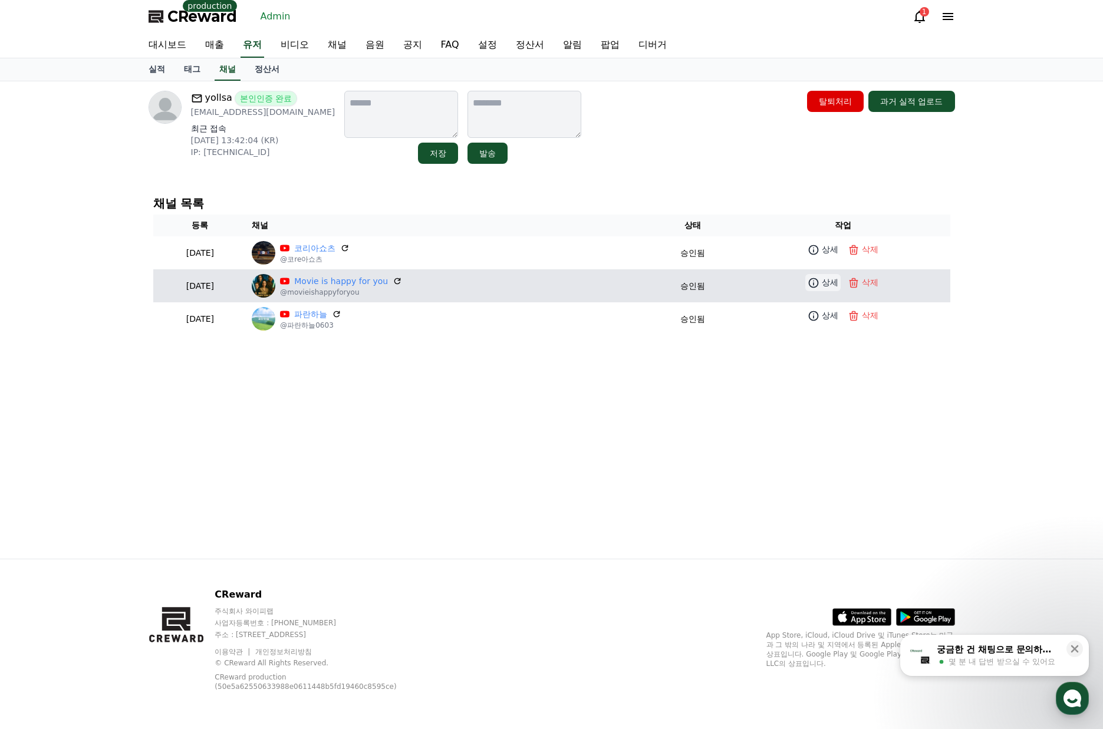
click at [826, 278] on p "상세" at bounding box center [830, 283] width 17 height 12
click at [817, 290] on link "상세" at bounding box center [822, 282] width 35 height 17
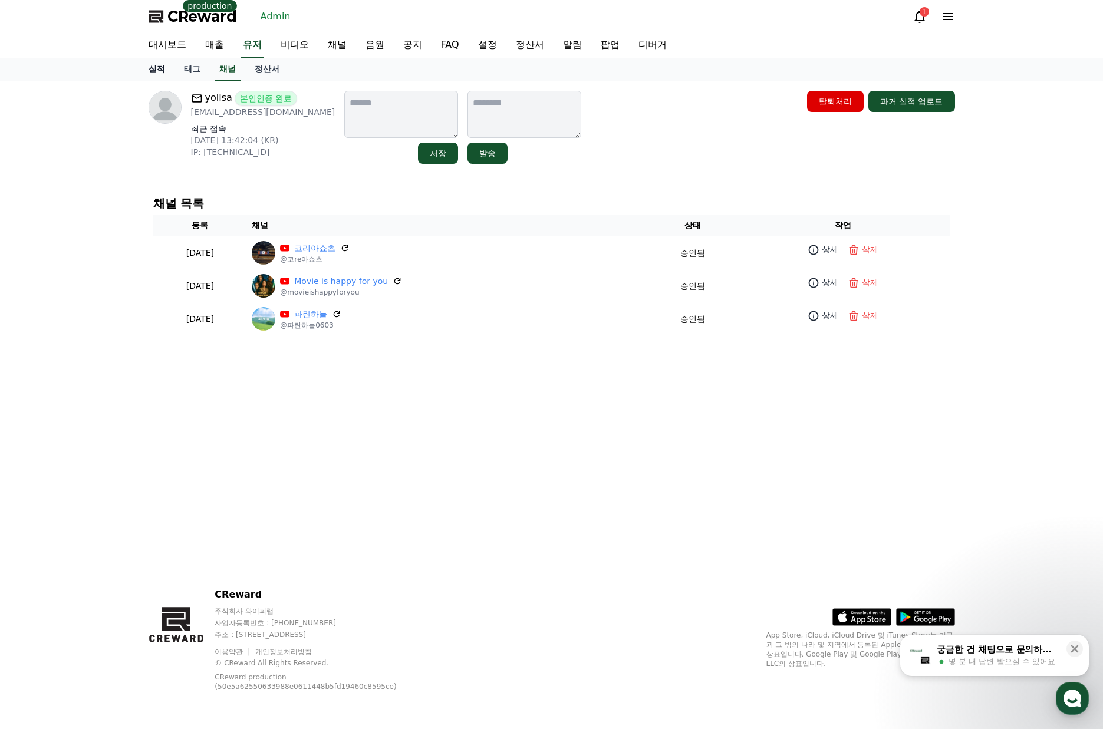
click at [156, 77] on link "실적" at bounding box center [156, 69] width 35 height 22
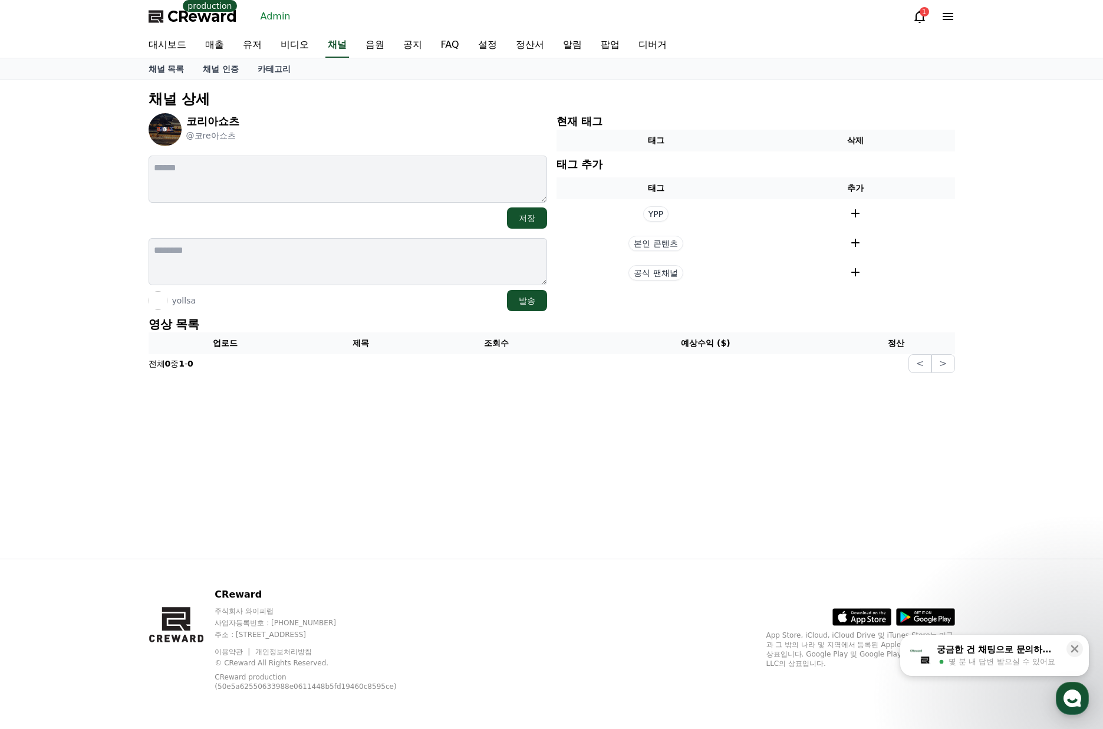
click at [388, 322] on p "영상 목록" at bounding box center [552, 324] width 807 height 17
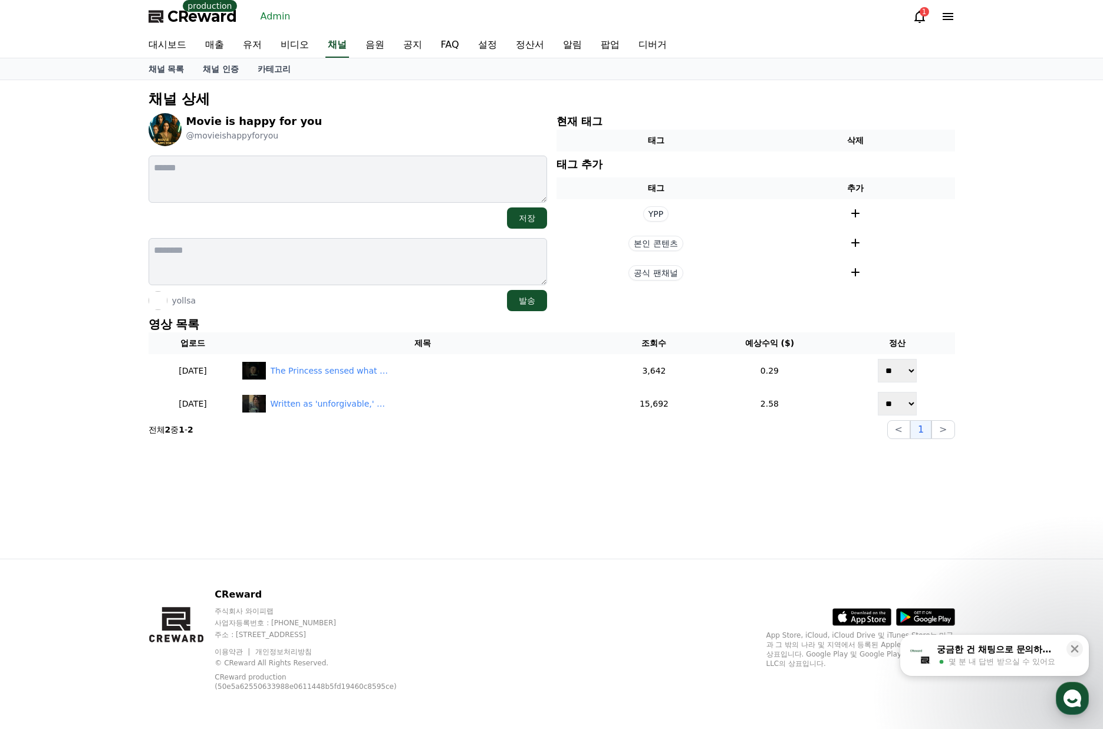
click at [775, 318] on p "영상 목록" at bounding box center [552, 324] width 807 height 17
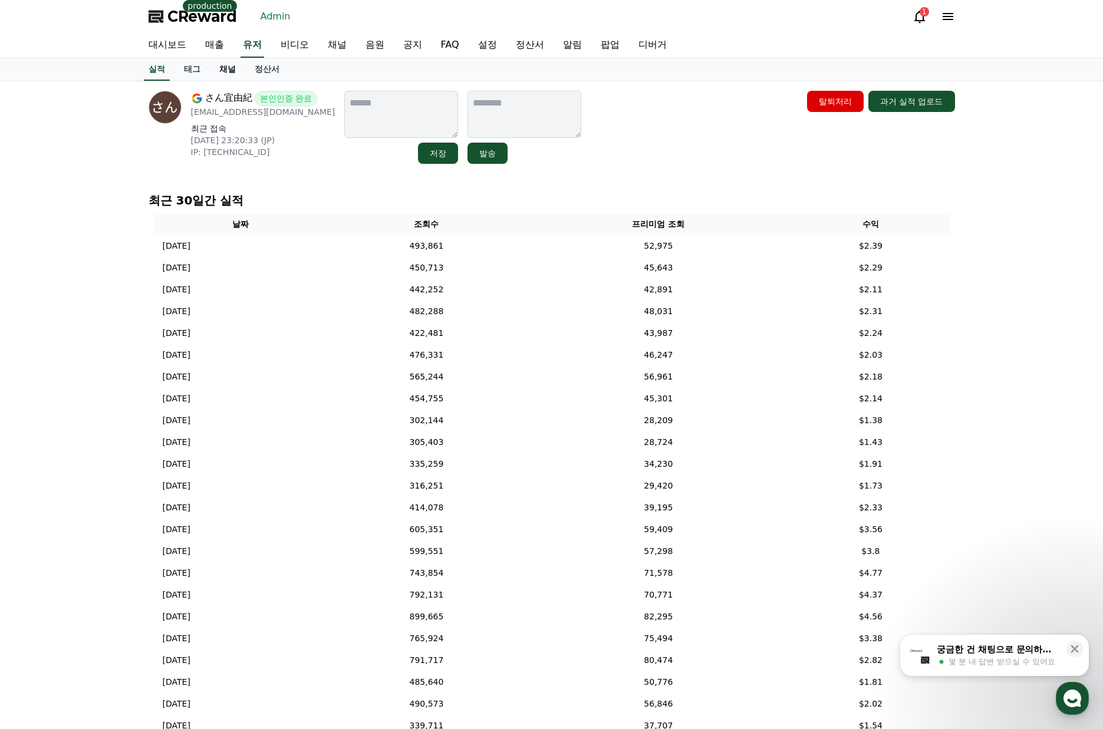
click at [227, 71] on link "채널" at bounding box center [227, 69] width 35 height 22
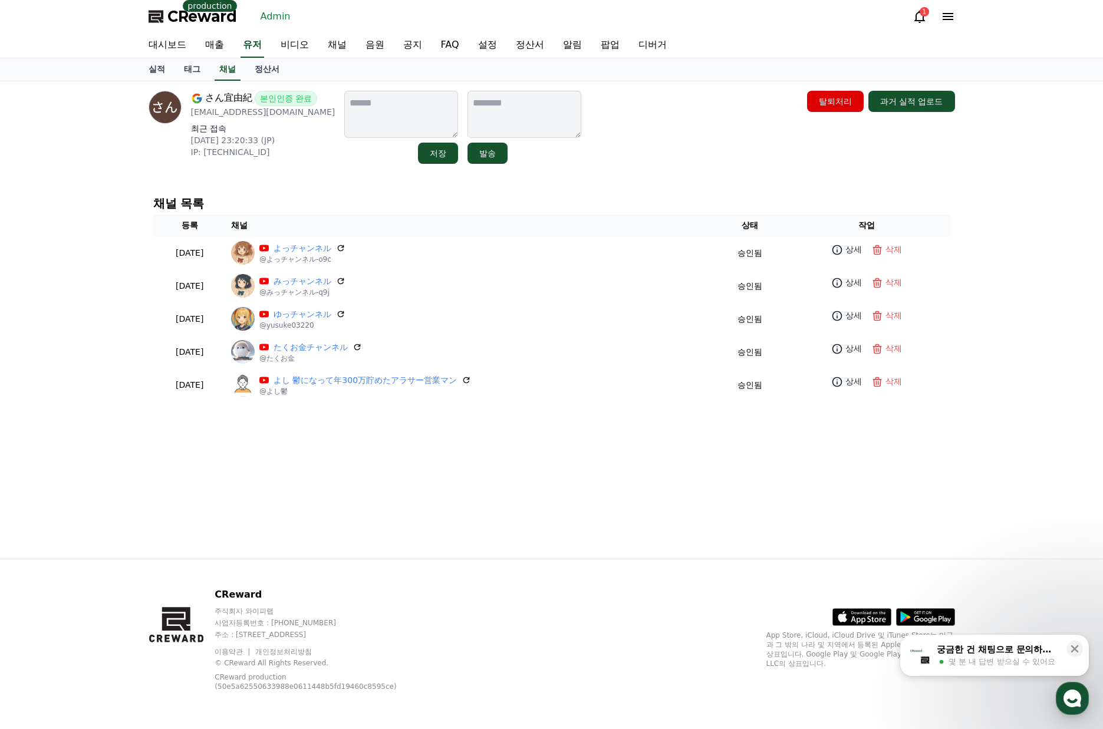
click at [351, 446] on div "さん宜由紀 본인인증 완료 mitsugi09061995@gmail.com 최근 접속 2025-07-23 23:20:33 (JP) IP: 1.21…" at bounding box center [552, 320] width 826 height 478
click at [462, 205] on h4 "채널 목록" at bounding box center [551, 203] width 797 height 13
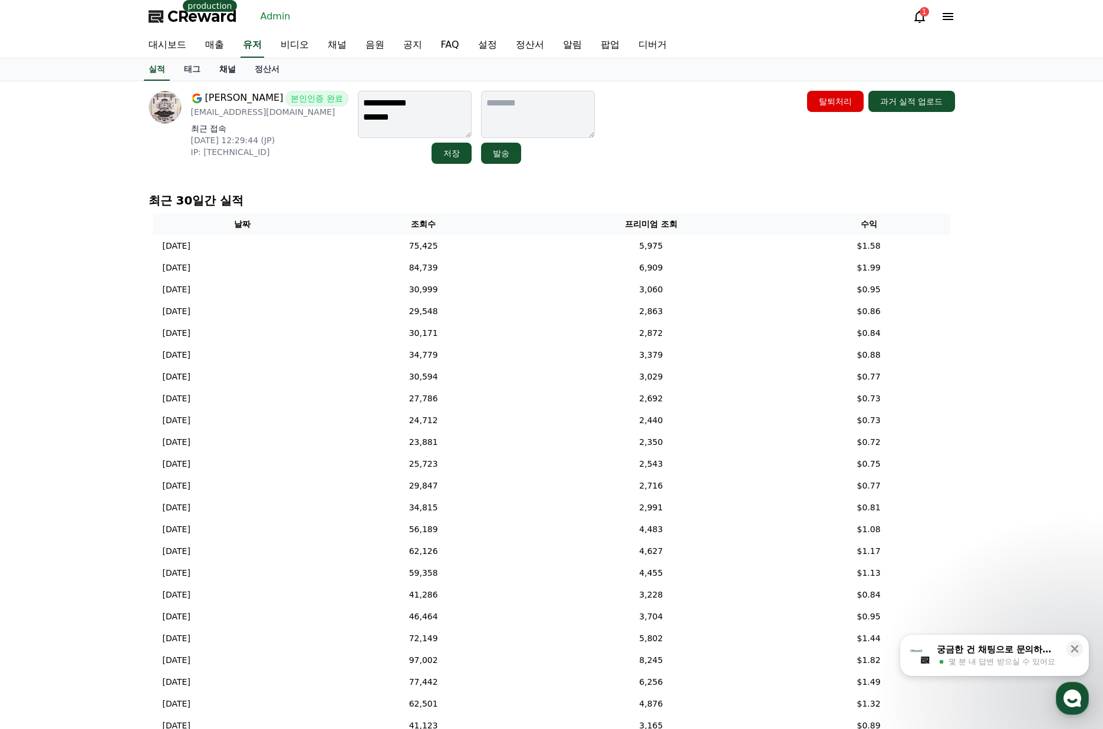
click at [221, 67] on link "채널" at bounding box center [227, 69] width 35 height 22
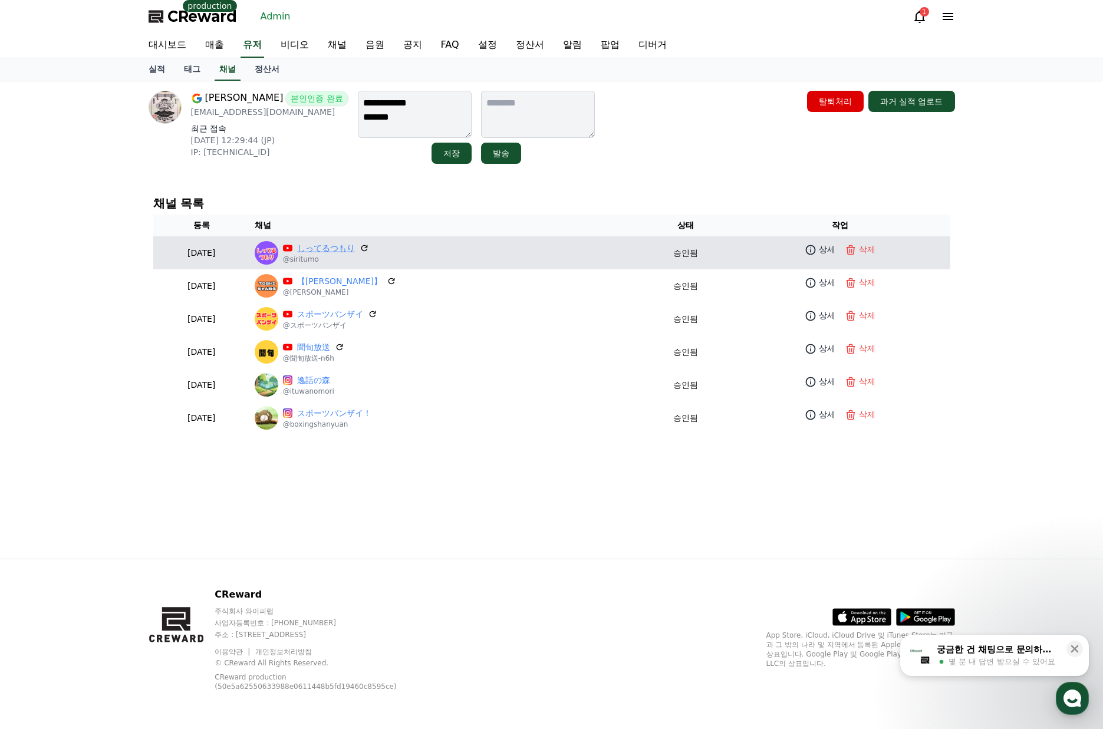
click at [355, 251] on link "しってるつもり" at bounding box center [326, 248] width 58 height 12
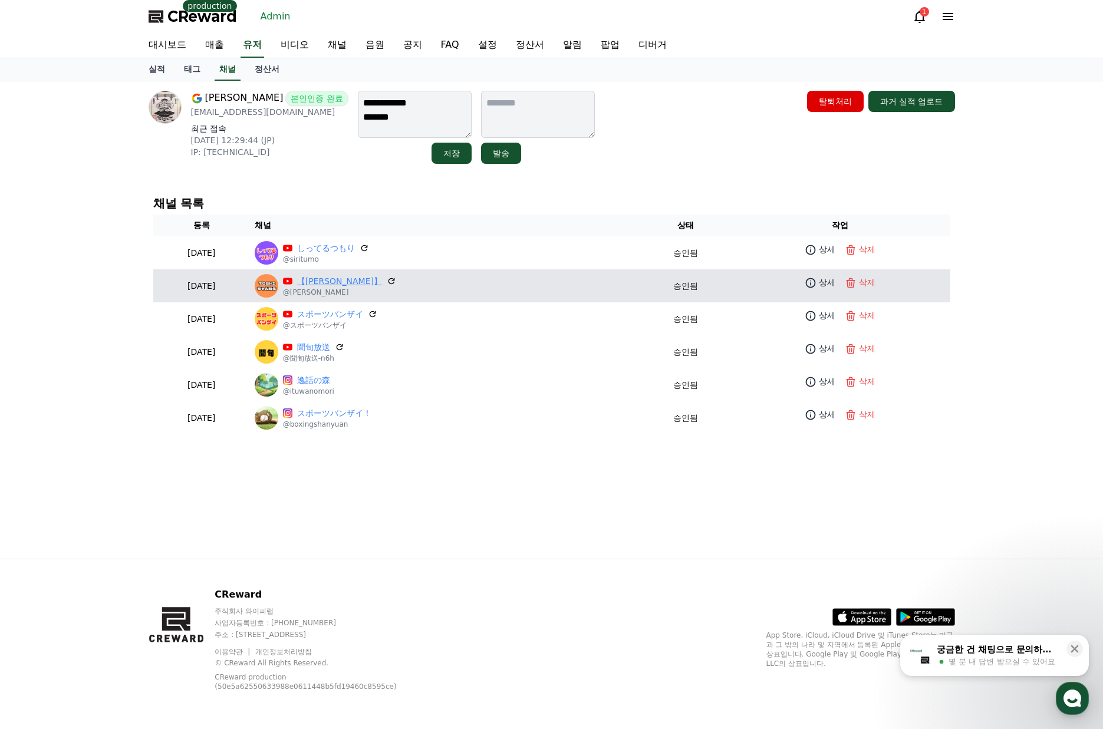
click at [369, 285] on link "【[PERSON_NAME]】" at bounding box center [339, 281] width 85 height 12
click at [826, 281] on p "상세" at bounding box center [827, 283] width 17 height 12
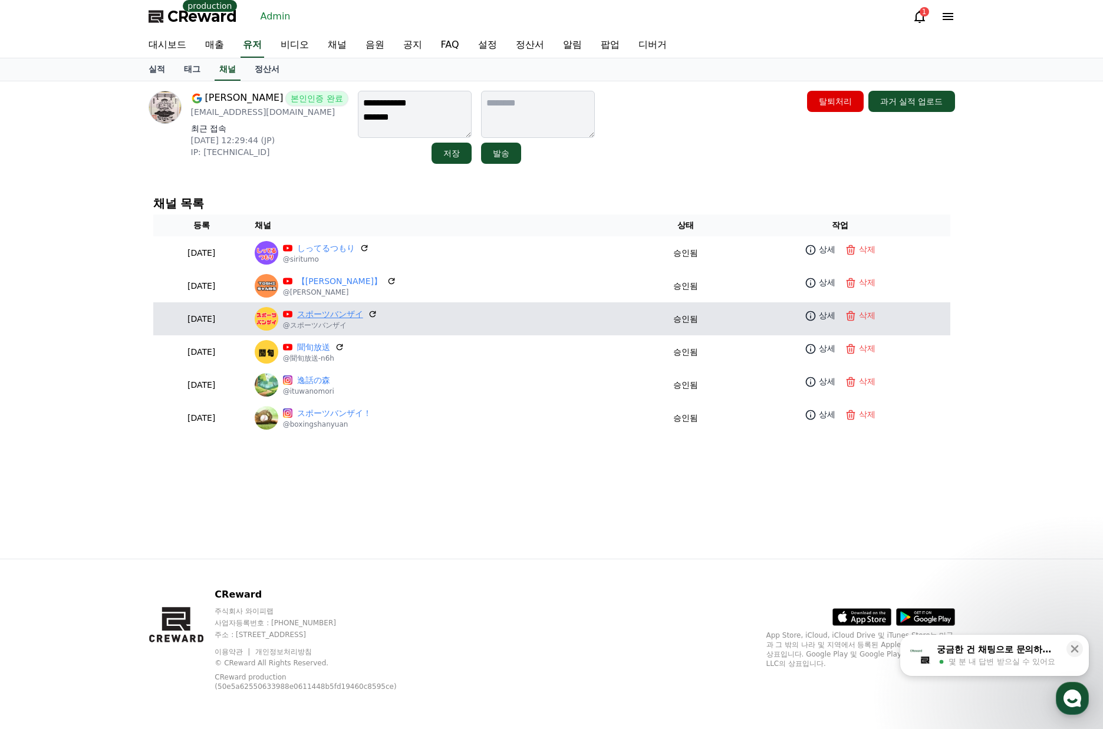
click at [356, 314] on link "スポーツバンザイ" at bounding box center [330, 314] width 66 height 12
click at [816, 325] on td "상세 삭제" at bounding box center [840, 315] width 220 height 27
click at [819, 323] on link "상세" at bounding box center [820, 315] width 35 height 17
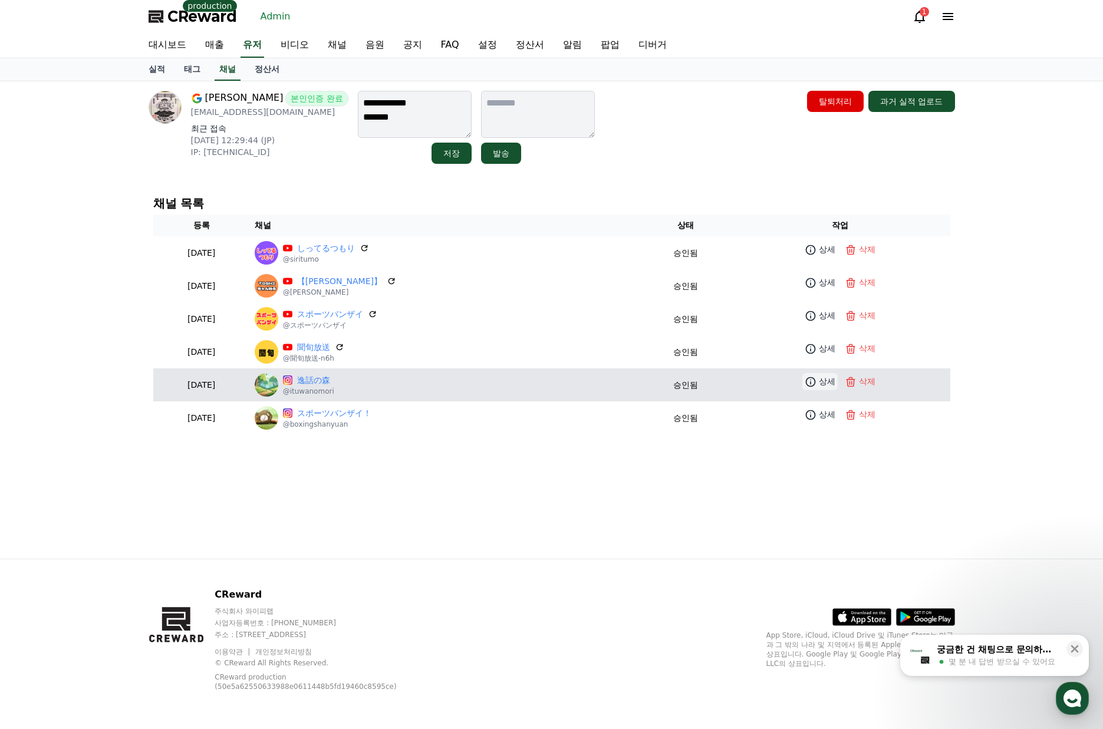
click at [820, 377] on p "상세" at bounding box center [827, 382] width 17 height 12
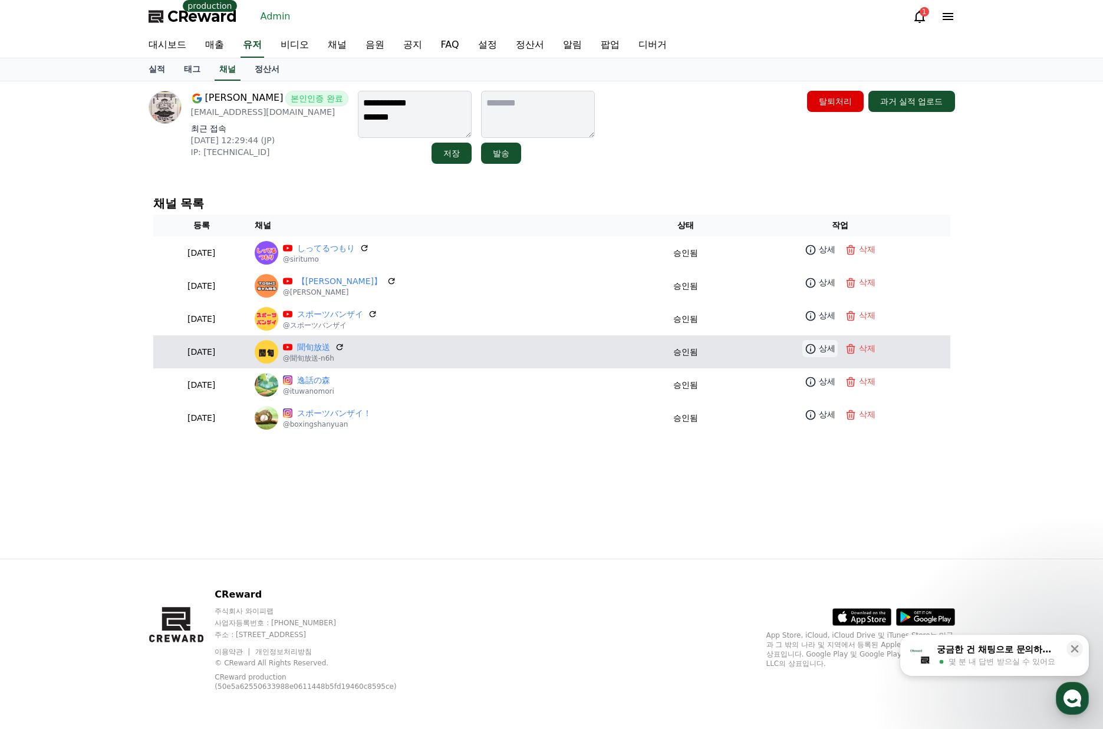
click at [820, 351] on p "상세" at bounding box center [827, 349] width 17 height 12
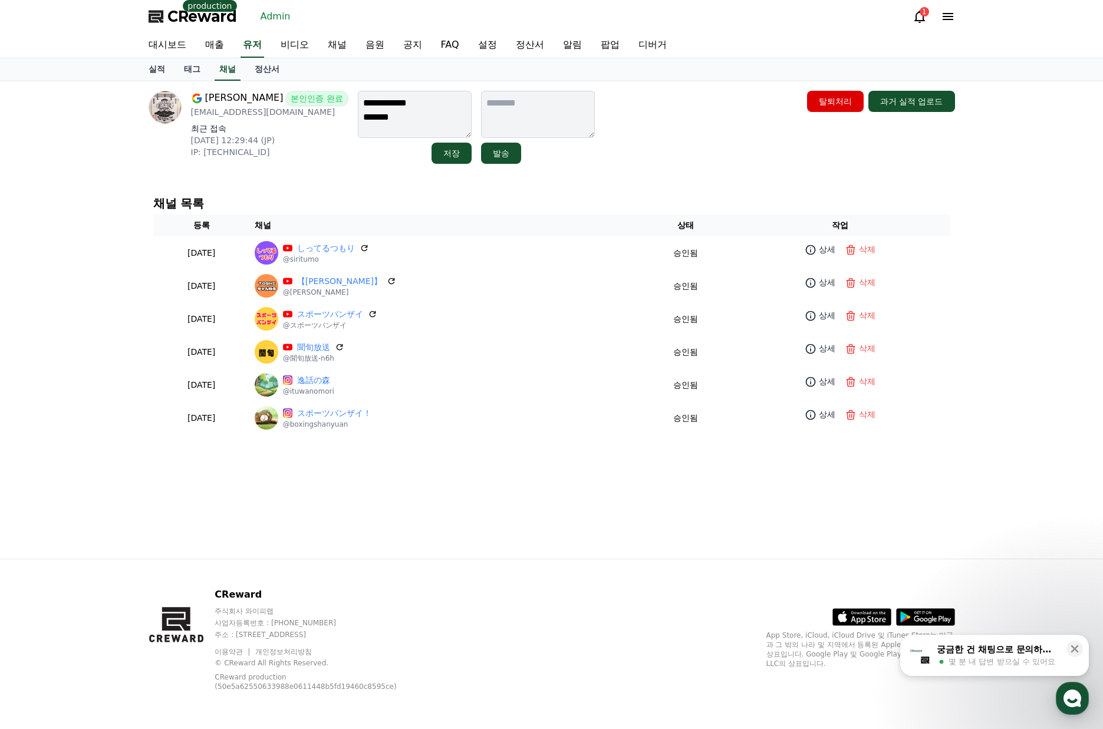
click at [422, 191] on div "채널 목록 등록 채널 상태 작업 2025-01-24 01-24 しってるつもり @siritumo 승인됨 상세 삭제 2025-01-16 01-16…" at bounding box center [552, 316] width 816 height 256
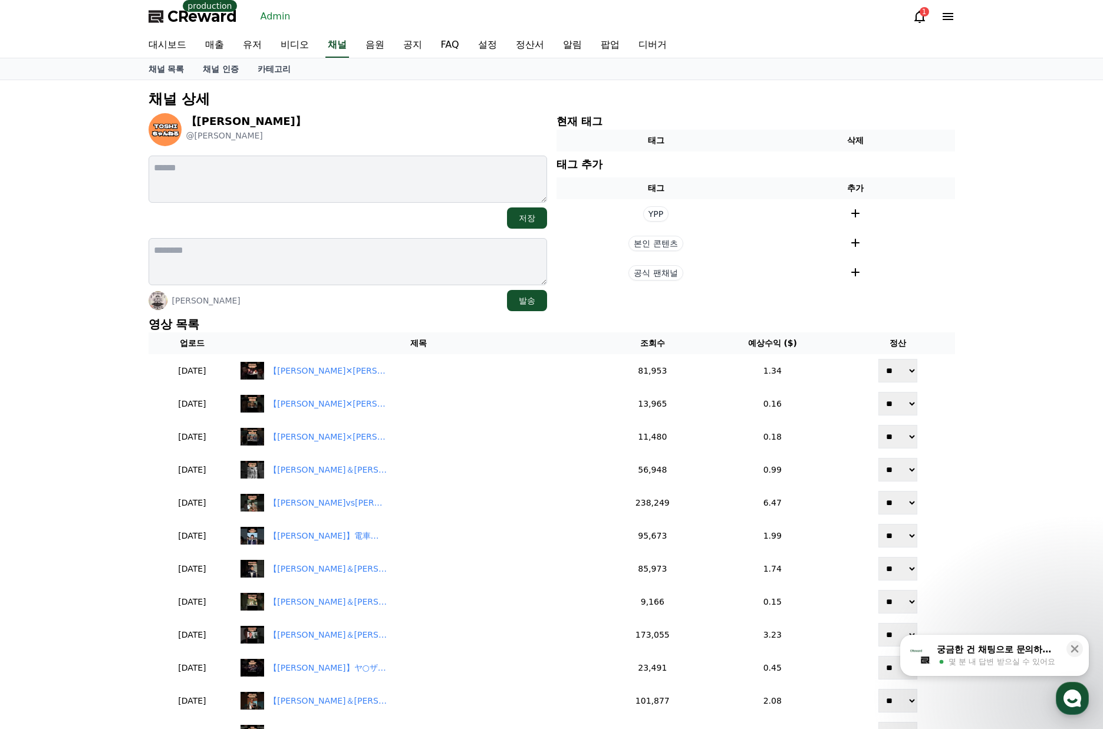
click at [358, 324] on p "영상 목록" at bounding box center [552, 324] width 807 height 17
click at [400, 324] on p "영상 목록" at bounding box center [552, 324] width 807 height 17
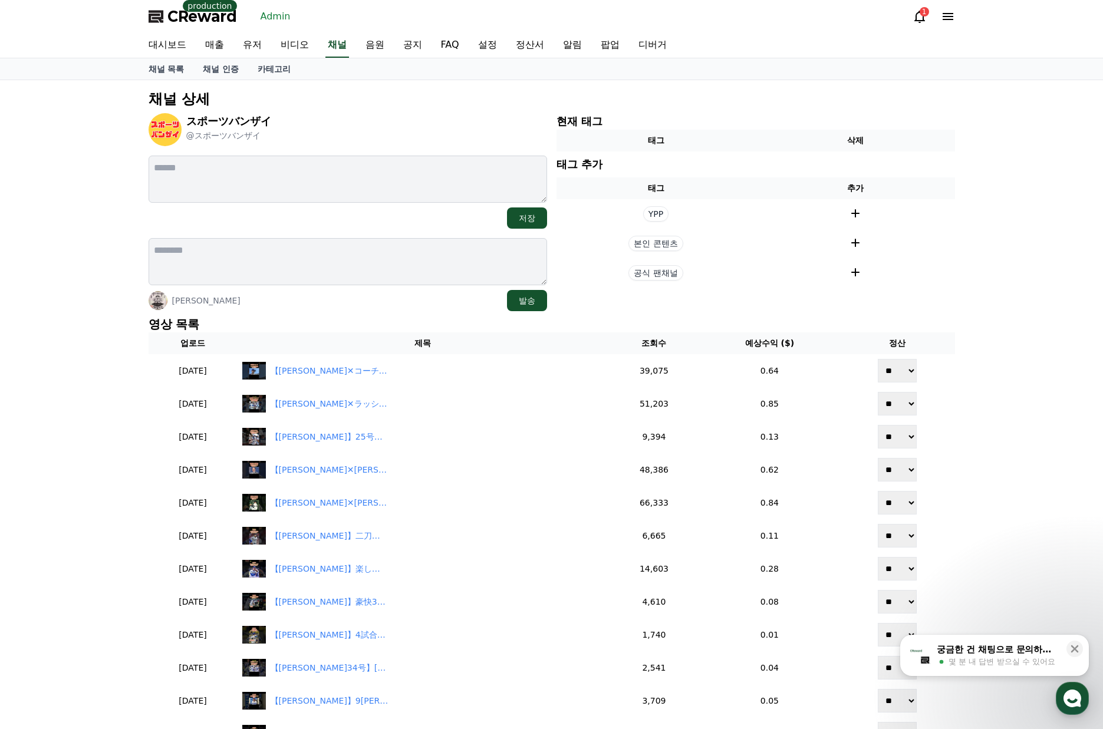
click at [392, 306] on div "[PERSON_NAME] 발송" at bounding box center [348, 300] width 399 height 21
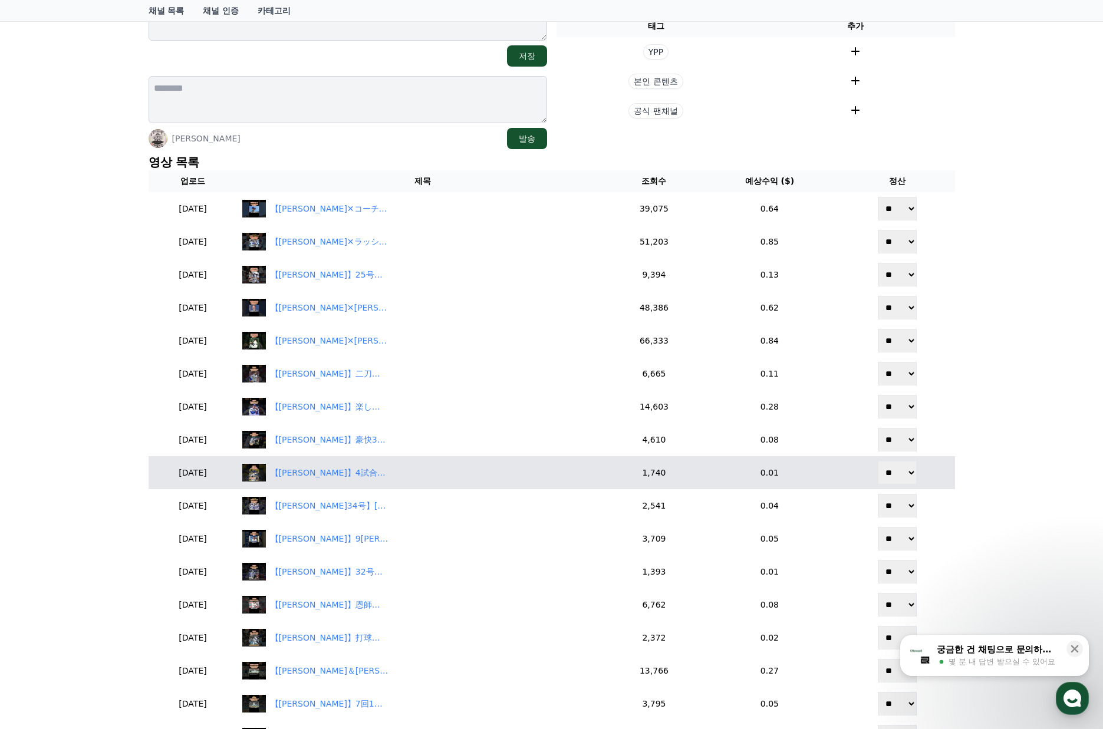
scroll to position [177, 0]
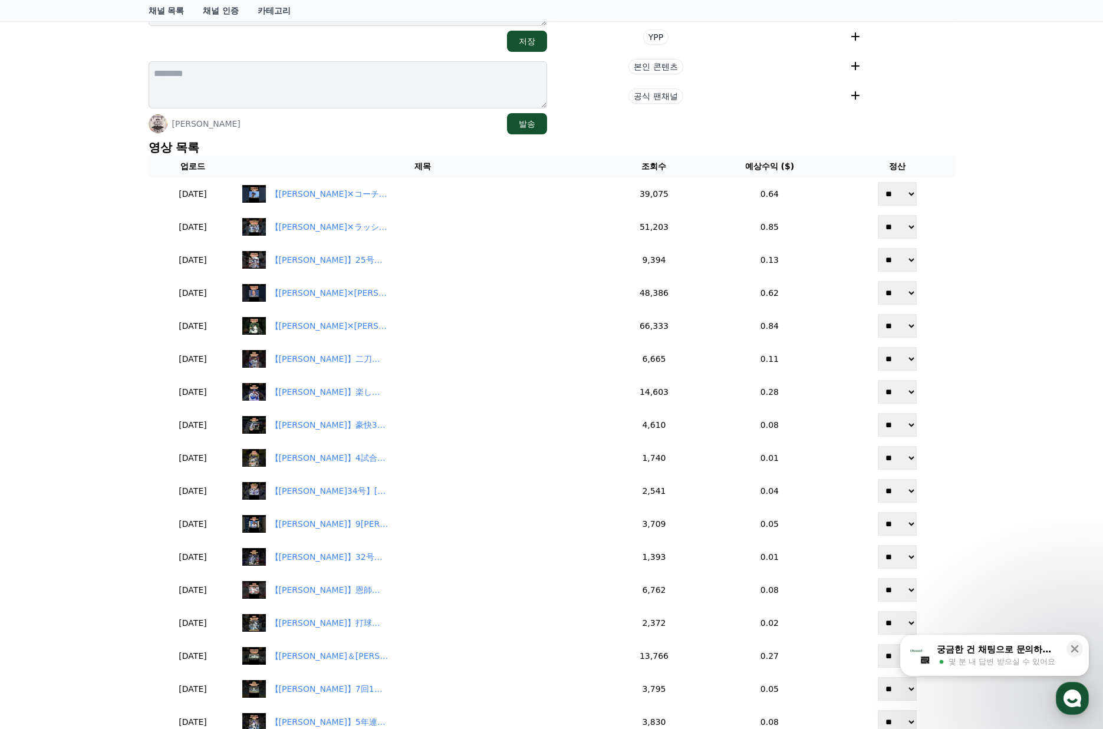
click at [106, 435] on div "채널 상세 スポーツバンザイ @スポーツバンザイ 저장 [PERSON_NAME] 발송 현재 태그 태그 삭제 태그 추가 태그 추가 YPP 본인 콘텐츠…" at bounding box center [551, 384] width 1103 height 963
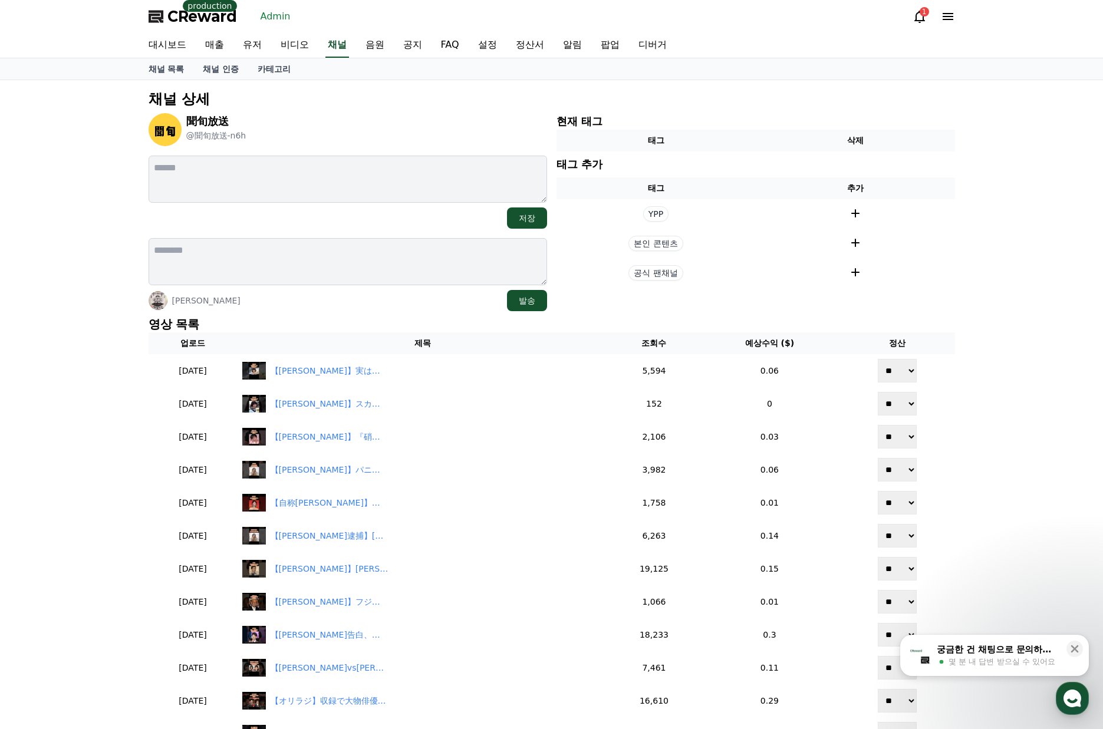
click at [397, 307] on div "[PERSON_NAME] 발송" at bounding box center [348, 300] width 399 height 21
click at [382, 308] on div "[PERSON_NAME] 발송" at bounding box center [348, 300] width 399 height 21
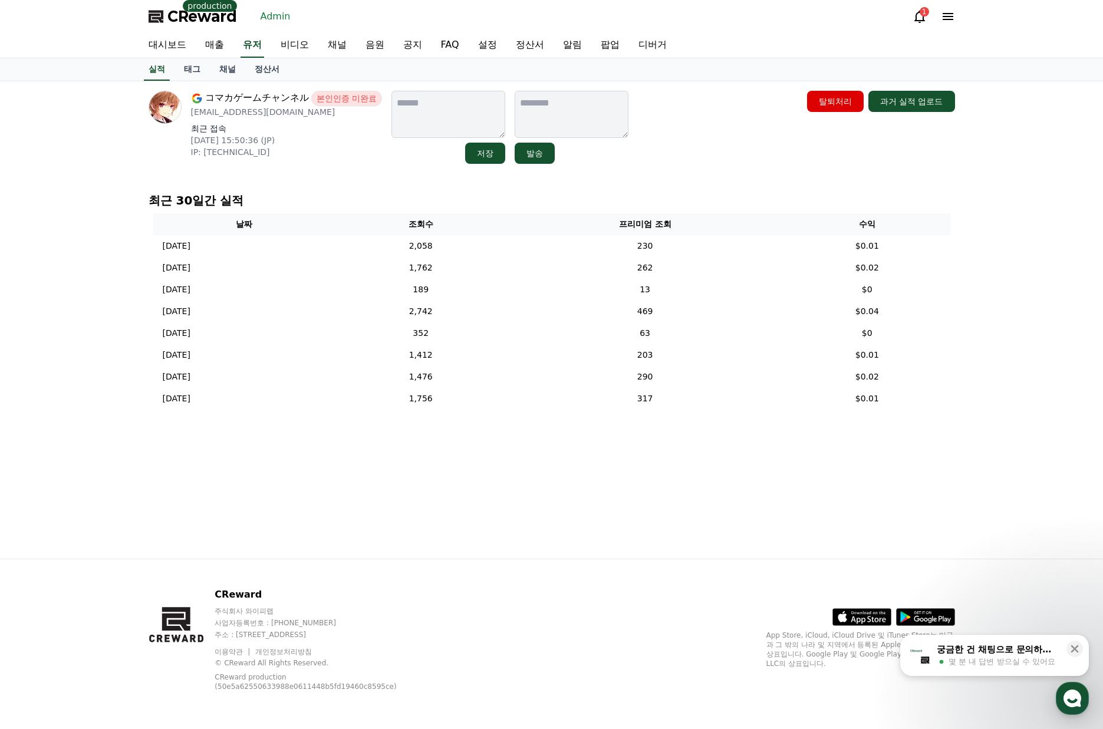
click at [965, 482] on div "コマカゲームチャンネル 본인인증 미완료 ibuki2345@icloud.com 최근 접속 2025-08-22 15:50:36 (JP) IP: 24…" at bounding box center [551, 320] width 1103 height 478
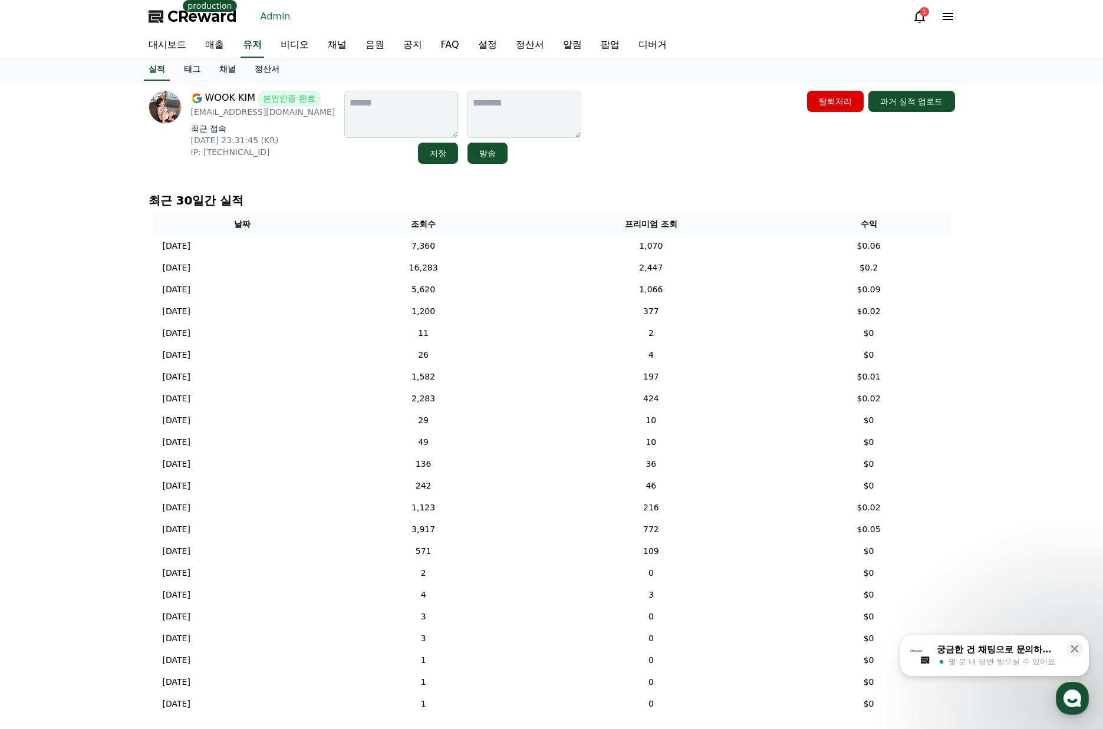
click at [978, 179] on div "WOOK KIM 본인인증 완료 [EMAIL_ADDRESS][DOMAIN_NAME] 최근 접속 [DATE] 23:31:45 (KR) IP: [T…" at bounding box center [551, 405] width 1103 height 648
click at [963, 179] on div "WOOK KIM 본인인증 완료 [EMAIL_ADDRESS][DOMAIN_NAME] 최근 접속 [DATE] 23:31:45 (KR) IP: [T…" at bounding box center [552, 405] width 826 height 648
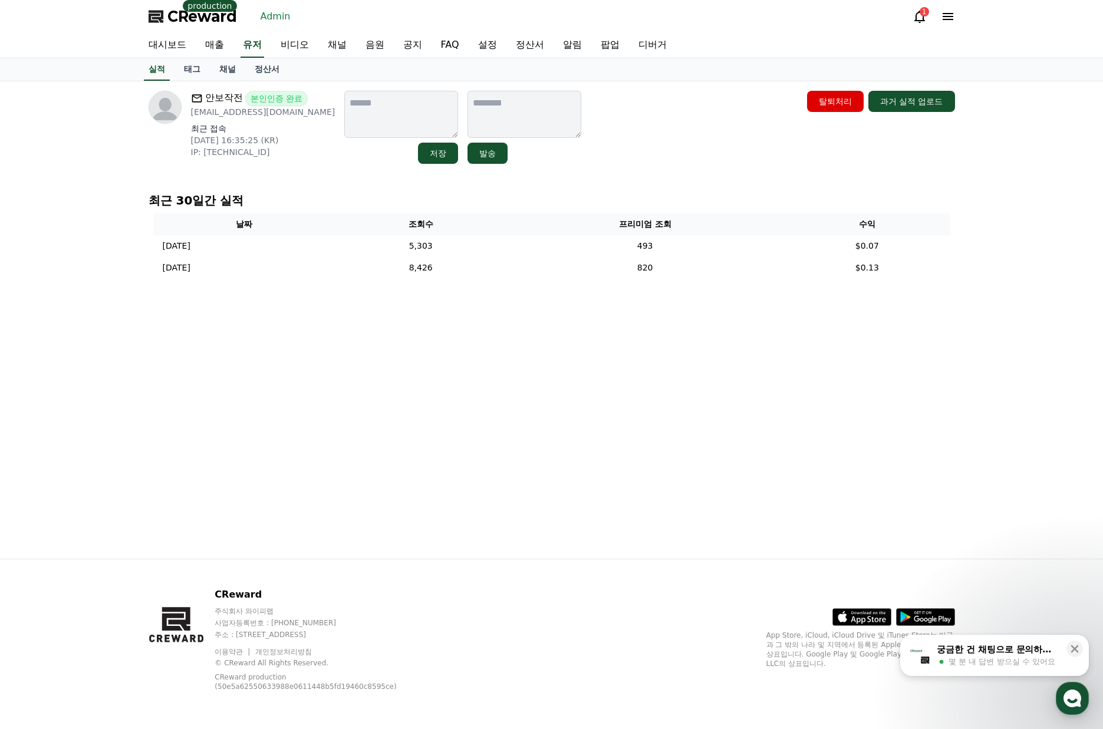
drag, startPoint x: 515, startPoint y: 361, endPoint x: 522, endPoint y: 356, distance: 9.0
click at [516, 360] on div "안보작전 본인인증 완료 imsoldier0420@naver.com 최근 접속 2025-08-28 16:35:25 (KR) IP: 125.136…" at bounding box center [552, 320] width 826 height 478
click at [509, 380] on div "안보작전 본인인증 완료 imsoldier0420@naver.com 최근 접속 2025-08-28 16:35:25 (KR) IP: 125.136…" at bounding box center [552, 320] width 826 height 478
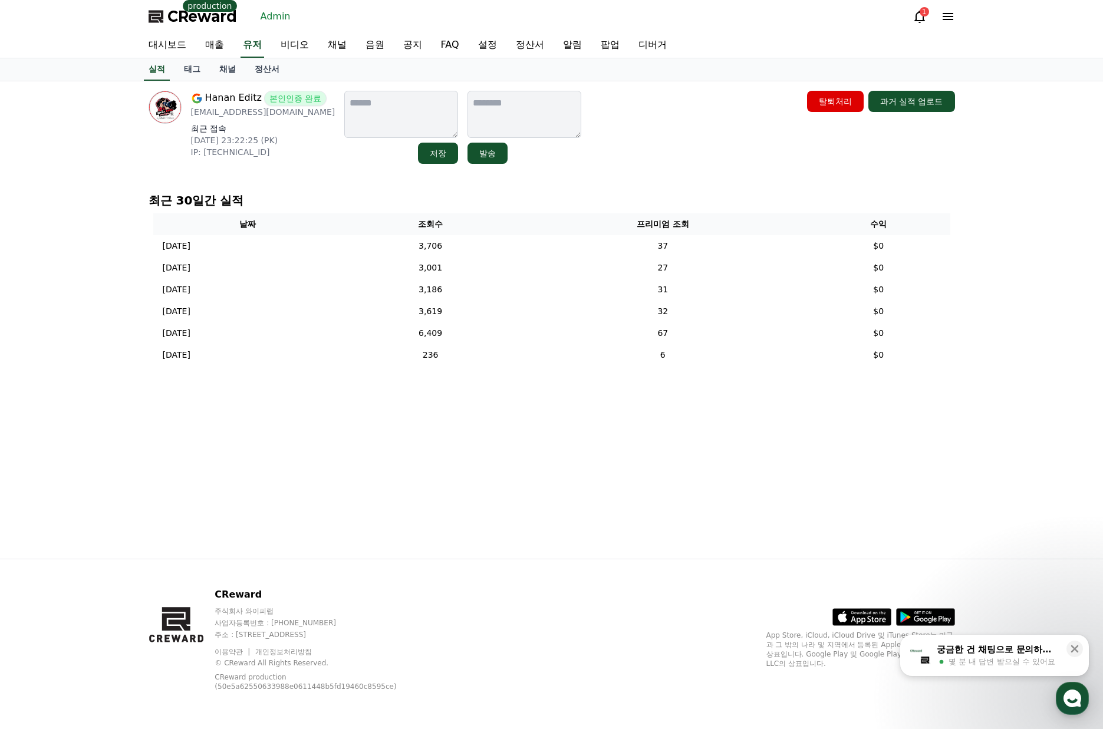
click at [674, 154] on div "Hanan Editz 본인인증 완료 [EMAIL_ADDRESS][DOMAIN_NAME] 최근 접속 [DATE] 23:22:25 (PK) IP:…" at bounding box center [552, 127] width 807 height 73
click at [550, 459] on div "Hanan Editz 본인인증 완료 editingshow0987@gmail.com 최근 접속 2025-08-19 23:22:25 (PK) IP…" at bounding box center [552, 320] width 826 height 478
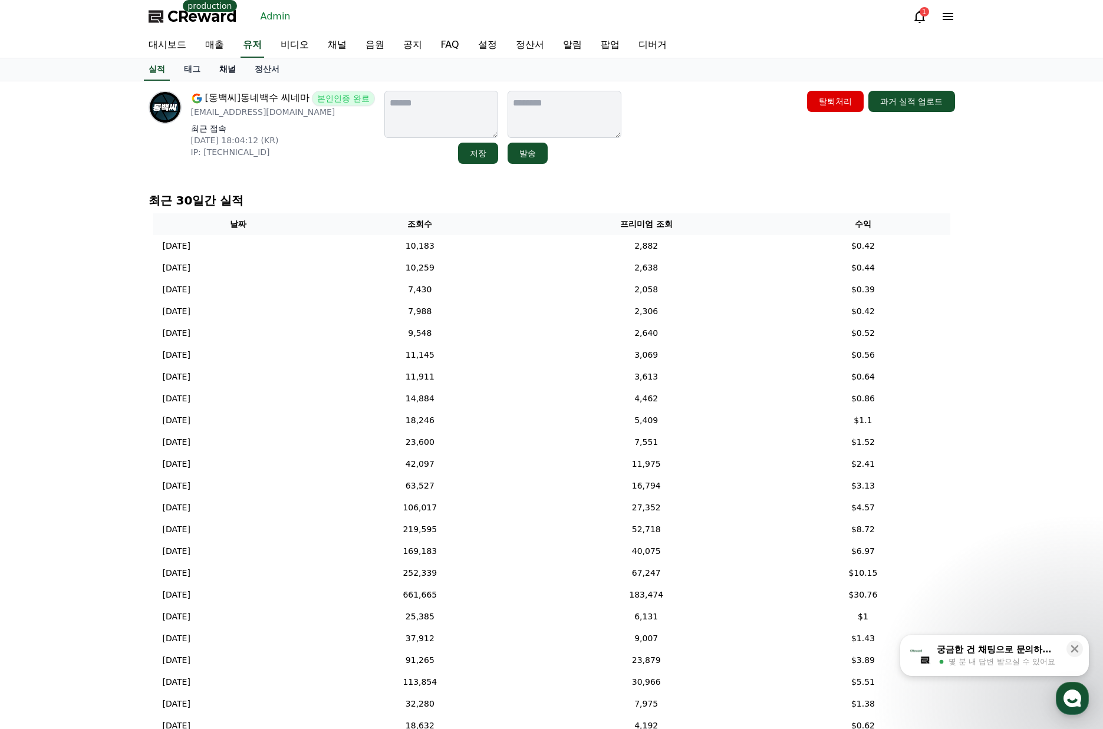
click at [225, 80] on link "채널" at bounding box center [227, 69] width 35 height 22
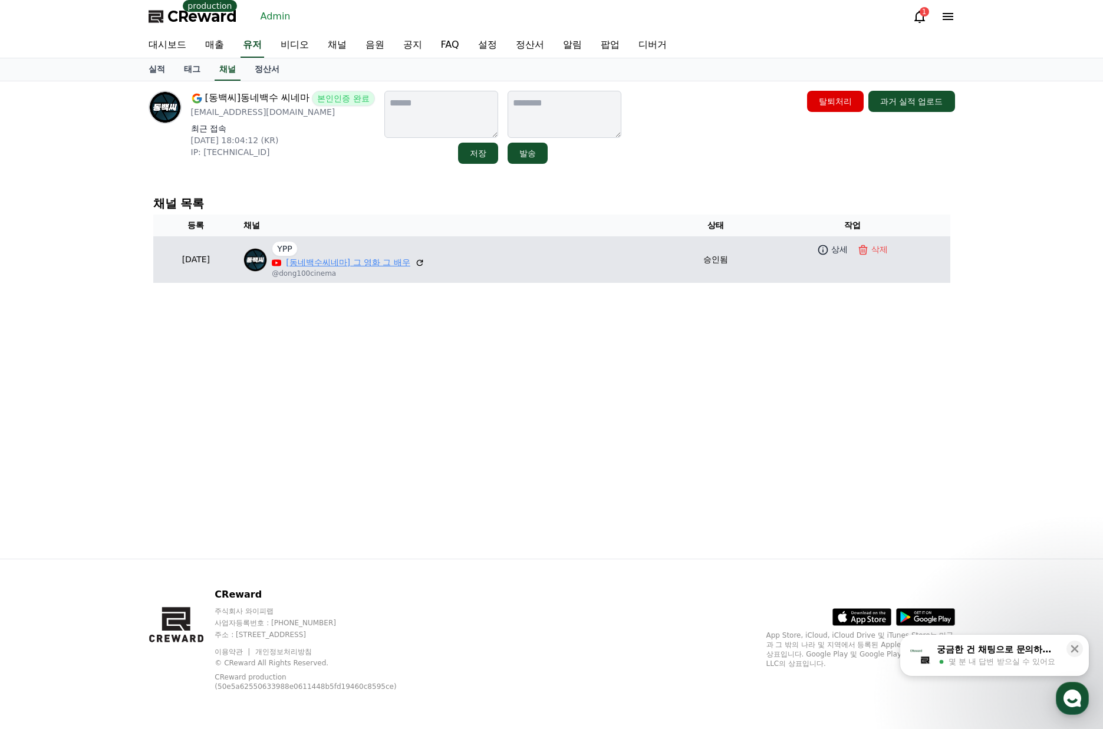
click at [372, 257] on link "[동네백수씨네마] 그 영화 그 배우" at bounding box center [348, 262] width 124 height 12
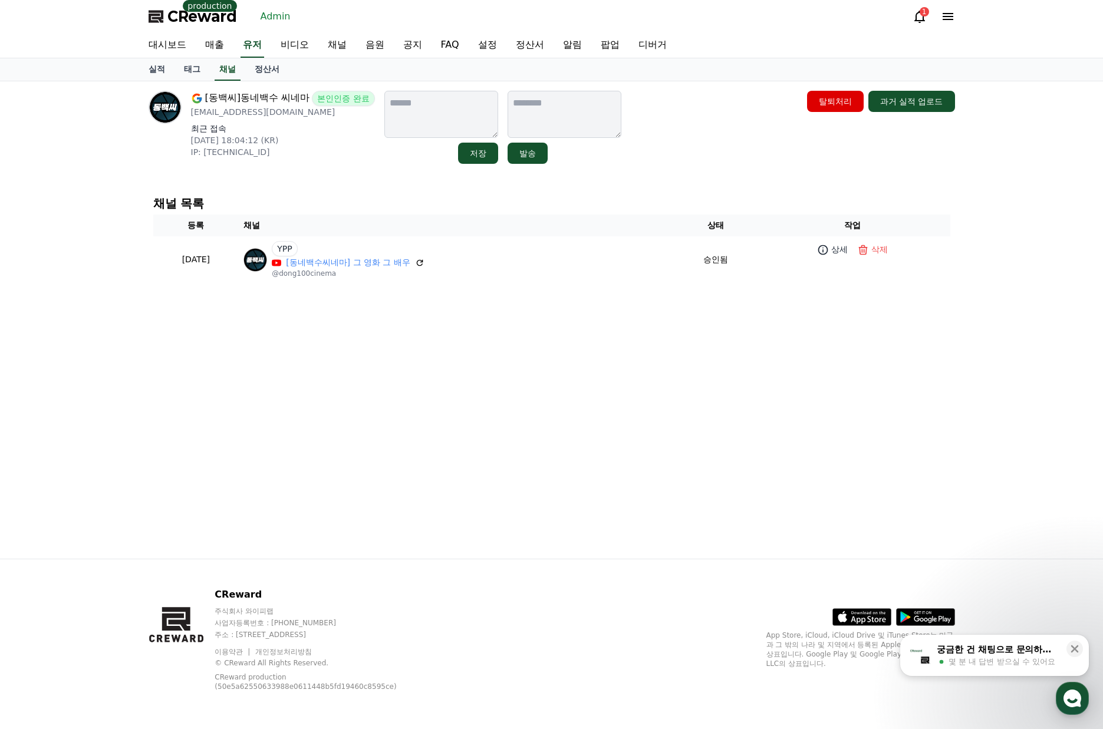
click at [626, 307] on div "[동백씨]동네백수 씨네마 본인인증 완료 dbc.cinema@gmail.com 최근 접속 2025-07-16 18:04:12 (KR) IP: 2…" at bounding box center [552, 320] width 826 height 478
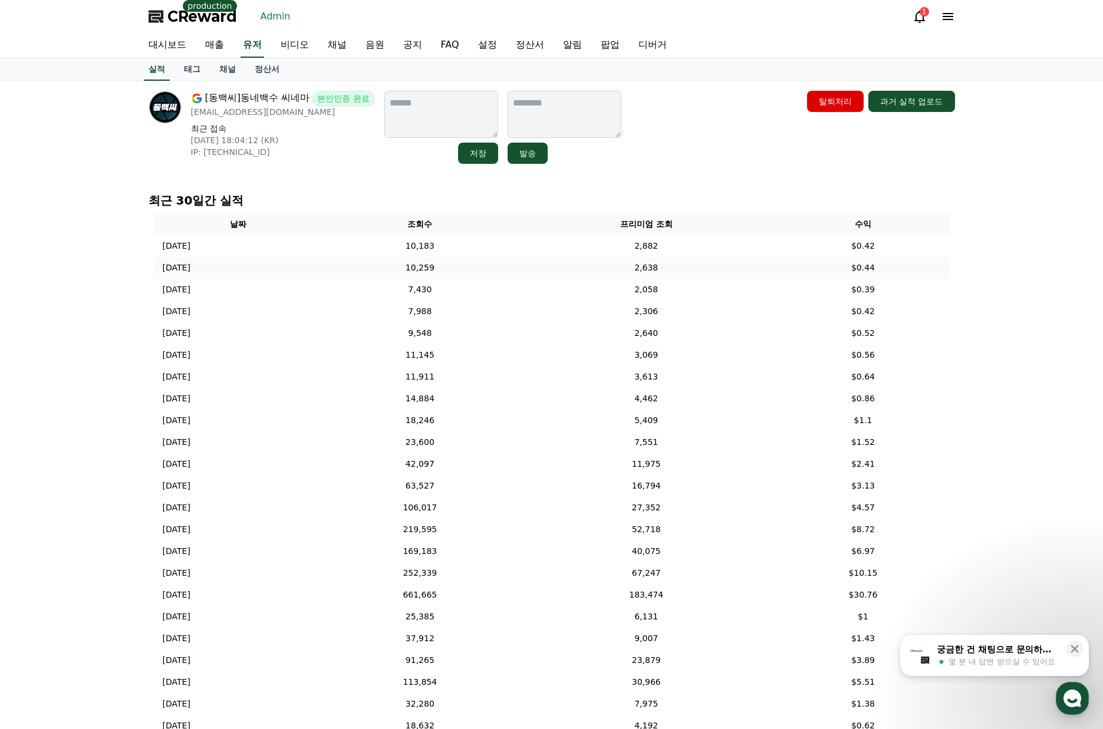
click at [709, 267] on td "2,638" at bounding box center [646, 268] width 259 height 22
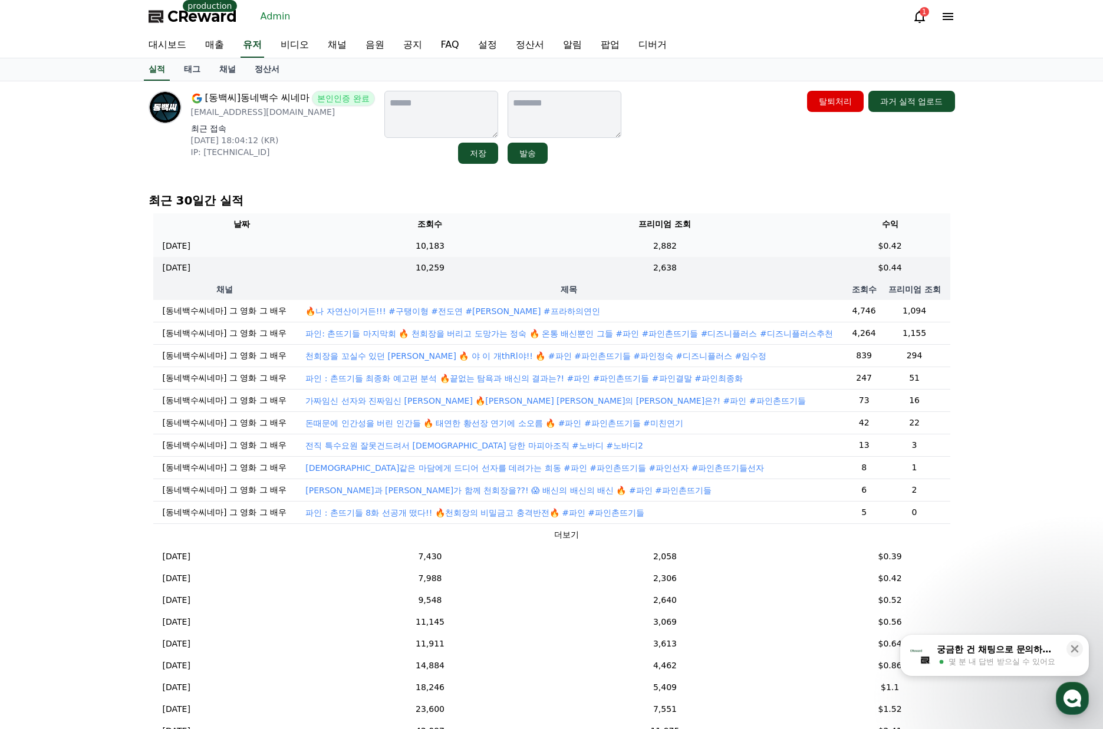
click at [696, 245] on td "2,882" at bounding box center [664, 246] width 269 height 22
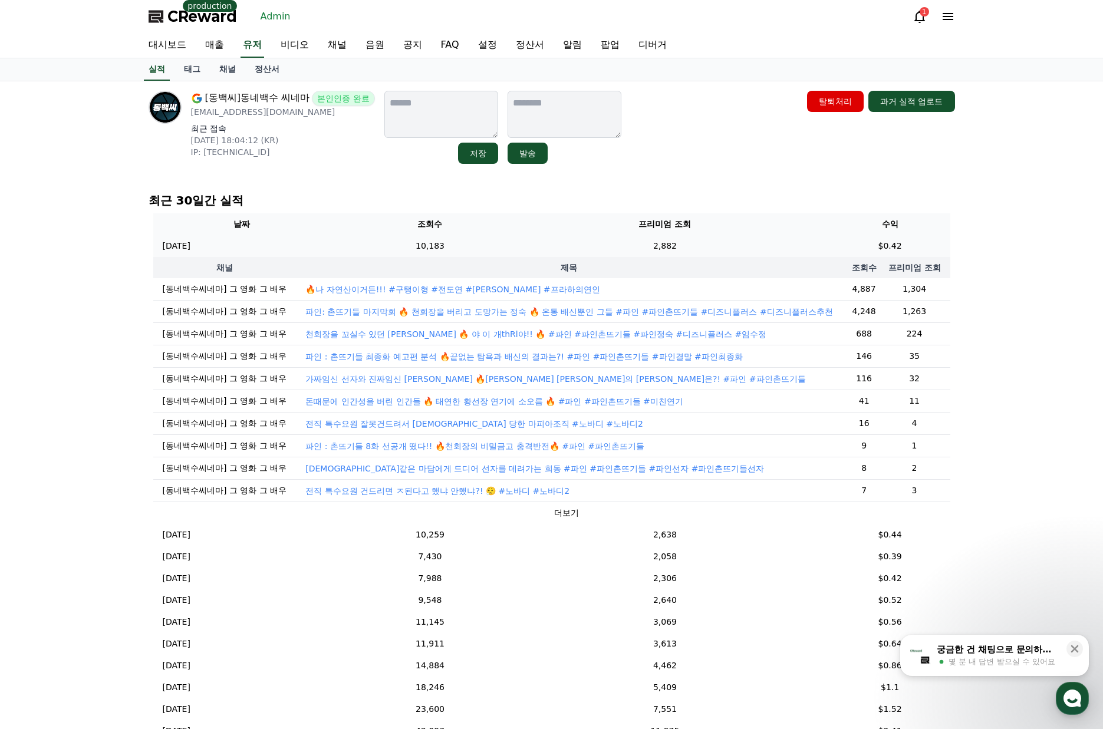
click at [676, 253] on td "2,882" at bounding box center [664, 246] width 269 height 22
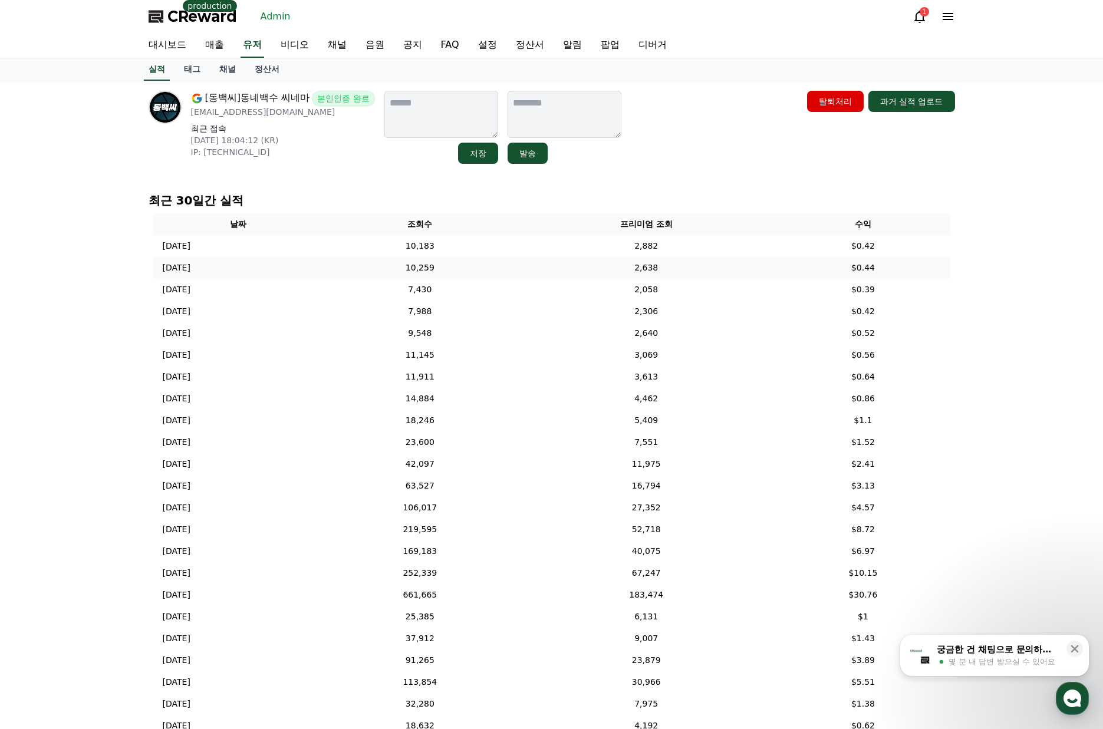
click at [676, 274] on td "2,638" at bounding box center [646, 268] width 259 height 22
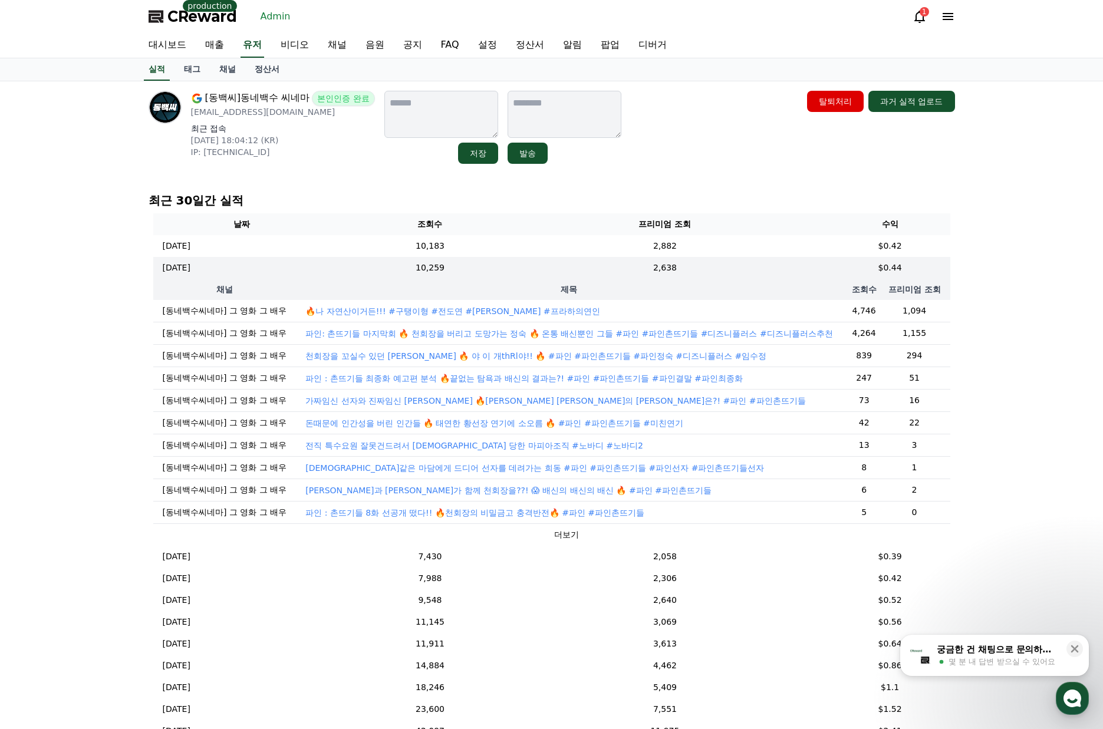
click at [514, 305] on p "🔥나 자연산이거든!!! #구탱이형 #전도연 #김주혁 #프라하의연인" at bounding box center [452, 311] width 294 height 12
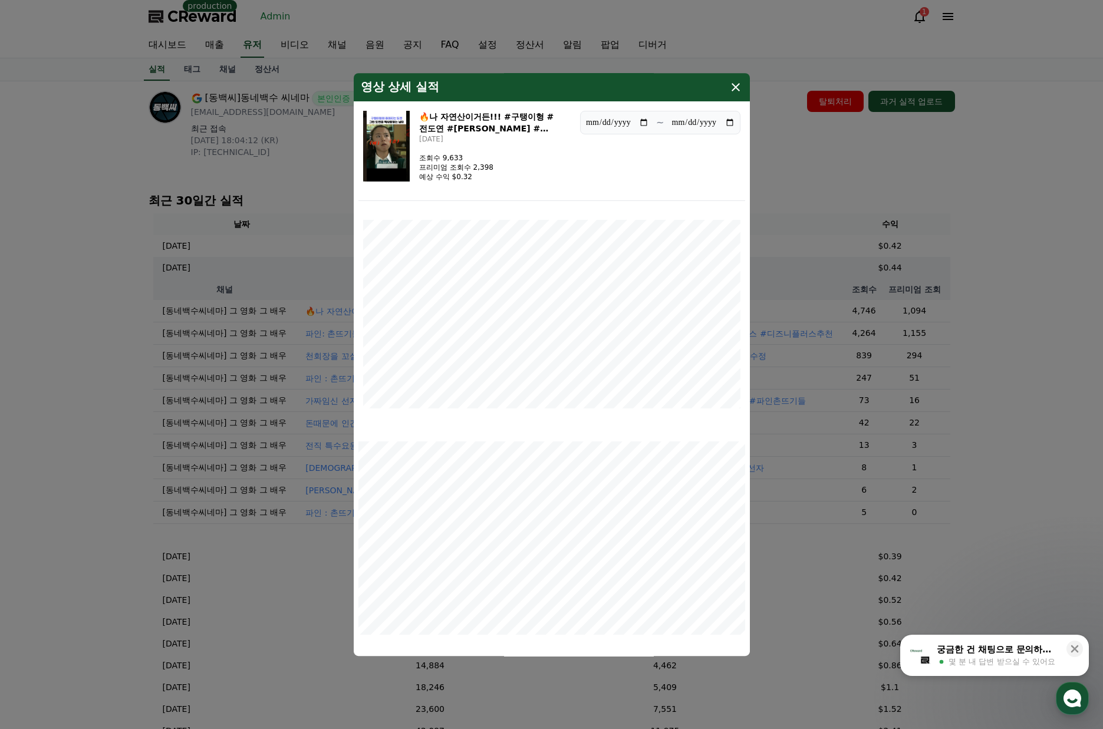
click at [396, 146] on img "modal" at bounding box center [386, 146] width 47 height 71
click at [847, 184] on button "close modal" at bounding box center [551, 364] width 1103 height 729
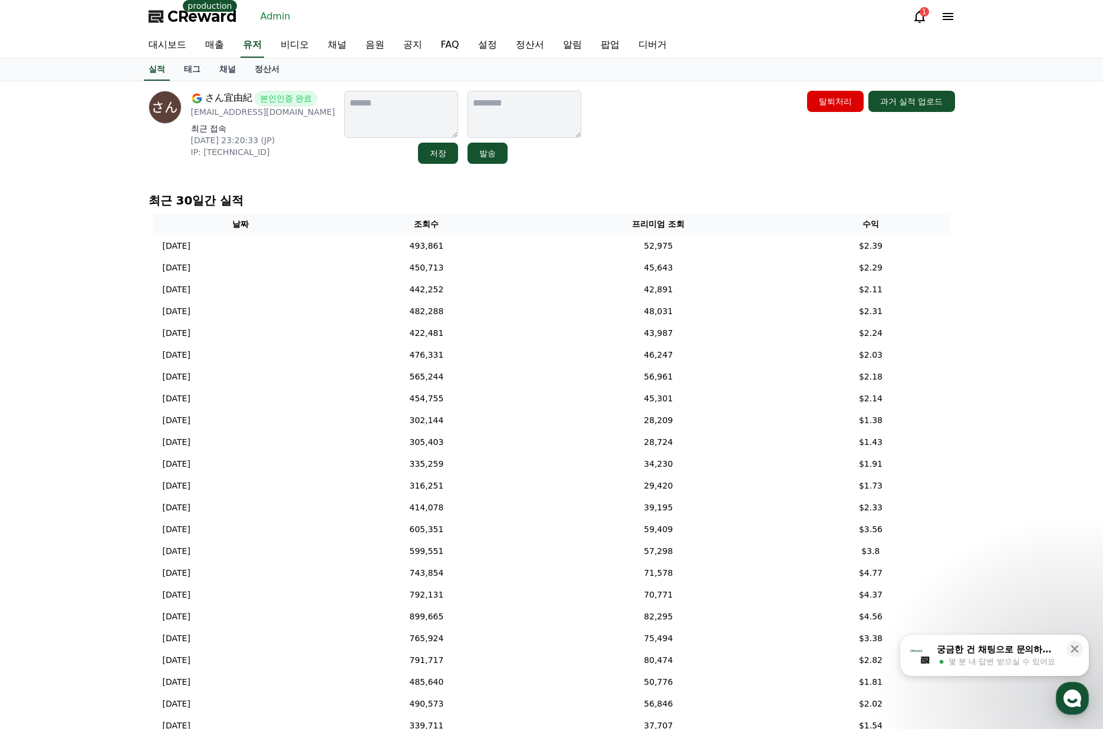
click at [298, 112] on p "[EMAIL_ADDRESS][DOMAIN_NAME]" at bounding box center [263, 112] width 144 height 12
click at [206, 117] on p "[EMAIL_ADDRESS][DOMAIN_NAME]" at bounding box center [263, 112] width 144 height 12
drag, startPoint x: 190, startPoint y: 114, endPoint x: 303, endPoint y: 114, distance: 112.6
click at [303, 114] on p "[EMAIL_ADDRESS][DOMAIN_NAME]" at bounding box center [263, 112] width 144 height 12
copy p "[EMAIL_ADDRESS][DOMAIN_NAME]"
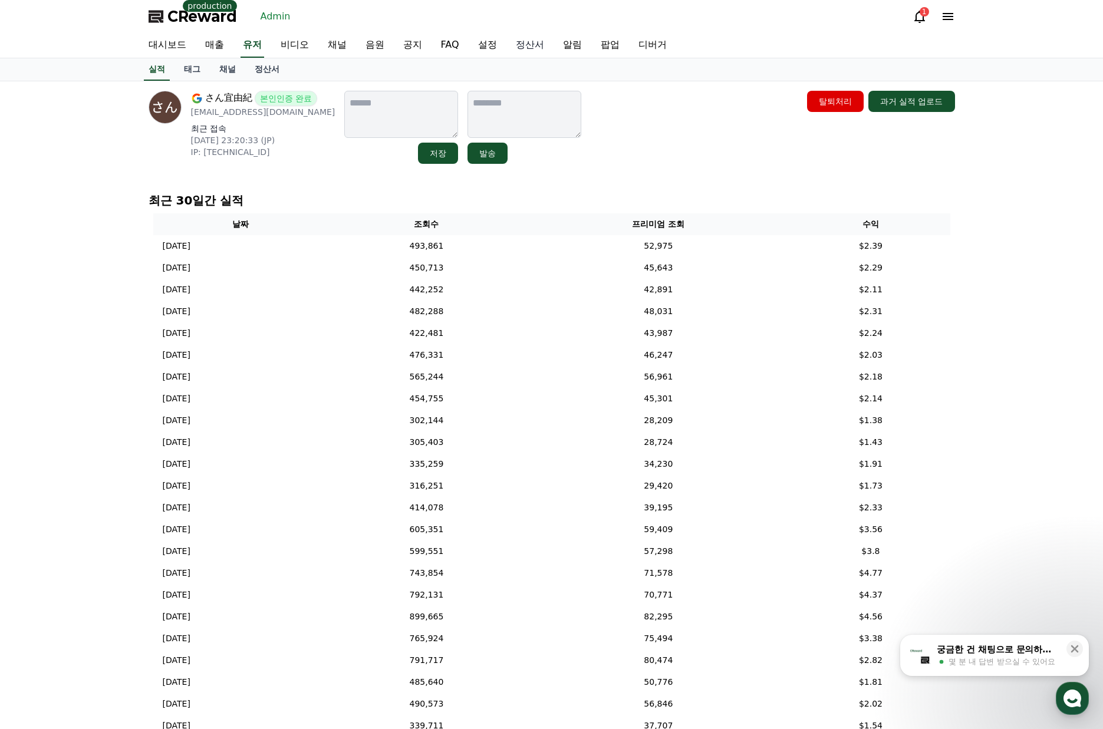
drag, startPoint x: 702, startPoint y: 166, endPoint x: 544, endPoint y: 33, distance: 206.7
click at [698, 163] on div "さん宜由紀 본인인증 완료 [EMAIL_ADDRESS][DOMAIN_NAME] 최근 접속 [DATE] 23:20:33 (JP) IP: [TECH…" at bounding box center [552, 127] width 816 height 83
click at [213, 18] on span "CReward" at bounding box center [202, 16] width 70 height 19
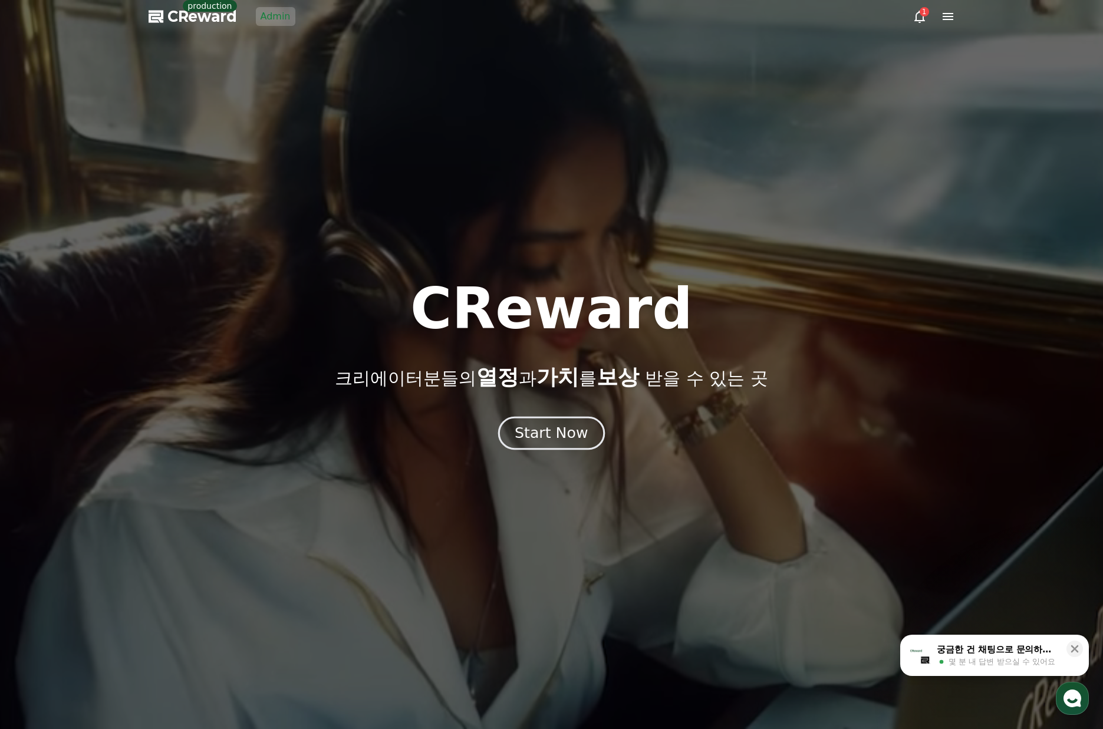
click at [572, 428] on div "Start Now" at bounding box center [551, 433] width 73 height 20
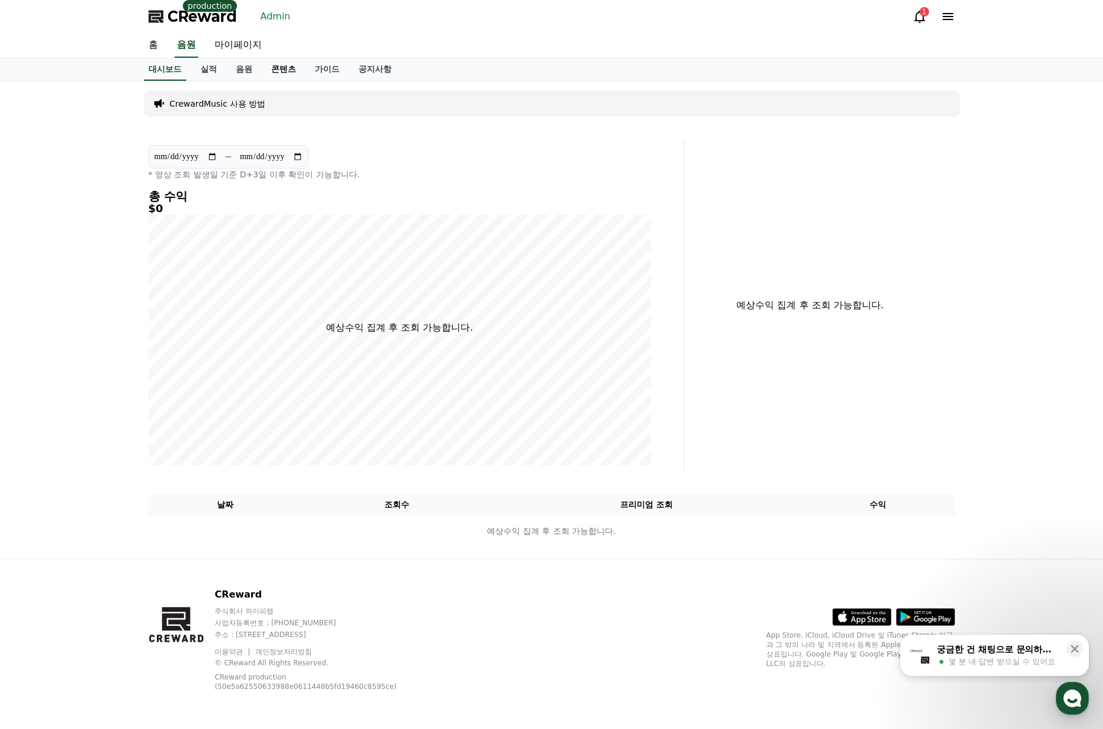
click at [282, 61] on link "콘텐츠" at bounding box center [284, 69] width 44 height 22
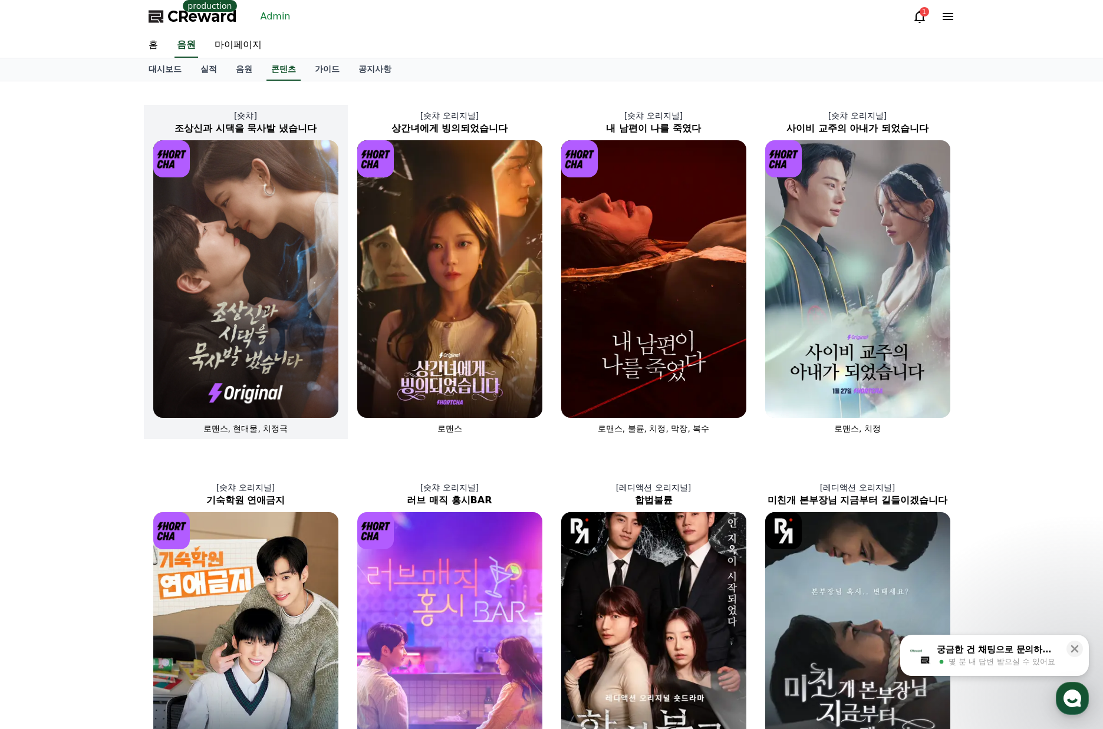
click at [233, 170] on img at bounding box center [245, 279] width 185 height 278
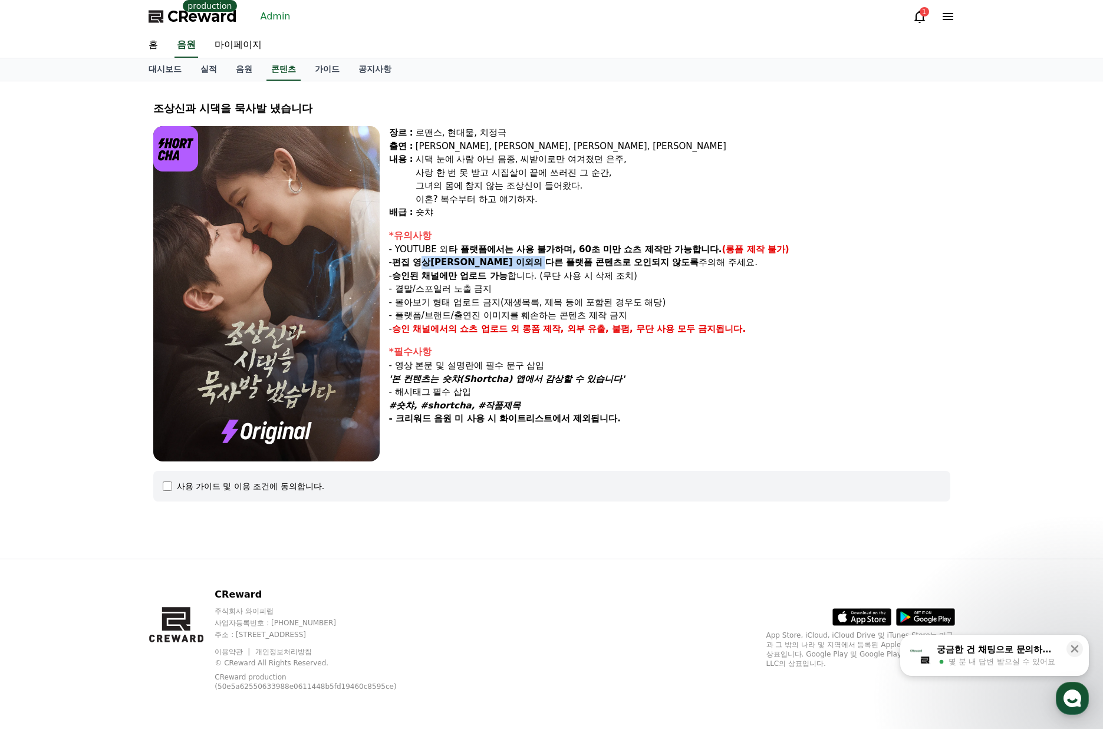
drag, startPoint x: 423, startPoint y: 261, endPoint x: 526, endPoint y: 262, distance: 103.2
click at [511, 262] on p "- 편집 영상[PERSON_NAME] 이외의 다른 플랫폼 콘텐츠로 오인되지 않도록 주의해 주세요." at bounding box center [669, 263] width 561 height 14
click at [545, 262] on strong "다른 플랫폼 콘텐츠로 오인되지 않도록" at bounding box center [622, 262] width 154 height 11
drag, startPoint x: 567, startPoint y: 264, endPoint x: 653, endPoint y: 267, distance: 86.1
click at [649, 267] on strong "다른 플랫폼 콘텐츠로 오인되지 않도록" at bounding box center [622, 262] width 154 height 11
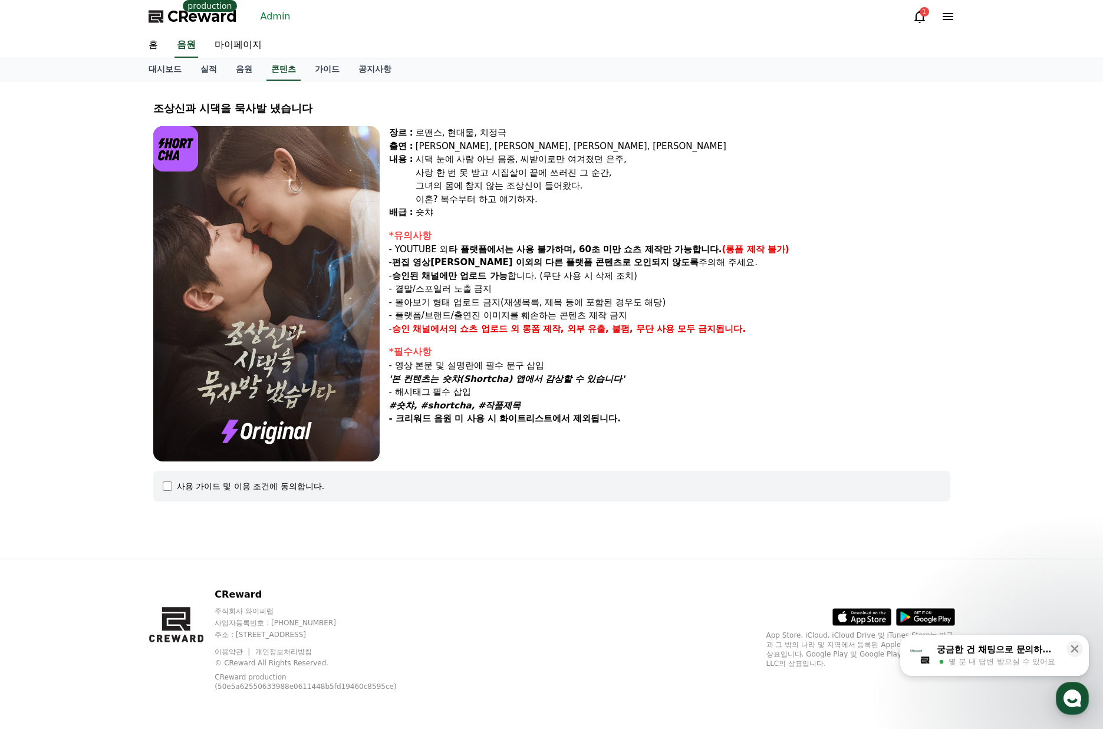
click at [660, 267] on p "- 편집 영상[PERSON_NAME] 이외의 다른 플랫폼 콘텐츠로 오인되지 않도록 주의해 주세요." at bounding box center [669, 263] width 561 height 14
drag, startPoint x: 433, startPoint y: 317, endPoint x: 499, endPoint y: 315, distance: 66.6
click at [494, 317] on p "- 플랫폼/브랜드/출연진 이미지를 훼손하는 콘텐츠 제작 금지" at bounding box center [669, 316] width 561 height 14
click at [499, 315] on p "- 플랫폼/브랜드/출연진 이미지를 훼손하는 콘텐츠 제작 금지" at bounding box center [669, 316] width 561 height 14
drag, startPoint x: 514, startPoint y: 304, endPoint x: 611, endPoint y: 309, distance: 97.4
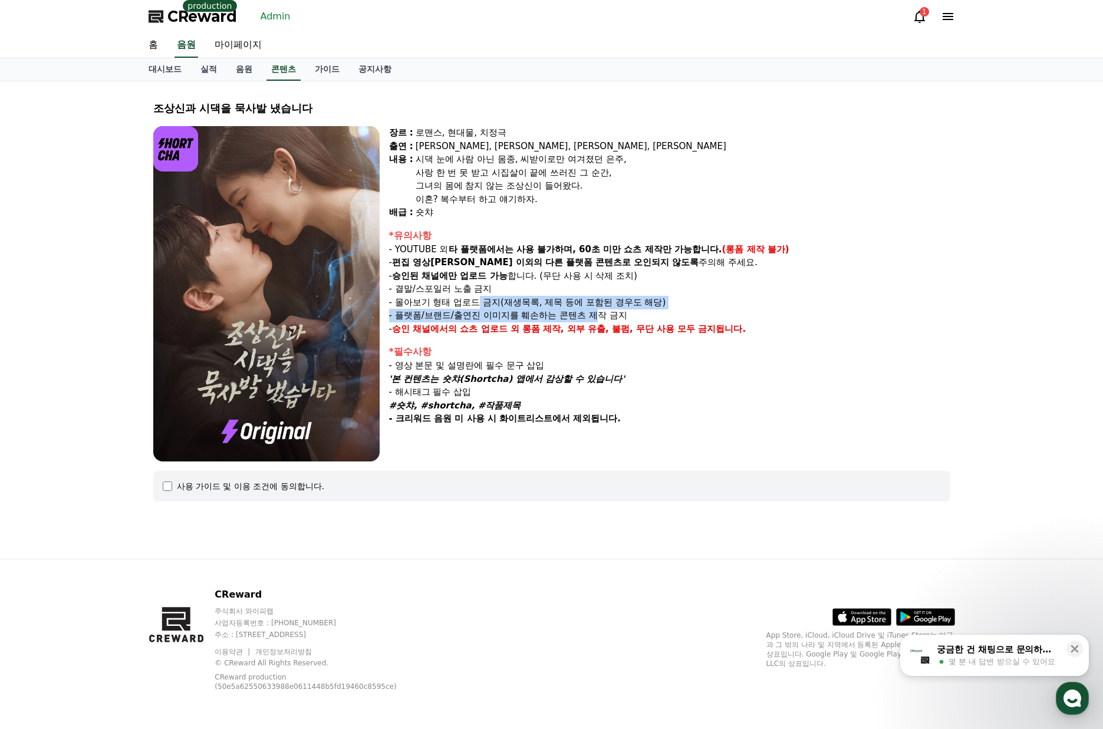
click at [611, 309] on div "*유의사항 - YOUTUBE 외 타 플랫폼에서는 사용 불가하며, 60초 미만 쇼츠 제작만 가능합니다. (롱폼 제작 불가) - 편집 영상이 숏챠…" at bounding box center [669, 282] width 561 height 107
click at [613, 309] on p "- 플랫폼/브랜드/출연진 이미지를 훼손하는 콘텐츠 제작 금지" at bounding box center [669, 316] width 561 height 14
drag, startPoint x: 397, startPoint y: 289, endPoint x: 492, endPoint y: 295, distance: 94.5
click at [482, 294] on p "- 결말/스포일러 노출 금지" at bounding box center [669, 289] width 561 height 14
click at [509, 296] on p "- 몰아보기 형태 업로드 금지(재생목록, 제목 등에 포함된 경우도 해당)" at bounding box center [669, 303] width 561 height 14
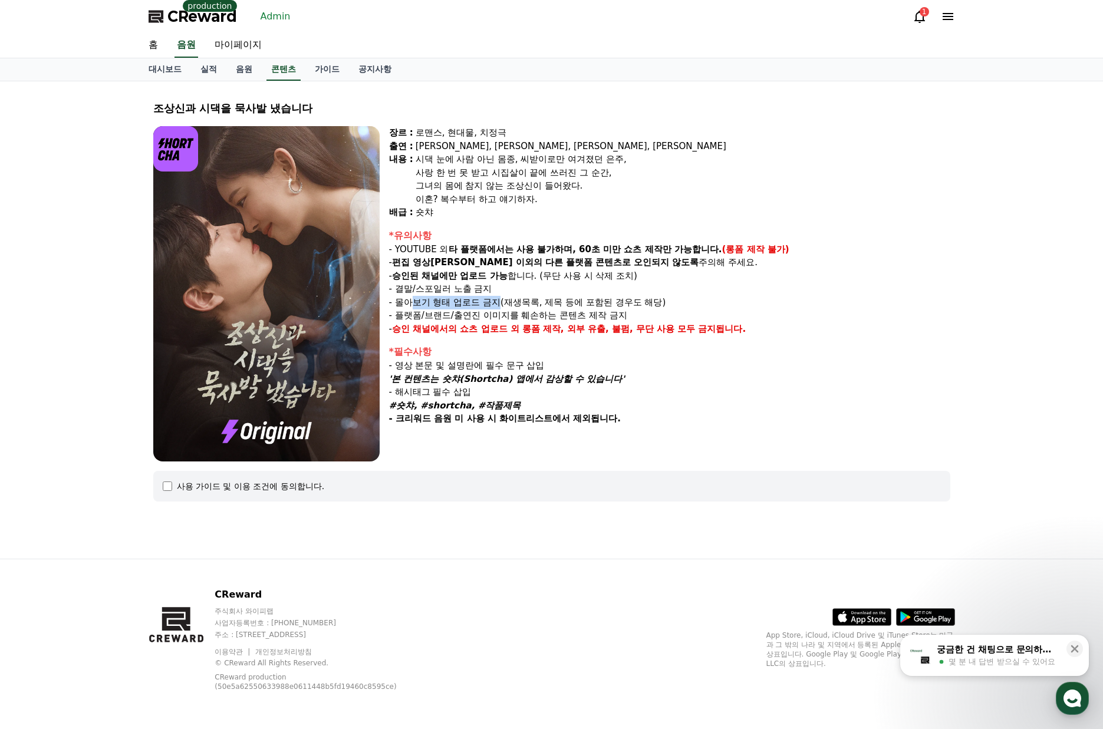
drag, startPoint x: 414, startPoint y: 303, endPoint x: 511, endPoint y: 306, distance: 97.3
click at [508, 306] on p "- 몰아보기 형태 업로드 금지(재생목록, 제목 등에 포함된 경우도 해당)" at bounding box center [669, 303] width 561 height 14
click at [511, 306] on p "- 몰아보기 형태 업로드 금지(재생목록, 제목 등에 포함된 경우도 해당)" at bounding box center [669, 303] width 561 height 14
drag, startPoint x: 421, startPoint y: 307, endPoint x: 508, endPoint y: 305, distance: 87.3
click at [484, 305] on p "- 몰아보기 형태 업로드 금지(재생목록, 제목 등에 포함된 경우도 해당)" at bounding box center [669, 303] width 561 height 14
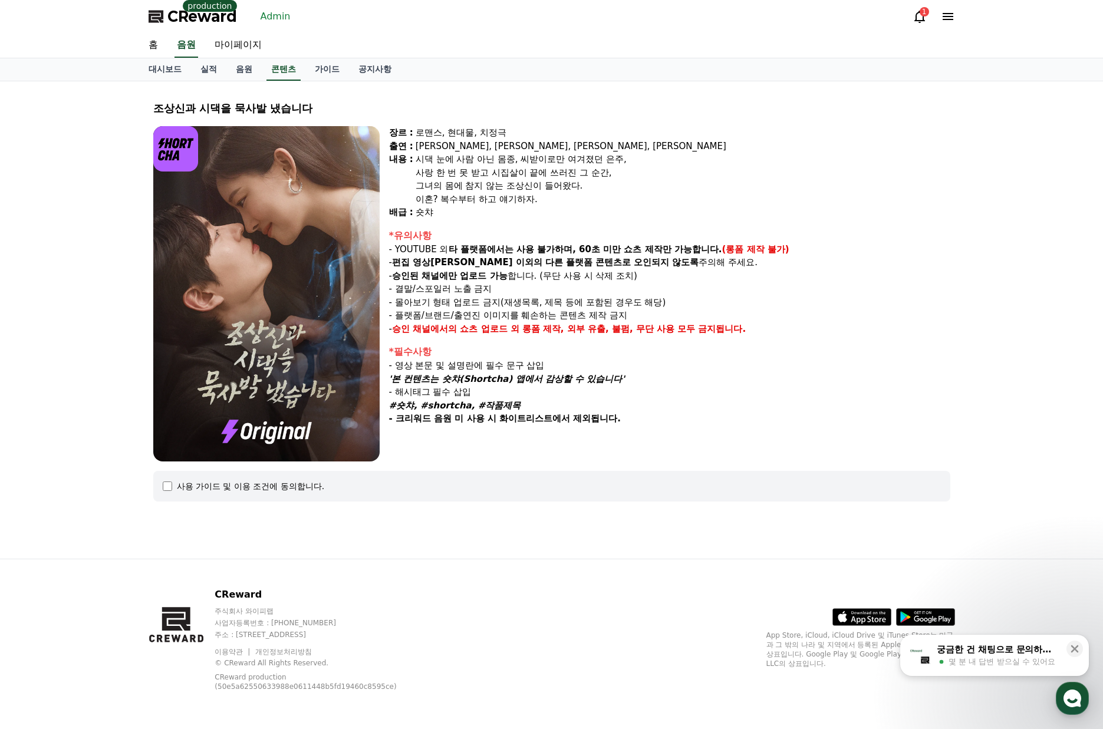
click at [511, 305] on p "- 몰아보기 형태 업로드 금지(재생목록, 제목 등에 포함된 경우도 해당)" at bounding box center [669, 303] width 561 height 14
drag, startPoint x: 502, startPoint y: 305, endPoint x: 570, endPoint y: 305, distance: 67.8
click at [570, 305] on p "- 몰아보기 형태 업로드 금지(재생목록, 제목 등에 포함된 경우도 해당)" at bounding box center [669, 303] width 561 height 14
click at [556, 304] on p "- 몰아보기 형태 업로드 금지(재생목록, 제목 등에 포함된 경우도 해당)" at bounding box center [669, 303] width 561 height 14
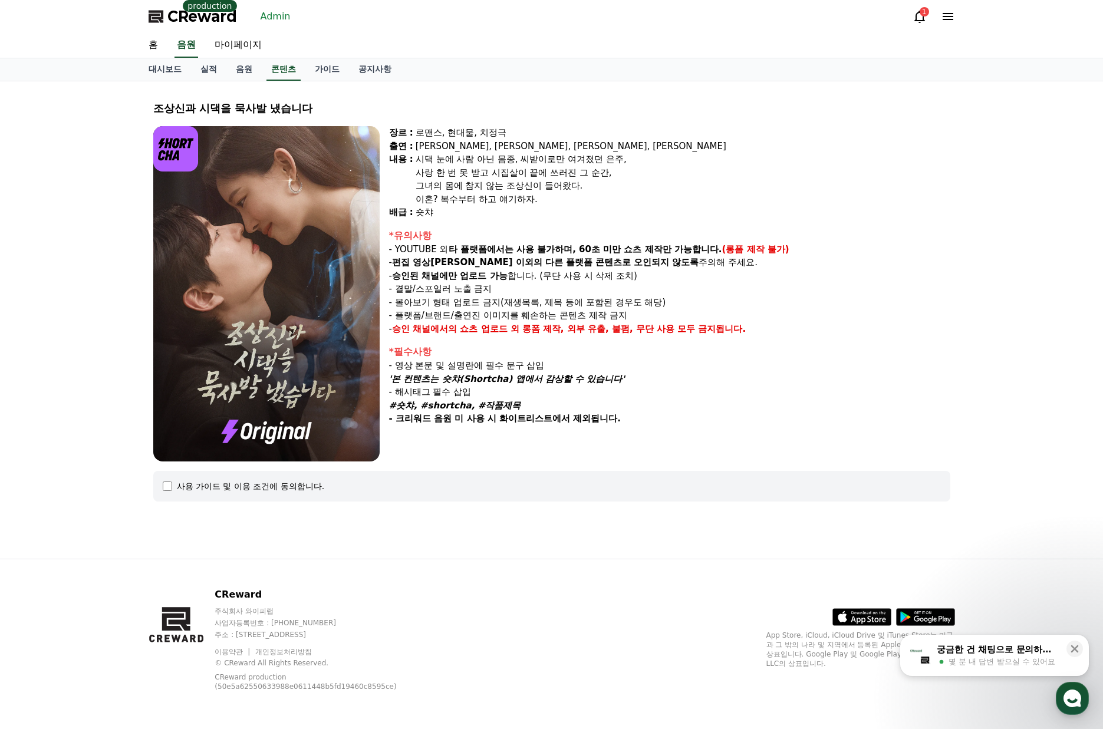
click at [663, 290] on p "- 결말/스포일러 노출 금지" at bounding box center [669, 289] width 561 height 14
click at [281, 12] on link "Admin" at bounding box center [276, 16] width 40 height 19
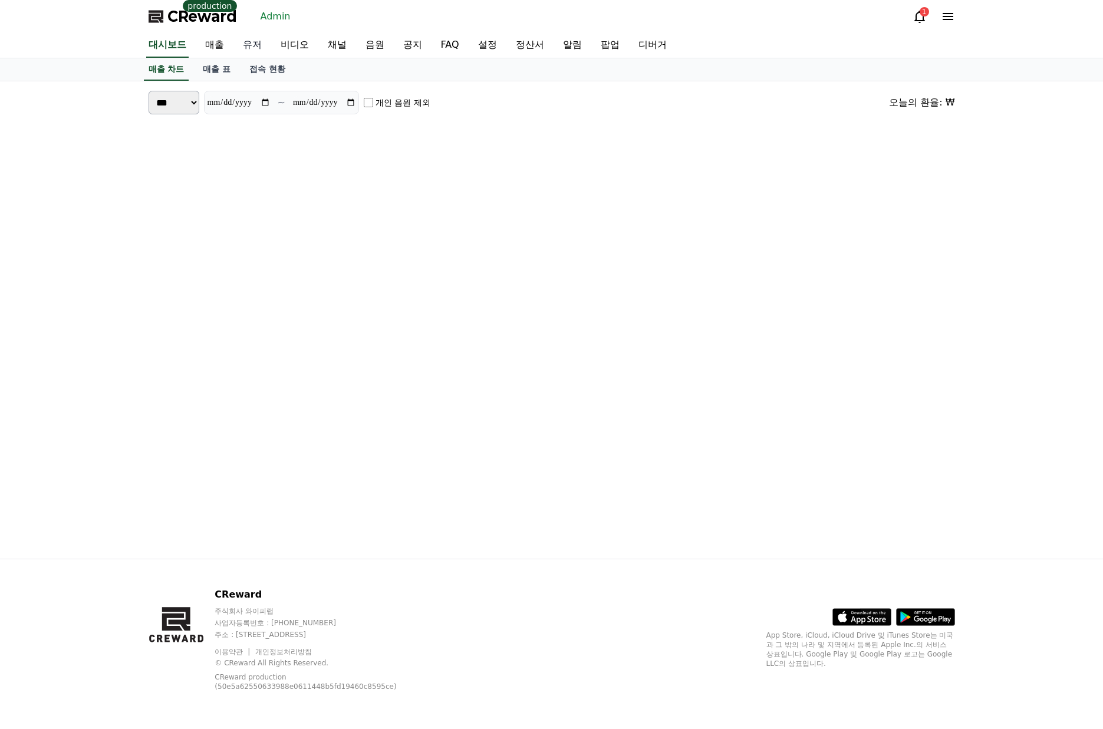
click at [254, 40] on link "유저" at bounding box center [252, 45] width 38 height 25
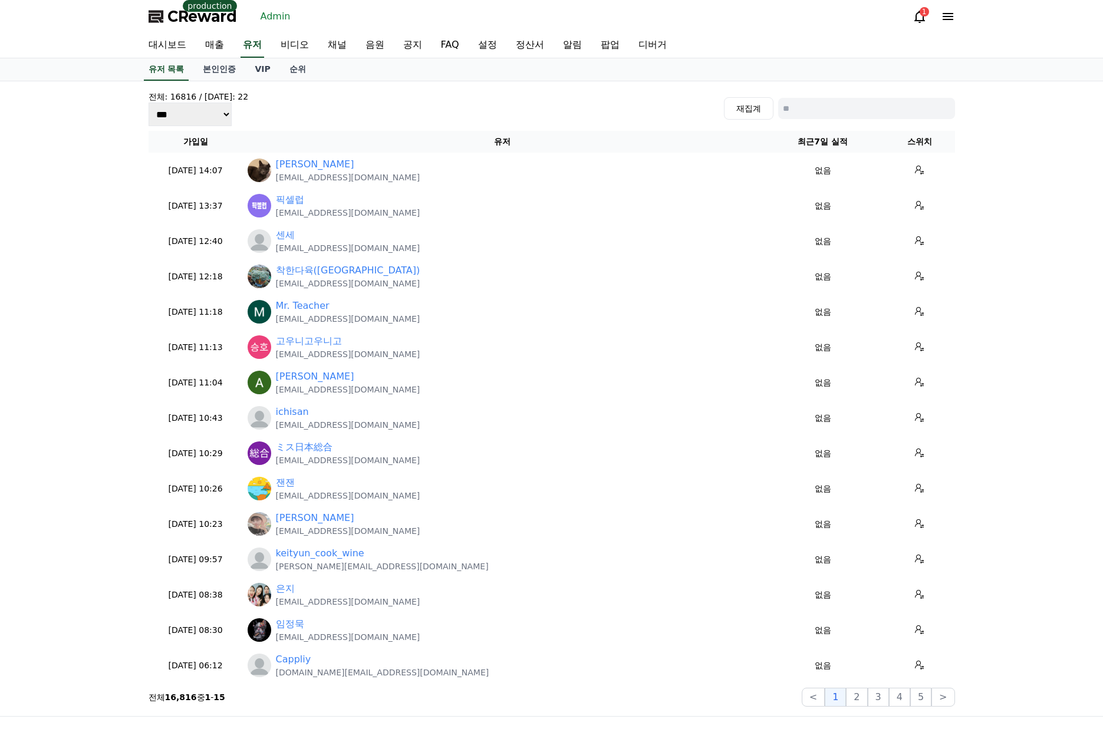
click at [807, 102] on input at bounding box center [866, 108] width 177 height 21
type input "***"
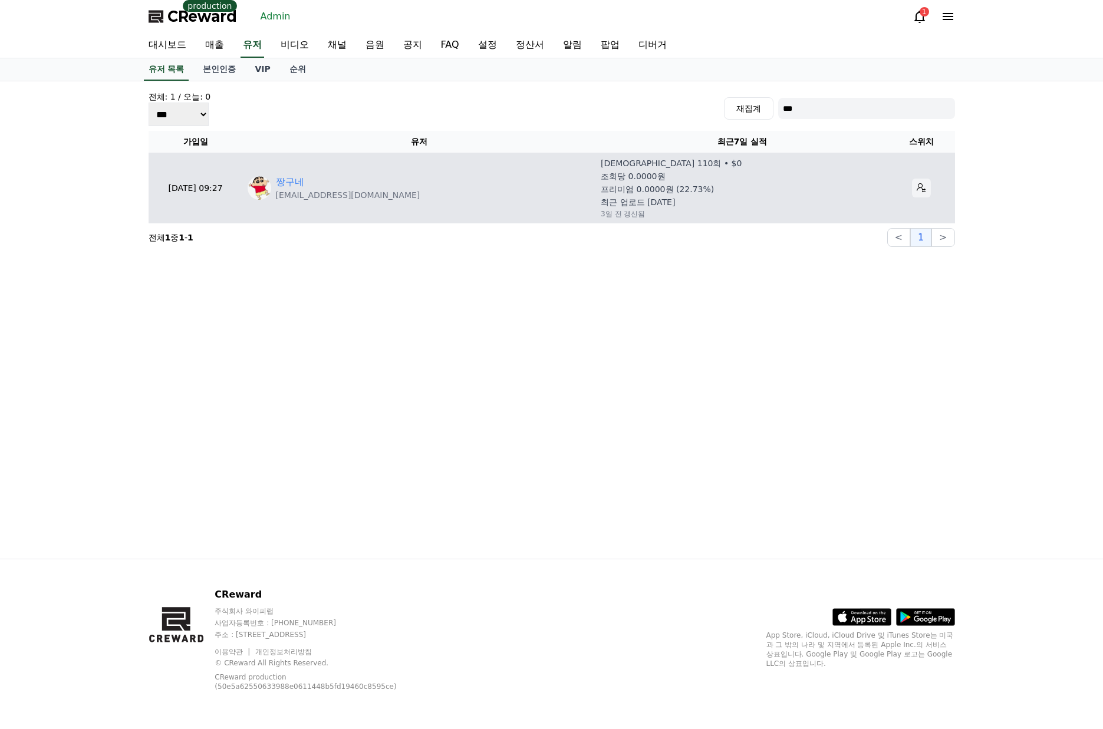
click at [912, 190] on button at bounding box center [921, 188] width 19 height 19
